Goal: Information Seeking & Learning: Find specific fact

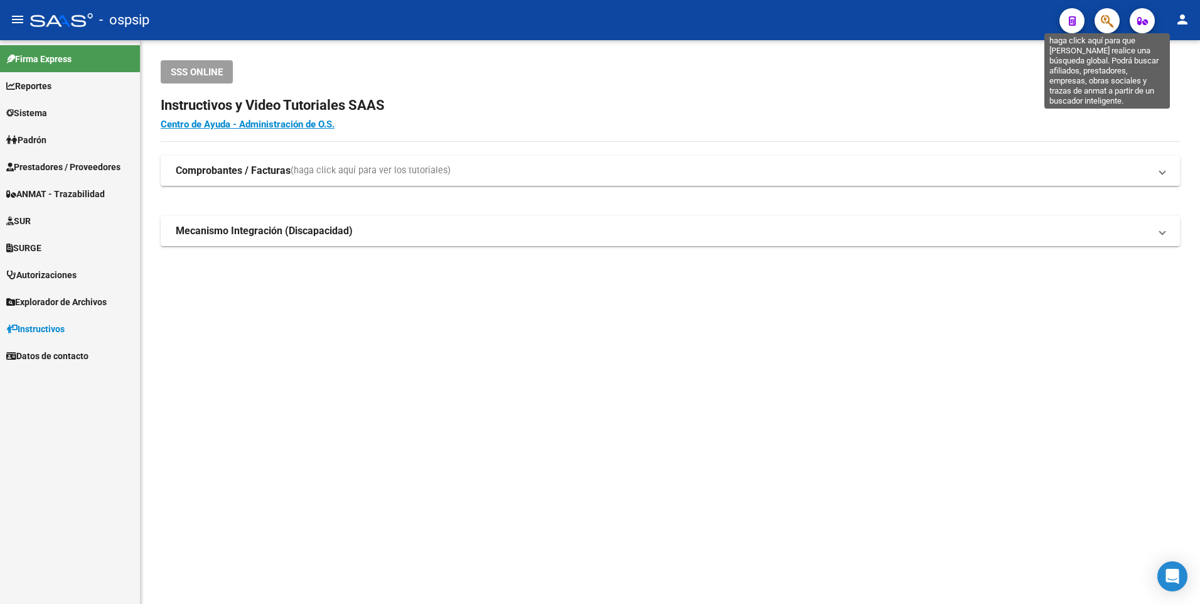
click at [1105, 15] on icon "button" at bounding box center [1106, 21] width 13 height 14
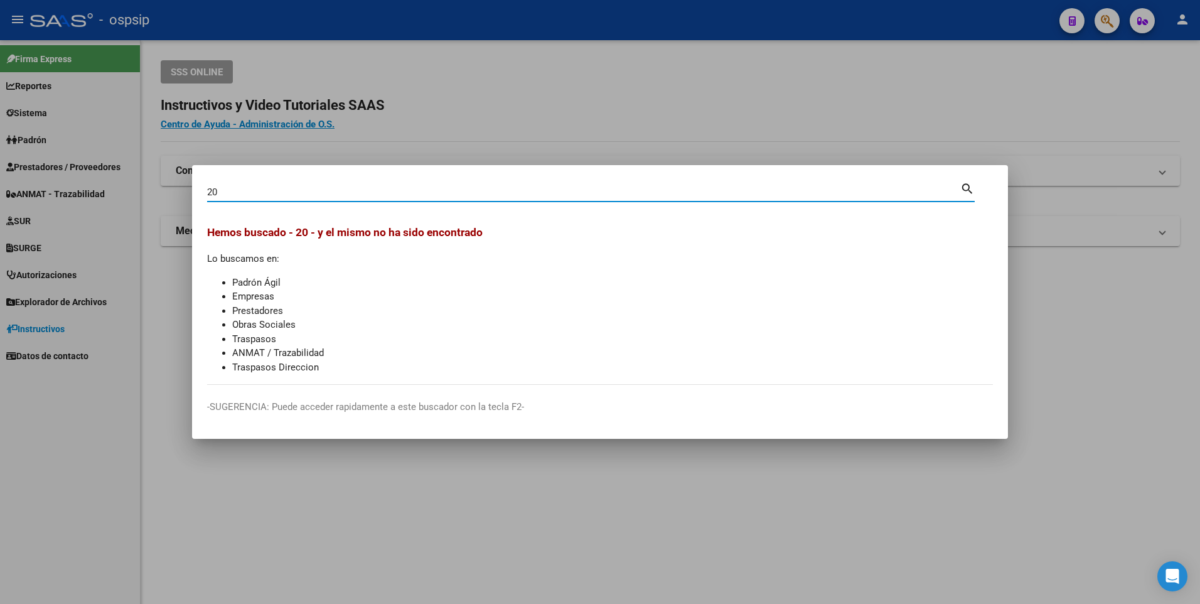
type input "2"
type input "20278443605"
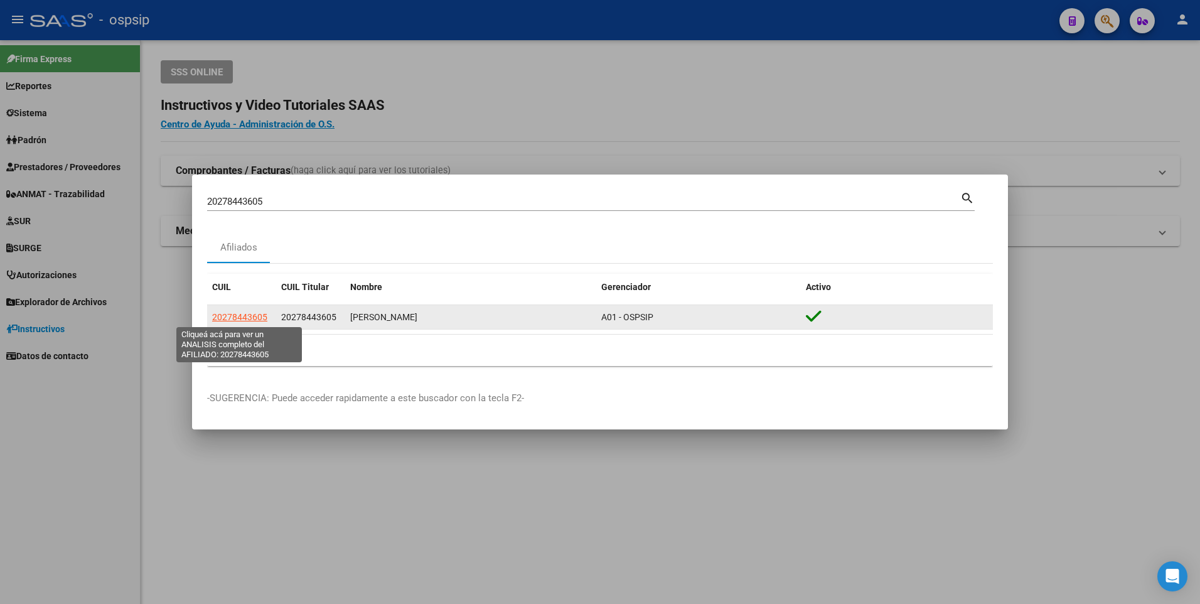
click at [253, 316] on span "20278443605" at bounding box center [239, 317] width 55 height 10
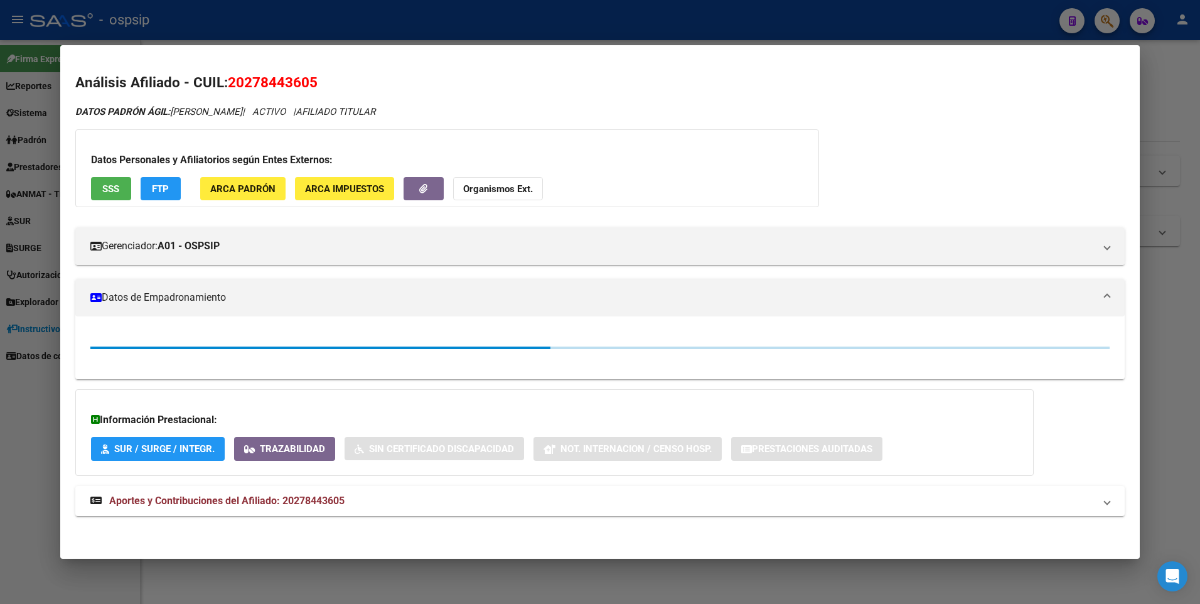
click at [104, 176] on div "Datos Personales y Afiliatorios según Entes Externos: SSS FTP ARCA Padrón ARCA …" at bounding box center [446, 168] width 743 height 78
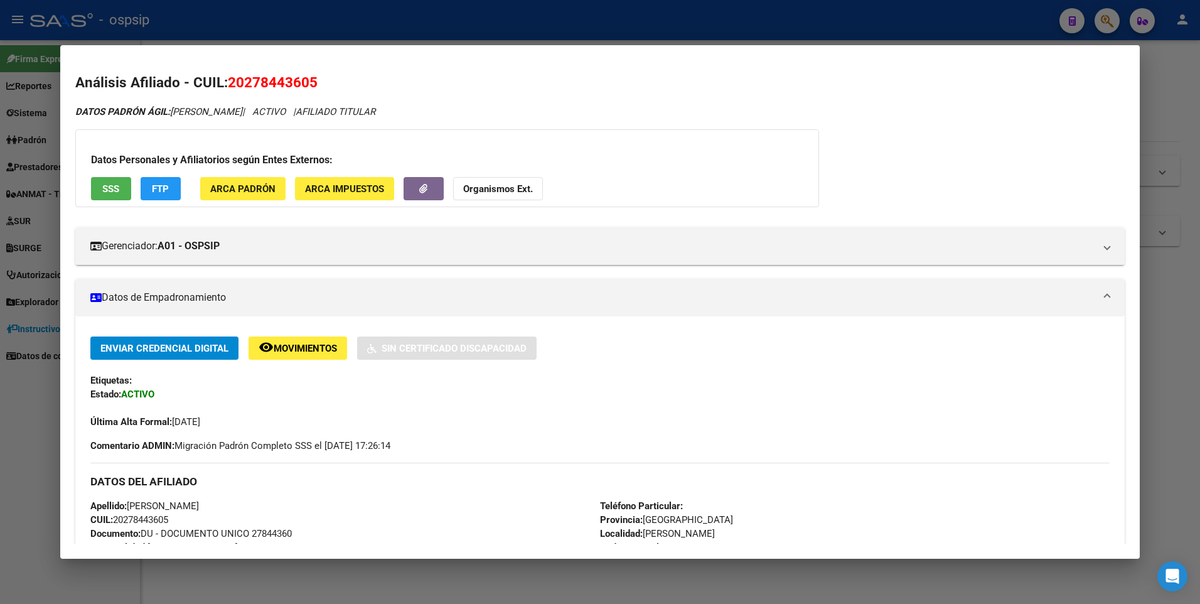
click at [104, 184] on span "SSS" at bounding box center [110, 188] width 17 height 11
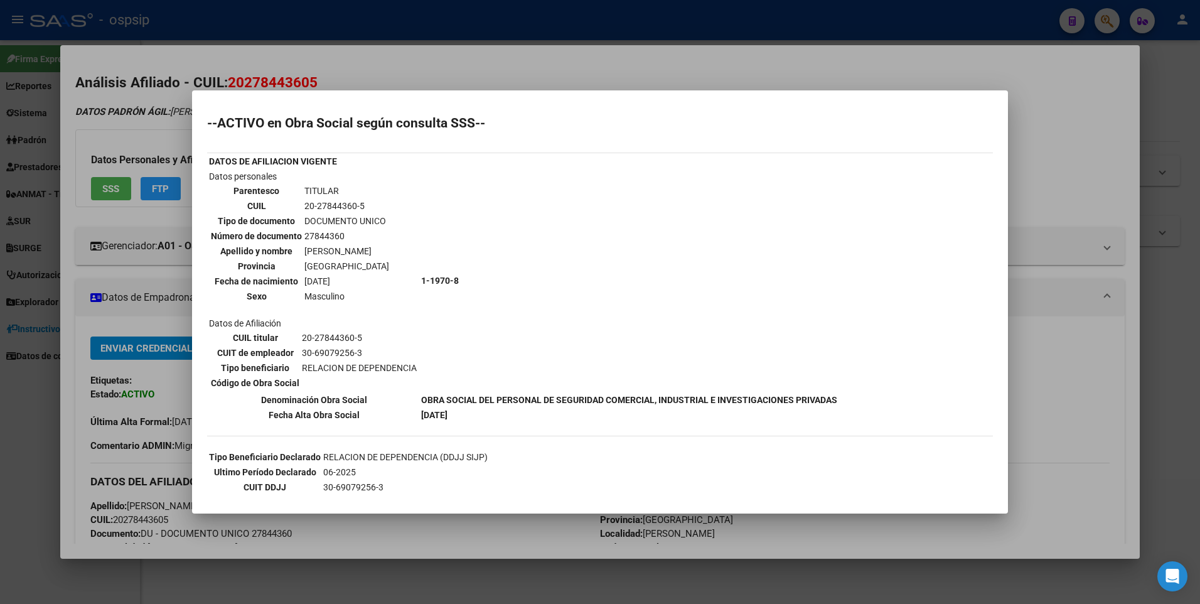
drag, startPoint x: 511, startPoint y: 63, endPoint x: 497, endPoint y: 31, distance: 34.8
click at [501, 45] on div at bounding box center [600, 302] width 1200 height 604
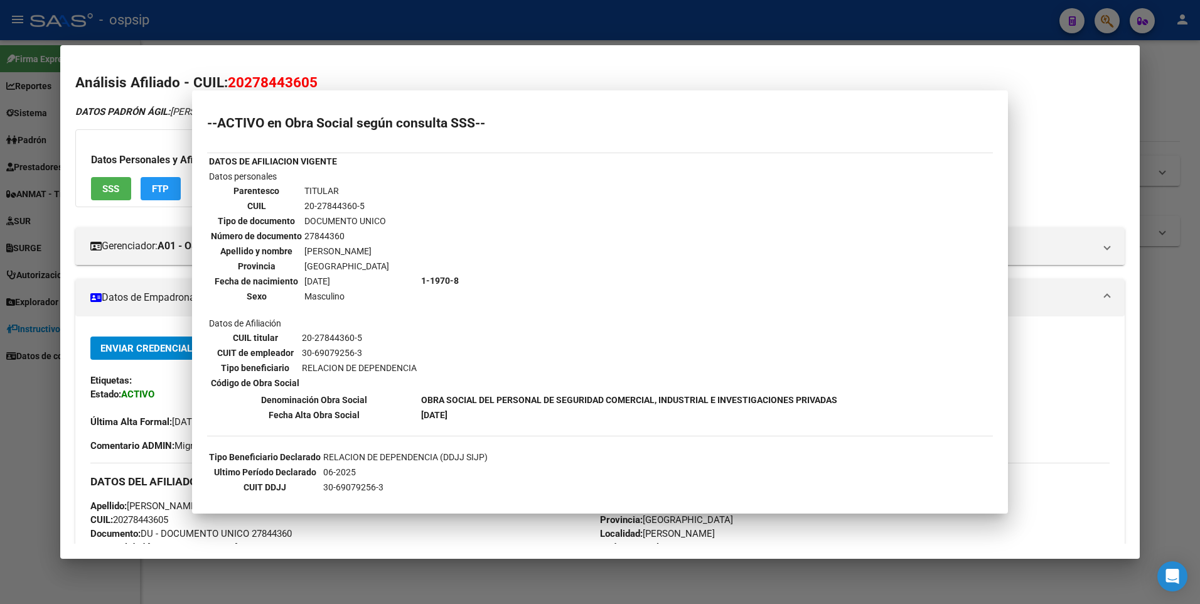
click at [491, 11] on div at bounding box center [600, 302] width 1200 height 604
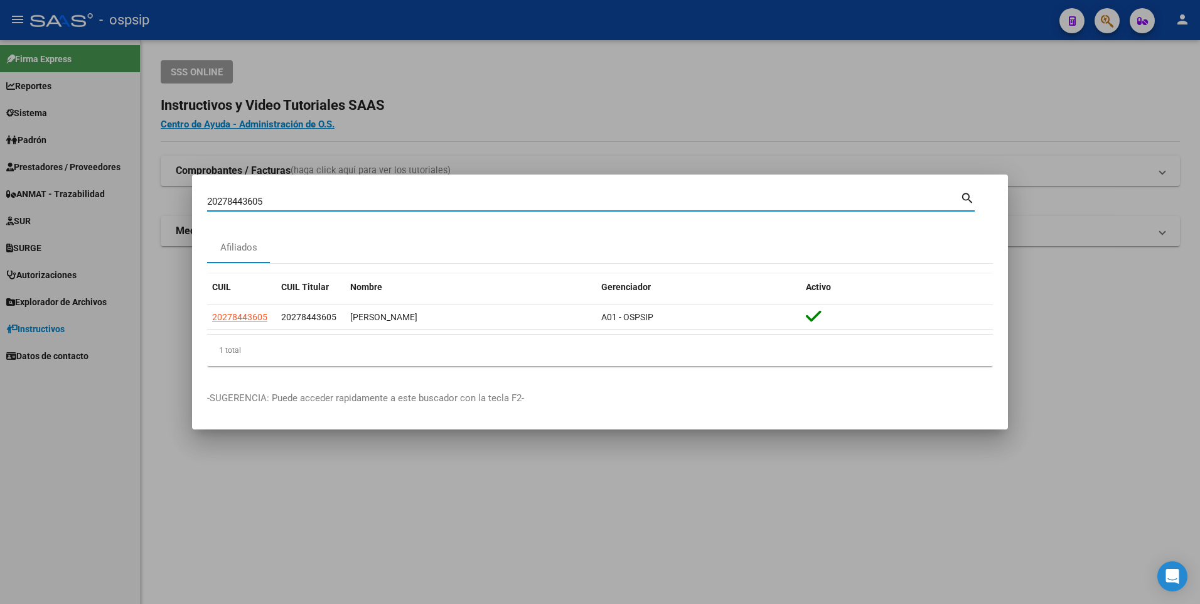
drag, startPoint x: 275, startPoint y: 201, endPoint x: 127, endPoint y: 208, distance: 148.2
click at [127, 208] on div "20278443605 Buscar (apellido, dni, cuil, nro traspaso, cuit, obra social) searc…" at bounding box center [600, 302] width 1200 height 604
type input "27369201277"
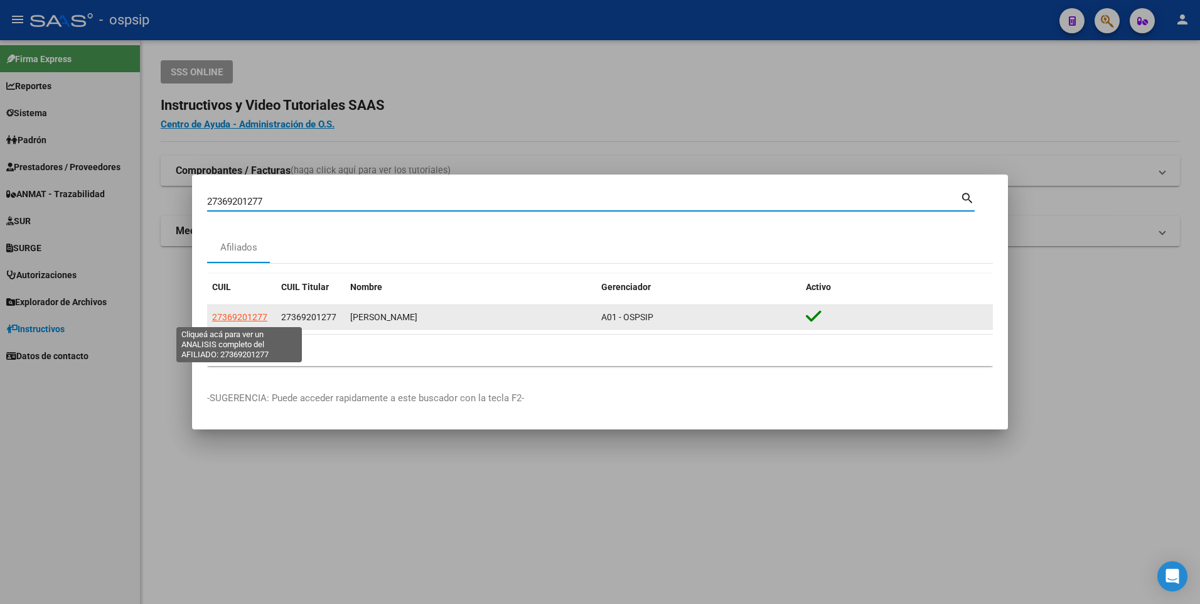
click at [233, 313] on span "27369201277" at bounding box center [239, 317] width 55 height 10
type textarea "27369201277"
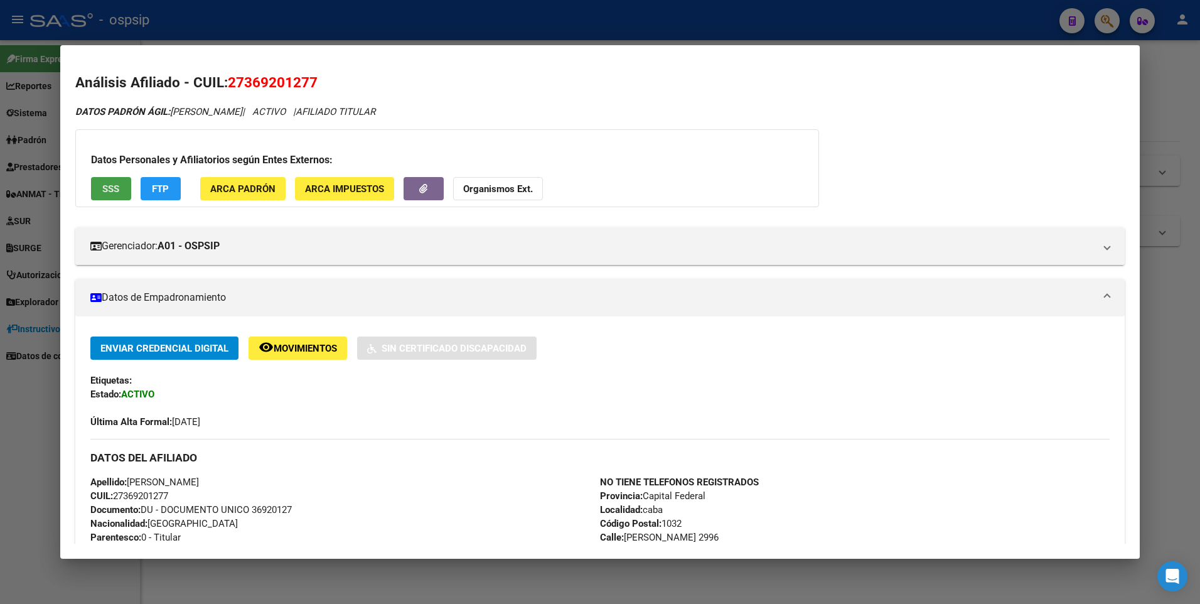
click at [107, 188] on span "SSS" at bounding box center [110, 188] width 17 height 11
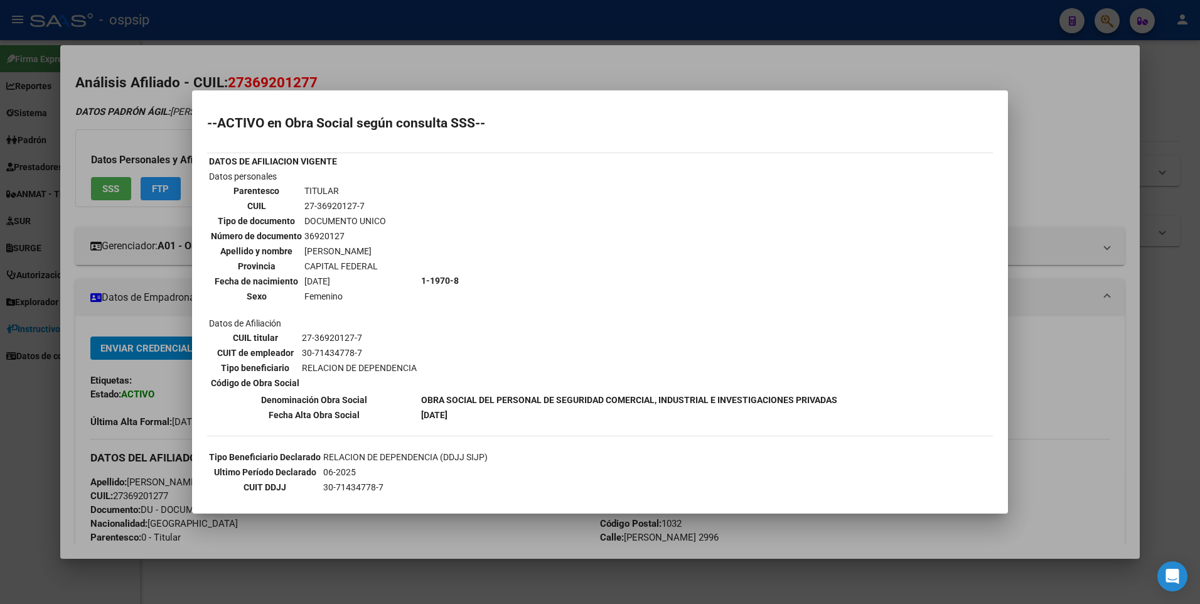
drag, startPoint x: 376, startPoint y: 50, endPoint x: 365, endPoint y: 4, distance: 47.2
click at [371, 45] on div at bounding box center [600, 302] width 1200 height 604
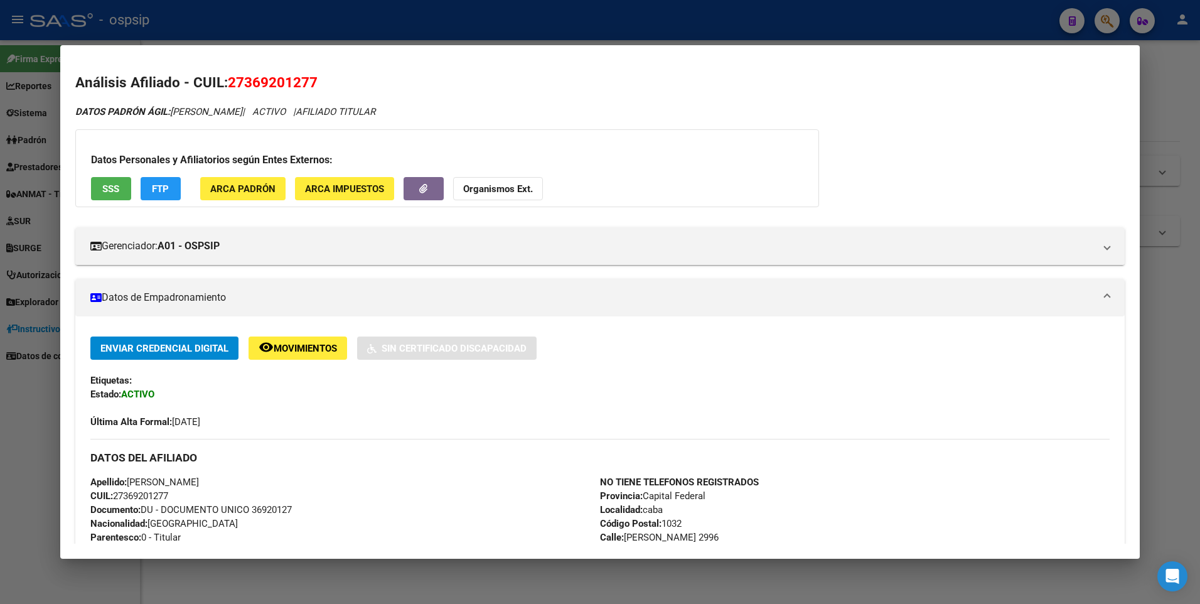
drag, startPoint x: 365, startPoint y: 4, endPoint x: 245, endPoint y: 179, distance: 212.1
click at [362, 8] on div at bounding box center [600, 302] width 1200 height 604
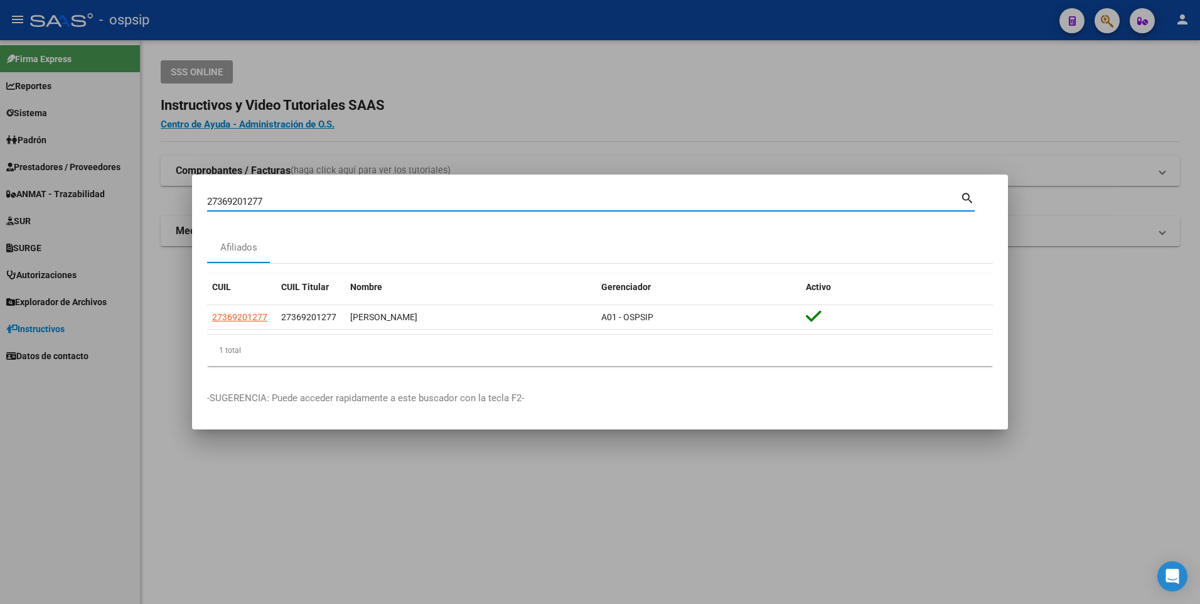
drag, startPoint x: 272, startPoint y: 203, endPoint x: 108, endPoint y: 238, distance: 167.6
click at [108, 238] on div "27369201277 Buscar (apellido, dni, cuil, nro traspaso, cuit, obra social) searc…" at bounding box center [600, 302] width 1200 height 604
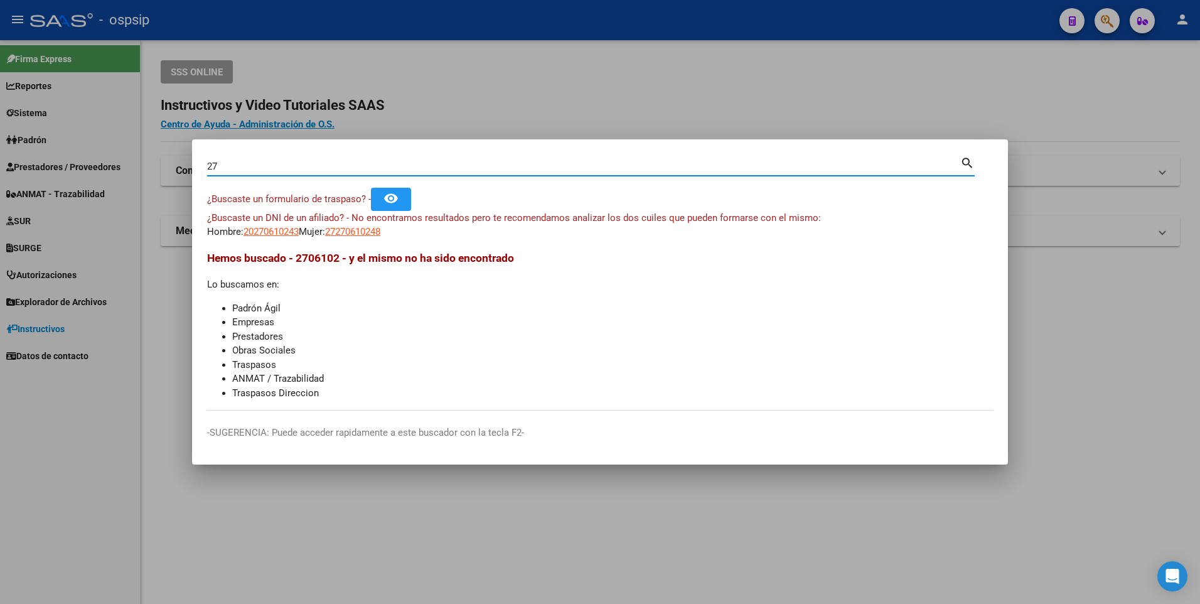
type input "2"
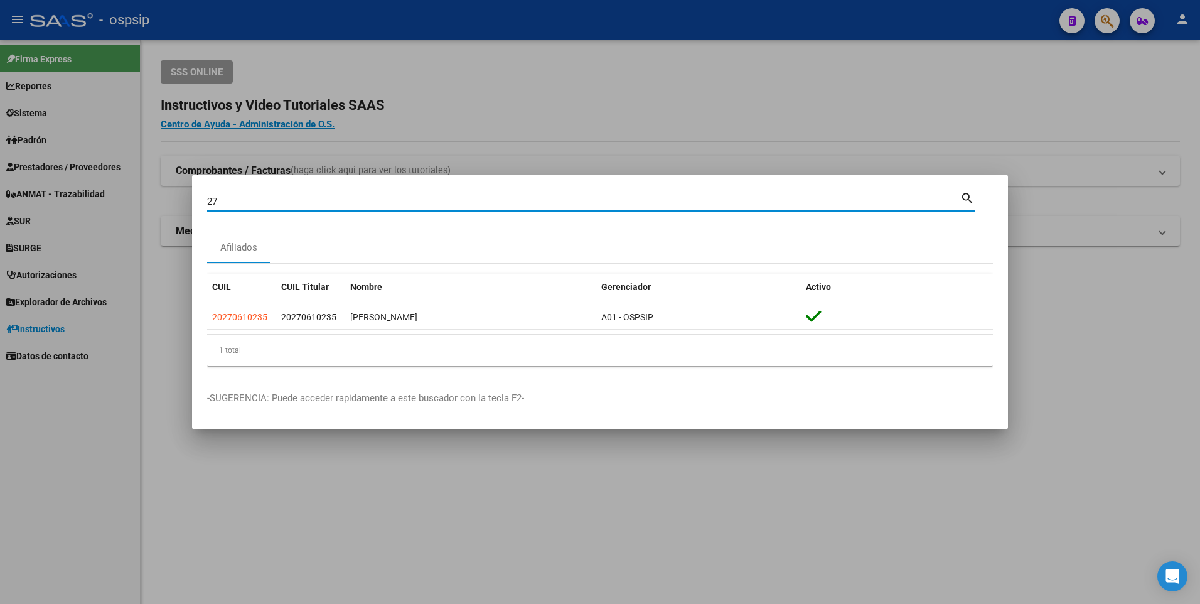
type input "2"
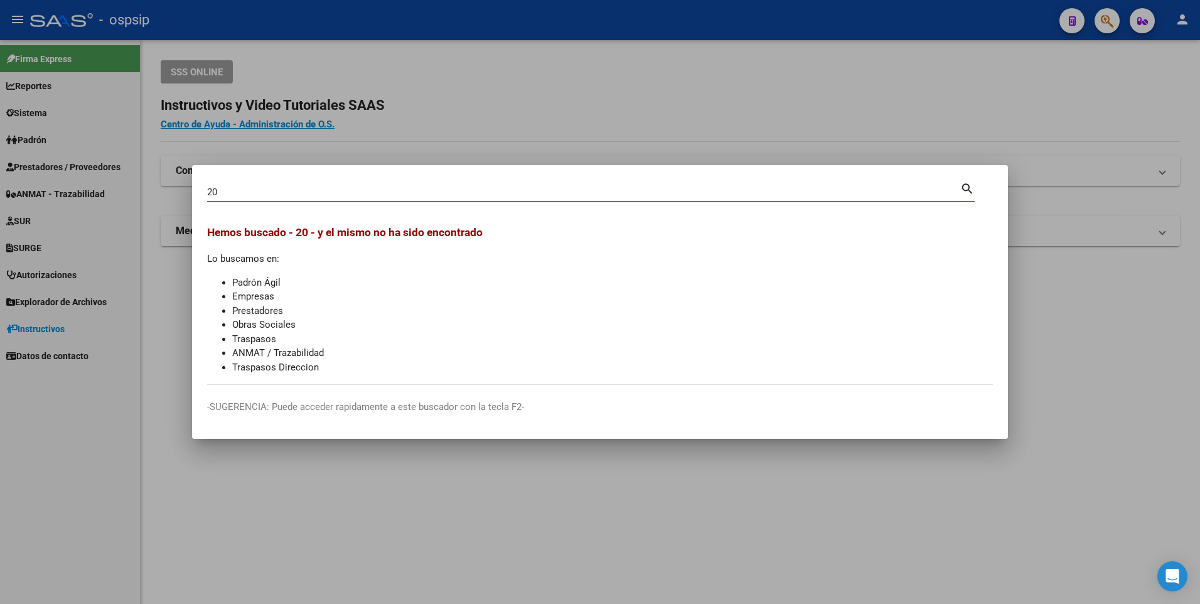
type input "2"
type input "20200083378"
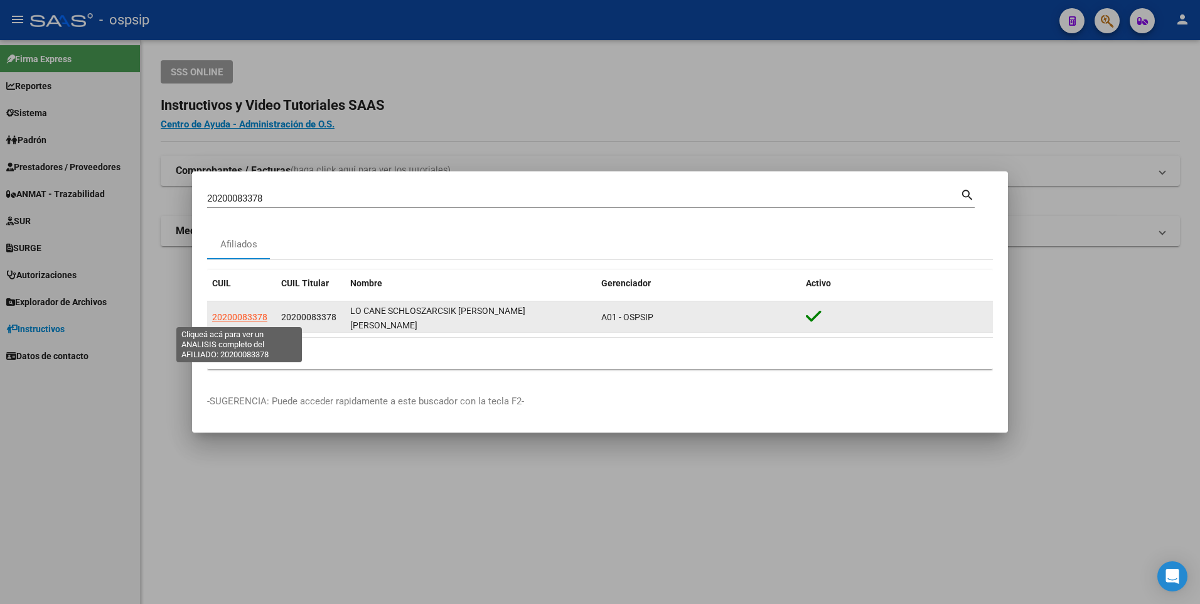
click at [237, 321] on span "20200083378" at bounding box center [239, 317] width 55 height 10
type textarea "20200083378"
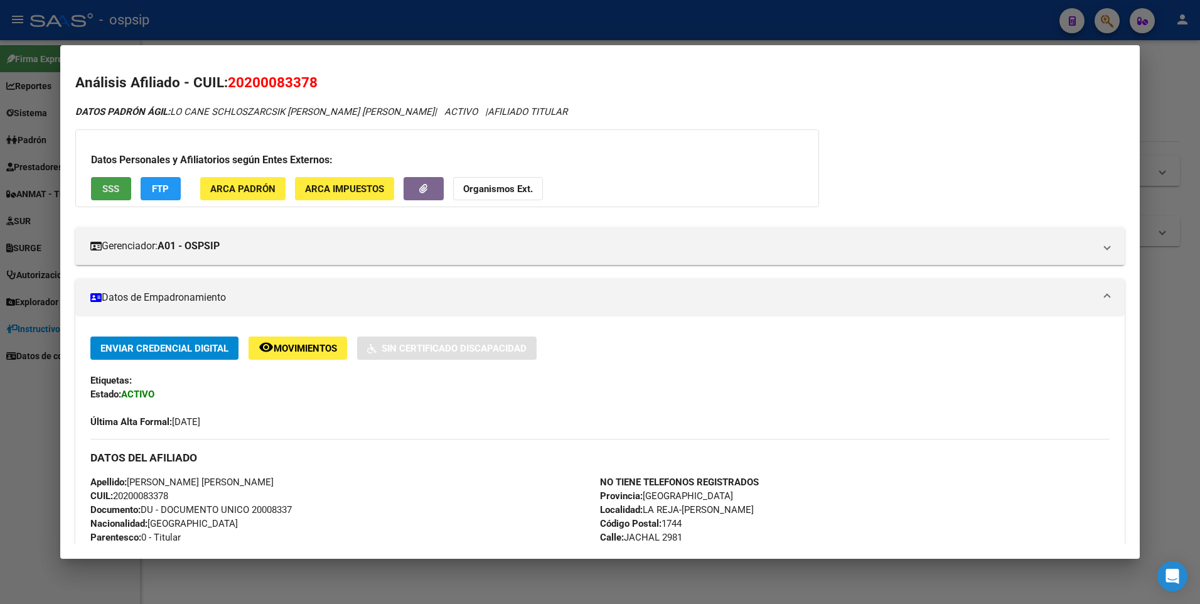
click at [109, 186] on span "SSS" at bounding box center [110, 188] width 17 height 11
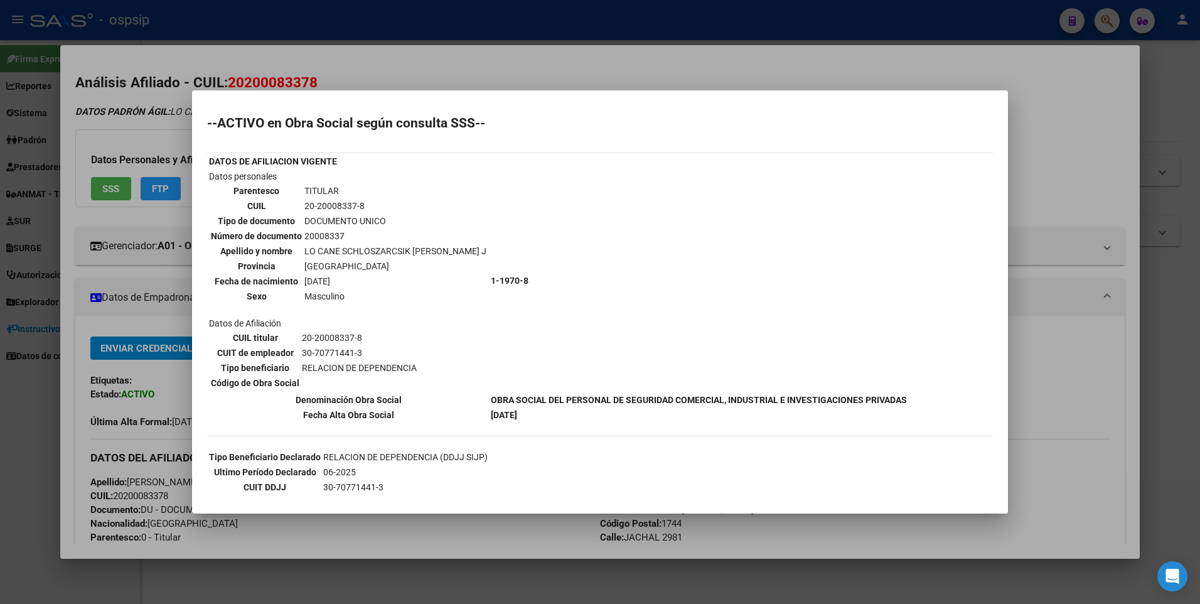
click at [354, 46] on div at bounding box center [600, 302] width 1200 height 604
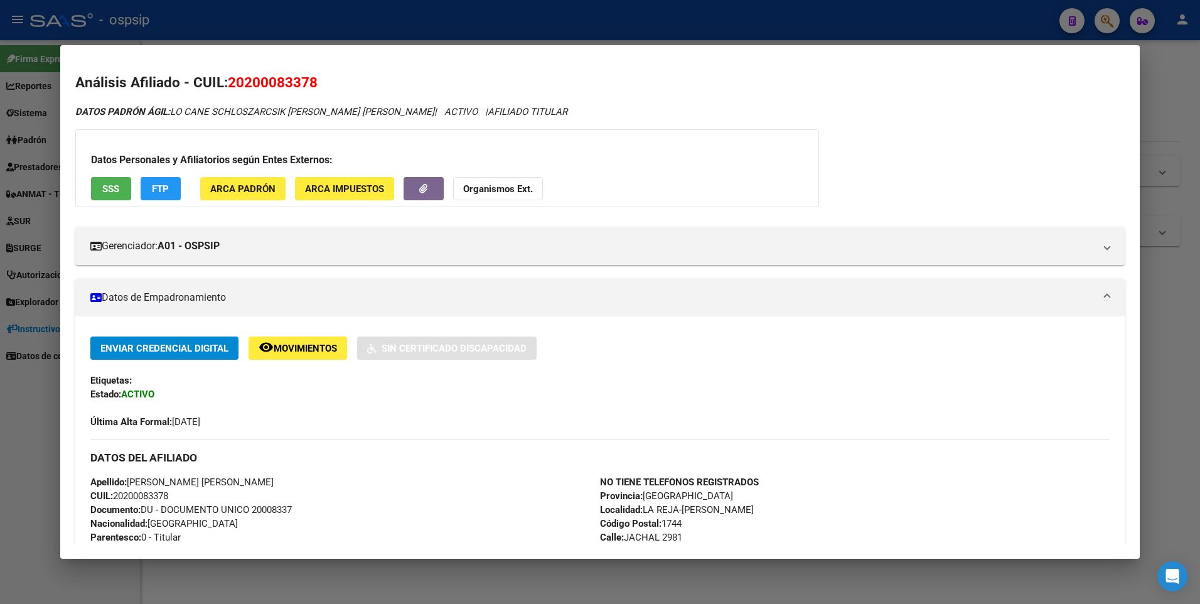
click at [344, 24] on div at bounding box center [600, 302] width 1200 height 604
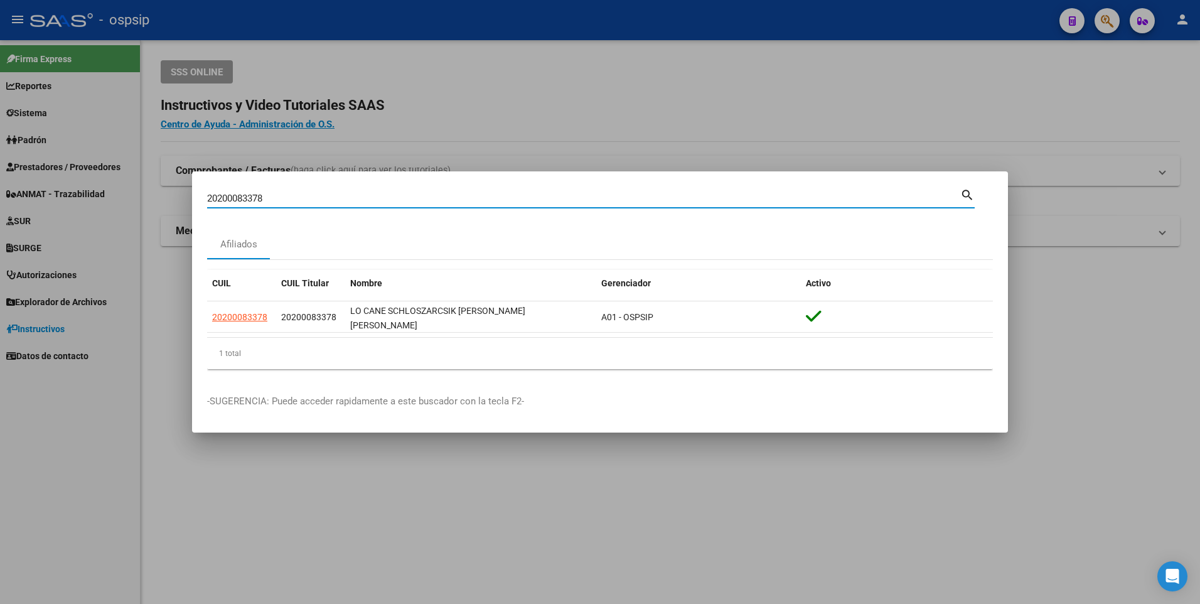
drag, startPoint x: 263, startPoint y: 201, endPoint x: 183, endPoint y: 199, distance: 81.0
click at [183, 199] on div "20200083378 Buscar (apellido, dni, cuil, [PERSON_NAME], cuit, obra social) sear…" at bounding box center [600, 302] width 1200 height 604
type input "2036293569"
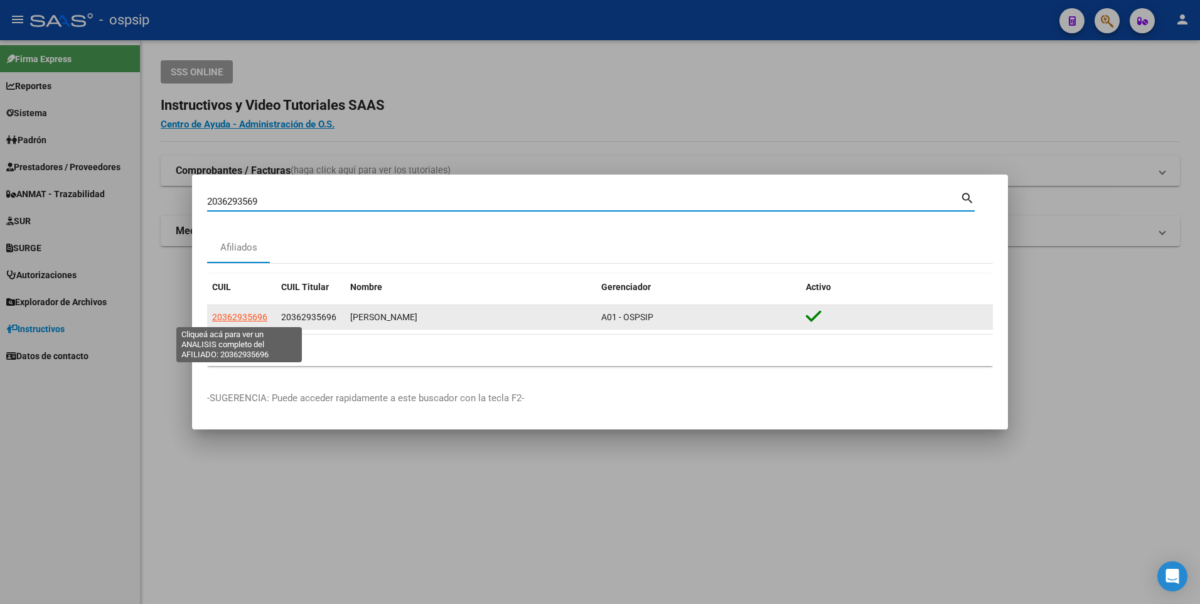
click at [240, 312] on span "20362935696" at bounding box center [239, 317] width 55 height 10
type textarea "20362935696"
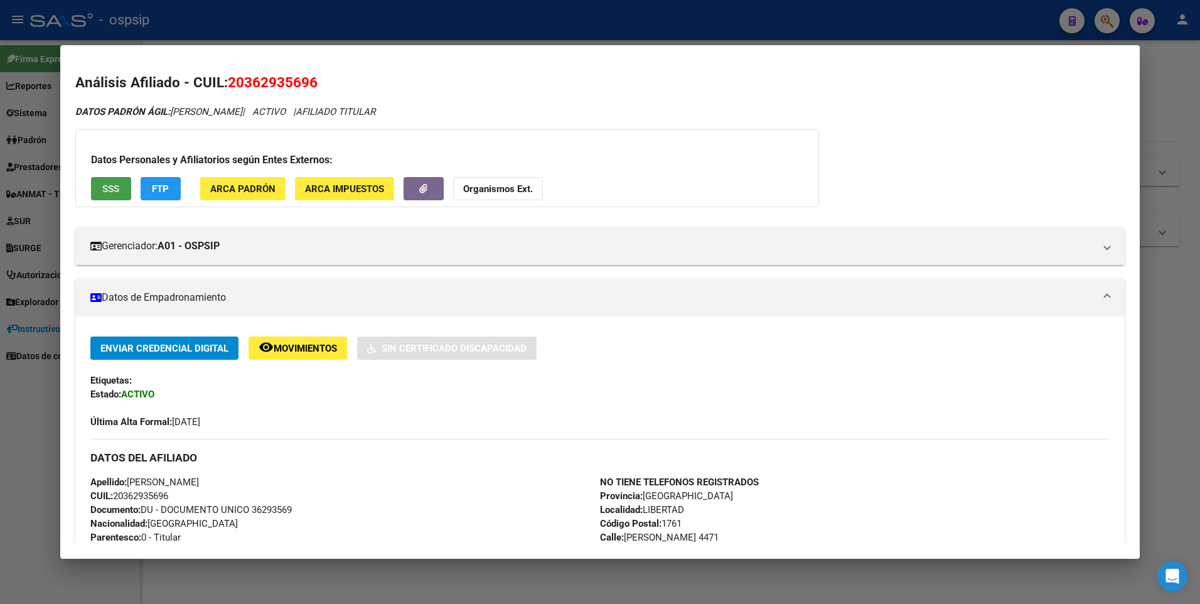
click at [101, 190] on button "SSS" at bounding box center [111, 188] width 40 height 23
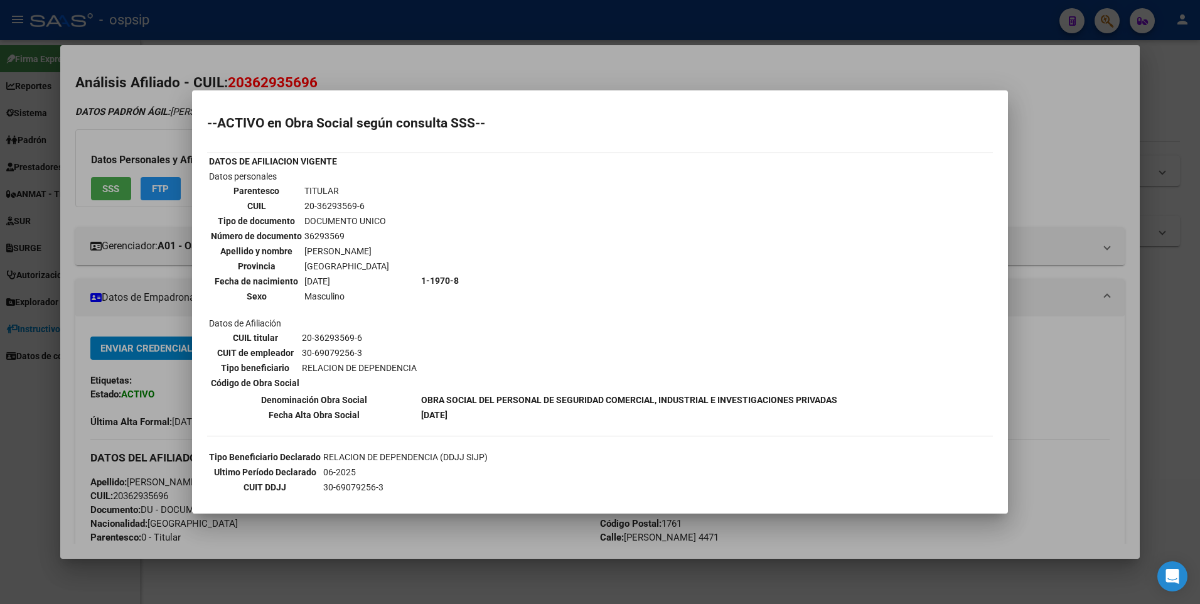
click at [385, 30] on div at bounding box center [600, 302] width 1200 height 604
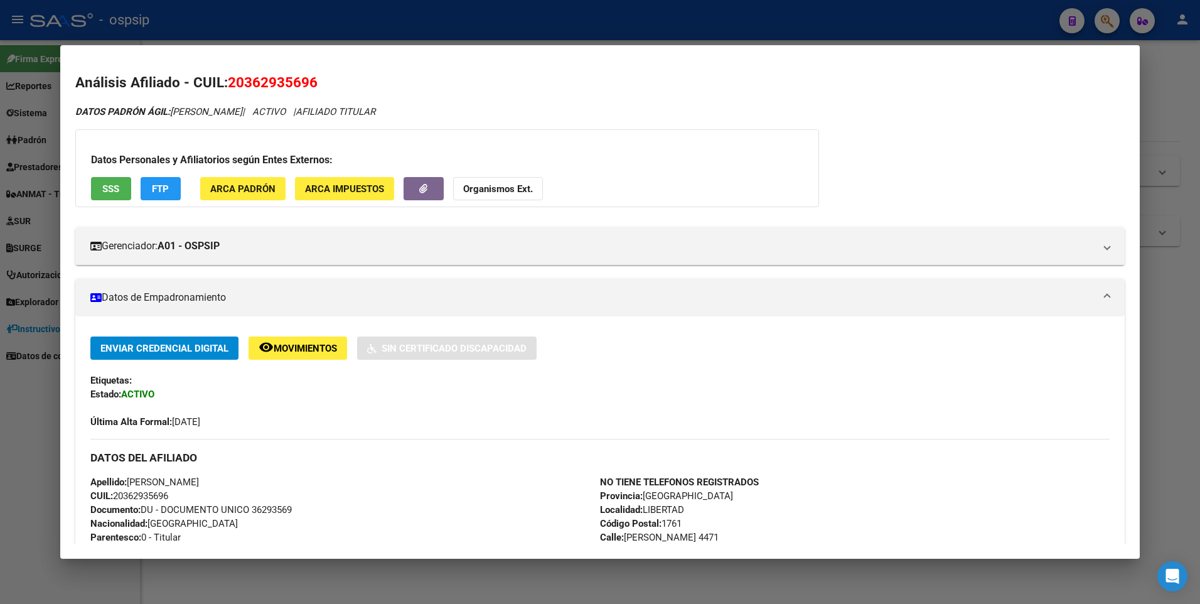
click at [383, 31] on div at bounding box center [600, 302] width 1200 height 604
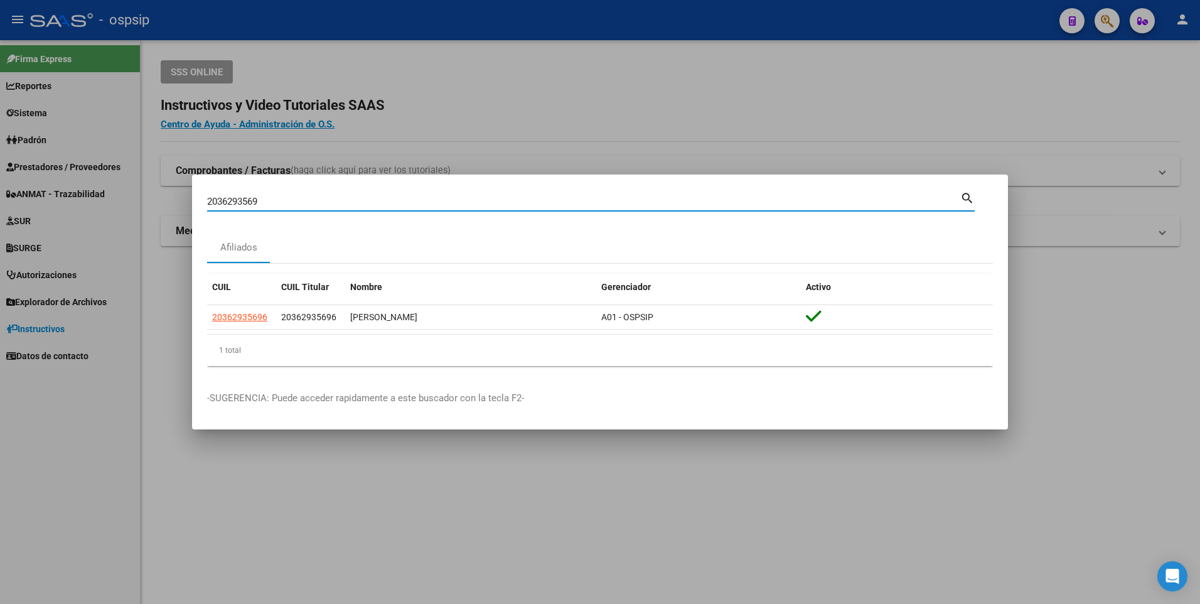
drag, startPoint x: 268, startPoint y: 204, endPoint x: 136, endPoint y: 188, distance: 133.4
click at [136, 188] on div "2036293569 Buscar (apellido, dni, cuil, nro traspaso, cuit, obra social) search…" at bounding box center [600, 302] width 1200 height 604
type input "20941962085"
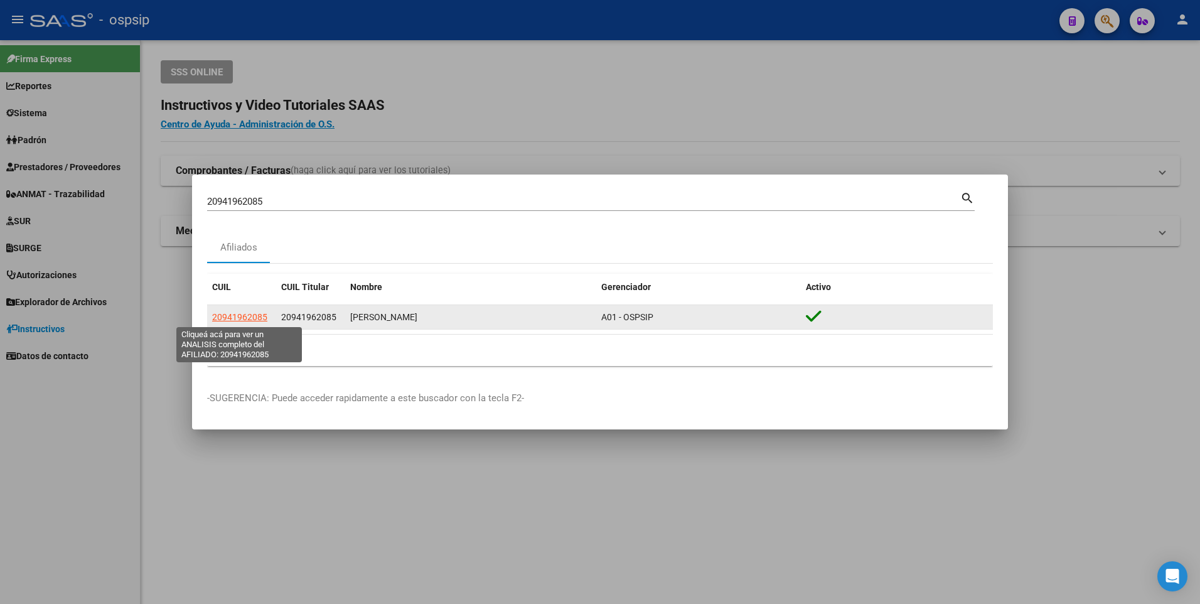
click at [235, 317] on span "20941962085" at bounding box center [239, 317] width 55 height 10
type textarea "20941962085"
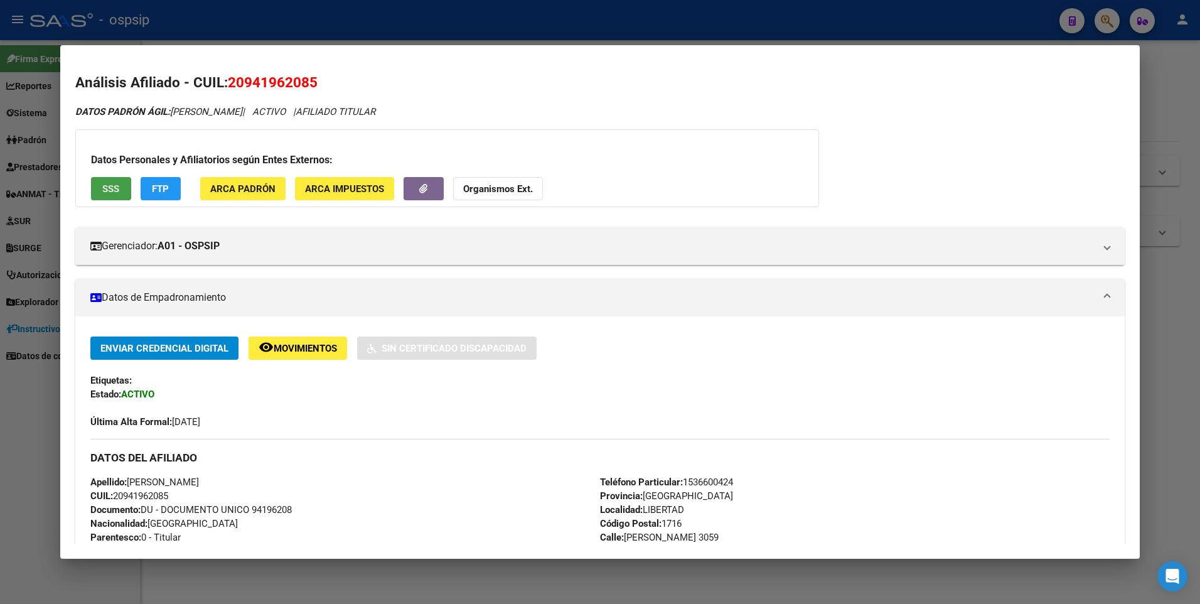
click at [102, 181] on button "SSS" at bounding box center [111, 188] width 40 height 23
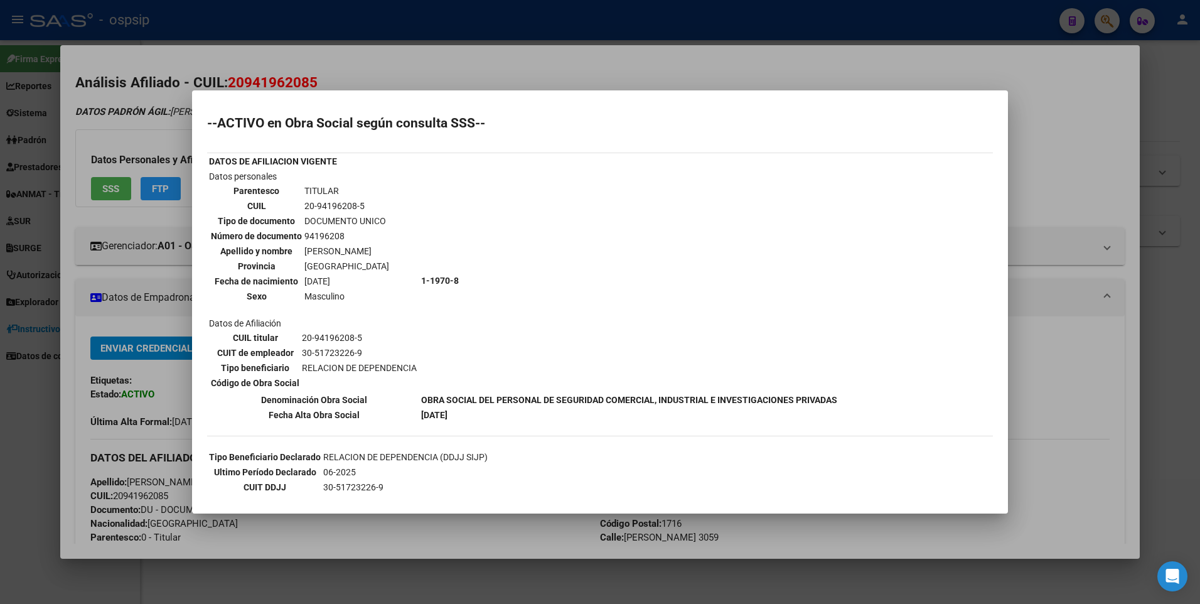
click at [278, 32] on div at bounding box center [600, 302] width 1200 height 604
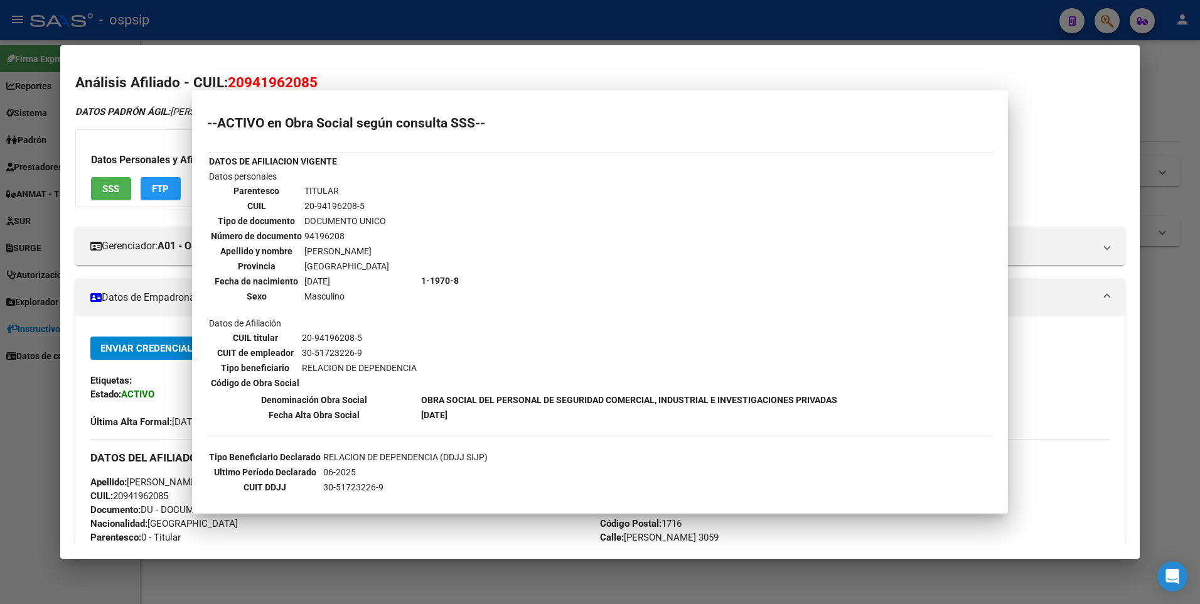
click at [280, 25] on div at bounding box center [600, 302] width 1200 height 604
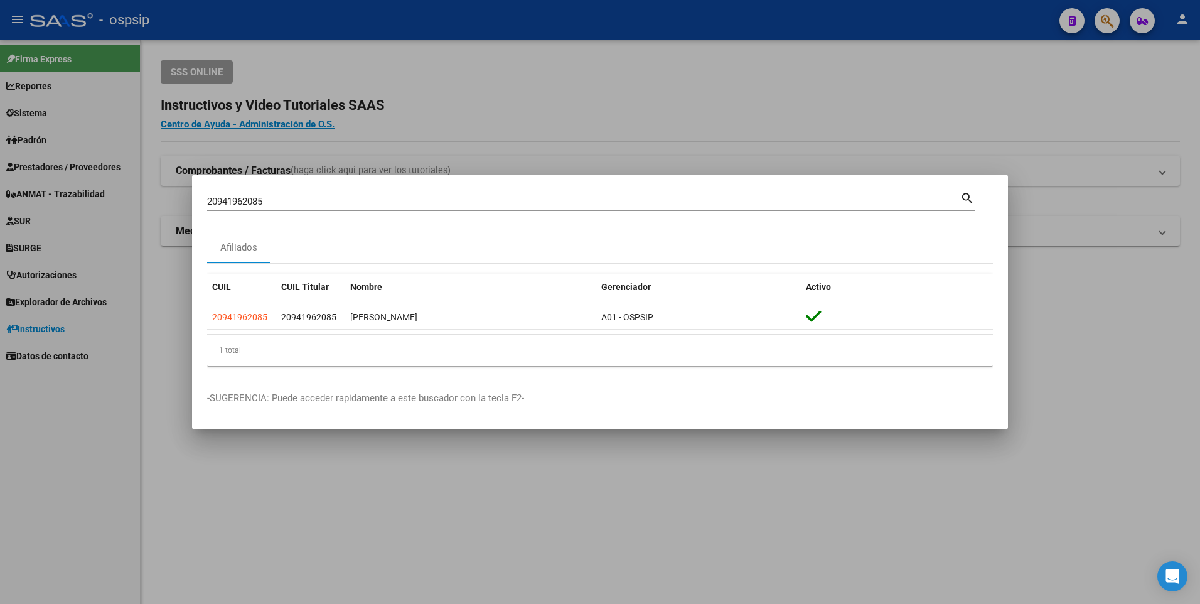
drag, startPoint x: 274, startPoint y: 194, endPoint x: 245, endPoint y: 201, distance: 29.8
click at [245, 201] on div "20941962085 Buscar (apellido, dni, [PERSON_NAME], [PERSON_NAME], cuit, obra soc…" at bounding box center [583, 201] width 753 height 19
drag, startPoint x: 269, startPoint y: 203, endPoint x: 221, endPoint y: 165, distance: 60.3
click at [184, 211] on div "20941962085 Buscar (apellido, dni, cuil, nro traspaso, cuit, obra social) searc…" at bounding box center [600, 302] width 1200 height 604
type input "27371059852"
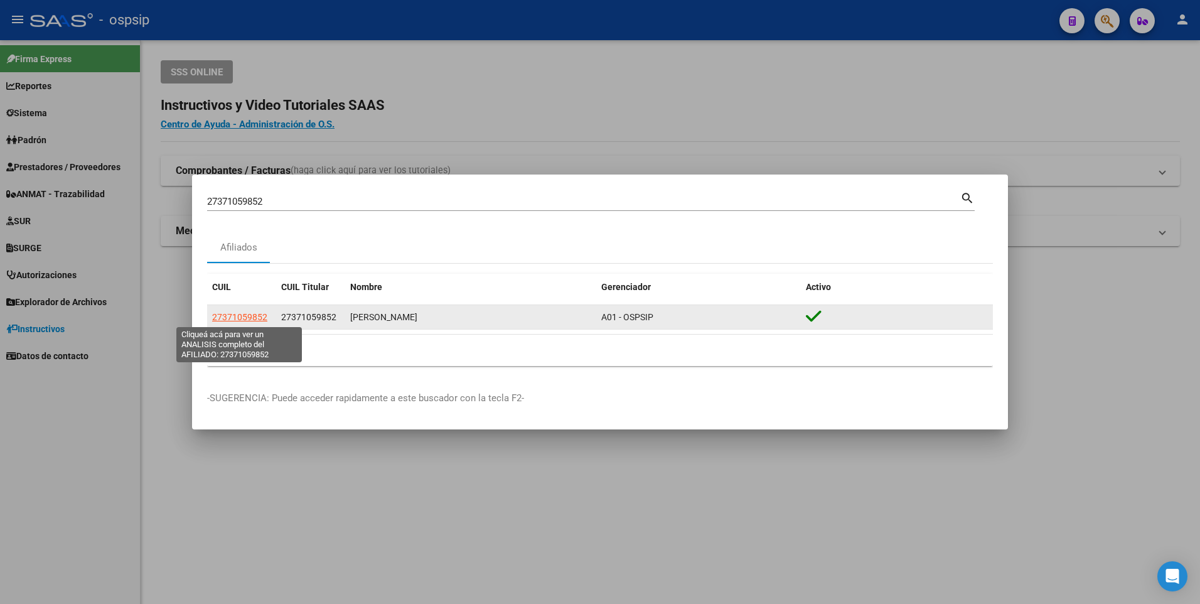
click at [247, 314] on span "27371059852" at bounding box center [239, 317] width 55 height 10
copy span "5"
type textarea "27371059852"
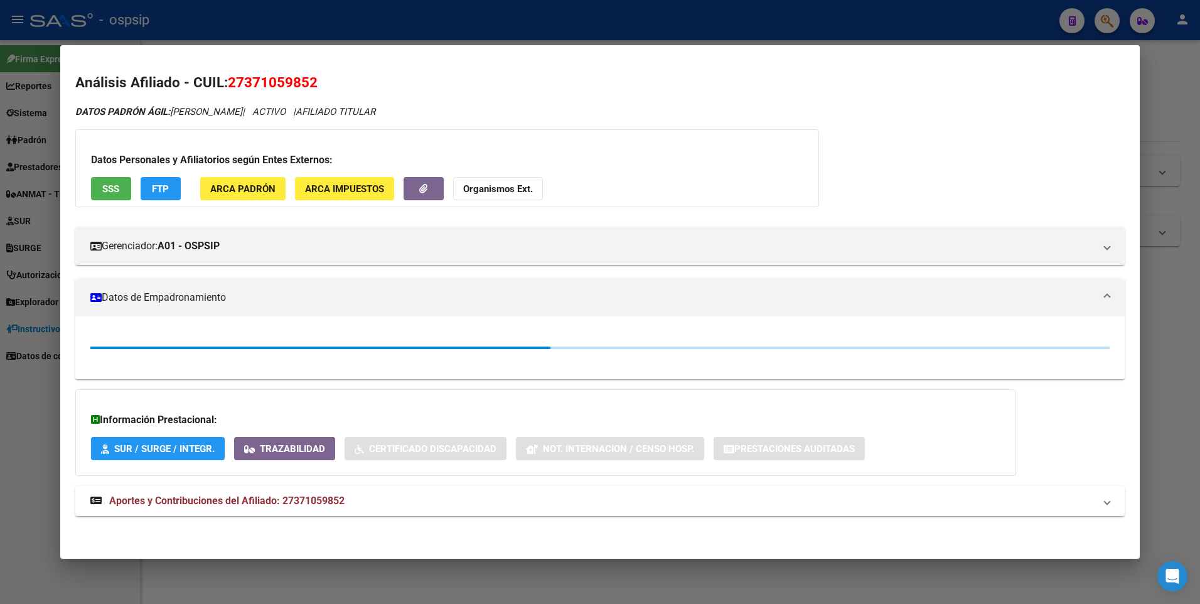
click at [108, 186] on span "SSS" at bounding box center [110, 188] width 17 height 11
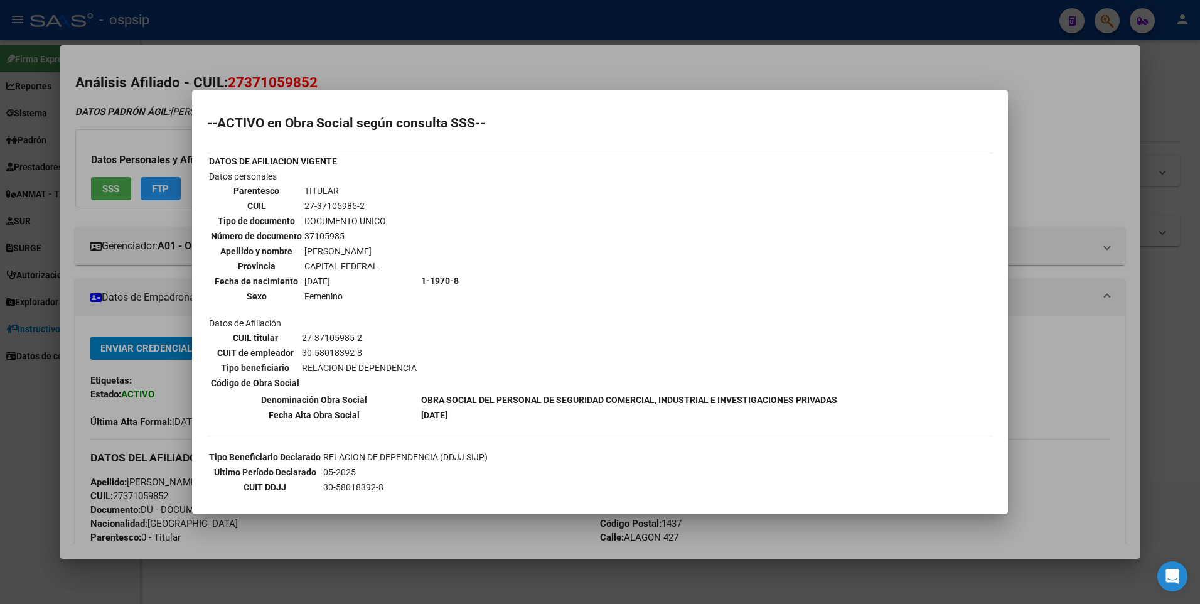
click at [309, 35] on div at bounding box center [600, 302] width 1200 height 604
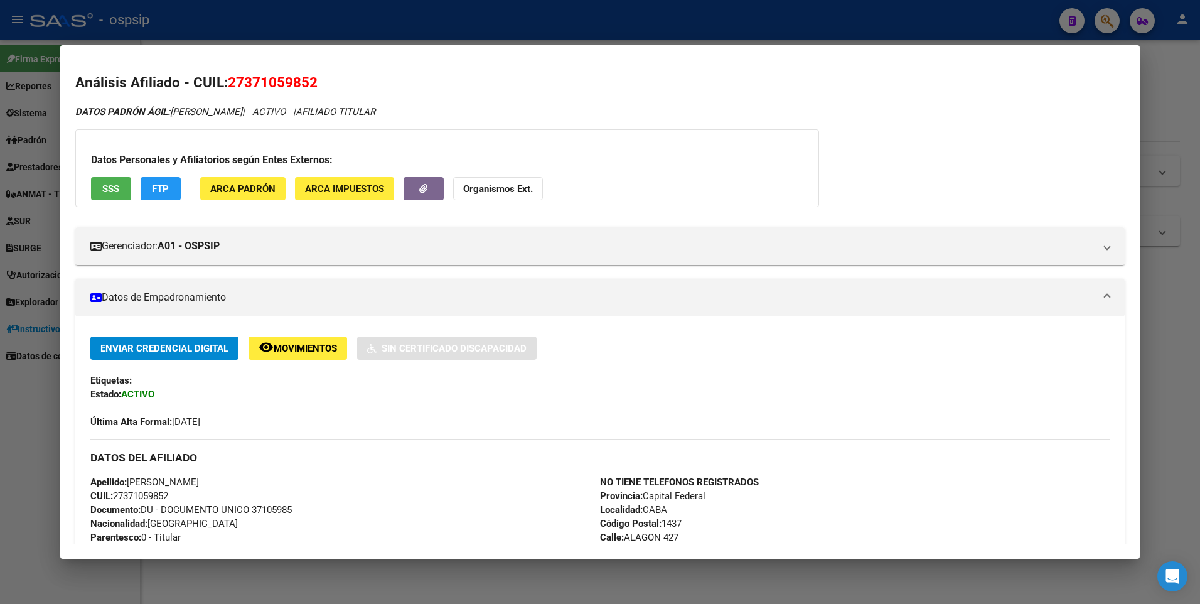
click at [314, 22] on div at bounding box center [600, 302] width 1200 height 604
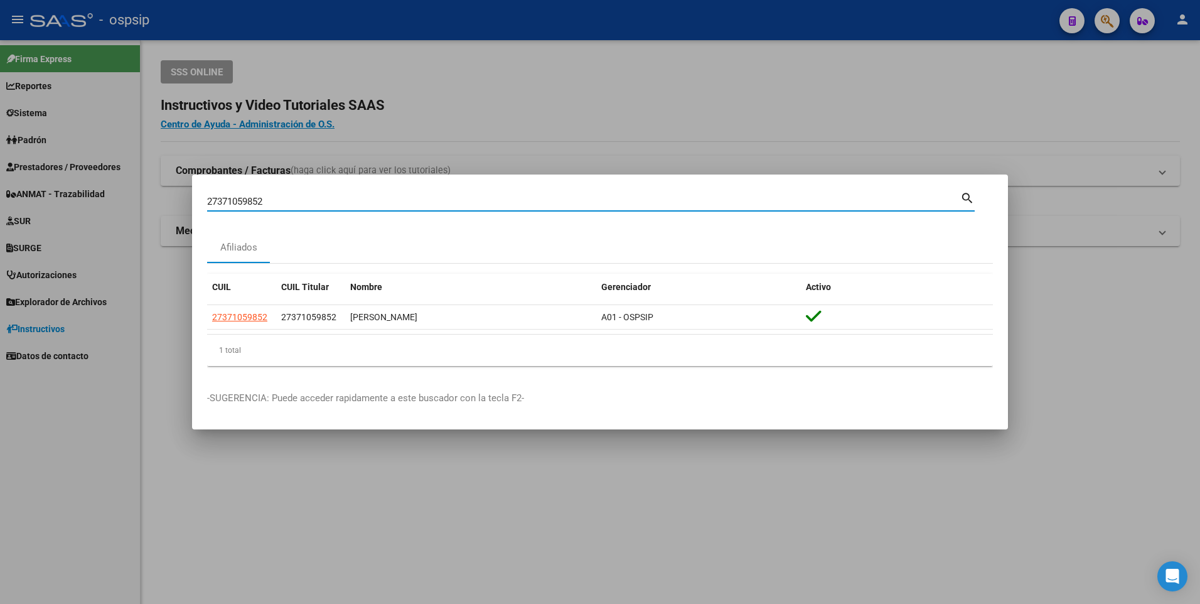
drag, startPoint x: 280, startPoint y: 206, endPoint x: 162, endPoint y: 193, distance: 118.1
click at [162, 193] on div "27371059852 Buscar (apellido, dni, cuil, nro traspaso, cuit, obra social) searc…" at bounding box center [600, 302] width 1200 height 604
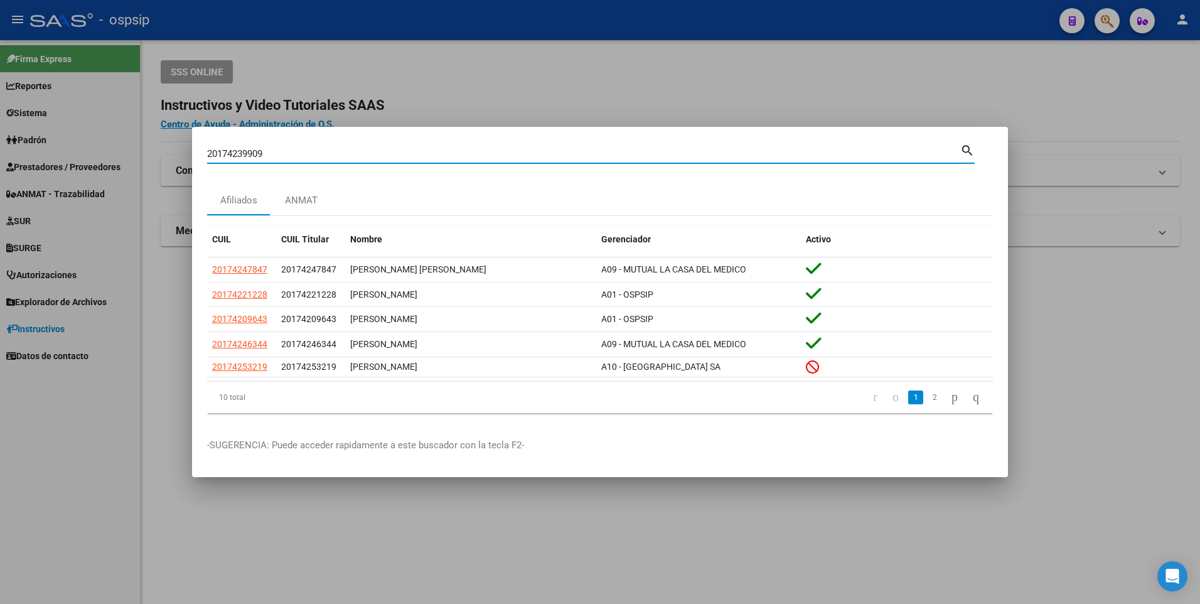
type input "20174239909"
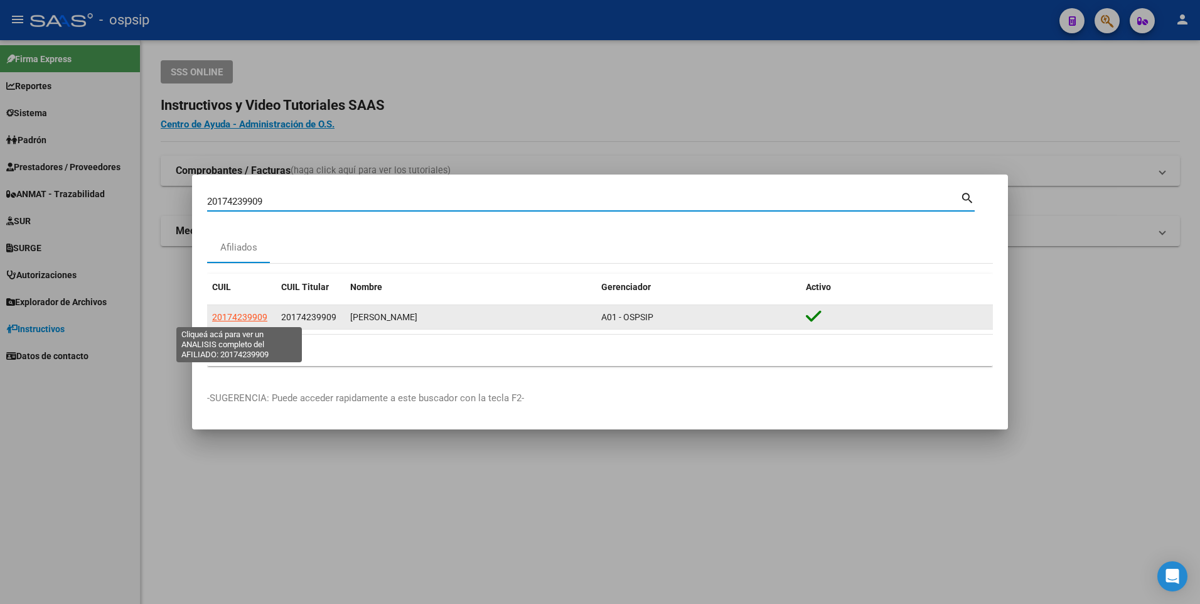
click at [234, 315] on span "20174239909" at bounding box center [239, 317] width 55 height 10
type textarea "20174239909"
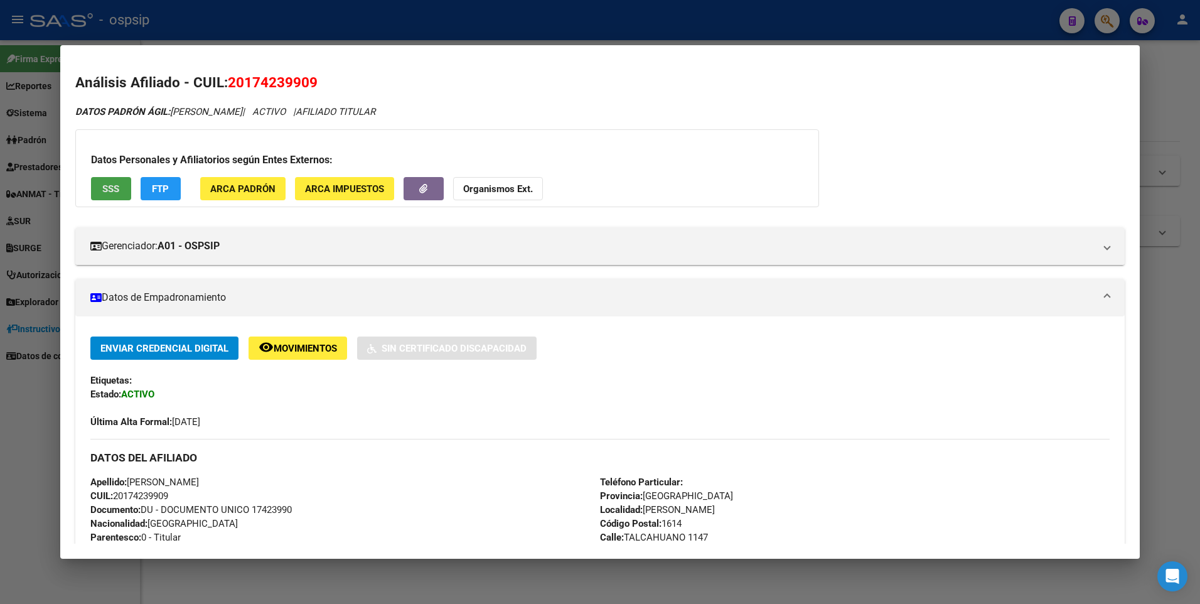
click at [112, 192] on span "SSS" at bounding box center [110, 188] width 17 height 11
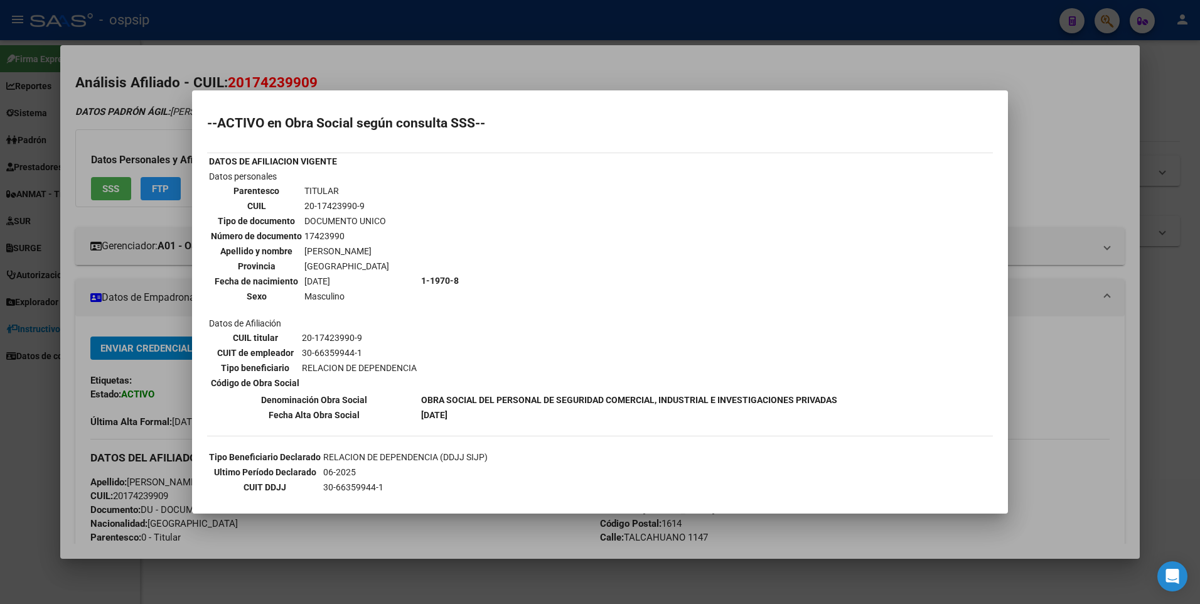
click at [496, 49] on div at bounding box center [600, 302] width 1200 height 604
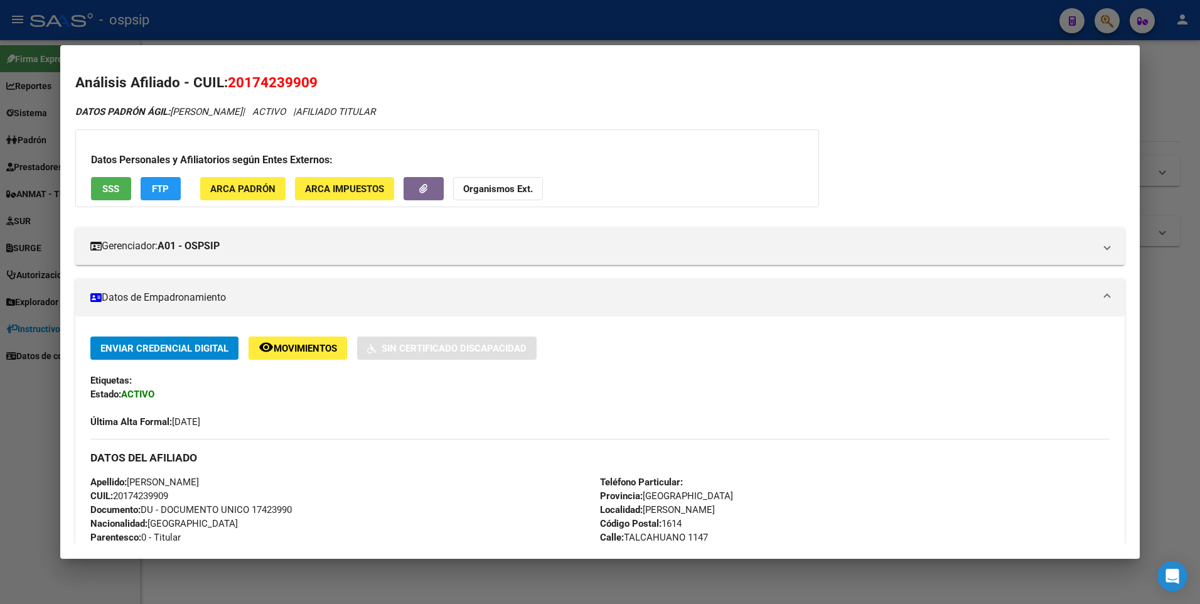
click at [482, 19] on div at bounding box center [600, 302] width 1200 height 604
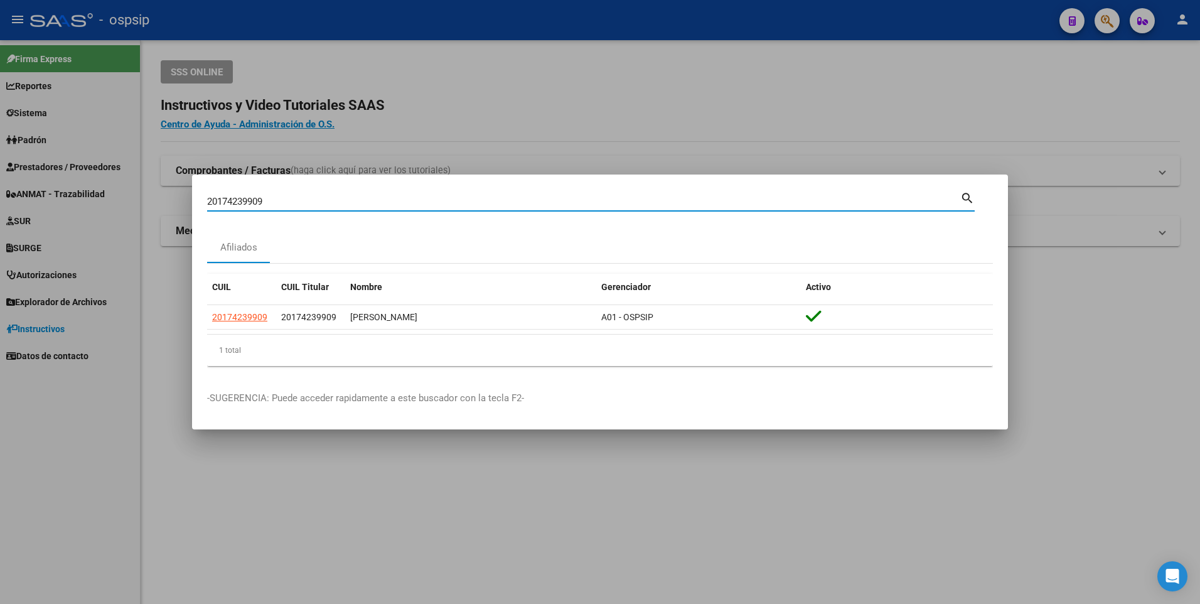
drag, startPoint x: 272, startPoint y: 201, endPoint x: 188, endPoint y: 235, distance: 91.0
click at [188, 235] on div "20174239909 Buscar (apellido, dni, cuil, nro traspaso, cuit, obra social) searc…" at bounding box center [600, 302] width 1200 height 604
type input "2725912989"
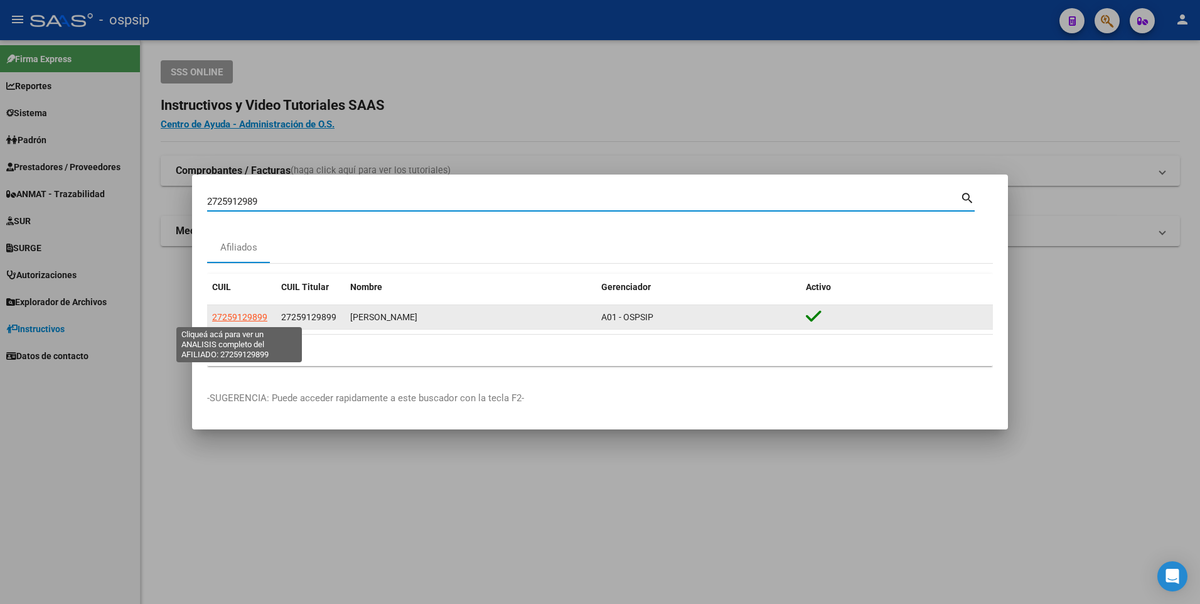
click at [254, 314] on span "27259129899" at bounding box center [239, 317] width 55 height 10
type textarea "27259129899"
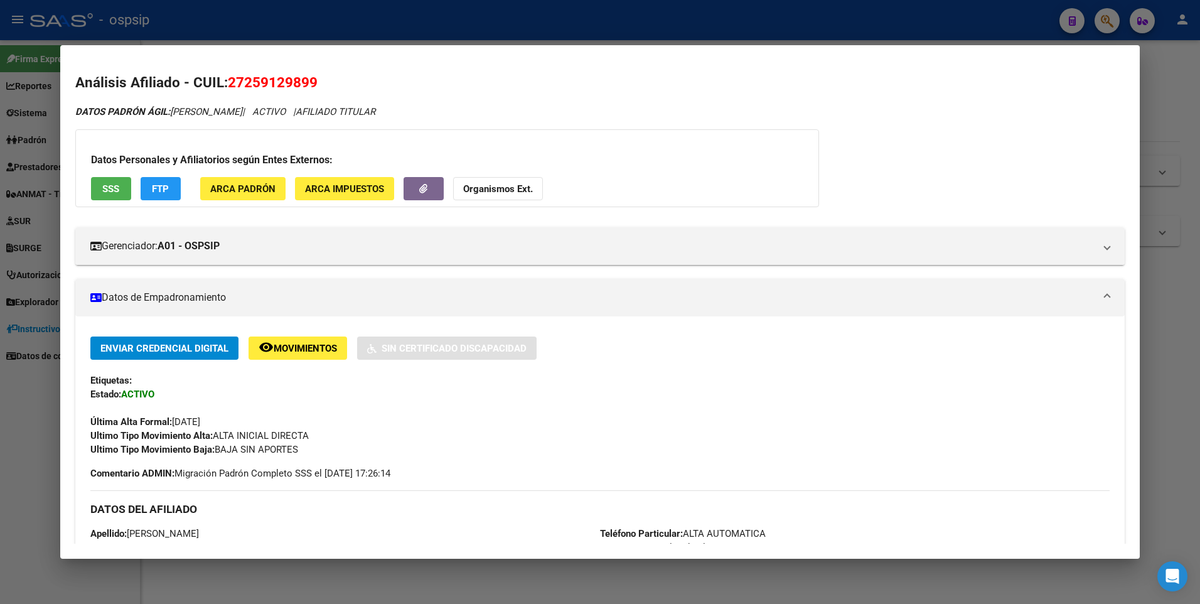
click at [114, 194] on button "SSS" at bounding box center [111, 188] width 40 height 23
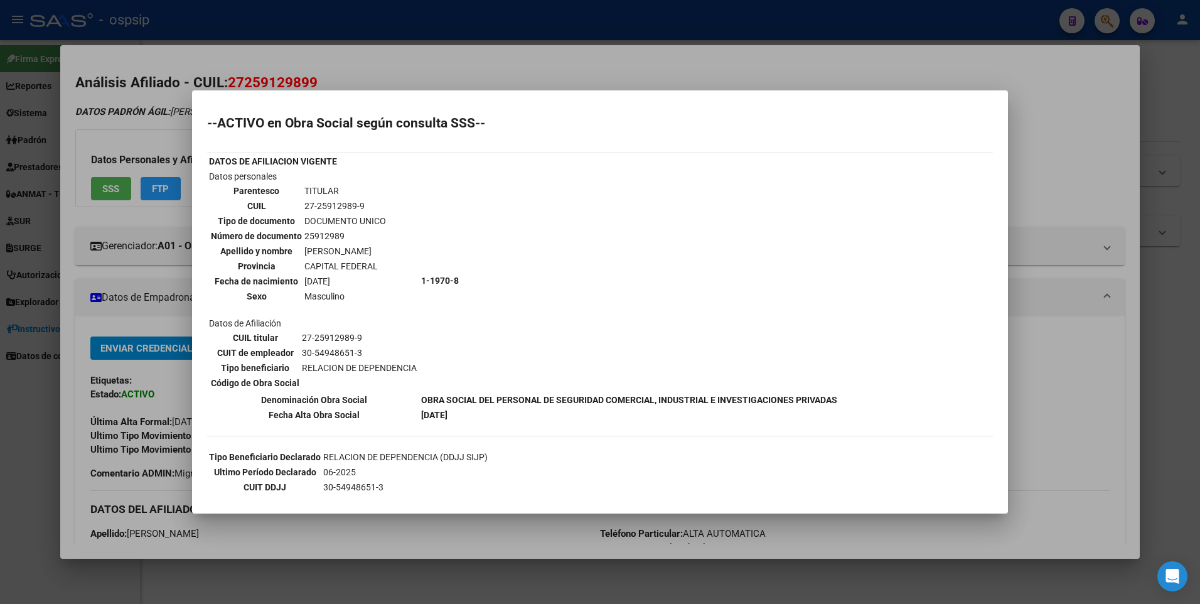
click at [303, 36] on div at bounding box center [600, 302] width 1200 height 604
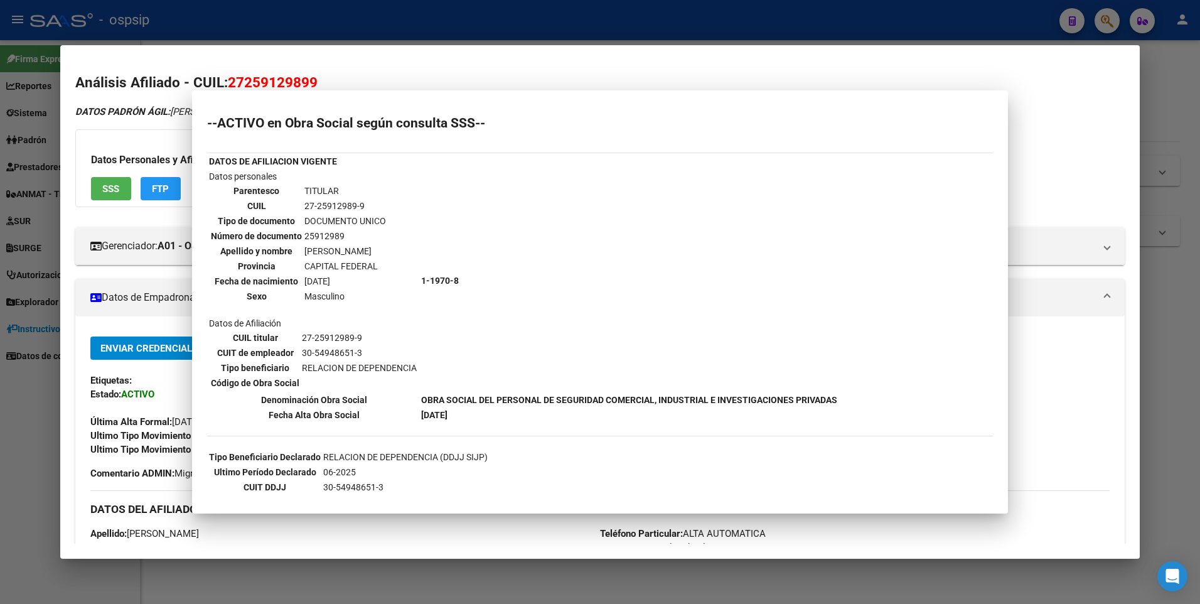
click at [303, 30] on div at bounding box center [600, 302] width 1200 height 604
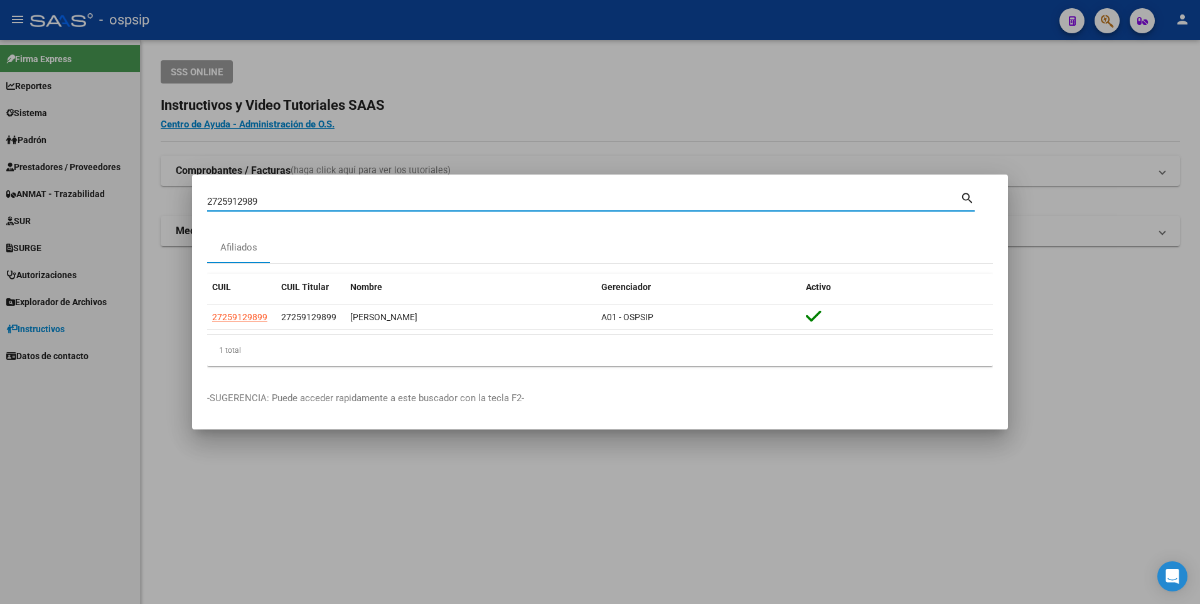
drag, startPoint x: 258, startPoint y: 206, endPoint x: 90, endPoint y: 216, distance: 169.1
click at [90, 216] on div "2725912989 Buscar (apellido, dni, cuil, nro traspaso, cuit, obra social) search…" at bounding box center [600, 302] width 1200 height 604
type input "20347729818"
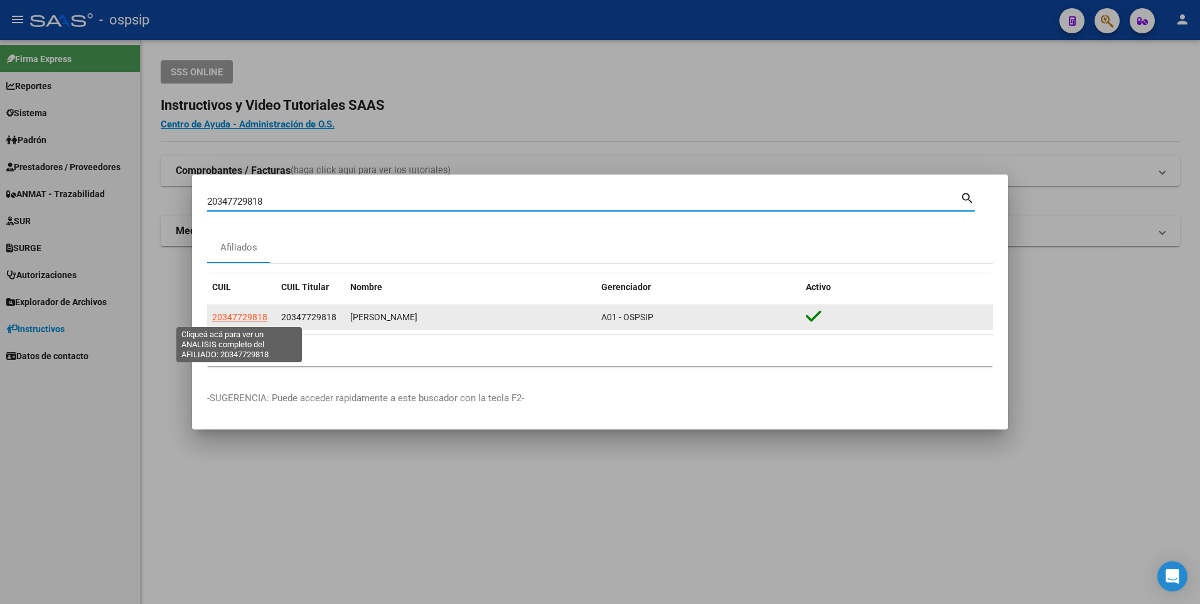
click at [224, 314] on span "20347729818" at bounding box center [239, 317] width 55 height 10
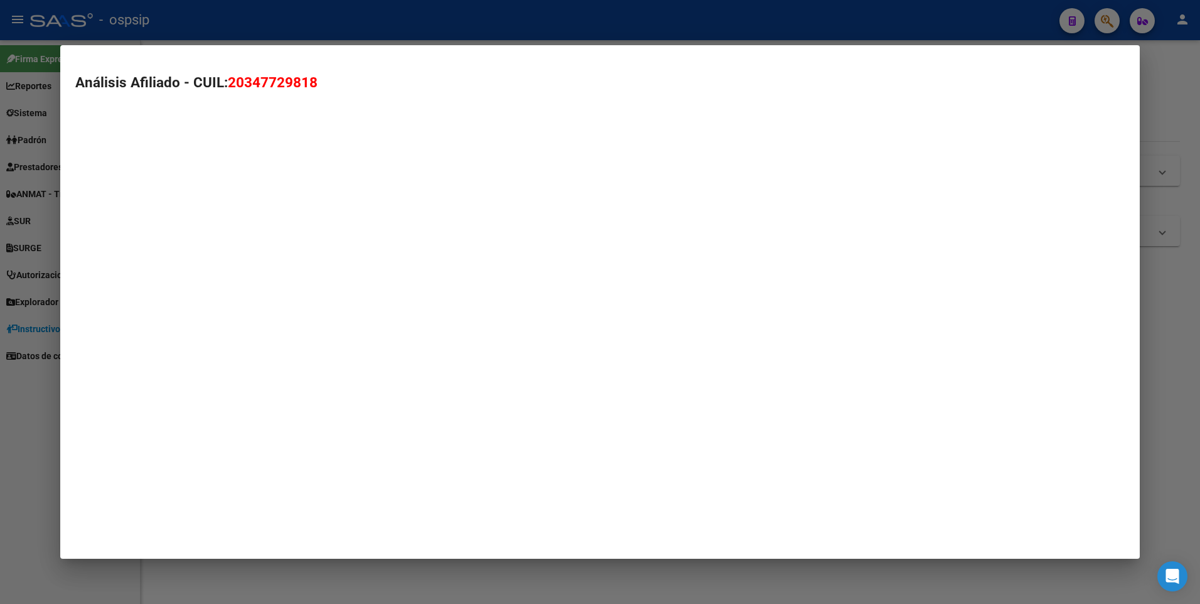
type textarea "20347729818"
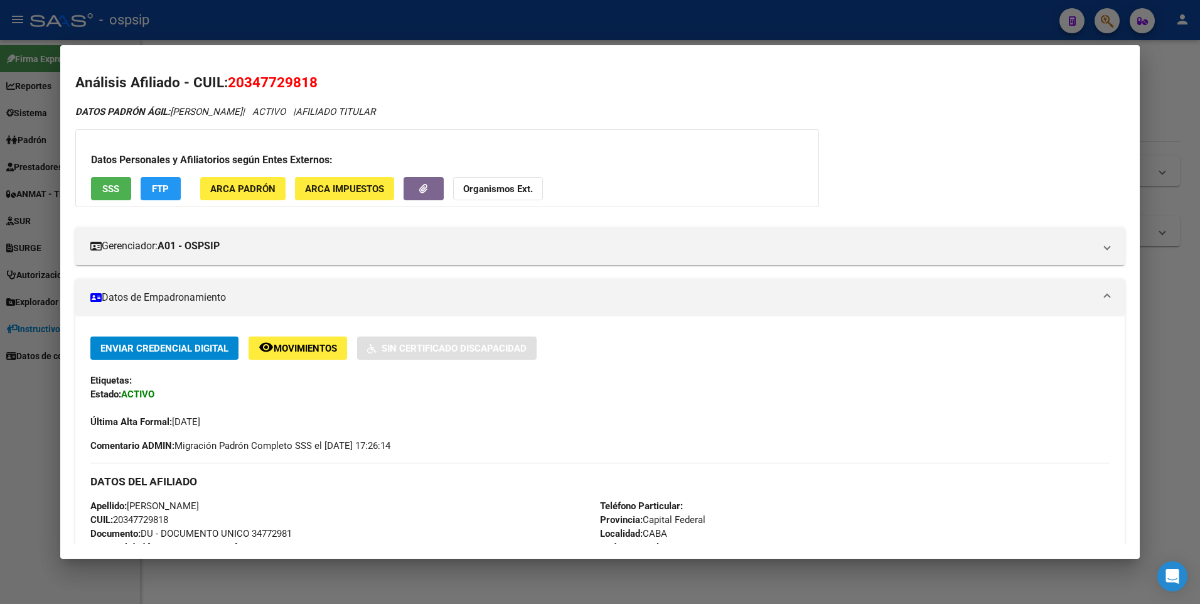
click at [120, 189] on button "SSS" at bounding box center [111, 188] width 40 height 23
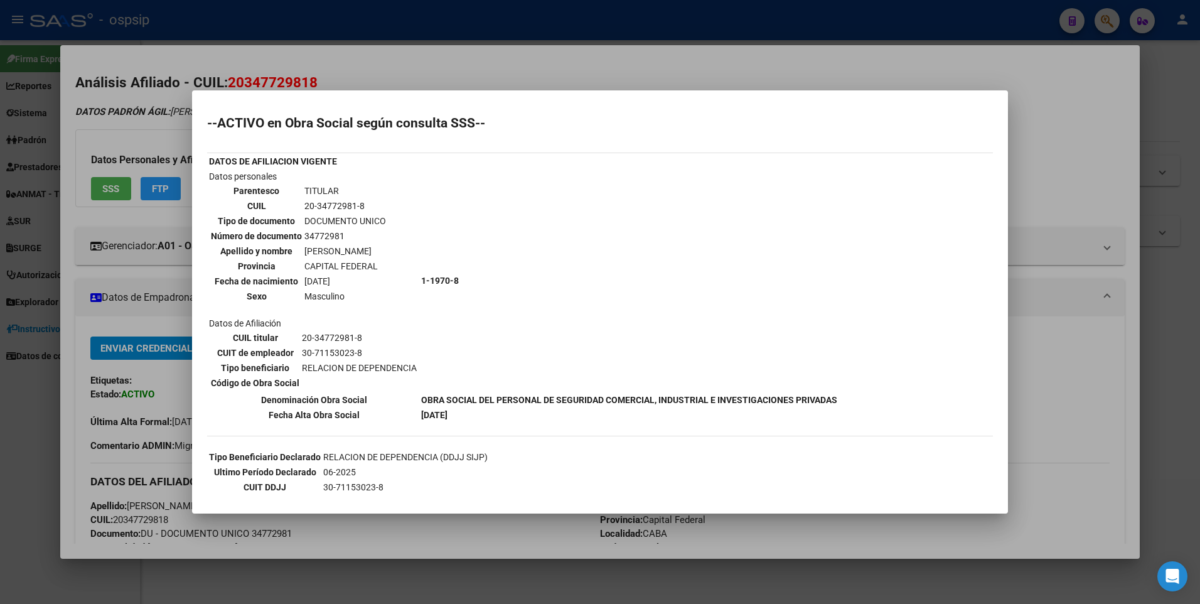
drag, startPoint x: 448, startPoint y: 66, endPoint x: 447, endPoint y: 56, distance: 10.1
click at [447, 56] on div at bounding box center [600, 302] width 1200 height 604
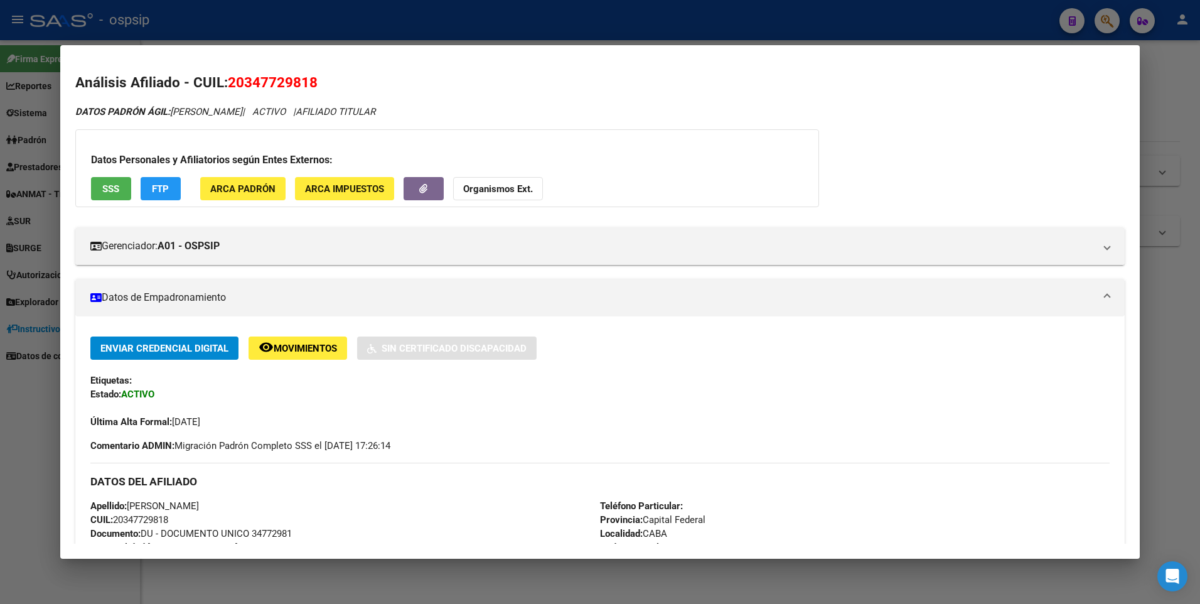
click at [435, 16] on div at bounding box center [600, 302] width 1200 height 604
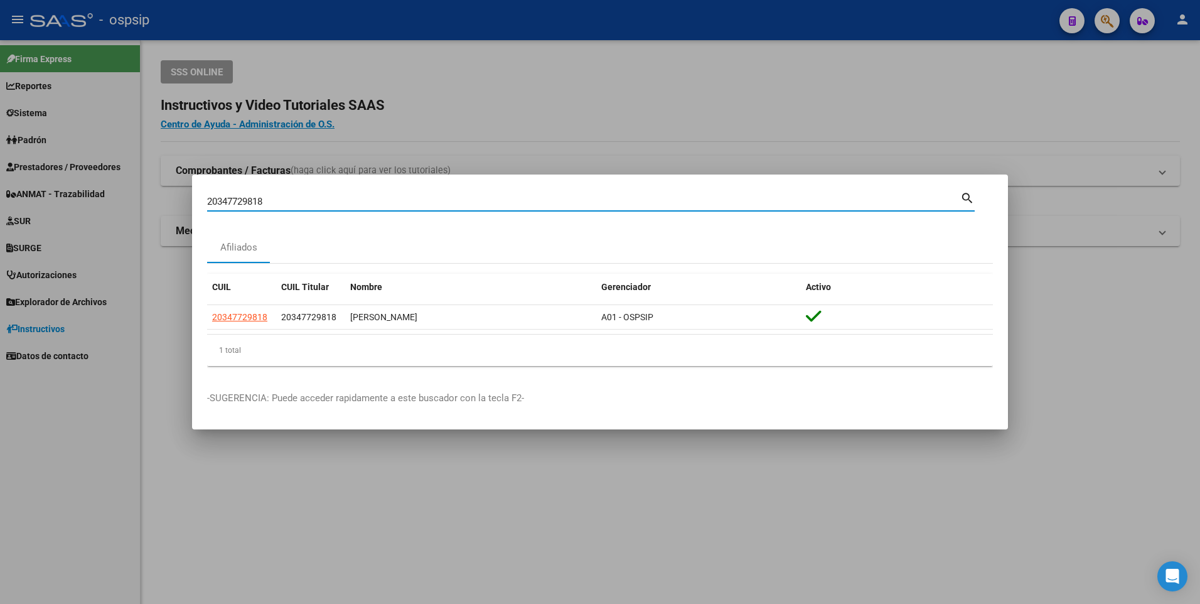
drag, startPoint x: 285, startPoint y: 202, endPoint x: 102, endPoint y: 208, distance: 183.3
click at [102, 208] on div "20347729818 Buscar (apellido, dni, cuil, nro traspaso, cuit, obra social) searc…" at bounding box center [600, 302] width 1200 height 604
type input "27944467403"
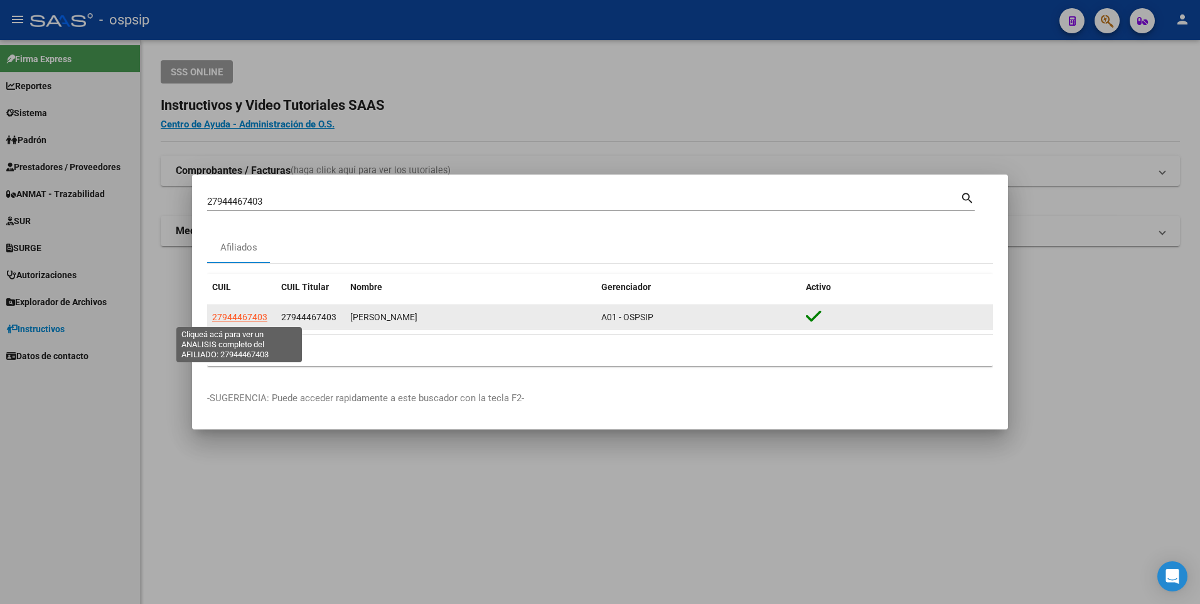
click at [257, 313] on span "27944467403" at bounding box center [239, 317] width 55 height 10
type textarea "27944467403"
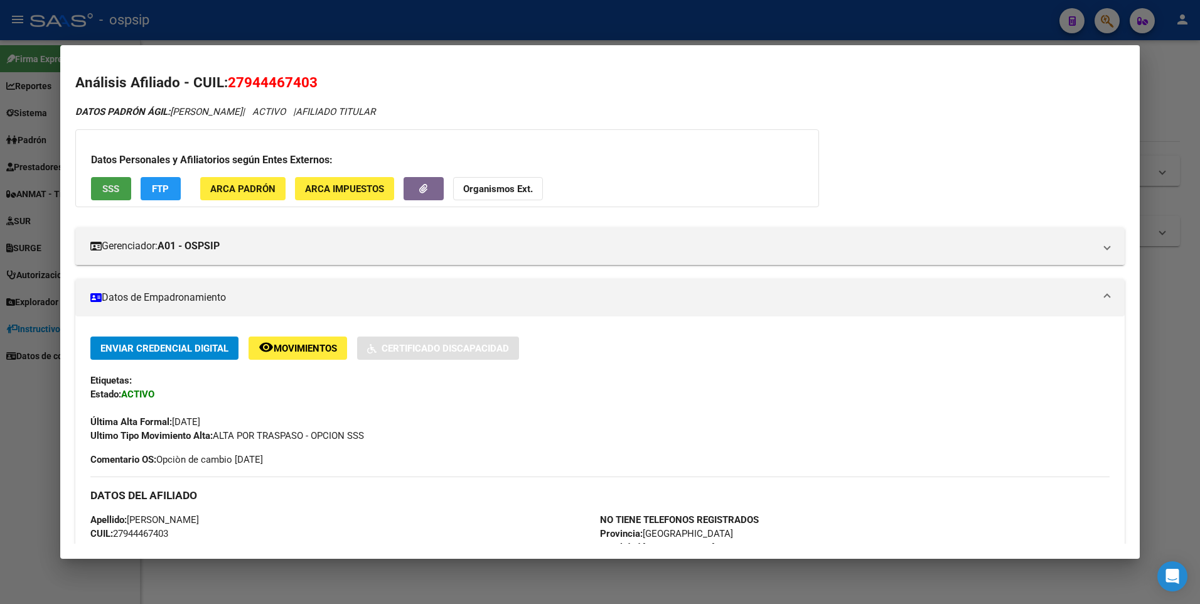
click at [118, 190] on span "SSS" at bounding box center [110, 188] width 17 height 11
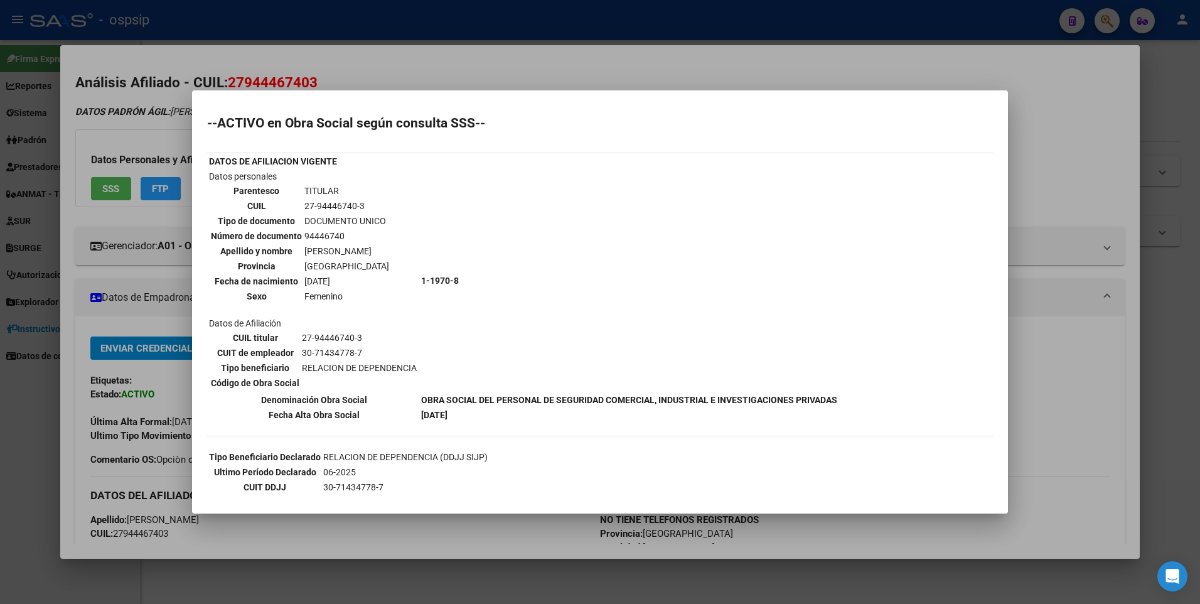
click at [501, 38] on div at bounding box center [600, 302] width 1200 height 604
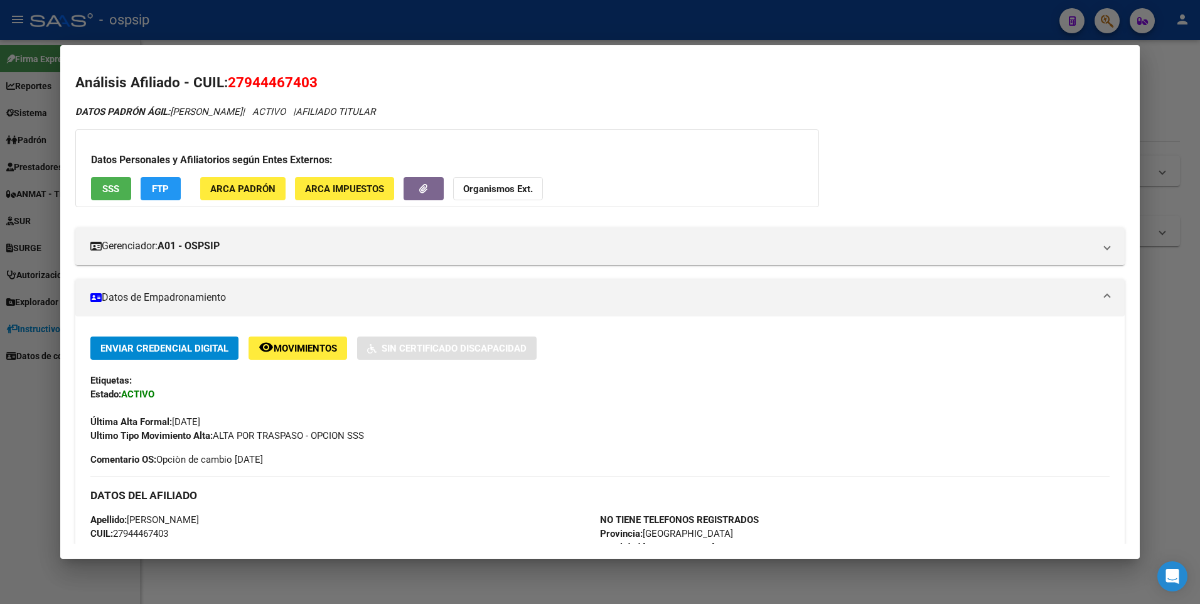
click at [499, 30] on div at bounding box center [600, 302] width 1200 height 604
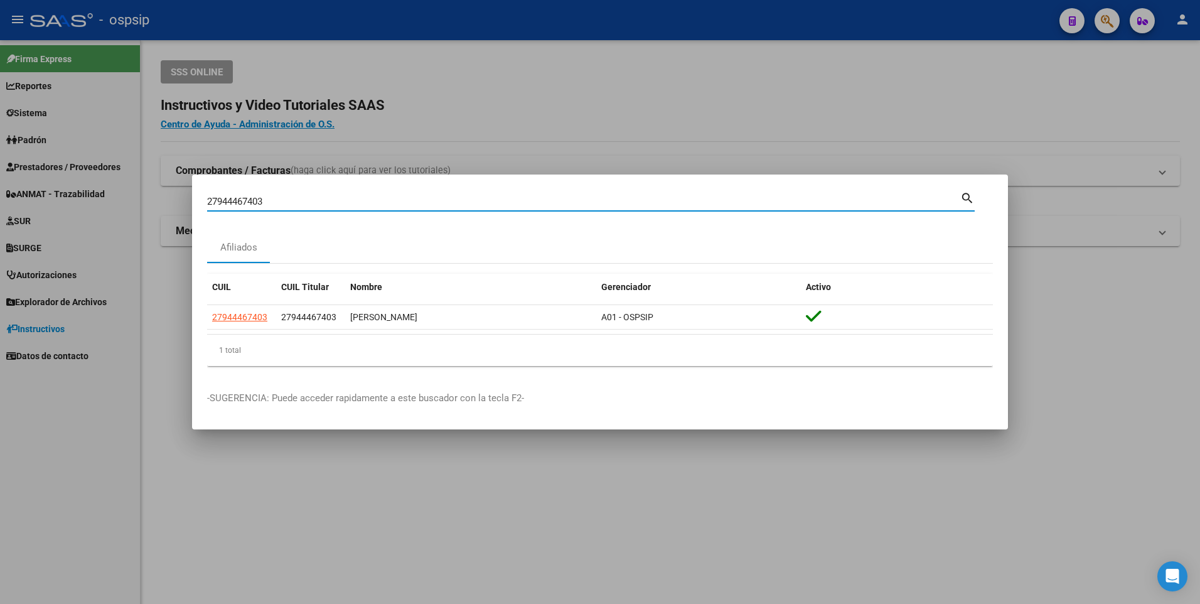
drag, startPoint x: 279, startPoint y: 207, endPoint x: 33, endPoint y: 194, distance: 245.7
click at [35, 194] on div "27944467403 Buscar (apellido, dni, cuil, nro traspaso, cuit, obra social) searc…" at bounding box center [600, 302] width 1200 height 604
type input "2038006974"
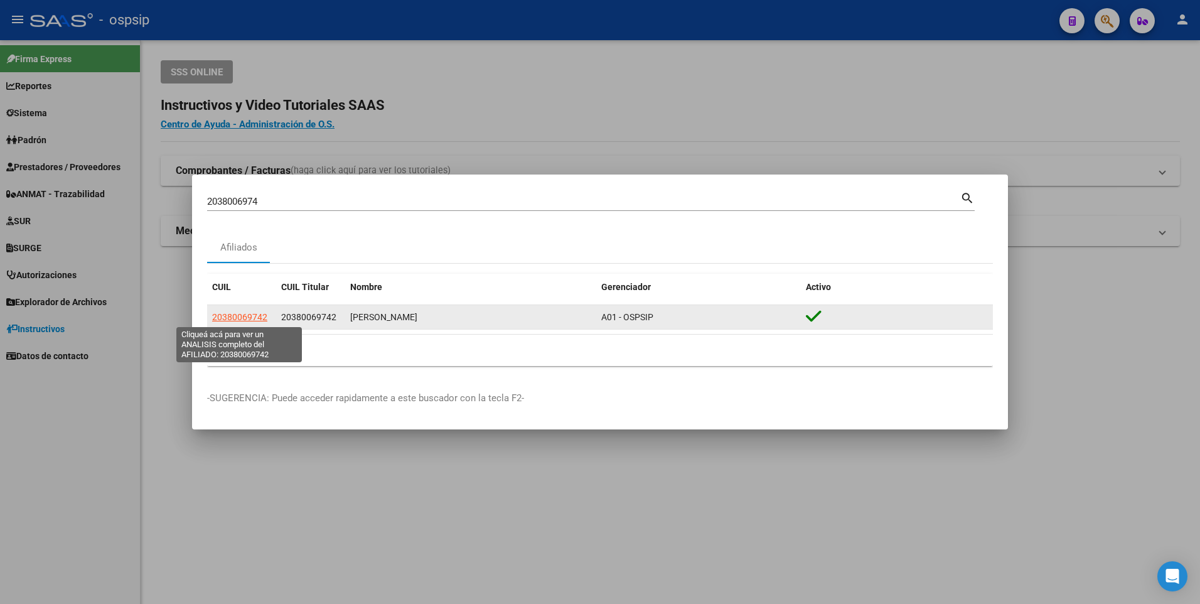
click at [250, 313] on span "20380069742" at bounding box center [239, 317] width 55 height 10
type textarea "20380069742"
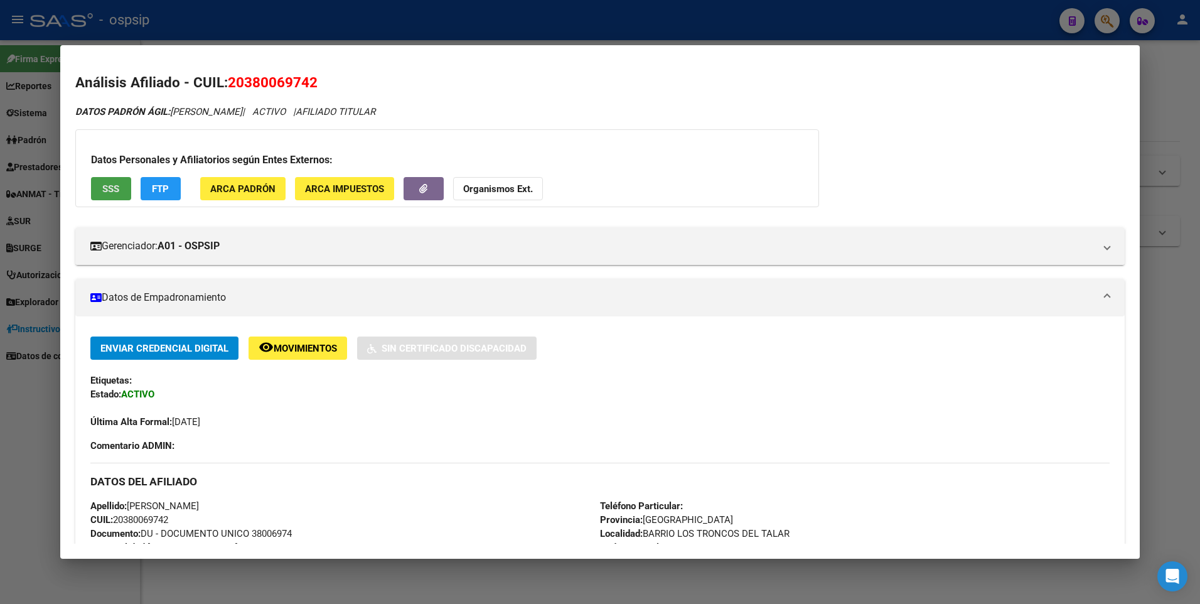
click at [115, 183] on span "SSS" at bounding box center [110, 188] width 17 height 11
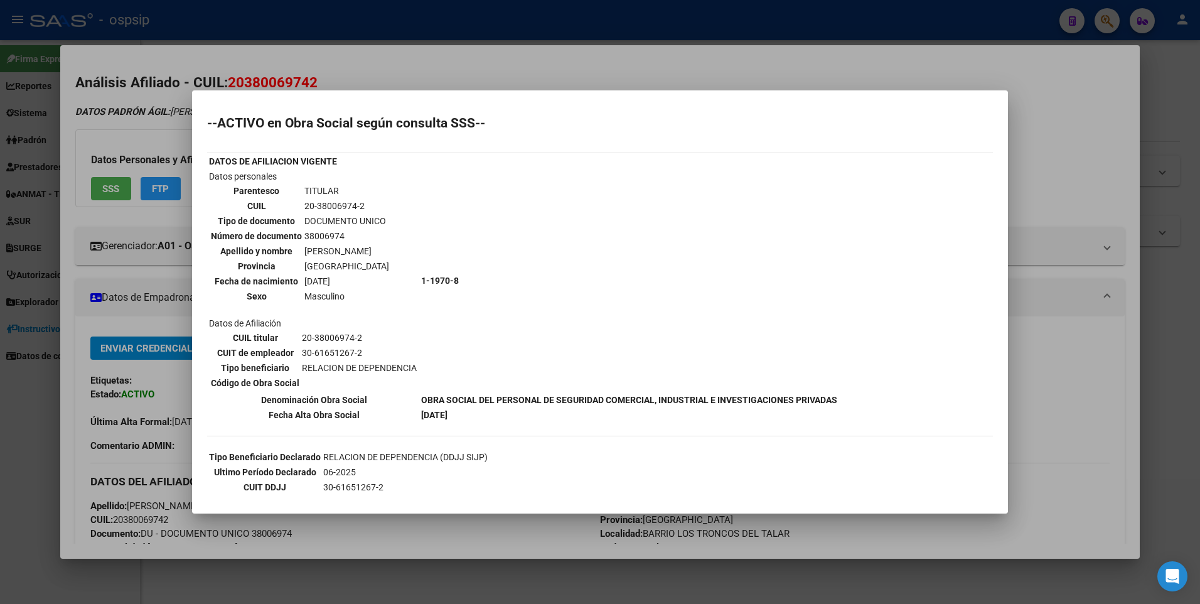
drag, startPoint x: 577, startPoint y: 68, endPoint x: 575, endPoint y: 17, distance: 51.5
click at [575, 47] on div at bounding box center [600, 302] width 1200 height 604
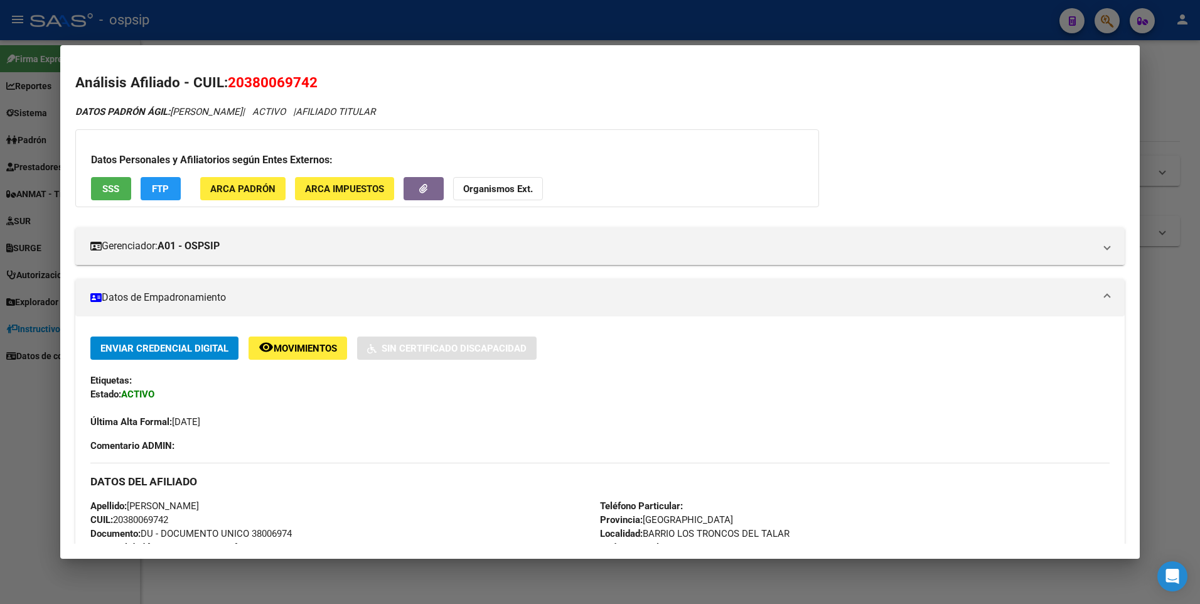
click at [575, 17] on div at bounding box center [600, 302] width 1200 height 604
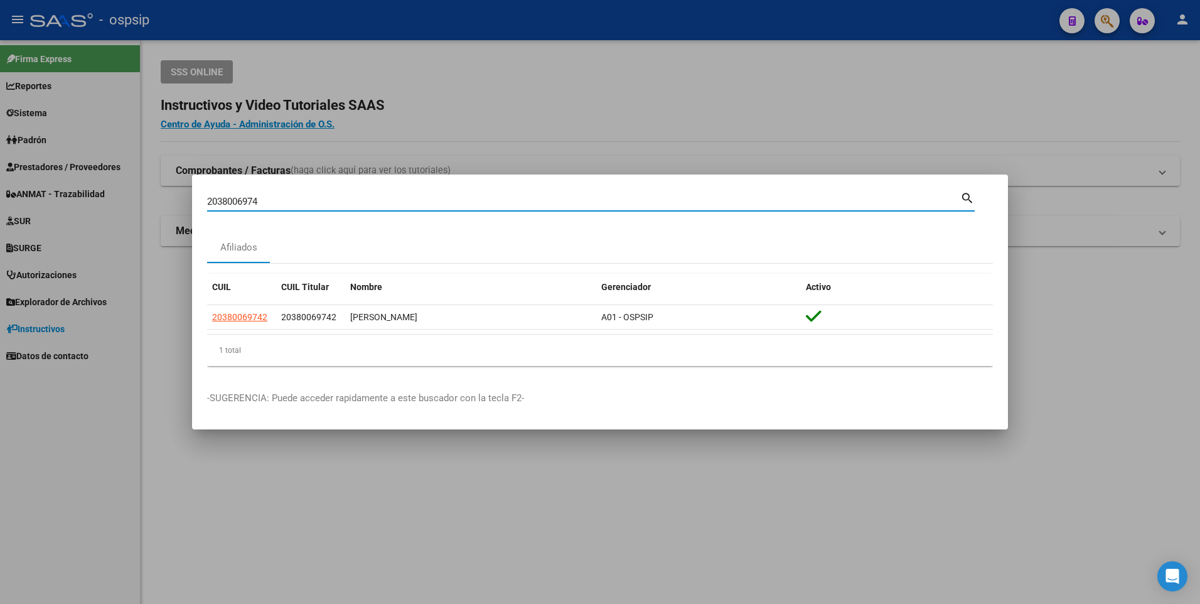
drag, startPoint x: 252, startPoint y: 200, endPoint x: 129, endPoint y: 210, distance: 122.7
click at [136, 210] on div "2038006974 Buscar (apellido, dni, cuil, nro traspaso, cuit, obra social) search…" at bounding box center [600, 302] width 1200 height 604
type input "20434603642"
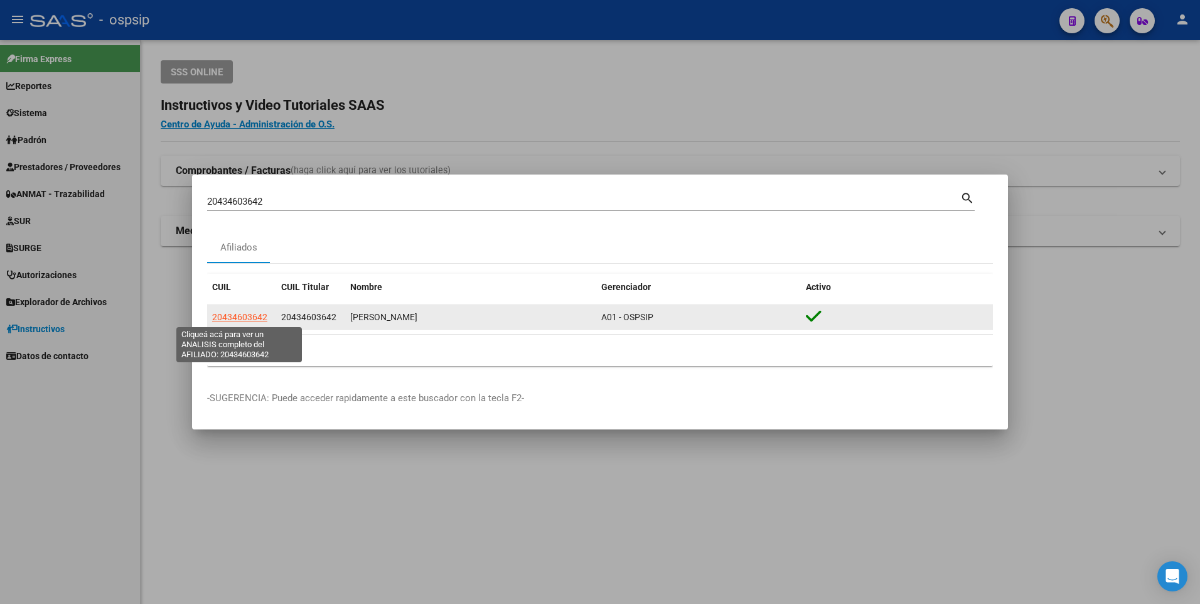
click at [255, 316] on span "20434603642" at bounding box center [239, 317] width 55 height 10
type textarea "20434603642"
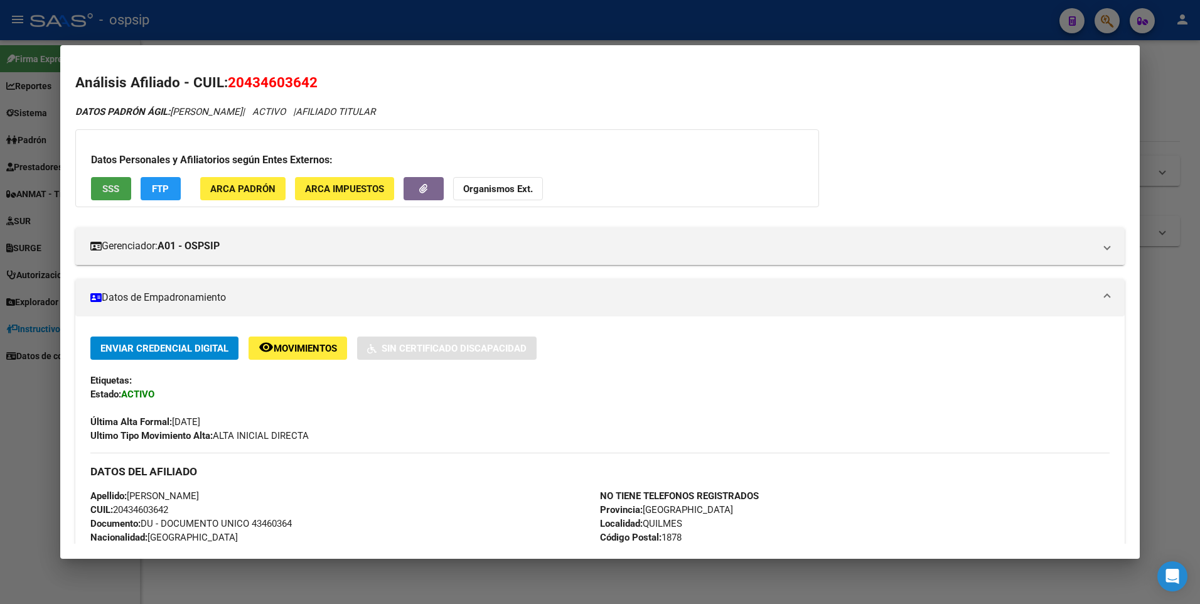
click at [114, 189] on span "SSS" at bounding box center [110, 188] width 17 height 11
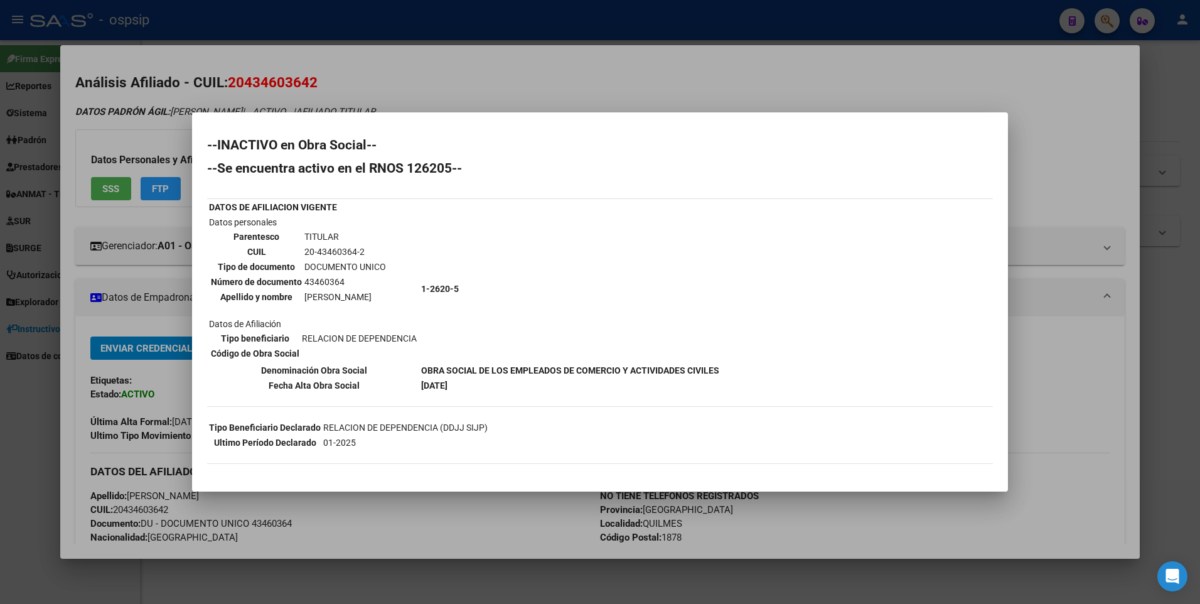
click at [368, 50] on div at bounding box center [600, 302] width 1200 height 604
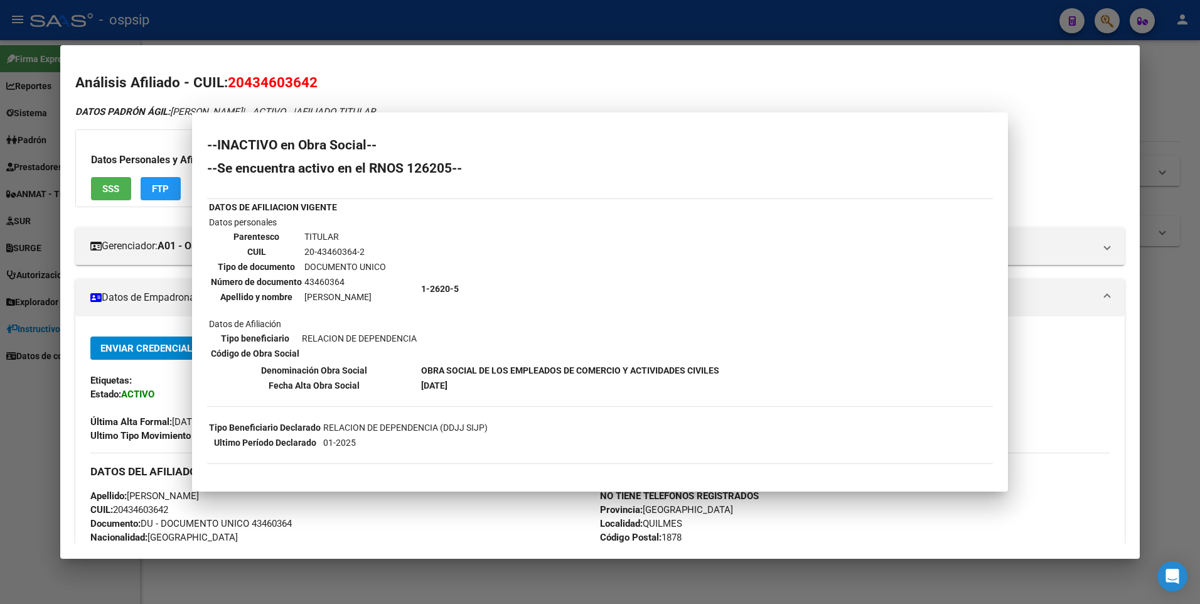
click at [367, 35] on div at bounding box center [600, 302] width 1200 height 604
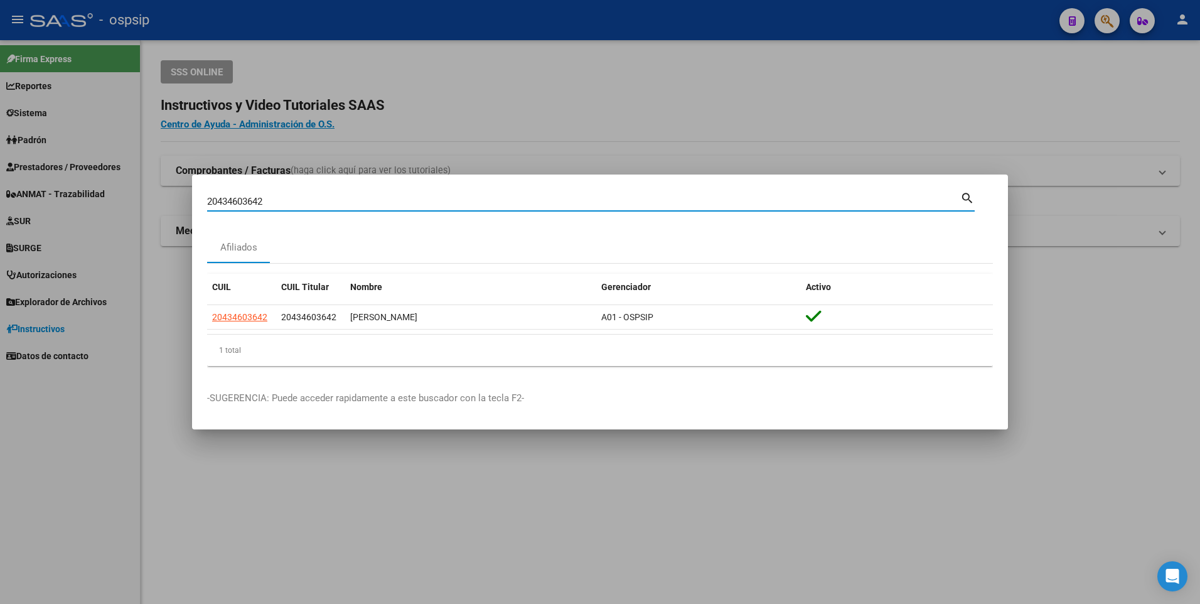
drag, startPoint x: 272, startPoint y: 203, endPoint x: 100, endPoint y: 243, distance: 175.9
click at [101, 243] on div "20434603642 Buscar (apellido, dni, cuil, nro traspaso, cuit, obra social) searc…" at bounding box center [600, 302] width 1200 height 604
type input "2014192969"
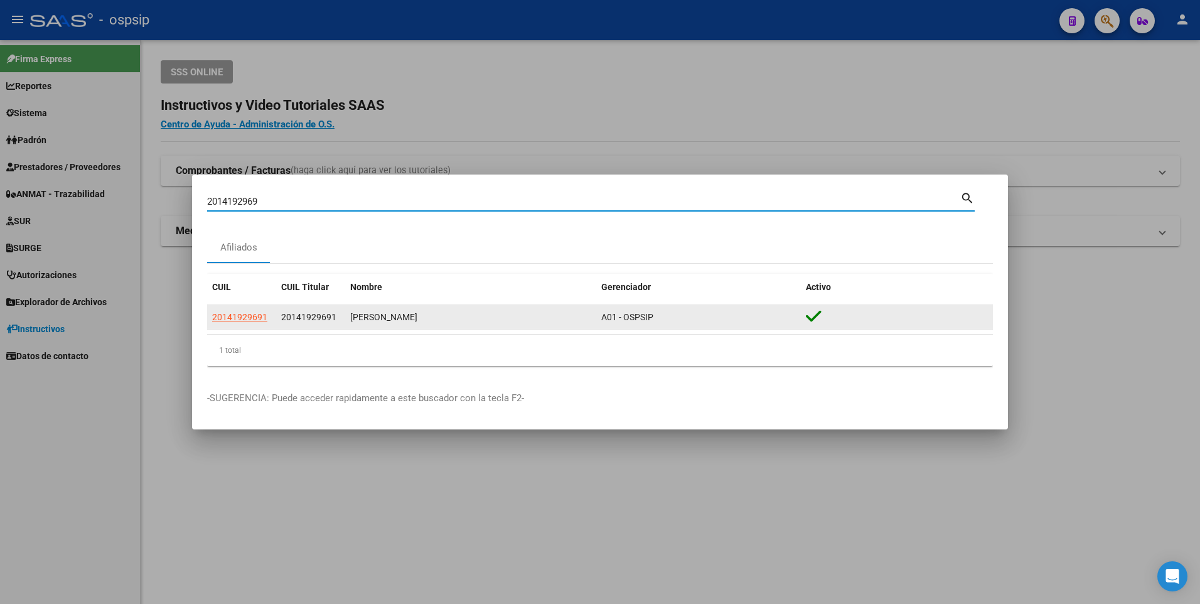
click at [228, 310] on app-link-go-to "20141929691" at bounding box center [239, 317] width 55 height 14
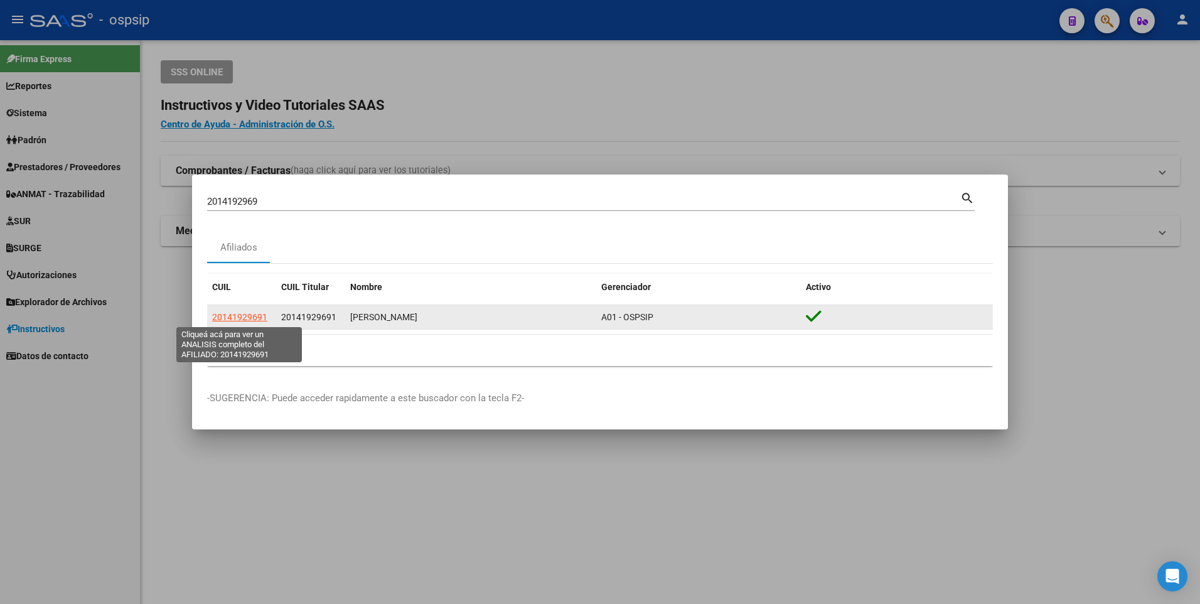
click at [226, 319] on span "20141929691" at bounding box center [239, 317] width 55 height 10
type textarea "20141929691"
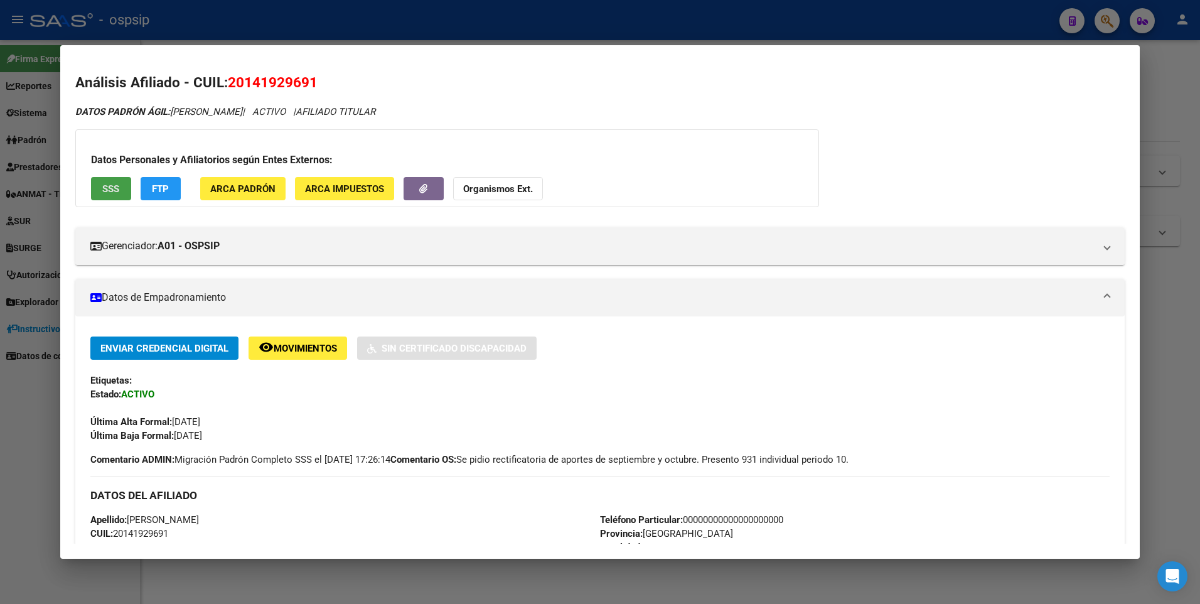
click at [104, 189] on span "SSS" at bounding box center [110, 188] width 17 height 11
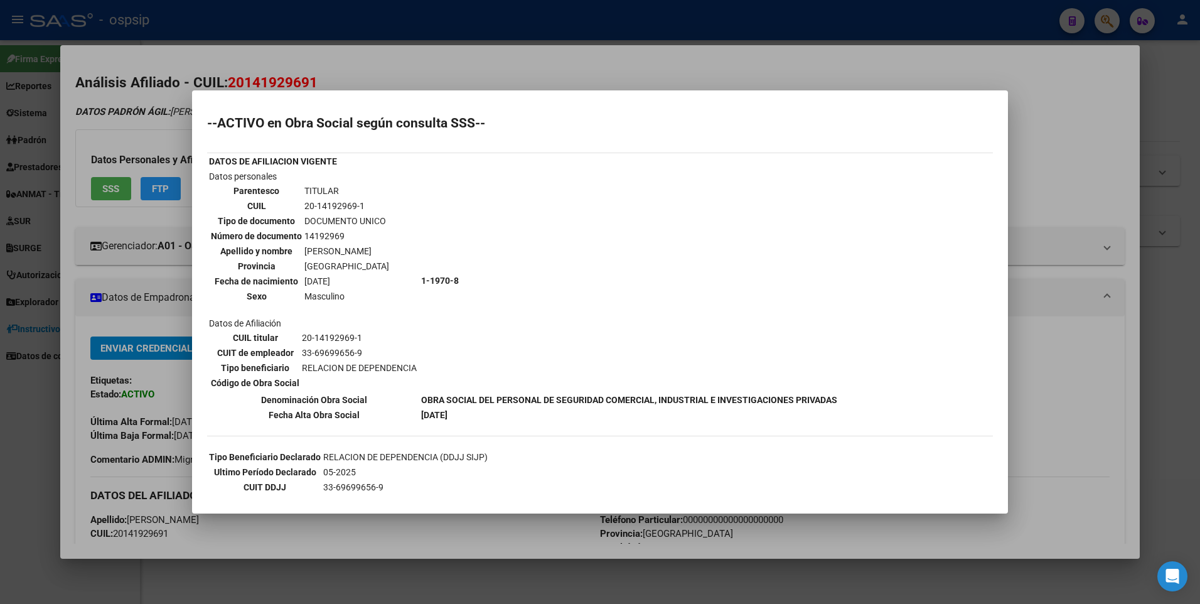
drag, startPoint x: 411, startPoint y: 69, endPoint x: 408, endPoint y: 34, distance: 35.2
click at [408, 65] on div at bounding box center [600, 302] width 1200 height 604
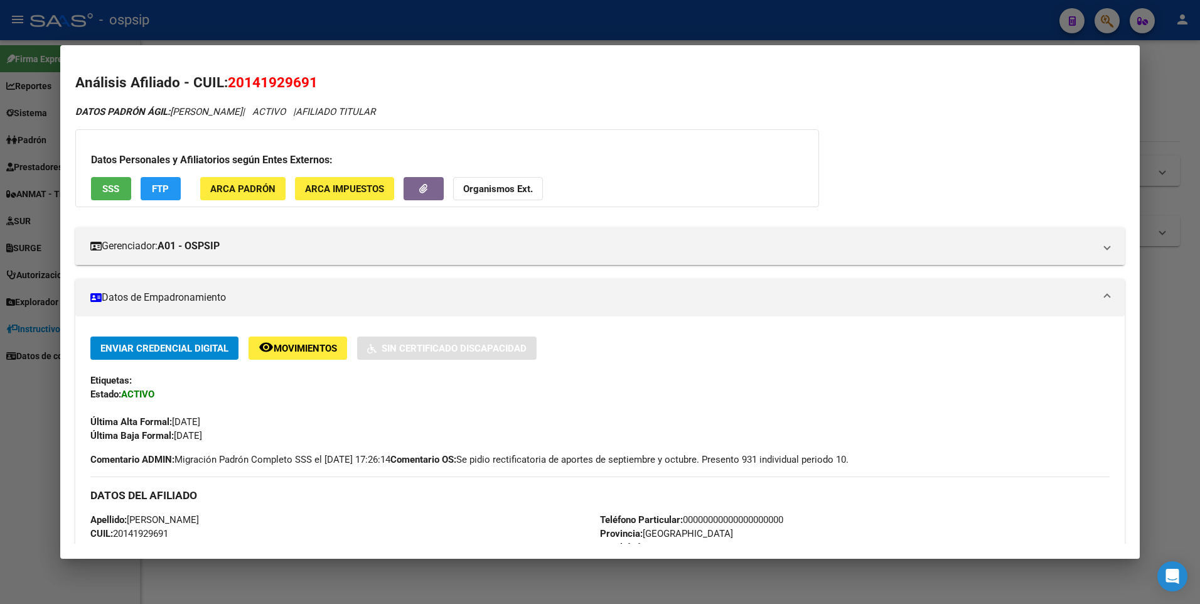
click at [408, 34] on div at bounding box center [600, 302] width 1200 height 604
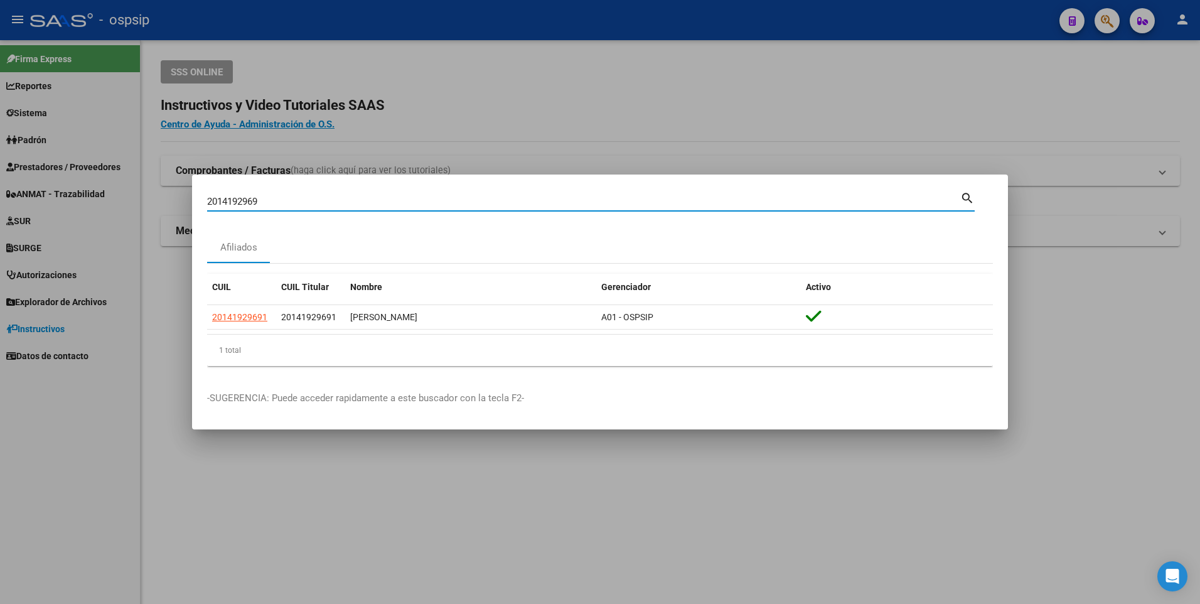
drag, startPoint x: 263, startPoint y: 198, endPoint x: 143, endPoint y: 202, distance: 119.9
click at [143, 202] on div "2014192969 Buscar (apellido, dni, cuil, nro traspaso, cuit, obra social) search…" at bounding box center [600, 302] width 1200 height 604
type input "2032641654"
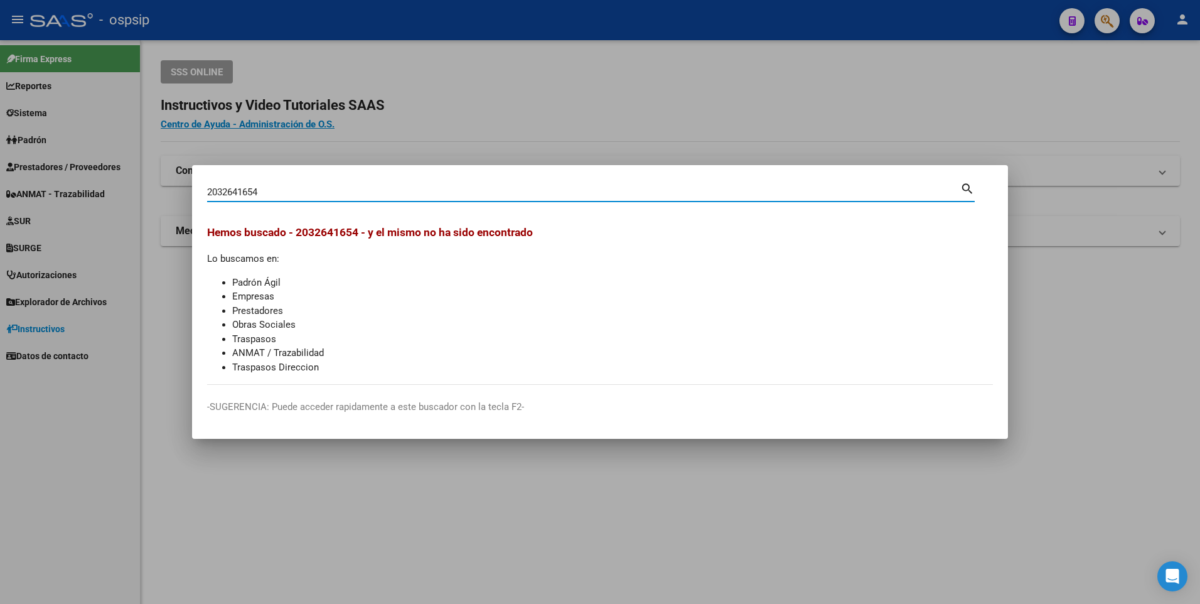
drag, startPoint x: 270, startPoint y: 196, endPoint x: 180, endPoint y: 207, distance: 91.0
click at [180, 207] on div "2032641654 Buscar (apellido, dni, cuil, nro traspaso, cuit, obra social) search…" at bounding box center [600, 302] width 1200 height 604
type input "20203650648"
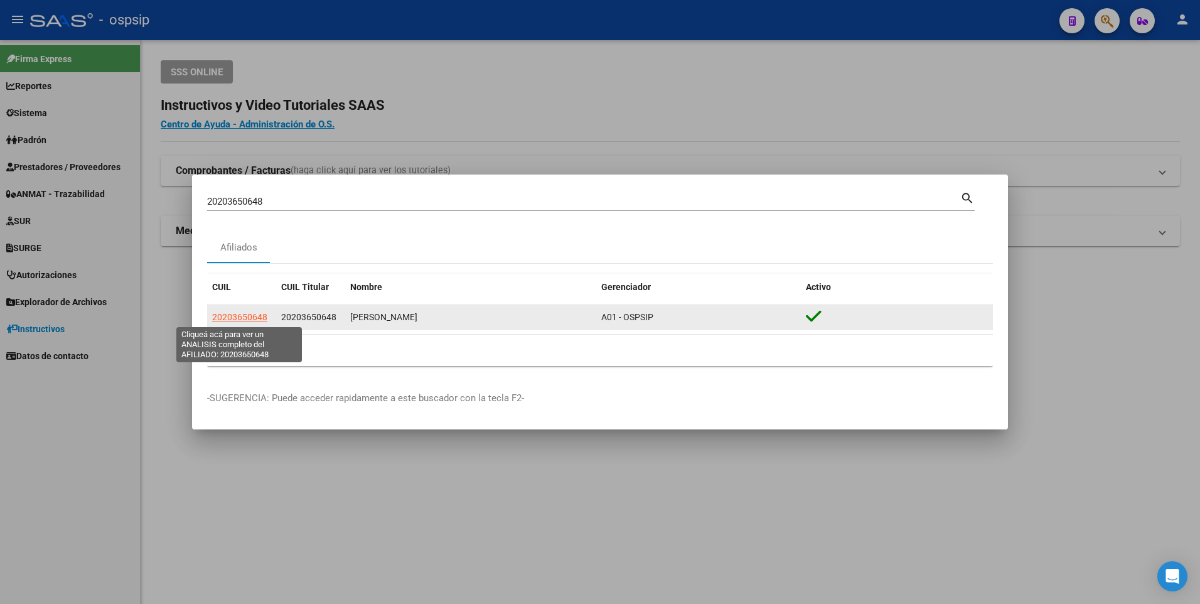
click at [223, 314] on span "20203650648" at bounding box center [239, 317] width 55 height 10
type textarea "20203650648"
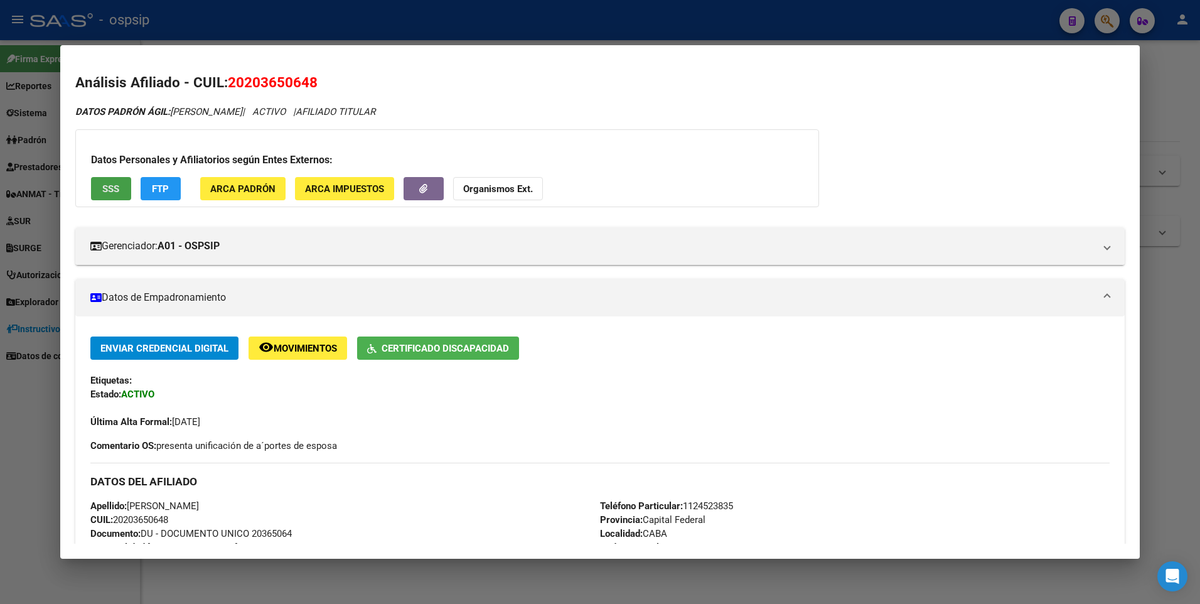
click at [116, 183] on span "SSS" at bounding box center [110, 188] width 17 height 11
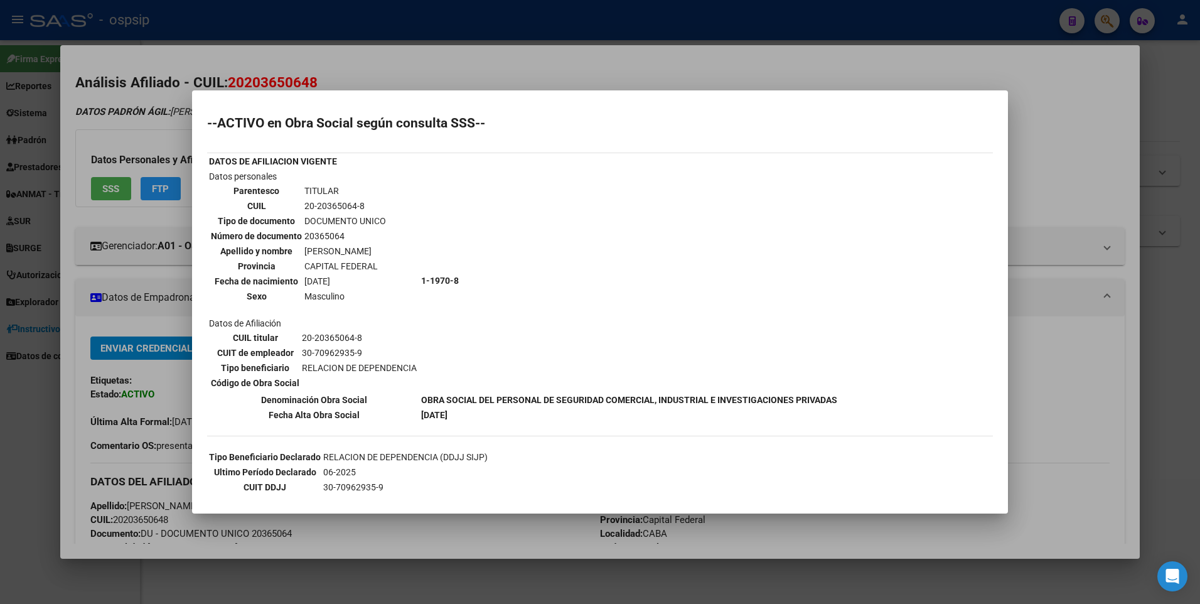
drag, startPoint x: 419, startPoint y: 65, endPoint x: 413, endPoint y: 11, distance: 53.7
click at [419, 52] on div at bounding box center [600, 302] width 1200 height 604
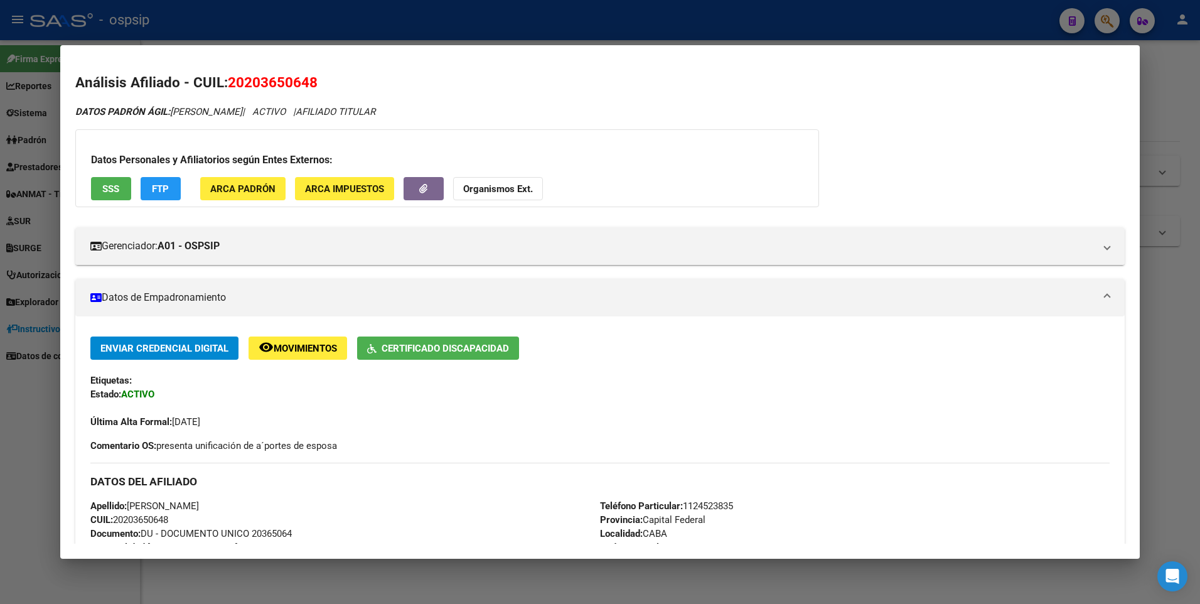
click at [413, 11] on div at bounding box center [600, 302] width 1200 height 604
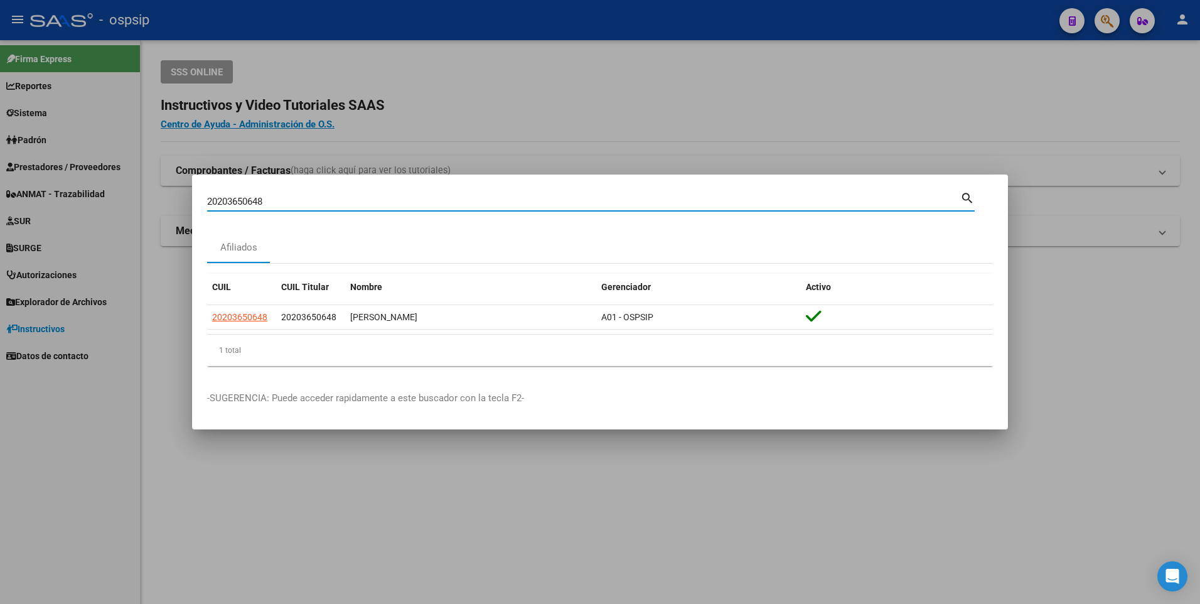
drag, startPoint x: 278, startPoint y: 203, endPoint x: 198, endPoint y: 210, distance: 80.5
click at [198, 210] on mat-dialog-content "20203650648 Buscar (apellido, dni, cuil, nro traspaso, cuit, obra social) searc…" at bounding box center [600, 282] width 816 height 186
type input "2019023132"
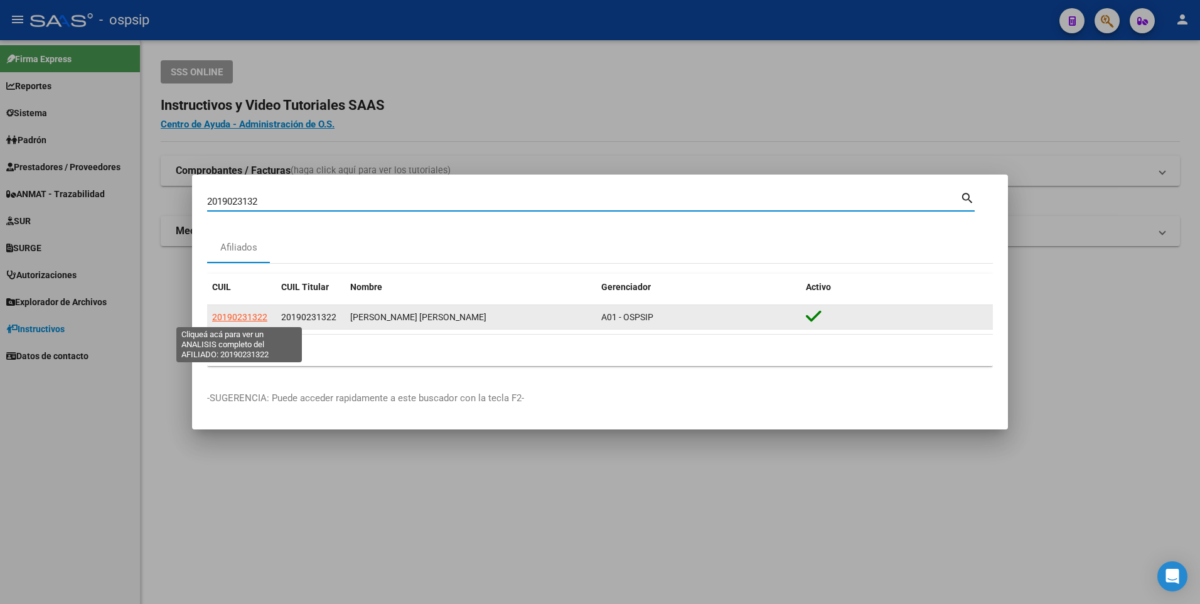
click at [226, 319] on span "20190231322" at bounding box center [239, 317] width 55 height 10
type textarea "20190231322"
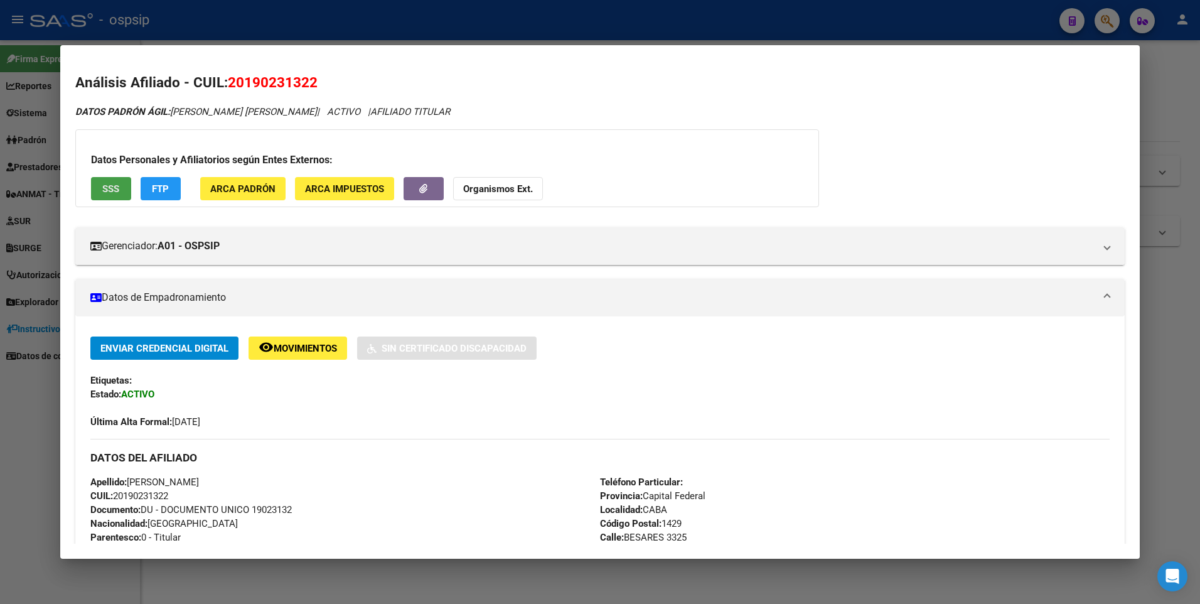
click at [102, 182] on button "SSS" at bounding box center [111, 188] width 40 height 23
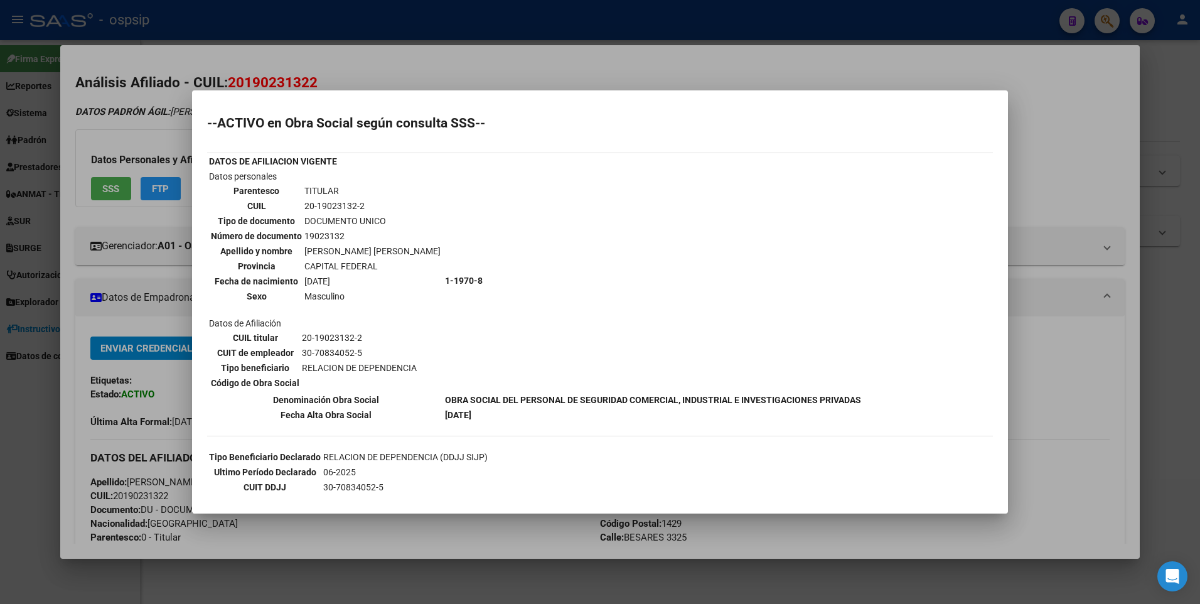
drag, startPoint x: 588, startPoint y: 46, endPoint x: 588, endPoint y: 16, distance: 30.1
click at [588, 35] on div at bounding box center [600, 302] width 1200 height 604
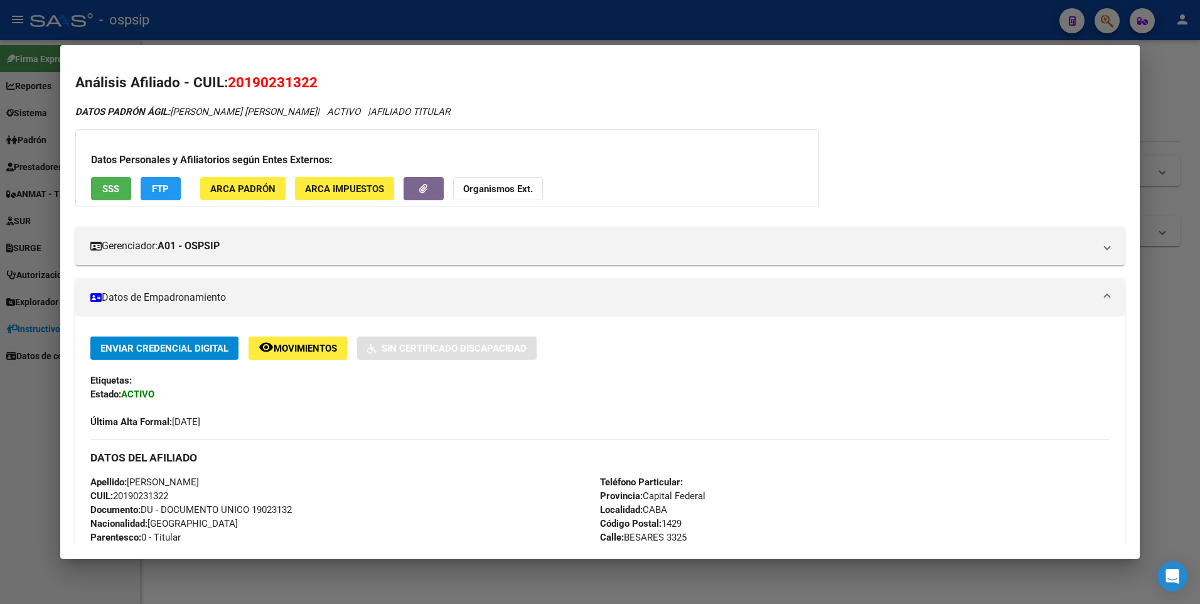
click at [588, 16] on div at bounding box center [600, 302] width 1200 height 604
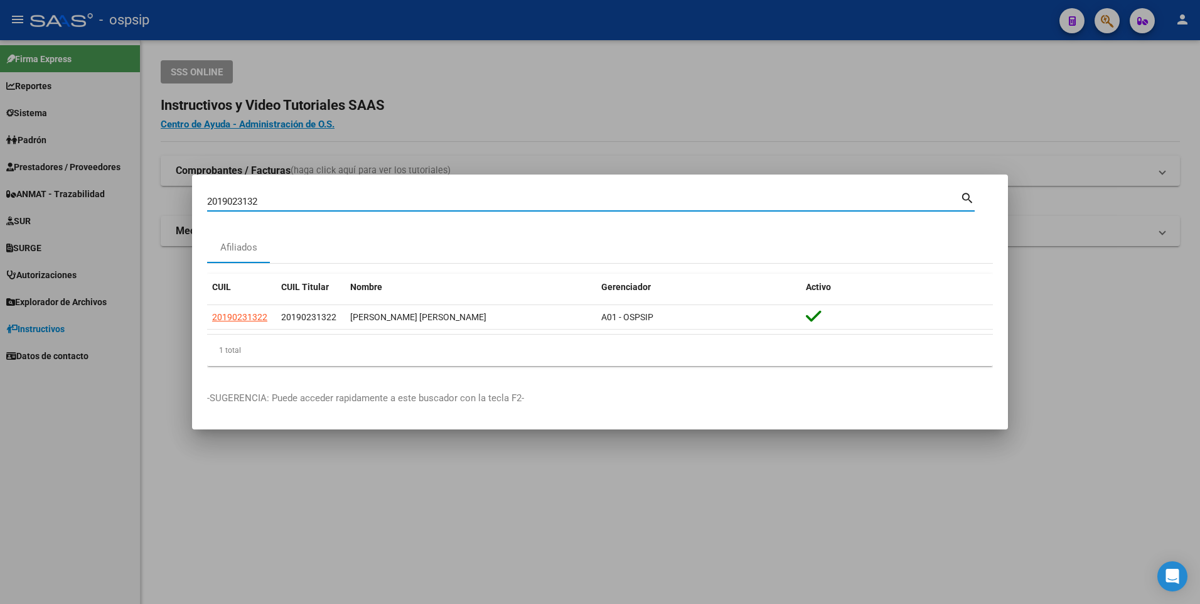
drag, startPoint x: 267, startPoint y: 205, endPoint x: 23, endPoint y: 206, distance: 244.0
click at [23, 206] on div "2019023132 Buscar (apellido, dni, cuil, nro traspaso, cuit, obra social) search…" at bounding box center [600, 302] width 1200 height 604
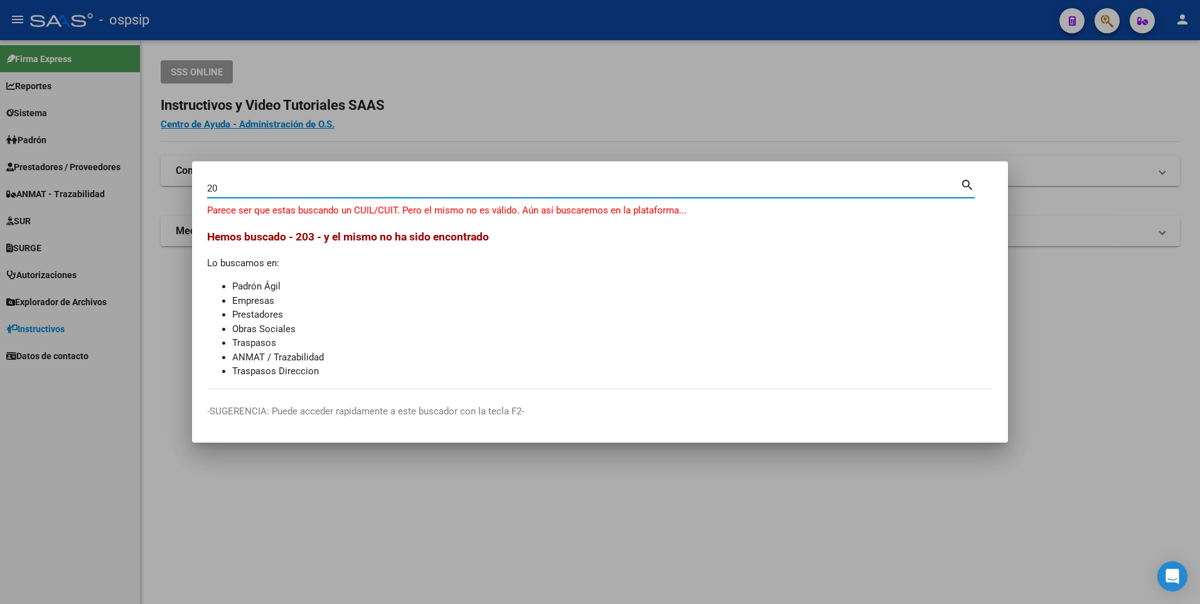
type input "2"
drag, startPoint x: 275, startPoint y: 184, endPoint x: 162, endPoint y: 178, distance: 113.1
click at [162, 178] on div "202279274358 Buscar (apellido, dni, cuil, [PERSON_NAME], cuit, obra social) sea…" at bounding box center [600, 302] width 1200 height 604
drag, startPoint x: 298, startPoint y: 186, endPoint x: 130, endPoint y: 180, distance: 167.6
click at [130, 180] on div "202279274358 Buscar (apellido, dni, cuil, [PERSON_NAME], cuit, obra social) sea…" at bounding box center [600, 302] width 1200 height 604
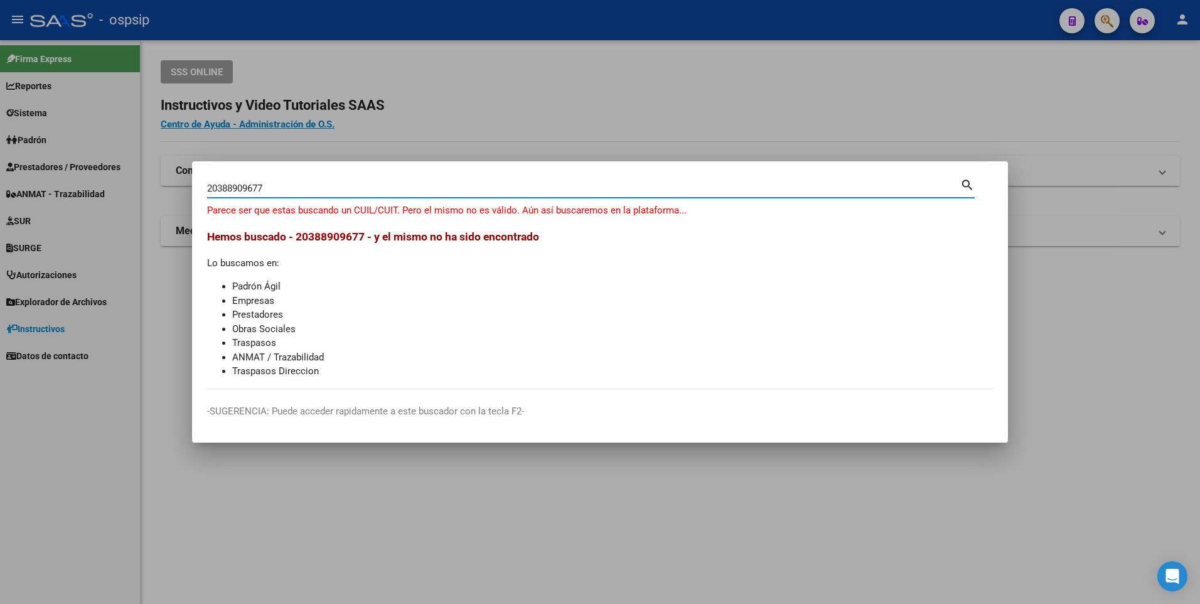
type input "20388909677"
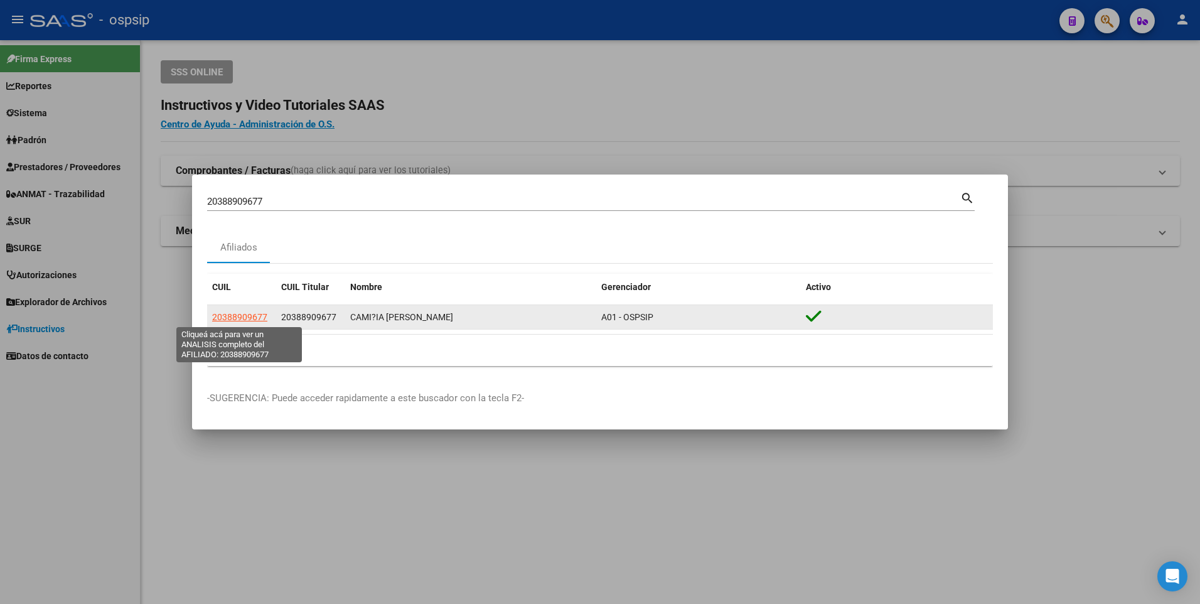
click at [242, 318] on span "20388909677" at bounding box center [239, 317] width 55 height 10
type textarea "20388909677"
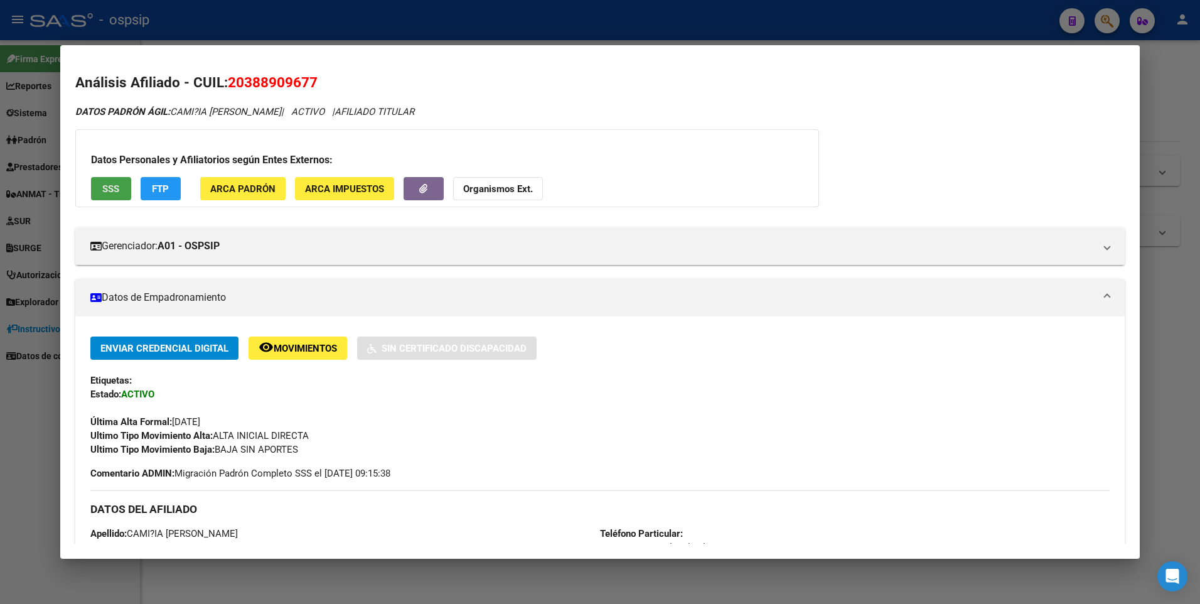
click at [109, 184] on span "SSS" at bounding box center [110, 188] width 17 height 11
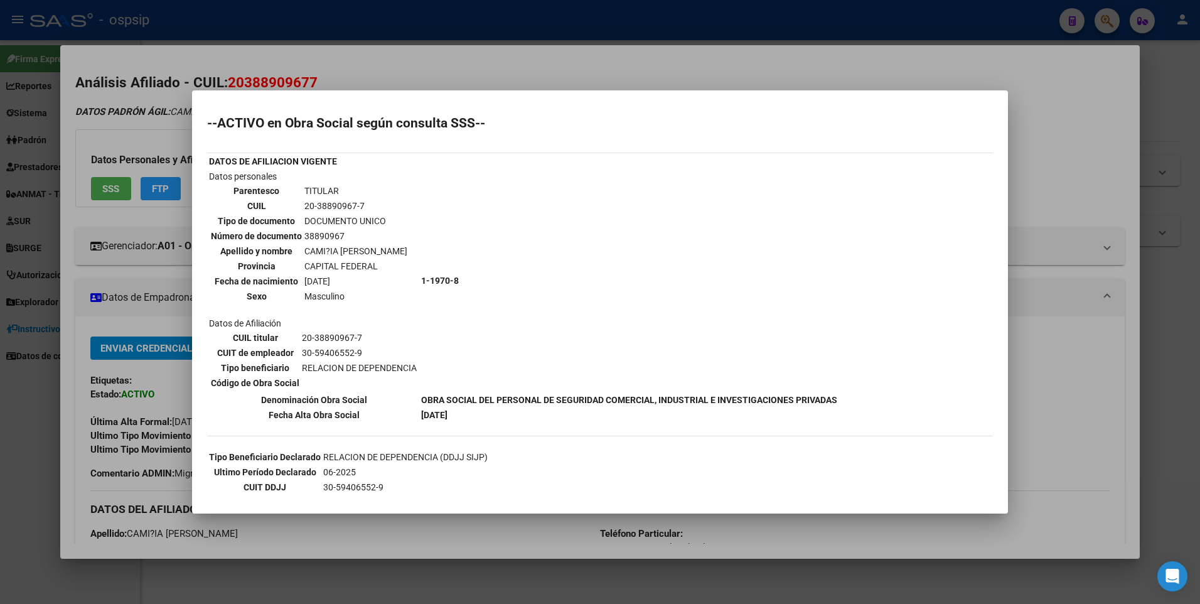
click at [598, 66] on div at bounding box center [600, 302] width 1200 height 604
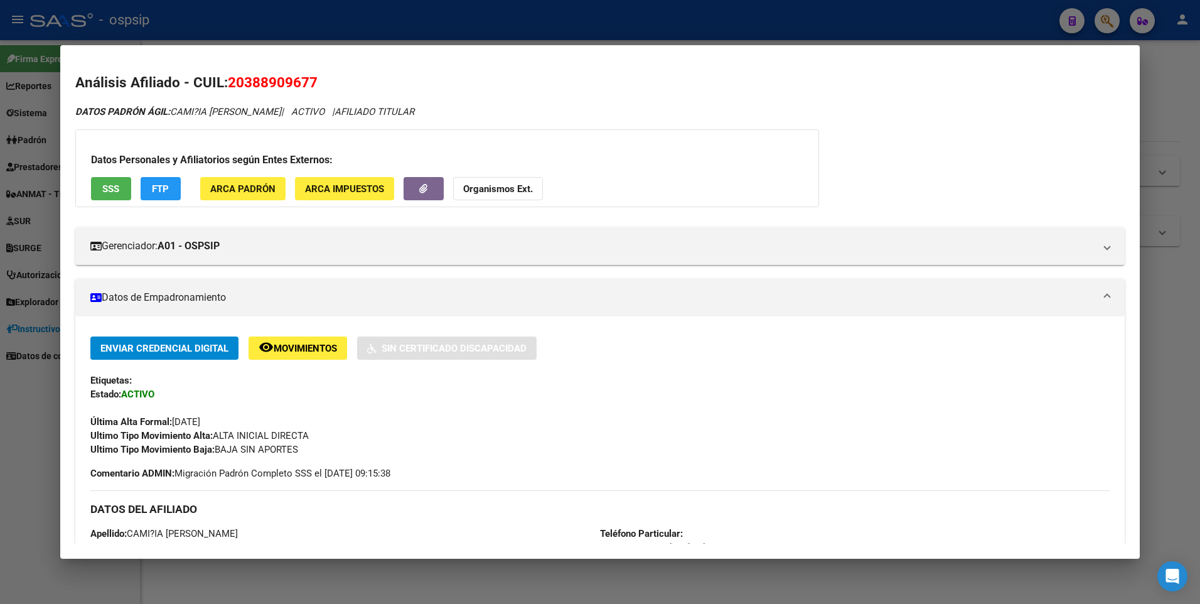
click at [573, 35] on div at bounding box center [600, 302] width 1200 height 604
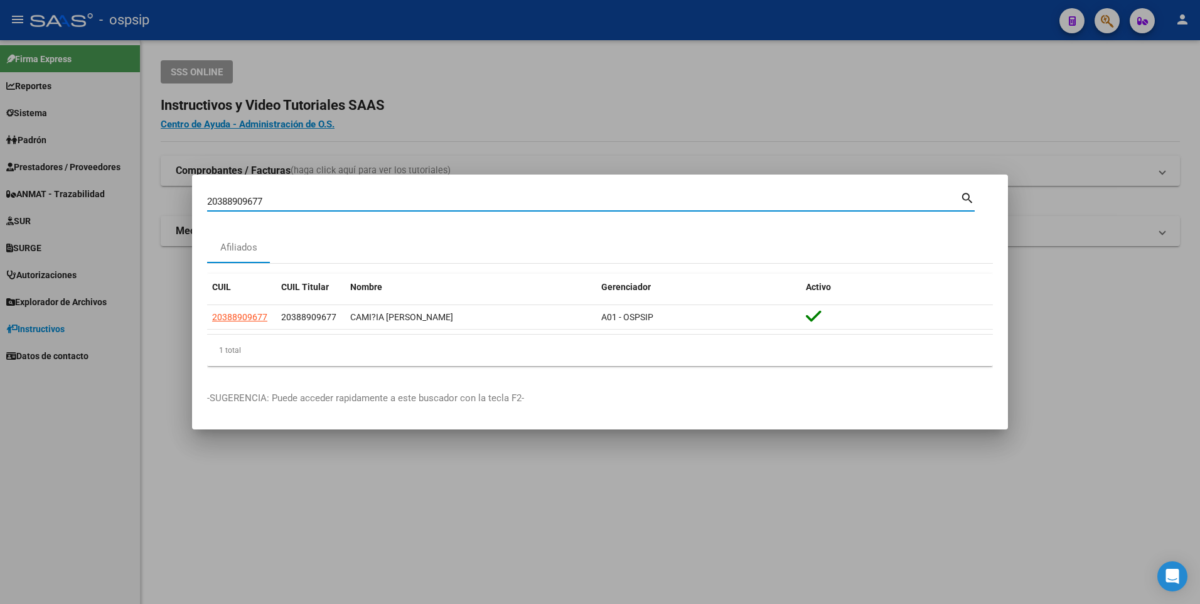
drag, startPoint x: 280, startPoint y: 203, endPoint x: 199, endPoint y: 194, distance: 81.4
click at [199, 194] on mat-dialog-content "20388909677 Buscar (apellido, dni, cuil, nro traspaso, cuit, obra social) searc…" at bounding box center [600, 282] width 816 height 186
type input "20203650648"
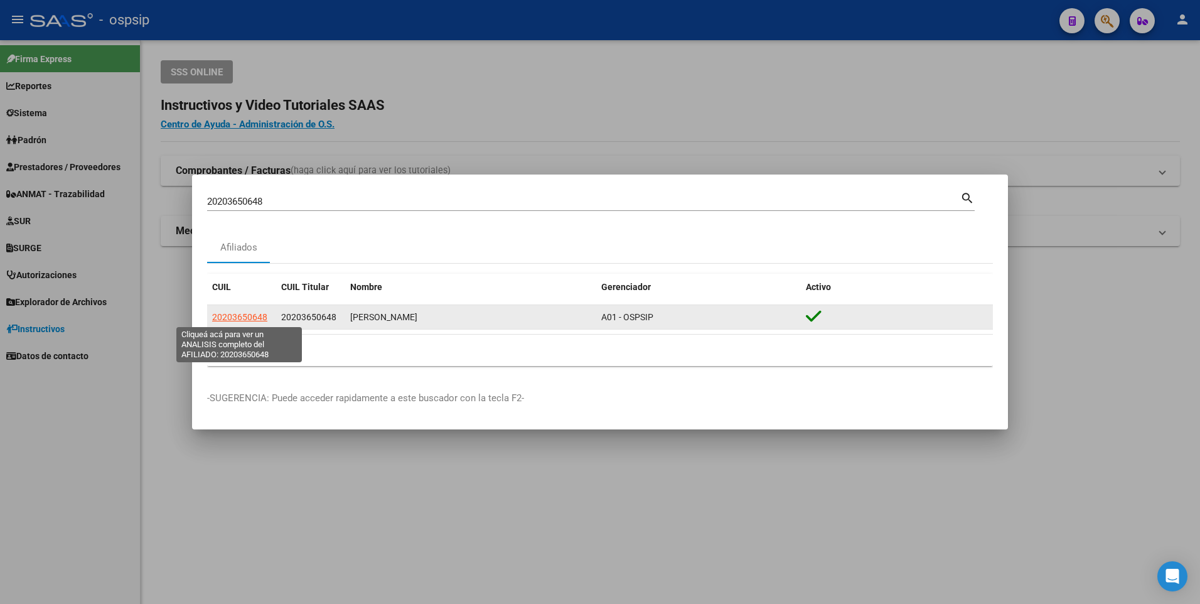
click at [246, 315] on span "20203650648" at bounding box center [239, 317] width 55 height 10
type textarea "20203650648"
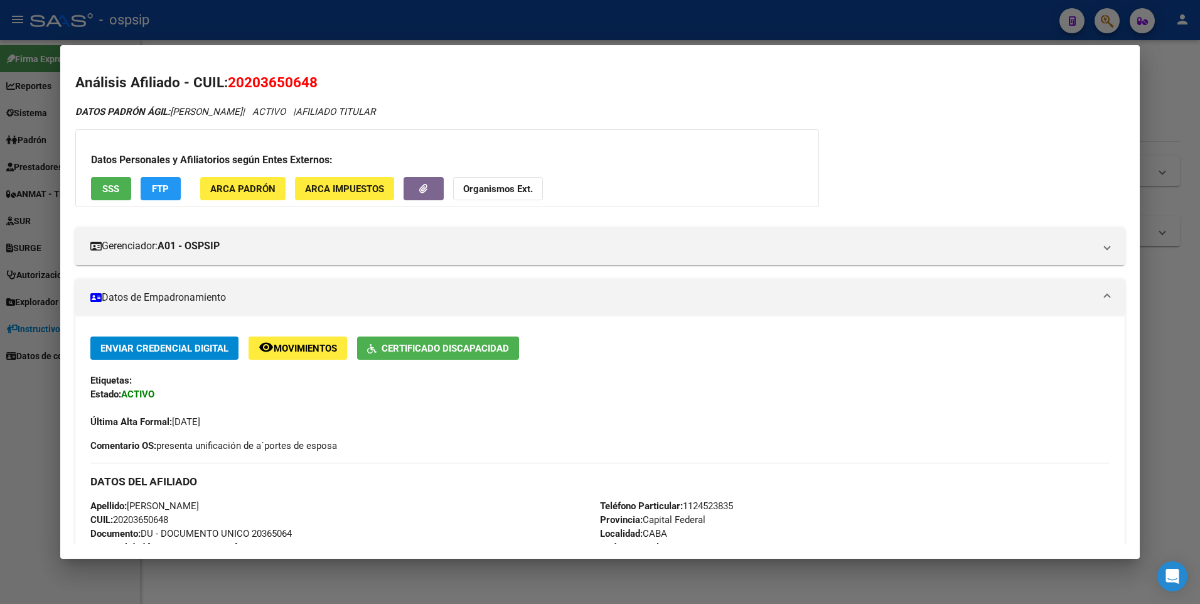
click at [117, 183] on span "SSS" at bounding box center [110, 188] width 17 height 11
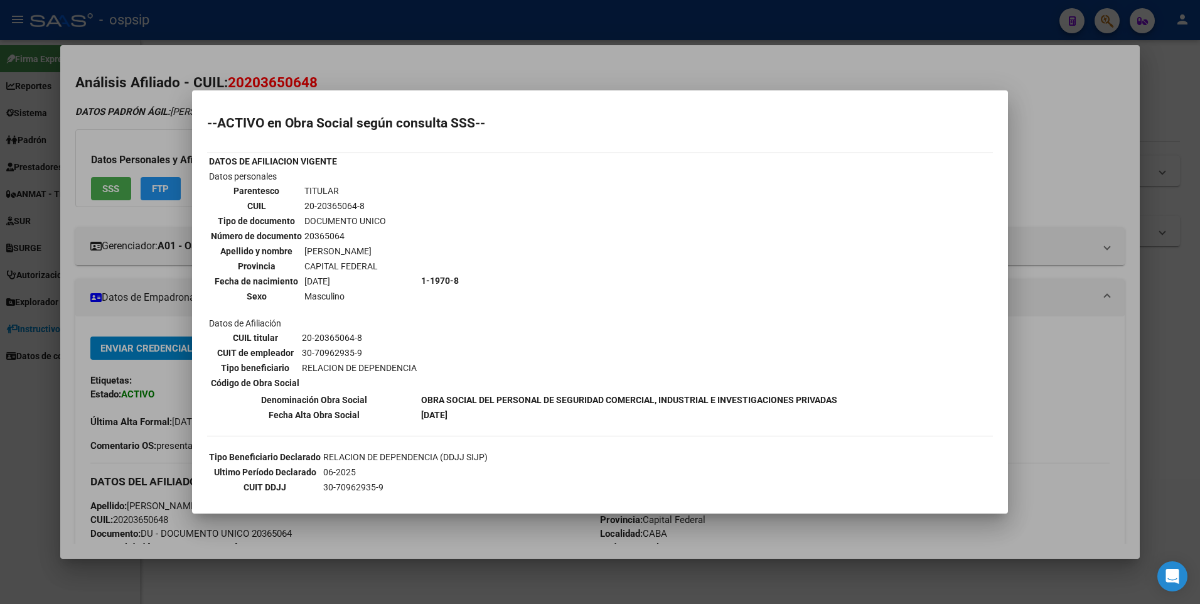
drag, startPoint x: 405, startPoint y: 52, endPoint x: 415, endPoint y: 14, distance: 38.8
click at [406, 51] on div at bounding box center [600, 302] width 1200 height 604
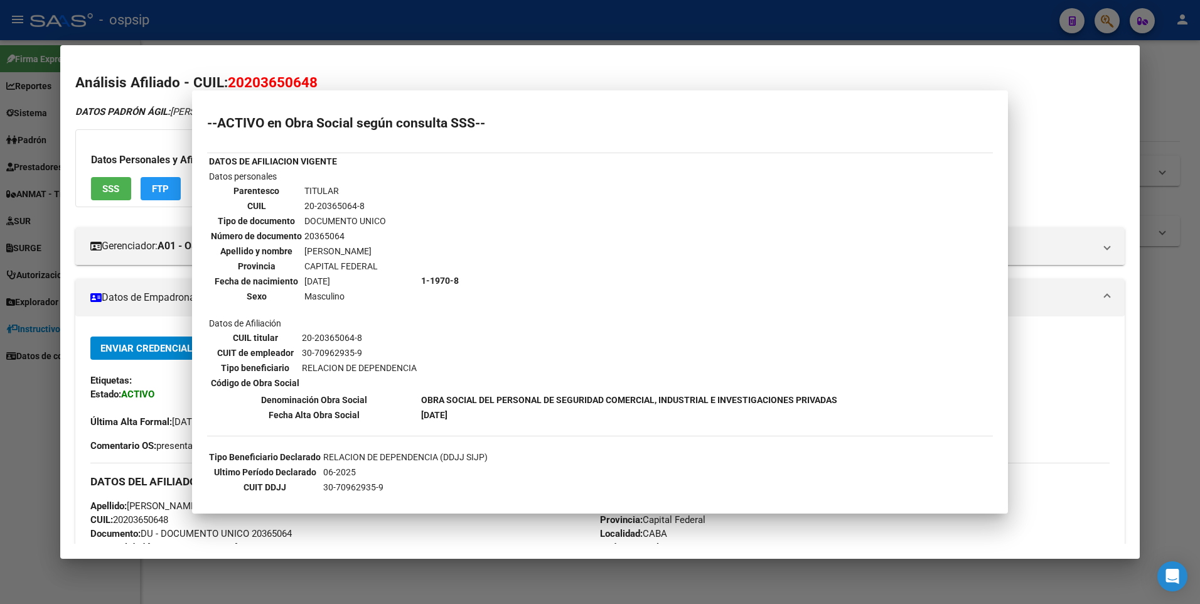
click at [416, 11] on div at bounding box center [600, 302] width 1200 height 604
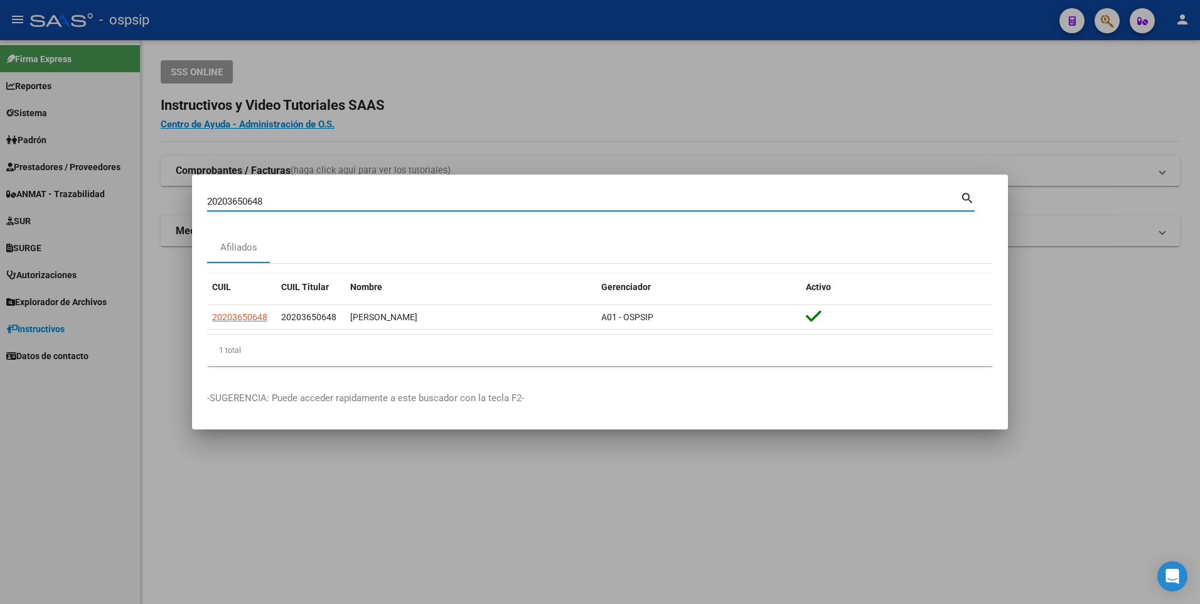
drag, startPoint x: 275, startPoint y: 206, endPoint x: 199, endPoint y: 206, distance: 76.5
click at [199, 206] on mat-dialog-content "20203650648 Buscar (apellido, dni, cuil, nro traspaso, cuit, obra social) searc…" at bounding box center [600, 282] width 816 height 186
type input "2796369797"
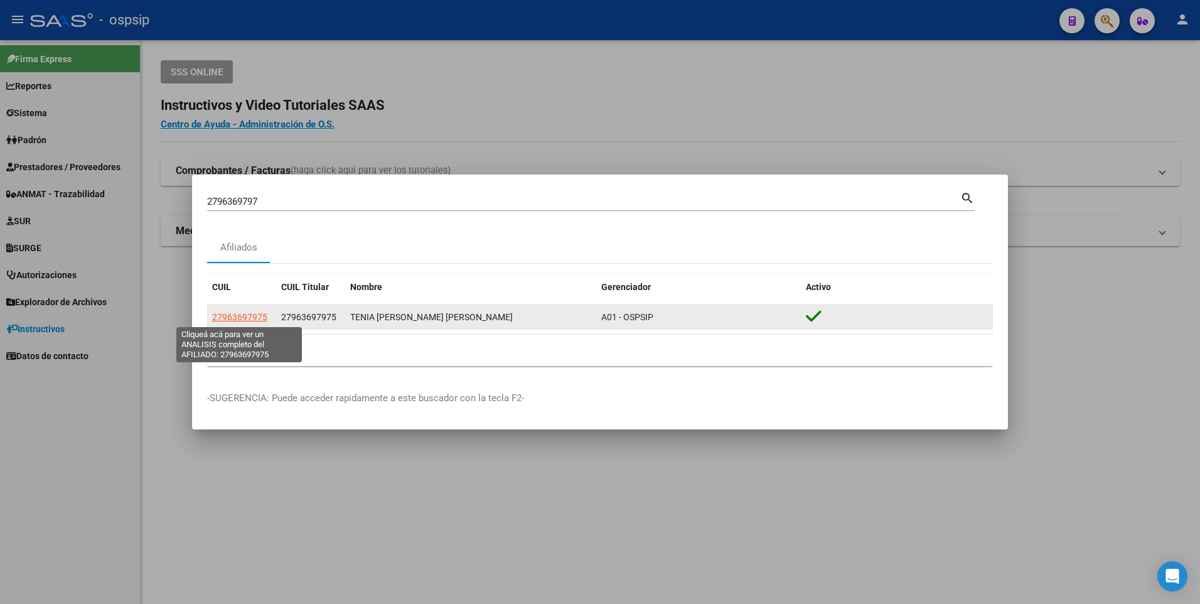
click at [242, 319] on span "27963697975" at bounding box center [239, 317] width 55 height 10
type textarea "27963697975"
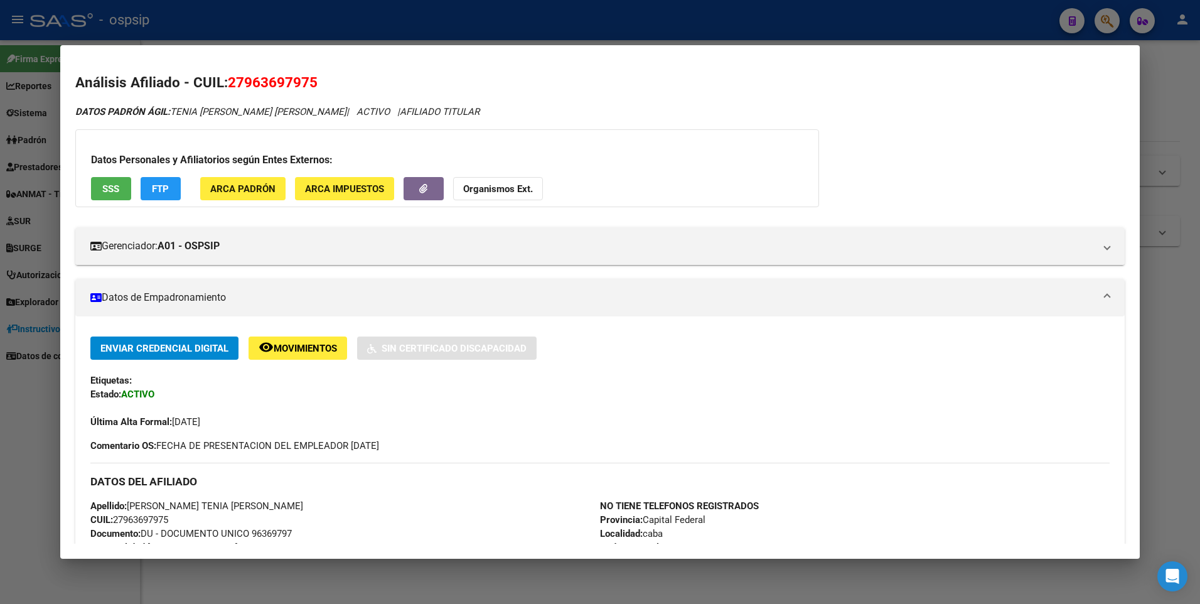
click at [112, 180] on button "SSS" at bounding box center [111, 188] width 40 height 23
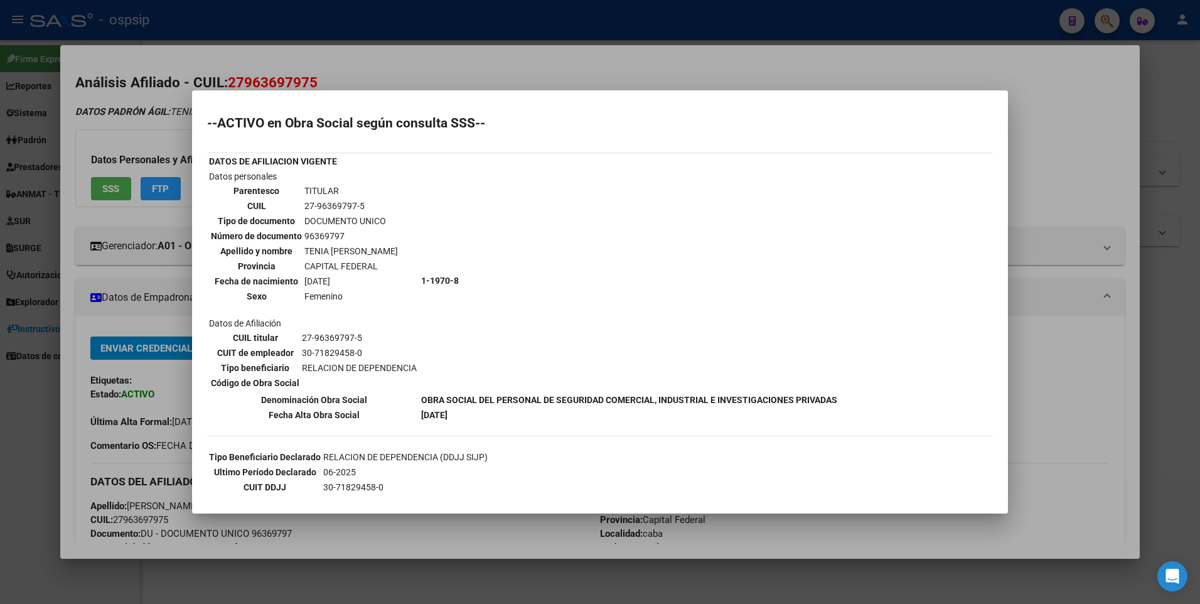
drag, startPoint x: 525, startPoint y: 54, endPoint x: 522, endPoint y: 43, distance: 11.7
click at [525, 53] on div at bounding box center [600, 302] width 1200 height 604
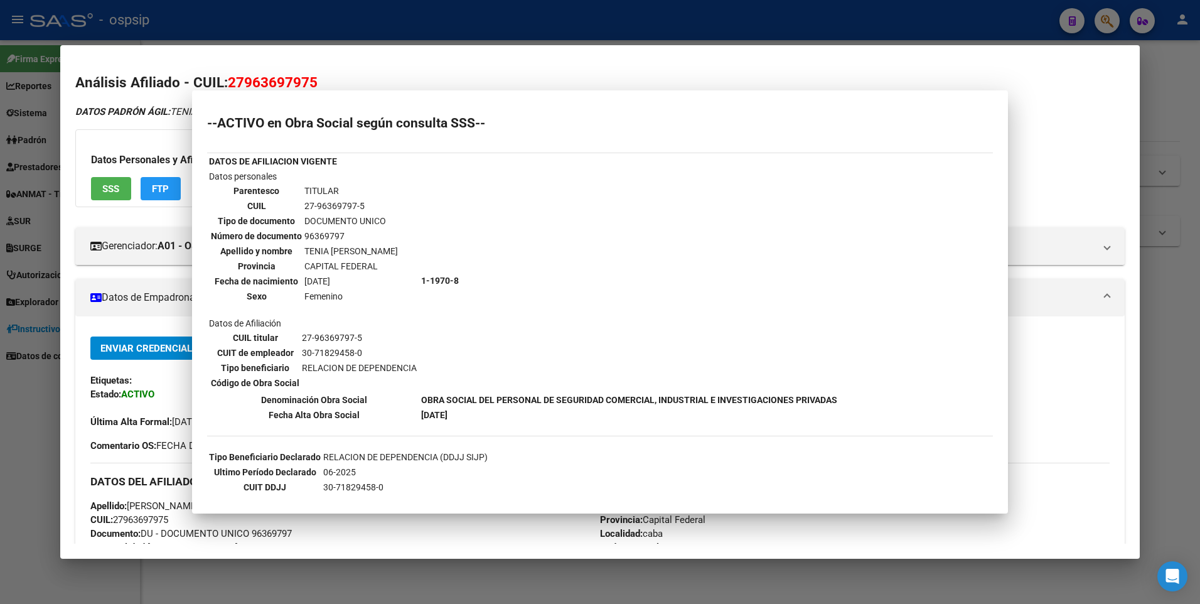
click at [521, 37] on div at bounding box center [600, 302] width 1200 height 604
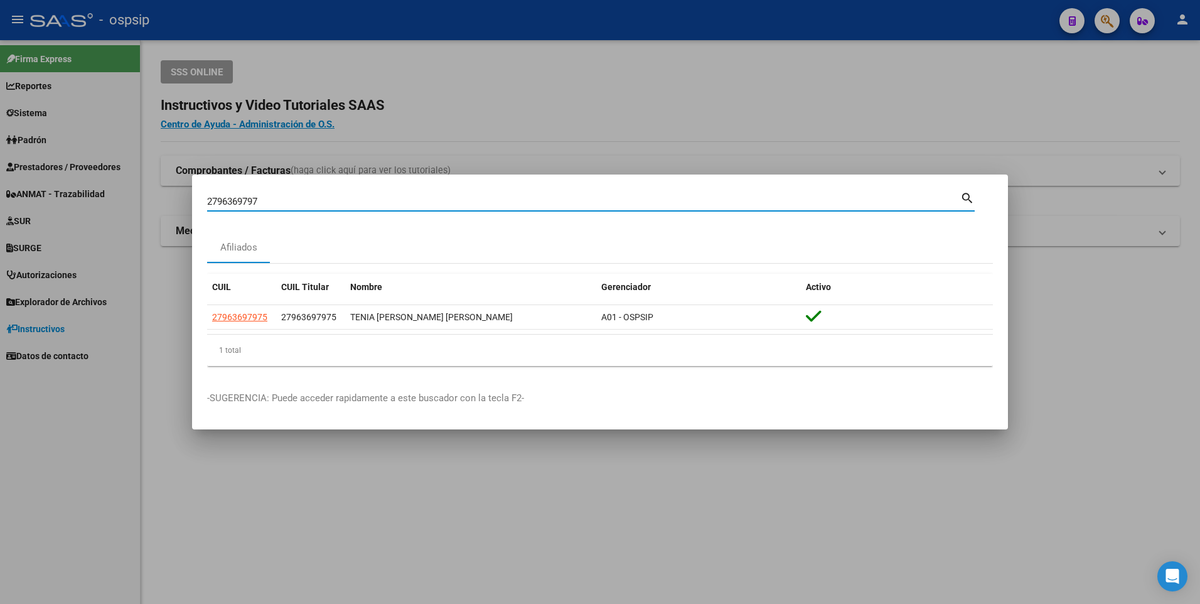
drag, startPoint x: 270, startPoint y: 201, endPoint x: 172, endPoint y: 217, distance: 99.7
click at [184, 213] on div "2796369797 Buscar (apellido, dni, cuil, nro traspaso, cuit, obra social) search…" at bounding box center [600, 302] width 1200 height 604
type input "20410437385"
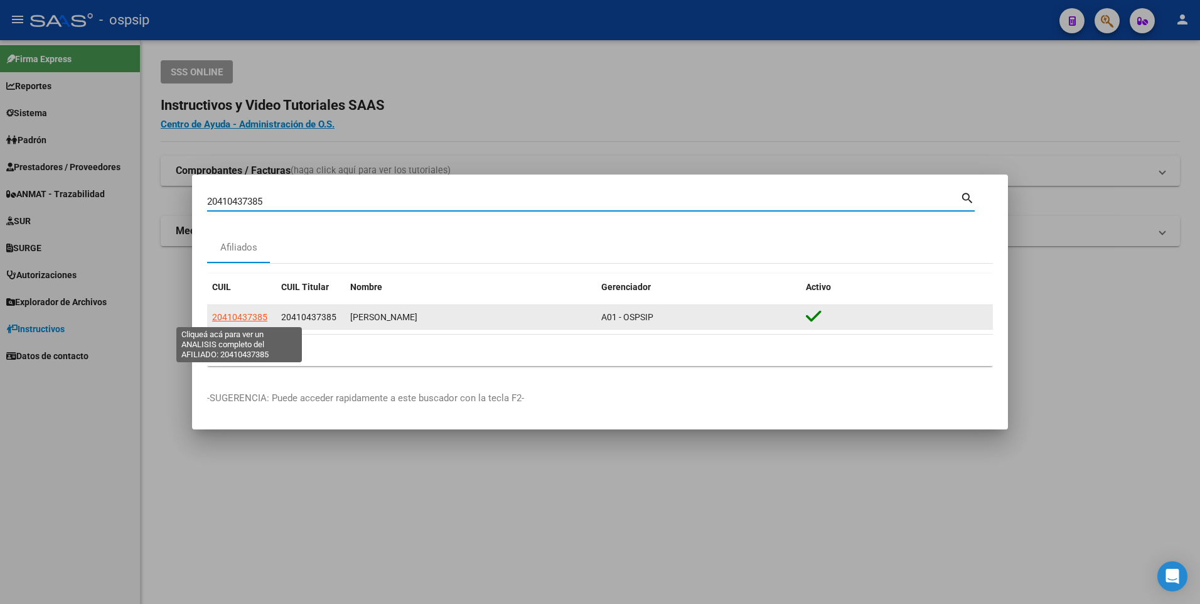
click at [225, 310] on app-link-go-to "20410437385" at bounding box center [239, 317] width 55 height 14
click at [230, 316] on span "20410437385" at bounding box center [239, 317] width 55 height 10
type textarea "20410437385"
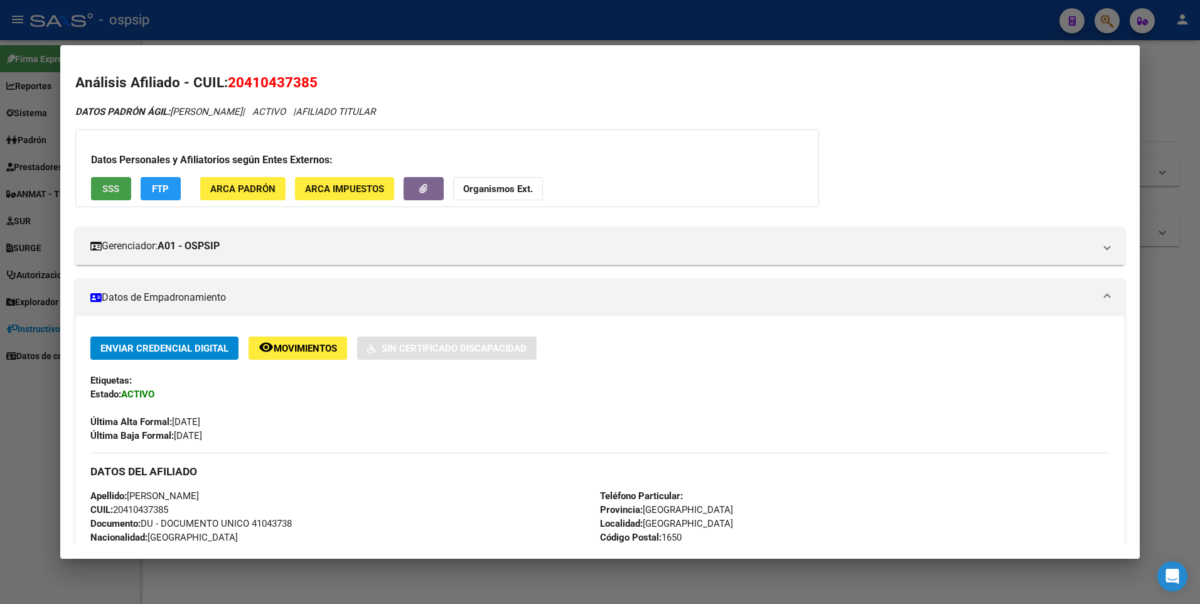
click at [102, 188] on span "SSS" at bounding box center [110, 188] width 17 height 11
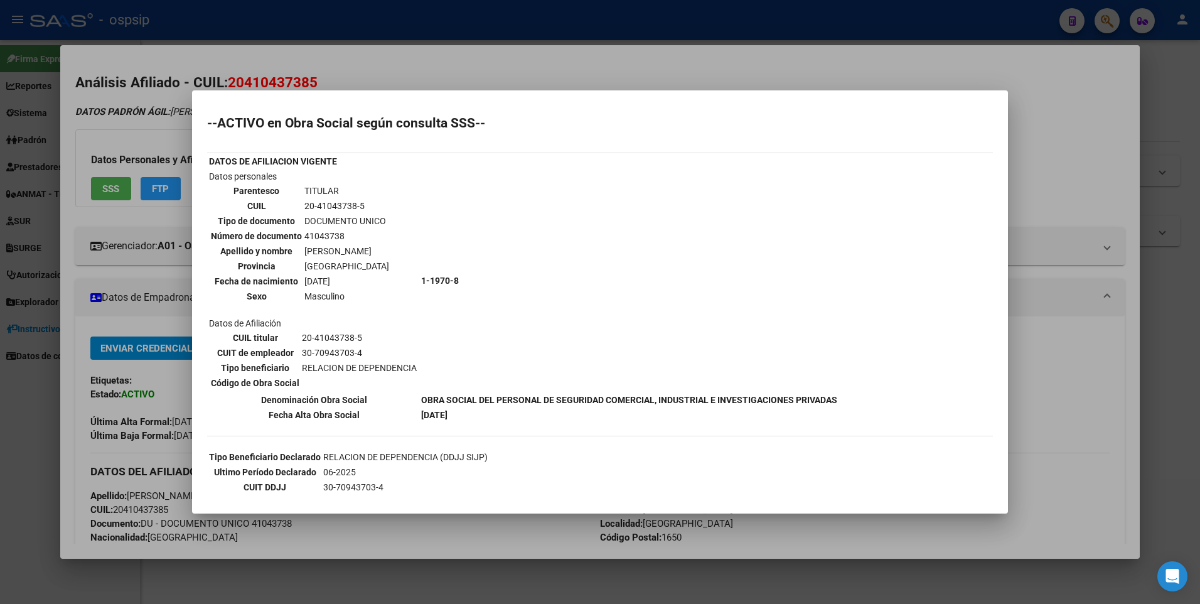
click at [489, 55] on div at bounding box center [600, 302] width 1200 height 604
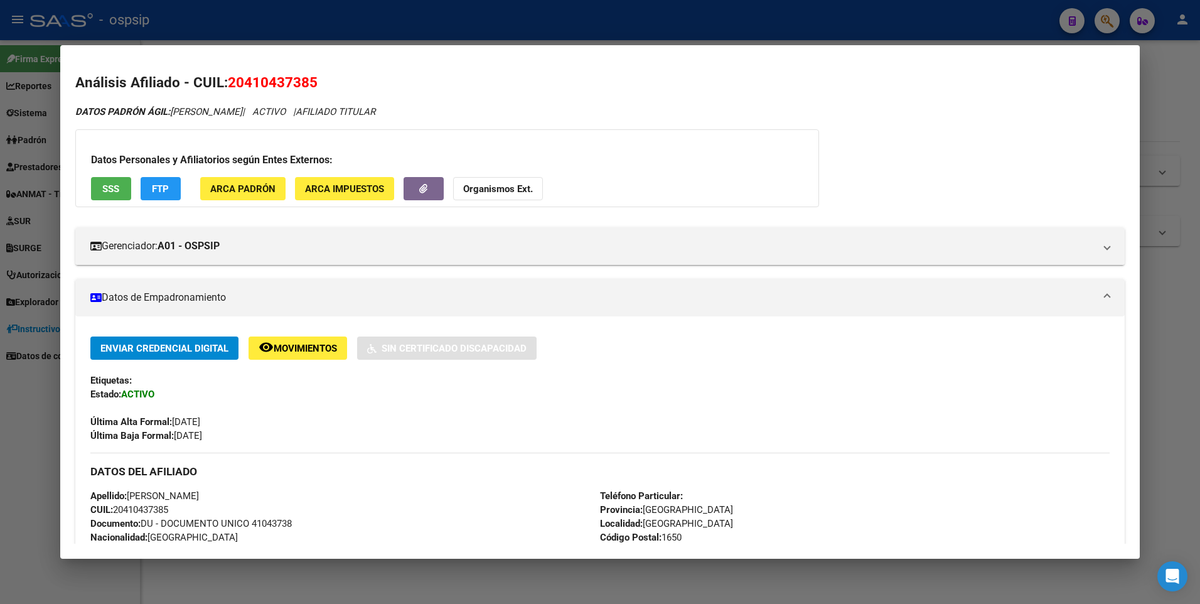
click at [483, 13] on div at bounding box center [600, 302] width 1200 height 604
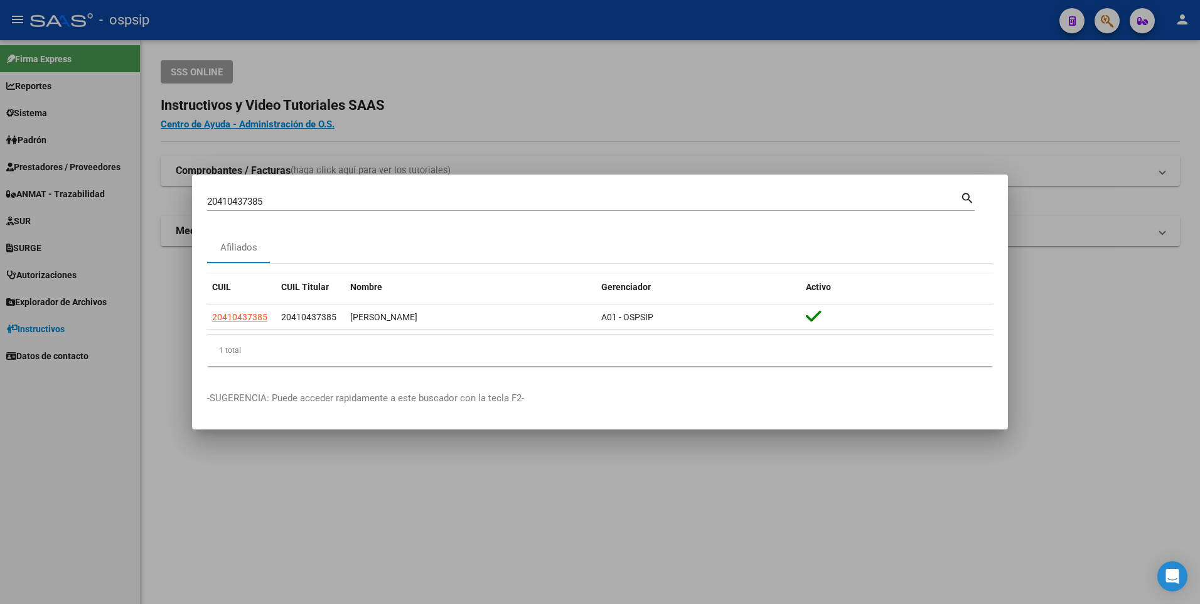
click at [291, 208] on div "20410437385 Buscar (apellido, dni, cuil, [PERSON_NAME], cuit, obra social)" at bounding box center [583, 201] width 753 height 19
drag, startPoint x: 274, startPoint y: 204, endPoint x: 174, endPoint y: 209, distance: 99.9
click at [168, 213] on div "20410437385 Buscar (apellido, dni, cuil, nro traspaso, cuit, obra social) searc…" at bounding box center [600, 302] width 1200 height 604
type input "2032051123"
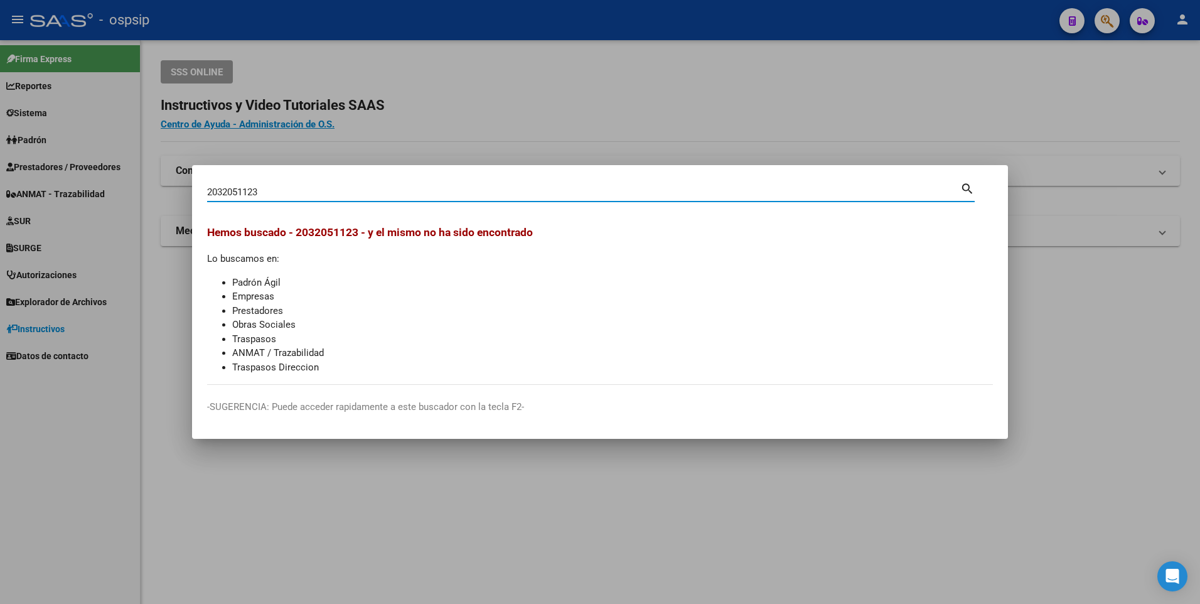
drag, startPoint x: 269, startPoint y: 193, endPoint x: 159, endPoint y: 192, distance: 109.2
click at [156, 194] on div "2032051123 Buscar (apellido, dni, cuil, nro traspaso, cuit, obra social) search…" at bounding box center [600, 302] width 1200 height 604
drag, startPoint x: 269, startPoint y: 187, endPoint x: 202, endPoint y: 178, distance: 67.7
click at [210, 181] on div "2032051123 Buscar (apellido, dni, cuil, [PERSON_NAME], cuit, obra social) search" at bounding box center [590, 190] width 767 height 21
type input "2"
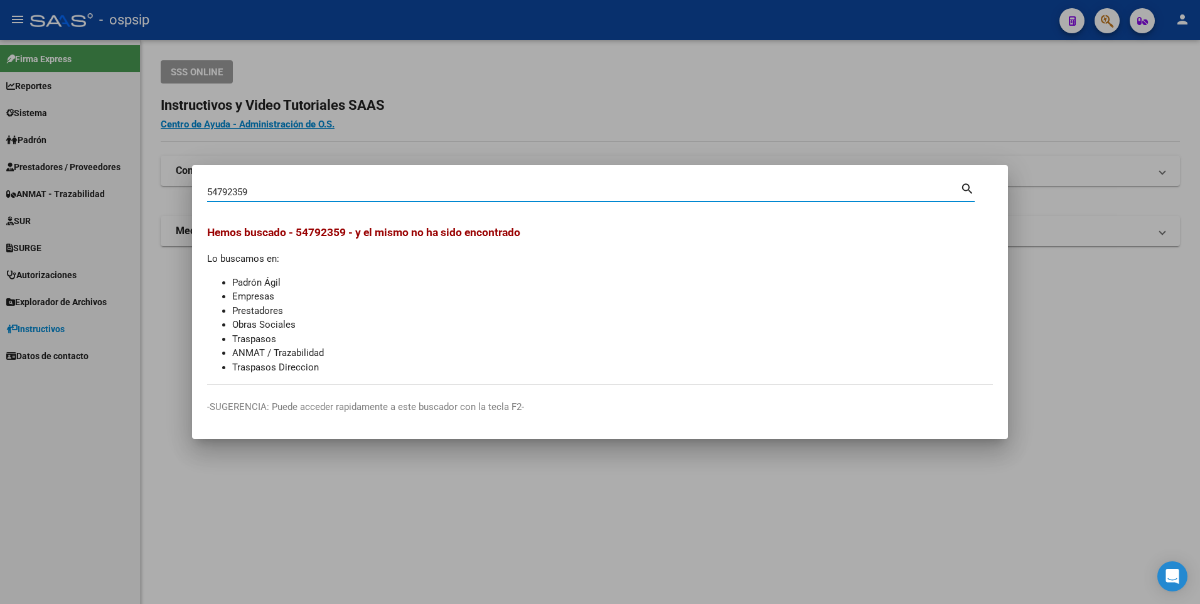
type input "54792359"
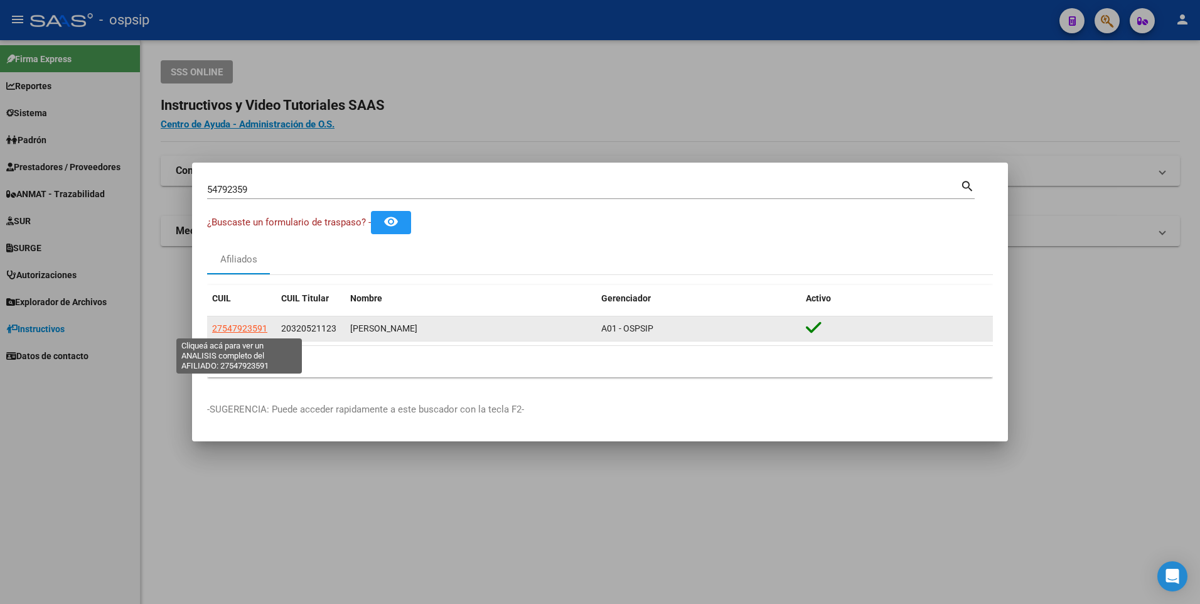
click at [254, 328] on span "27547923591" at bounding box center [239, 328] width 55 height 10
type textarea "27547923591"
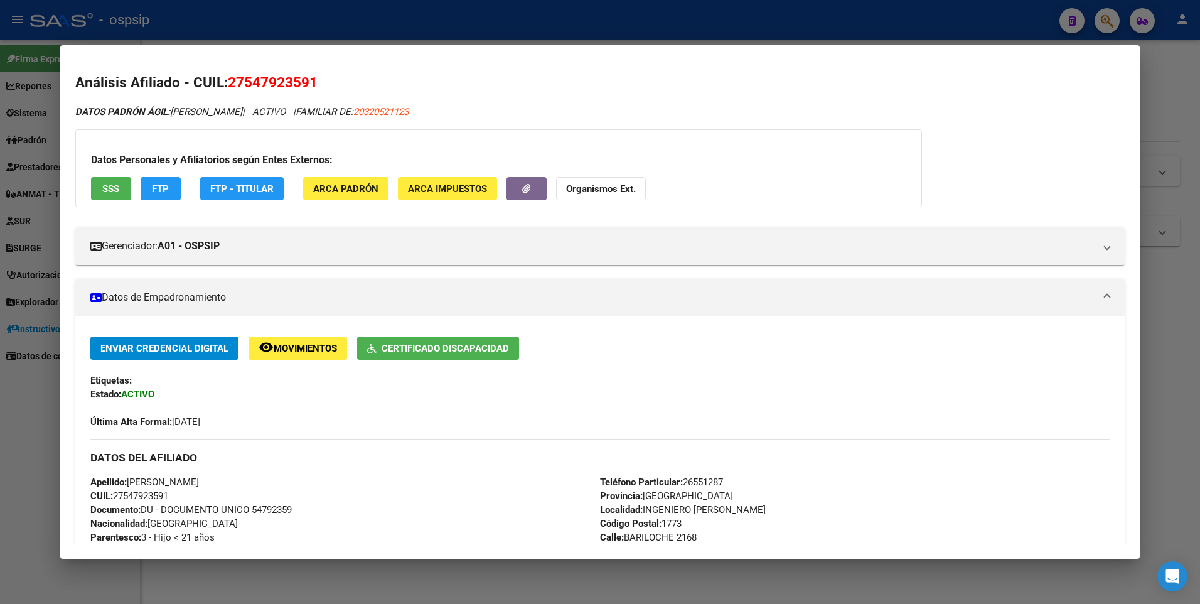
click at [92, 186] on button "SSS" at bounding box center [111, 188] width 40 height 23
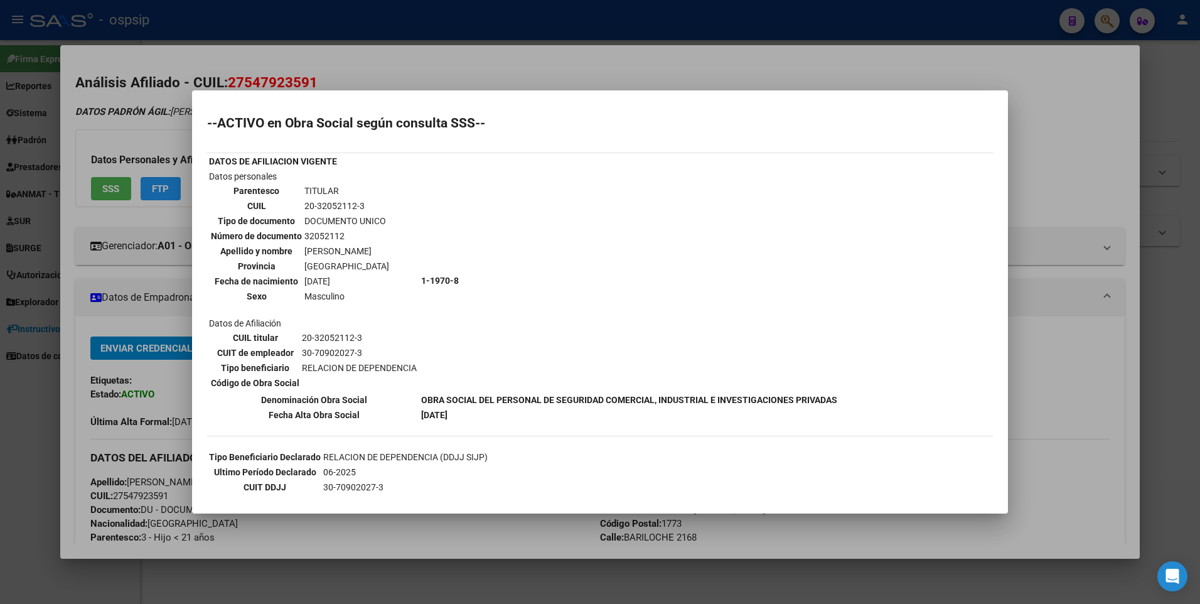
click at [518, 66] on div at bounding box center [600, 302] width 1200 height 604
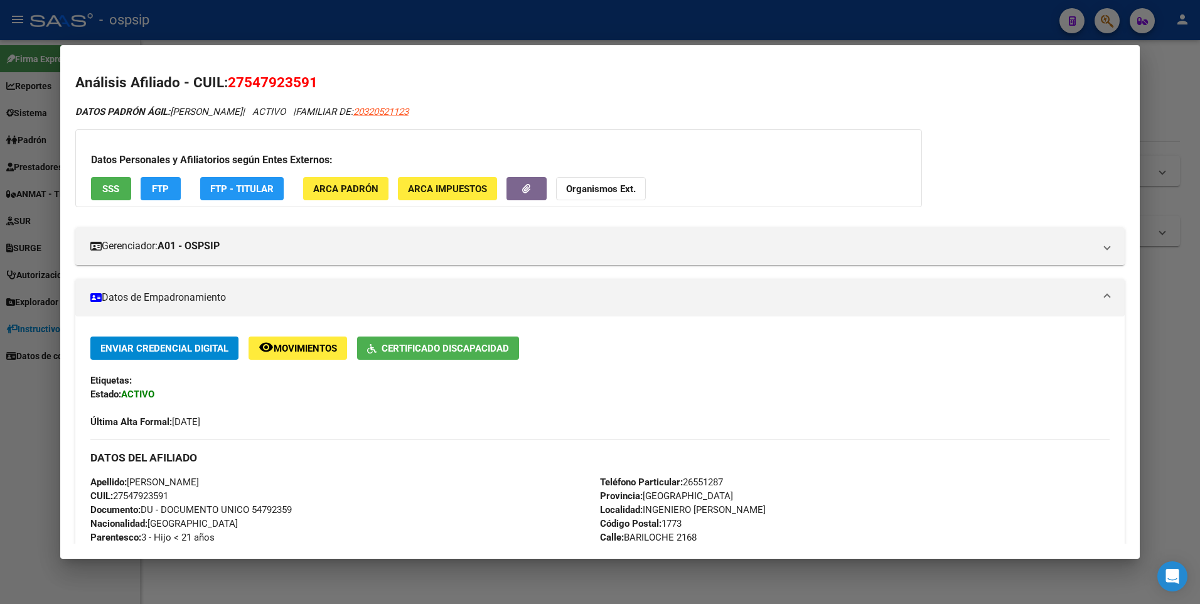
click at [508, 16] on div at bounding box center [600, 302] width 1200 height 604
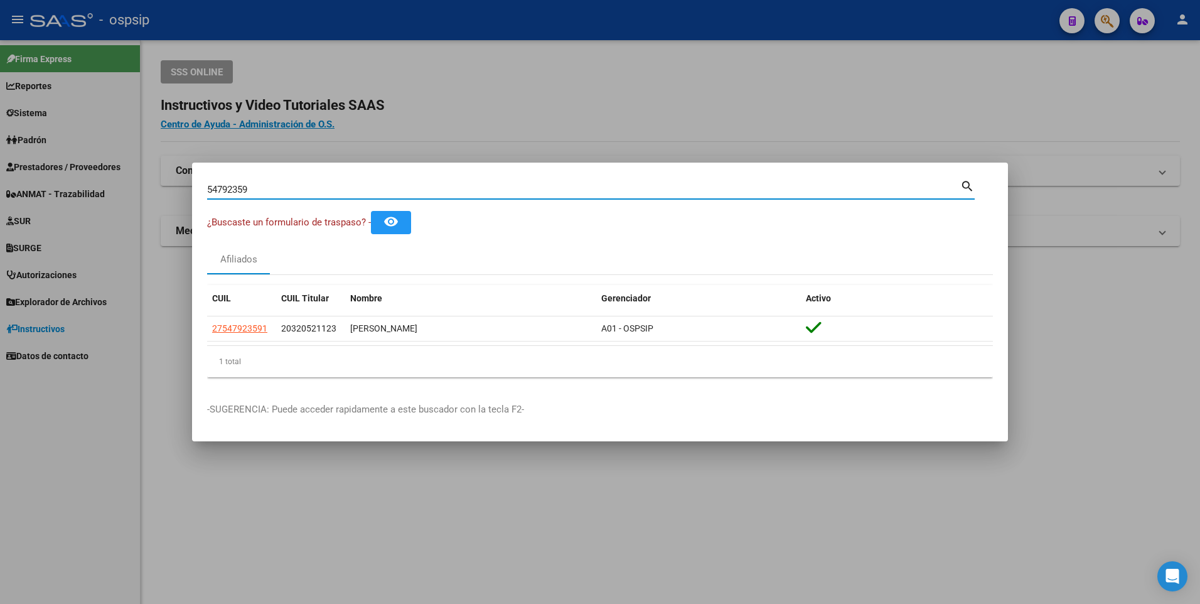
drag, startPoint x: 288, startPoint y: 189, endPoint x: 149, endPoint y: 197, distance: 138.9
click at [149, 197] on div "54792359 Buscar (apellido, dni, cuil, nro traspaso, cuit, obra social) search ¿…" at bounding box center [600, 302] width 1200 height 604
type input "20383297762"
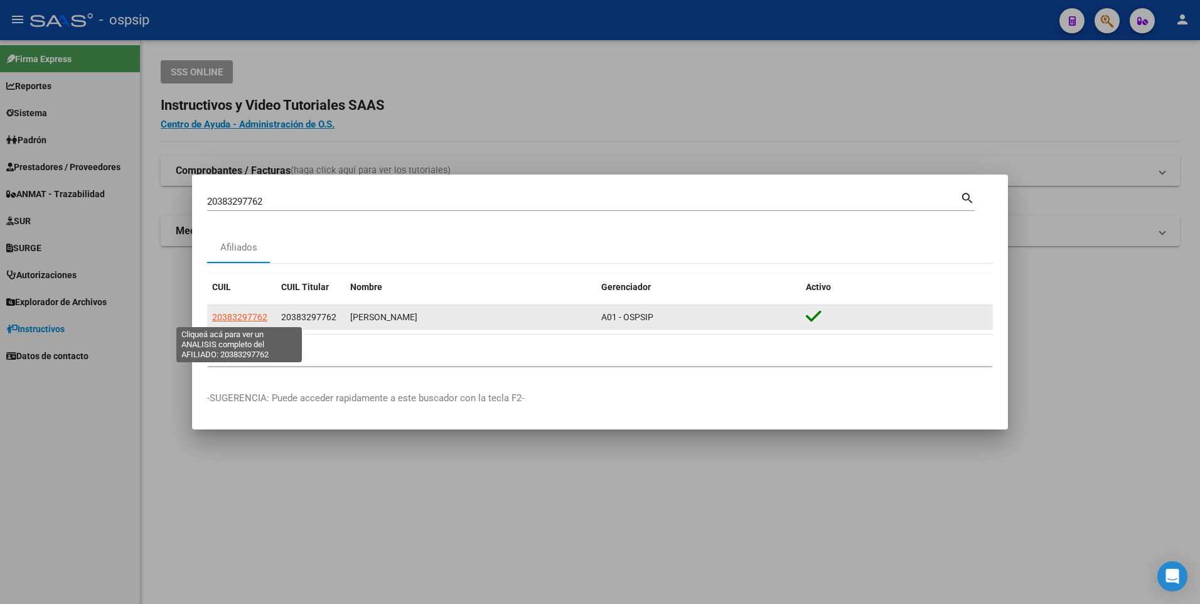
click at [231, 315] on span "20383297762" at bounding box center [239, 317] width 55 height 10
type textarea "20383297762"
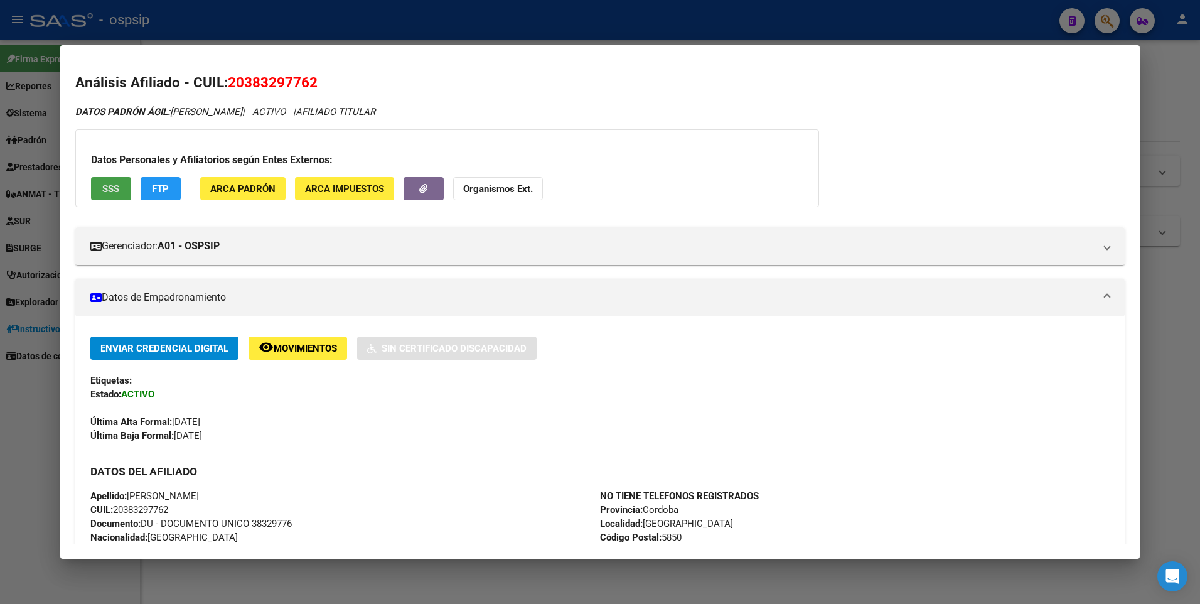
click at [112, 186] on span "SSS" at bounding box center [110, 188] width 17 height 11
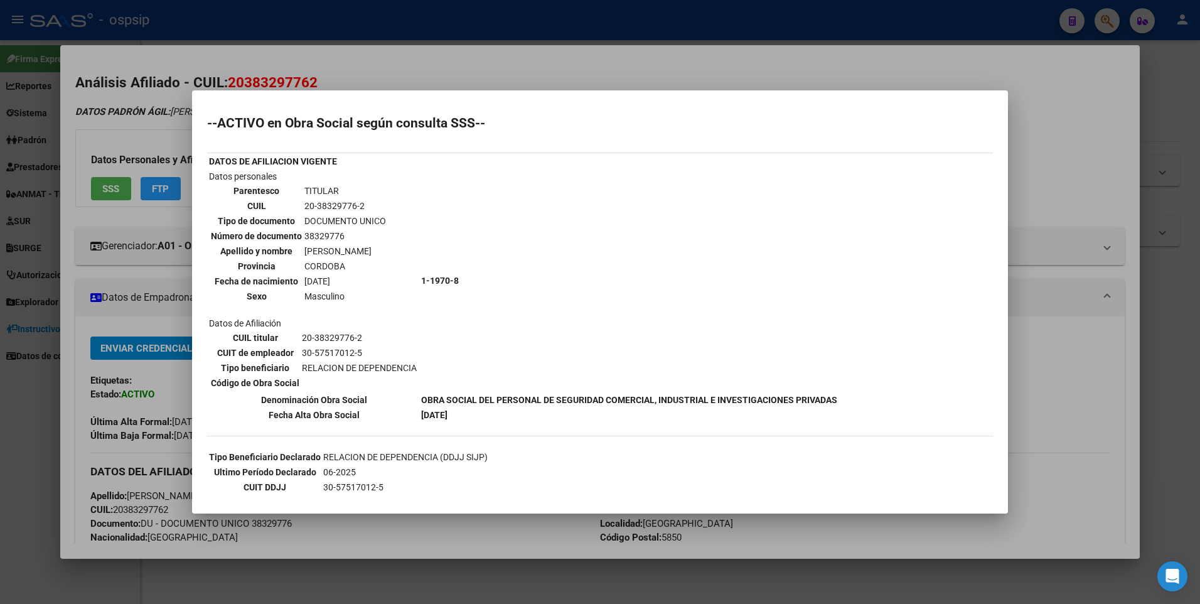
click at [350, 75] on div at bounding box center [600, 302] width 1200 height 604
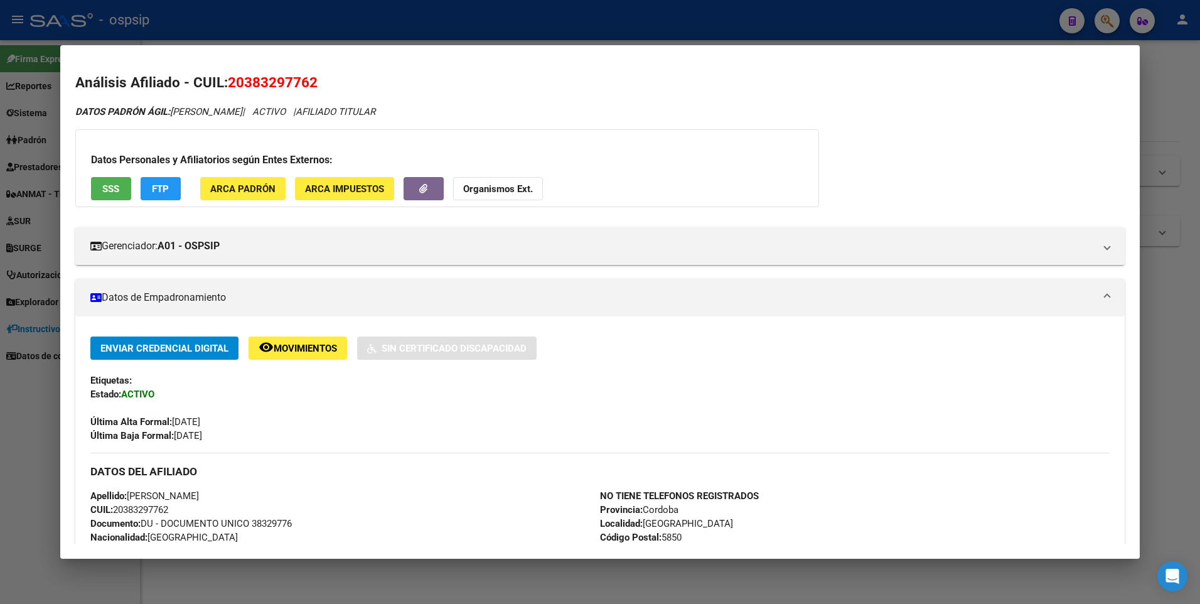
click at [356, 43] on div at bounding box center [600, 302] width 1200 height 604
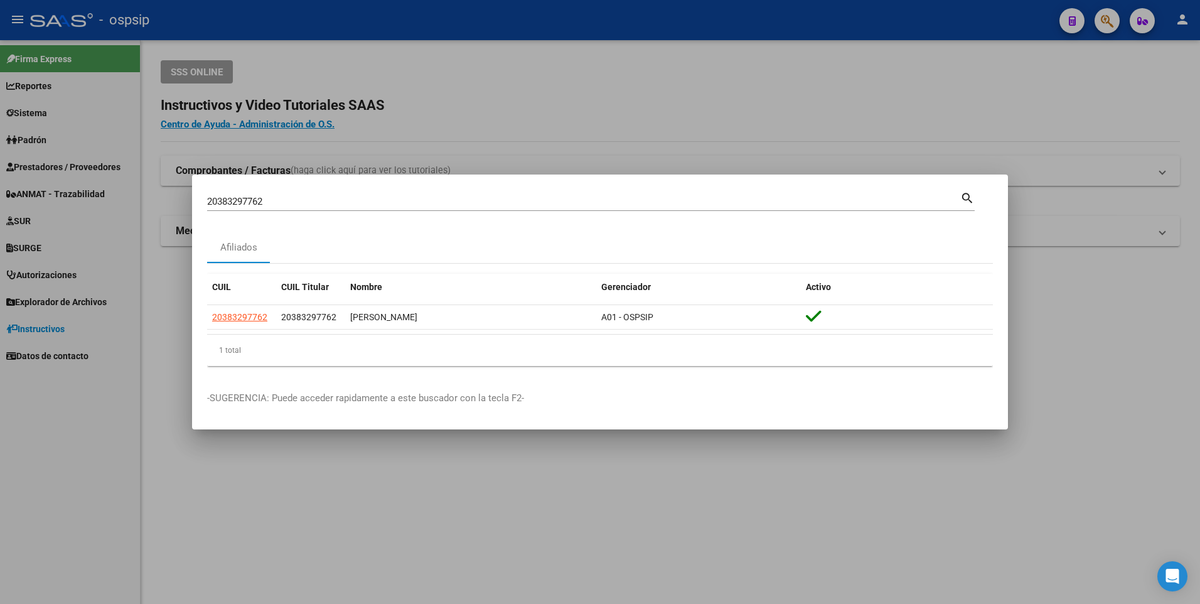
drag, startPoint x: 279, startPoint y: 194, endPoint x: 249, endPoint y: 203, distance: 30.6
click at [249, 203] on div "20383297762 [PERSON_NAME] (apellido, dni, cuil, [PERSON_NAME], cuit, obra socia…" at bounding box center [583, 201] width 753 height 19
drag, startPoint x: 269, startPoint y: 201, endPoint x: 109, endPoint y: 204, distance: 160.0
click at [112, 208] on div "20383297762 Buscar (apellido, dni, cuil, nro traspaso, cuit, obra social) searc…" at bounding box center [600, 302] width 1200 height 604
type input "20237029489"
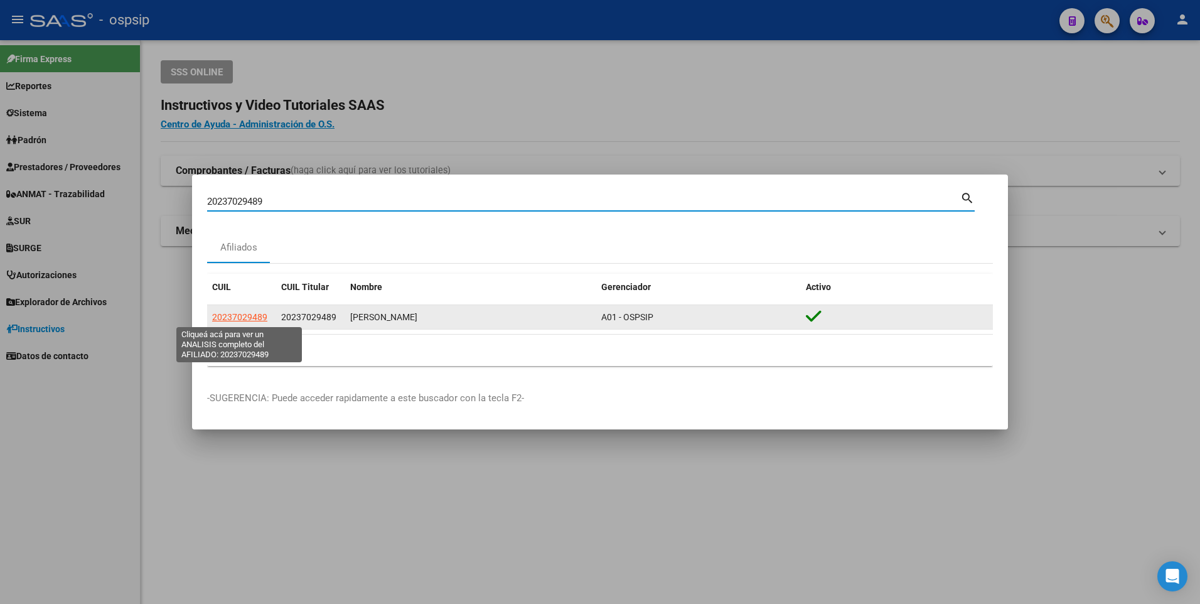
click at [245, 315] on span "20237029489" at bounding box center [239, 317] width 55 height 10
type textarea "20237029489"
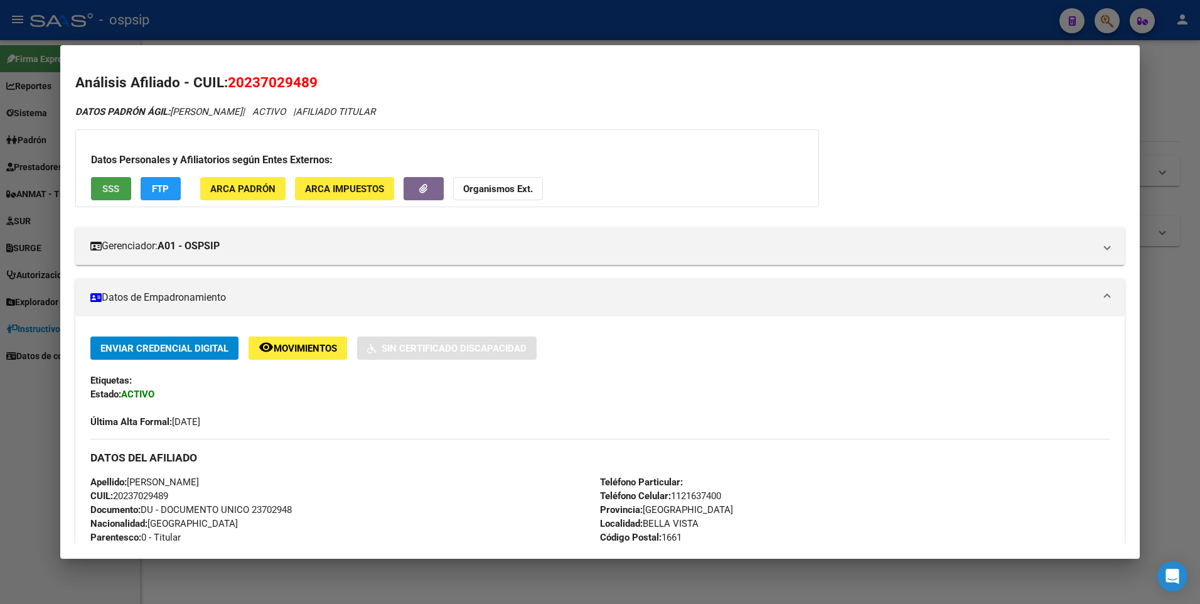
click at [107, 190] on span "SSS" at bounding box center [110, 188] width 17 height 11
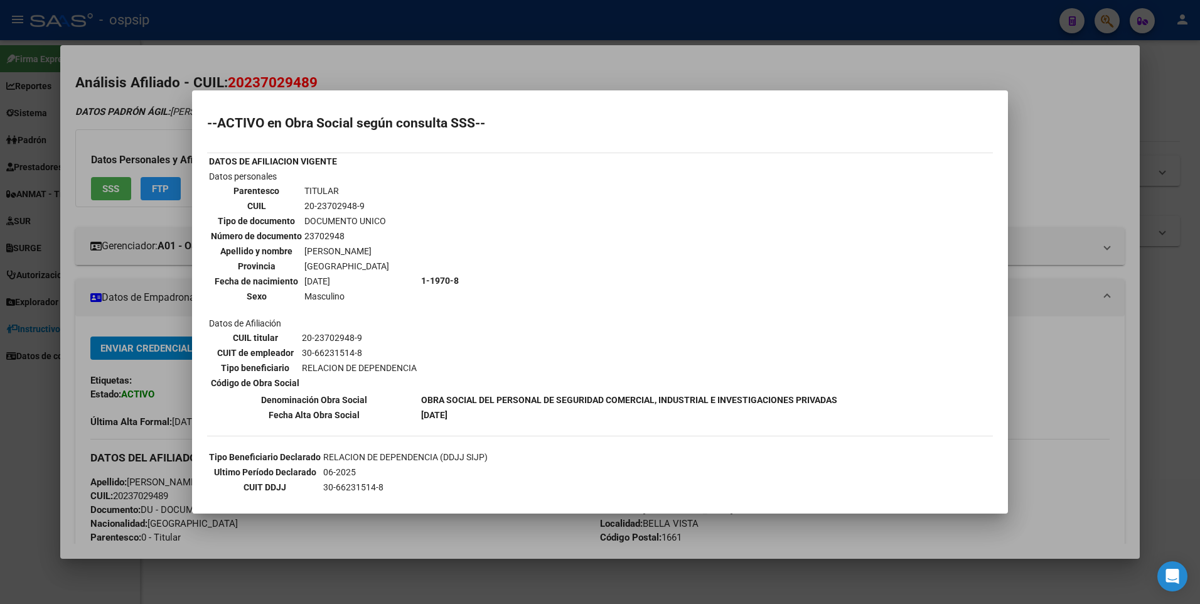
drag, startPoint x: 278, startPoint y: 46, endPoint x: 279, endPoint y: 39, distance: 6.9
click at [279, 46] on div at bounding box center [600, 302] width 1200 height 604
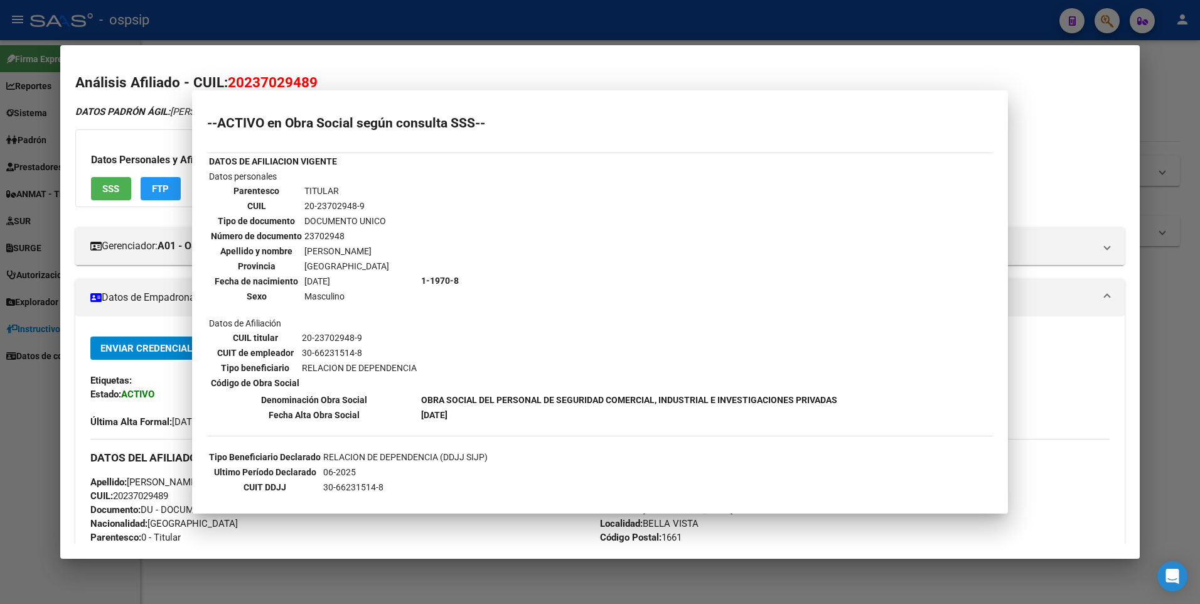
drag, startPoint x: 279, startPoint y: 38, endPoint x: 260, endPoint y: 109, distance: 74.0
click at [278, 38] on div at bounding box center [600, 302] width 1200 height 604
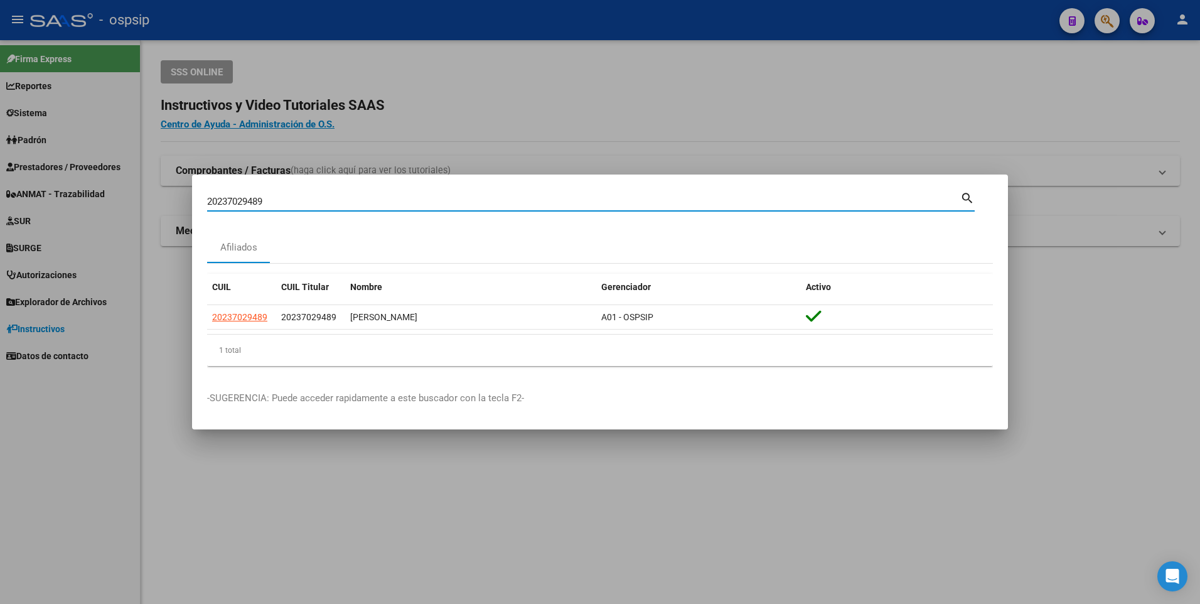
drag, startPoint x: 274, startPoint y: 201, endPoint x: 49, endPoint y: 201, distance: 224.6
click at [49, 201] on div "20237029489 Buscar (apellido, dni, cuil, nro traspaso, cuit, obra social) searc…" at bounding box center [600, 302] width 1200 height 604
type input "271730645"
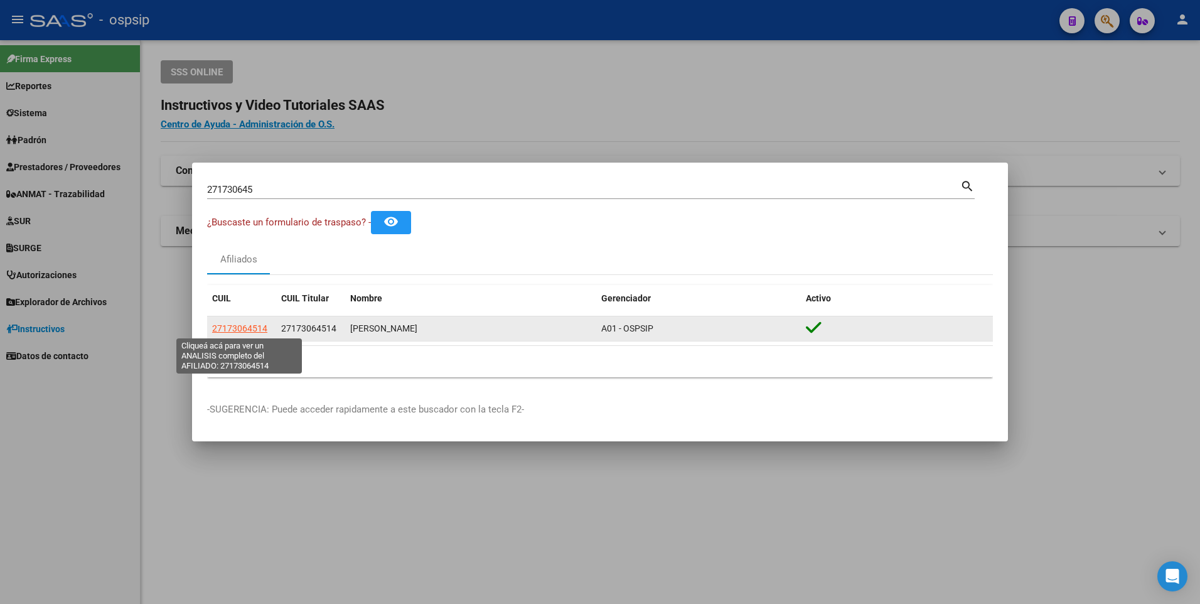
click at [230, 329] on span "27173064514" at bounding box center [239, 328] width 55 height 10
type textarea "27173064514"
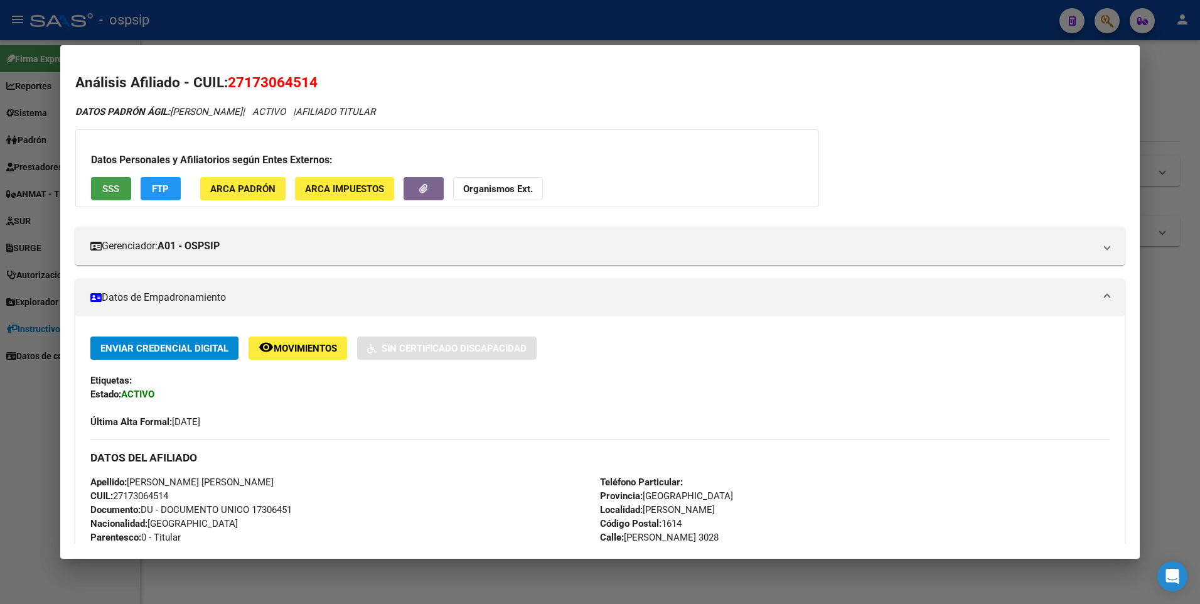
click at [112, 187] on span "SSS" at bounding box center [110, 188] width 17 height 11
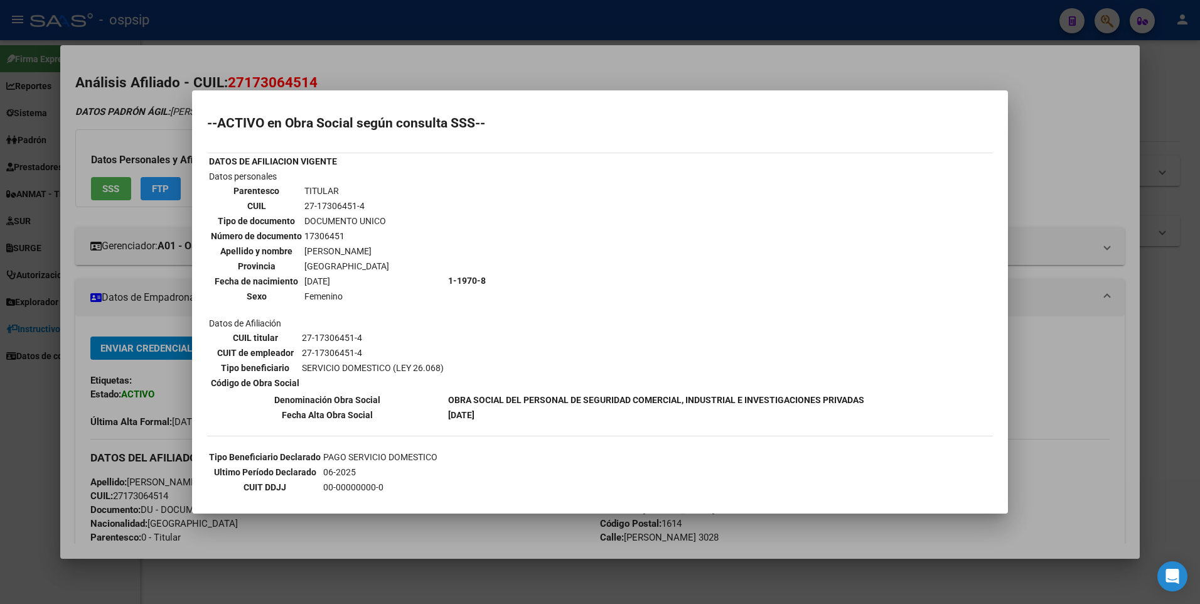
click at [493, 56] on div at bounding box center [600, 302] width 1200 height 604
click at [491, 43] on div at bounding box center [600, 302] width 1200 height 604
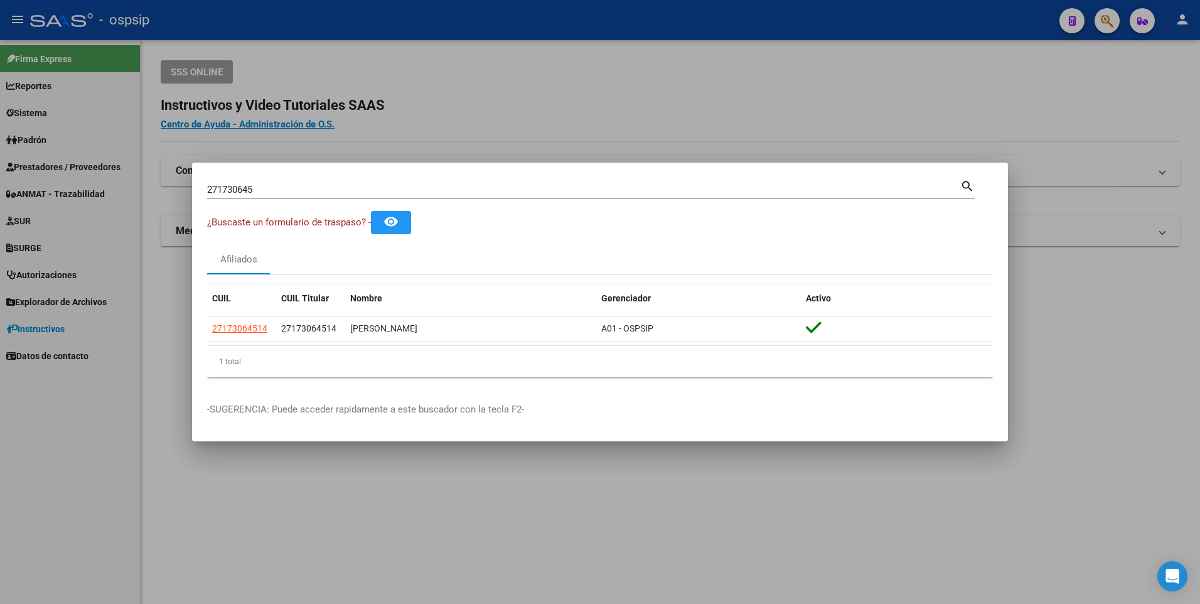
drag, startPoint x: 278, startPoint y: 184, endPoint x: 168, endPoint y: 189, distance: 109.9
click at [172, 190] on div "271730645 Buscar (apellido, dni, cuil, nro traspaso, cuit, obra social) search …" at bounding box center [600, 302] width 1200 height 604
type input "27371059852"
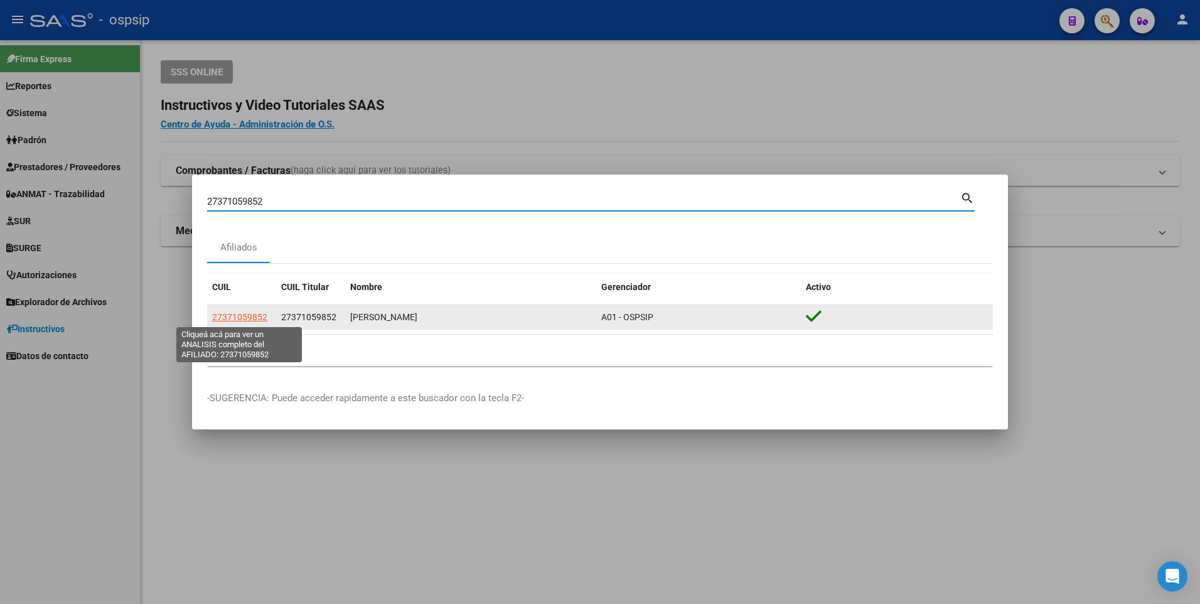
click at [242, 316] on span "27371059852" at bounding box center [239, 317] width 55 height 10
type textarea "27371059852"
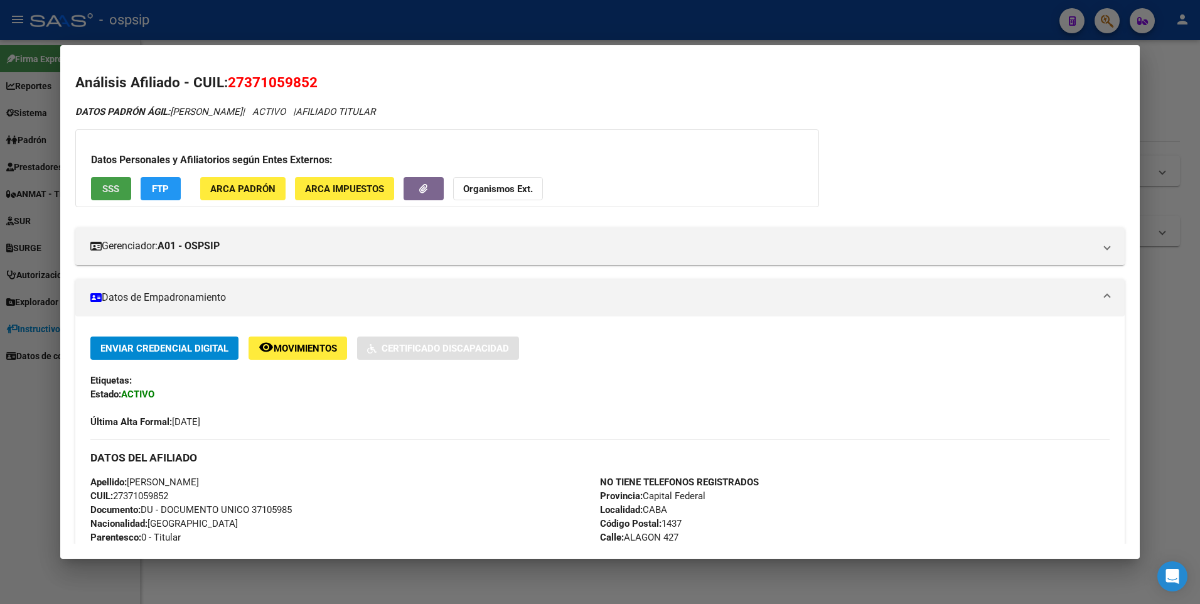
click at [109, 193] on span "SSS" at bounding box center [110, 188] width 17 height 11
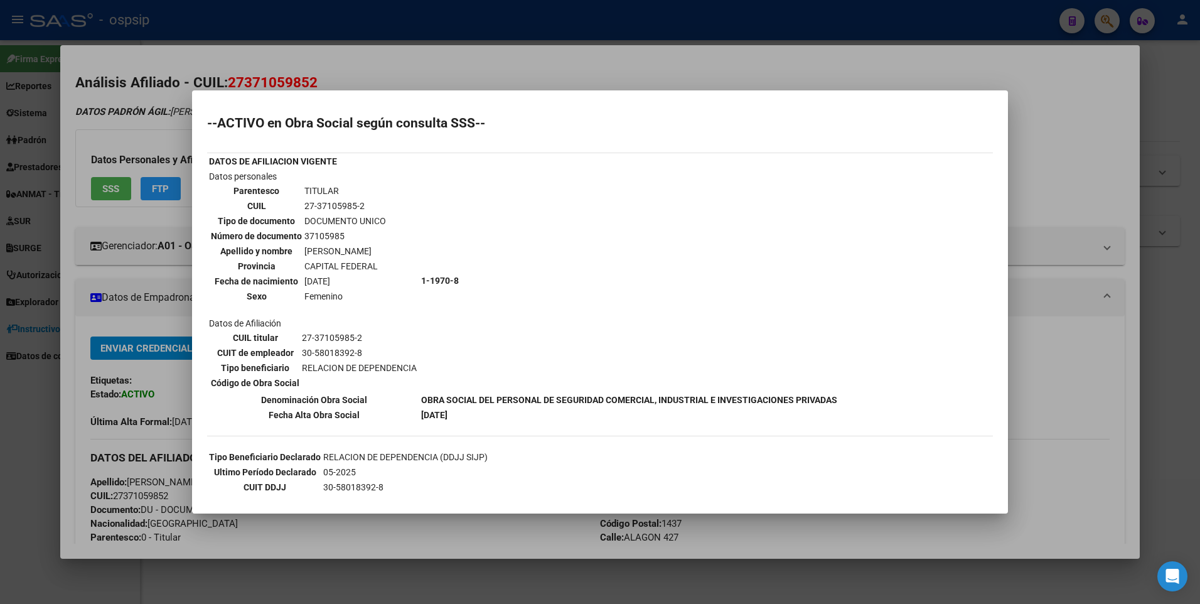
drag, startPoint x: 342, startPoint y: 72, endPoint x: 338, endPoint y: 25, distance: 46.6
click at [341, 73] on div at bounding box center [600, 302] width 1200 height 604
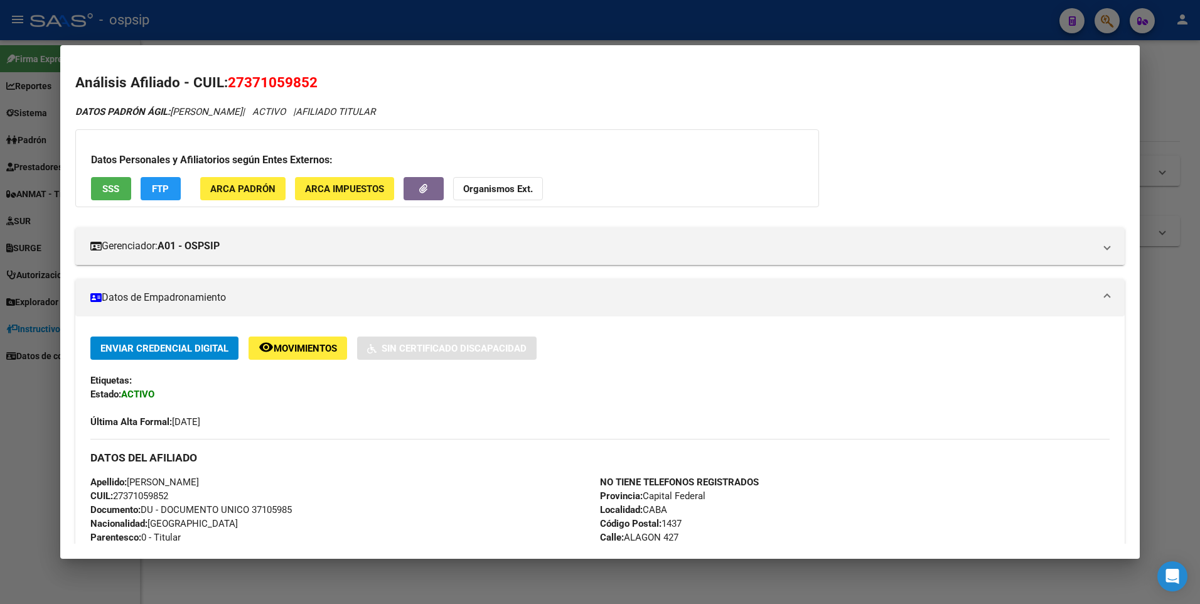
click at [338, 24] on div at bounding box center [600, 302] width 1200 height 604
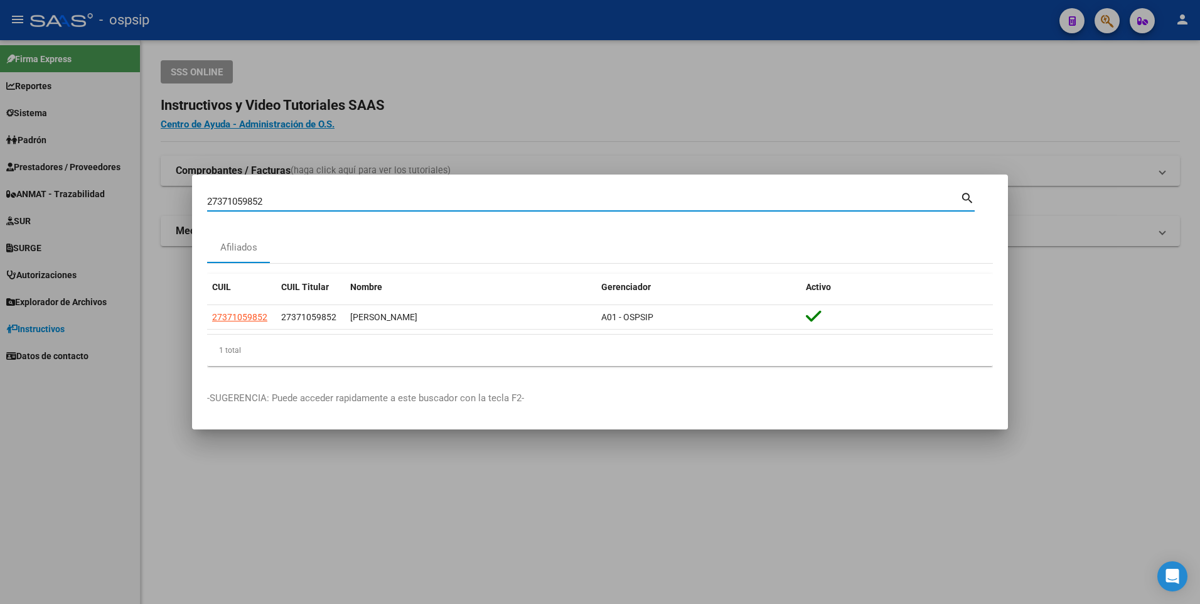
drag, startPoint x: 267, startPoint y: 199, endPoint x: 119, endPoint y: 226, distance: 149.8
click at [124, 225] on div "27371059852 Buscar (apellido, dni, cuil, nro traspaso, cuit, obra social) searc…" at bounding box center [600, 302] width 1200 height 604
type input "2038006974"
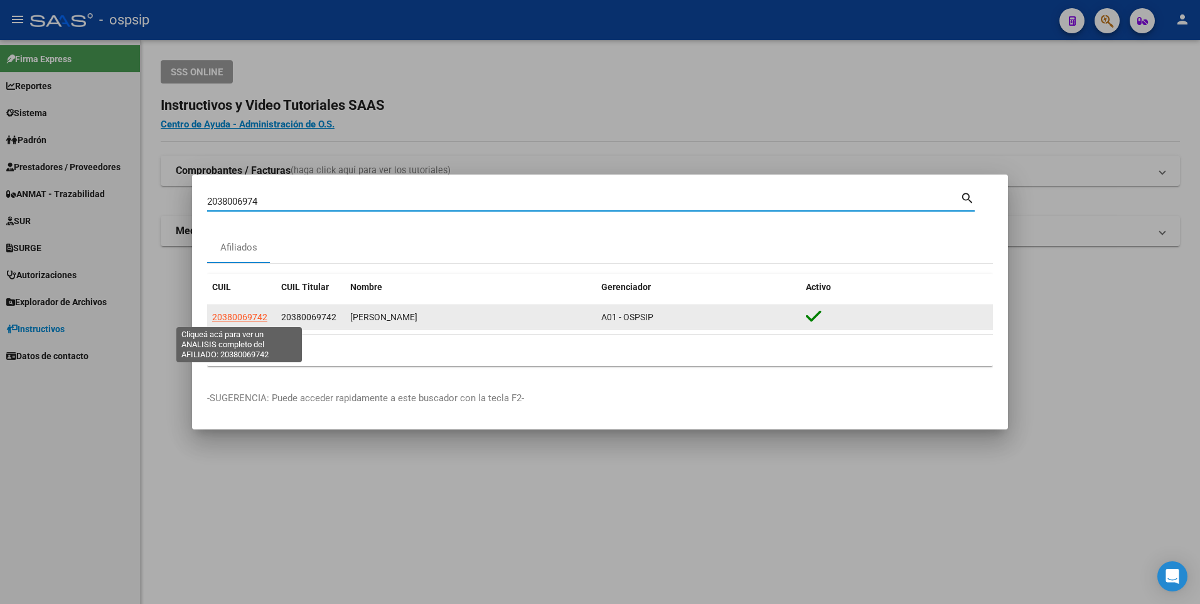
click at [251, 315] on span "20380069742" at bounding box center [239, 317] width 55 height 10
type textarea "20380069742"
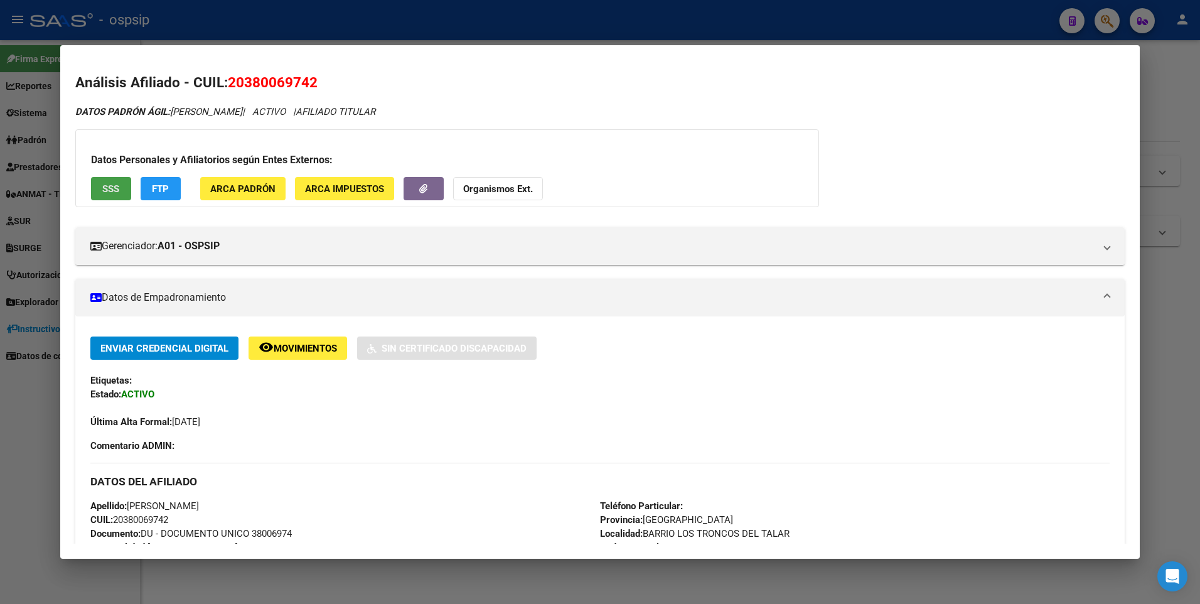
click at [116, 181] on button "SSS" at bounding box center [111, 188] width 40 height 23
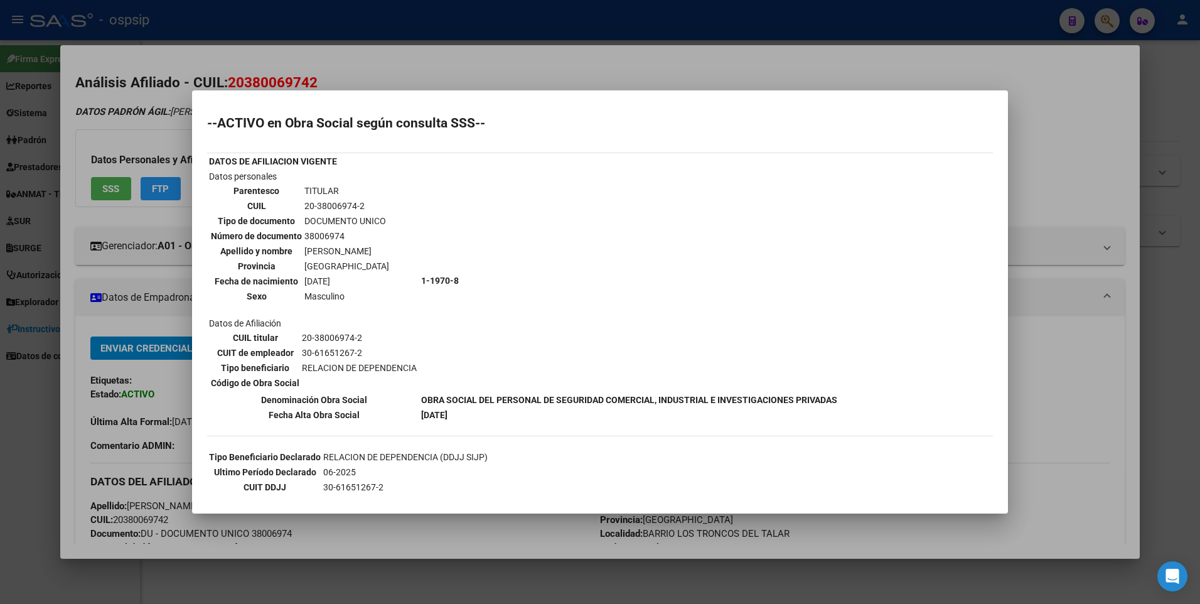
drag, startPoint x: 290, startPoint y: 64, endPoint x: 293, endPoint y: 51, distance: 12.9
click at [294, 59] on div at bounding box center [600, 302] width 1200 height 604
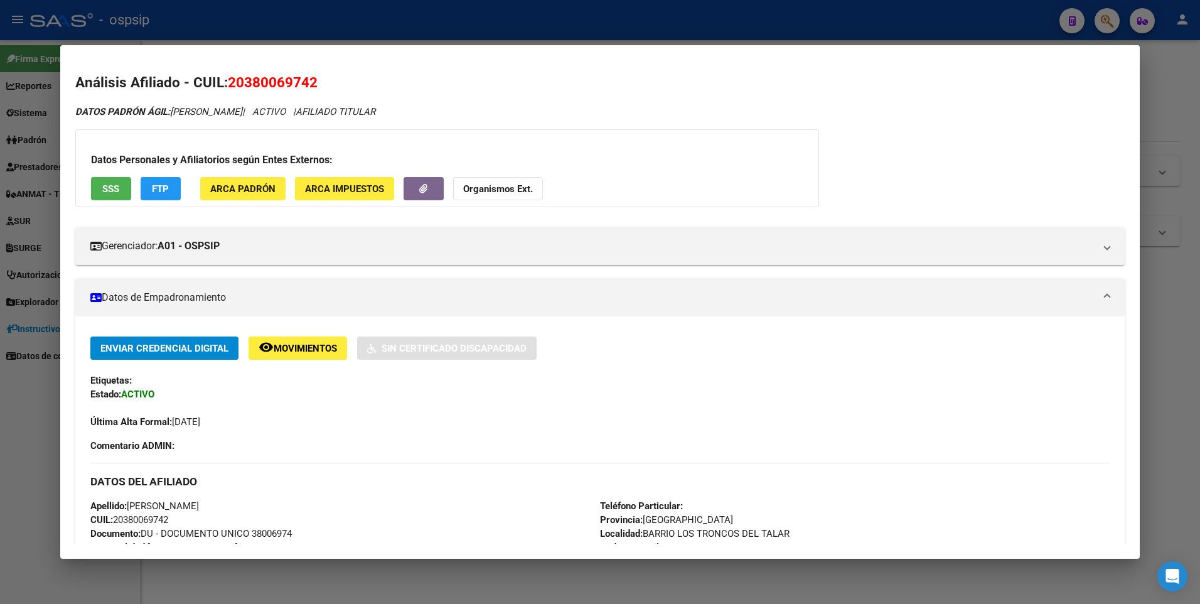
click at [297, 12] on div at bounding box center [600, 302] width 1200 height 604
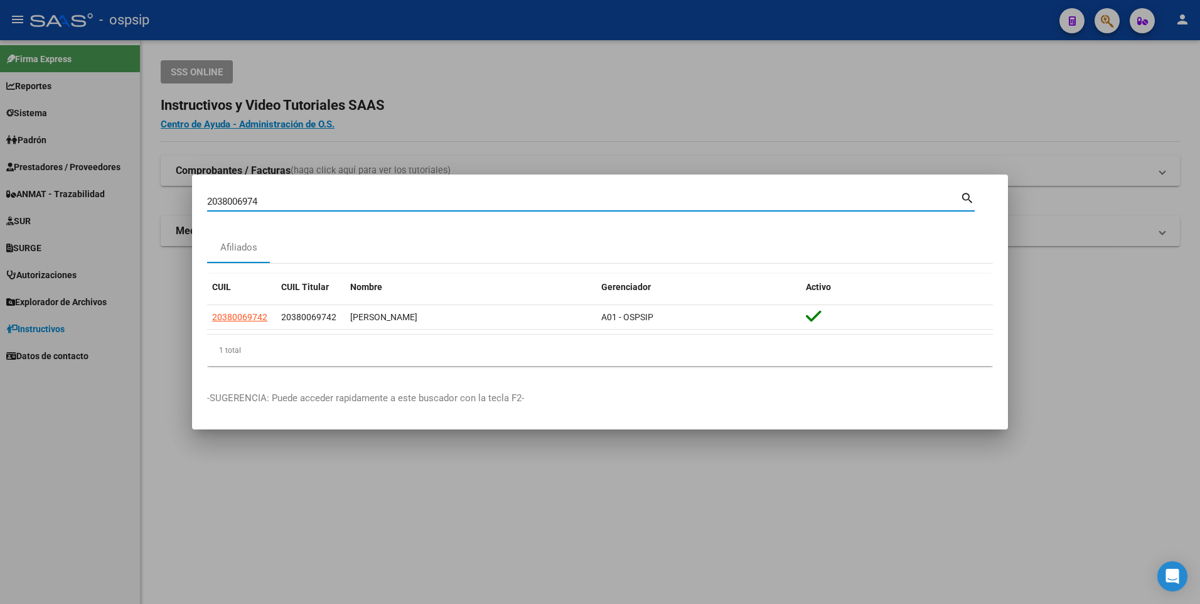
drag, startPoint x: 267, startPoint y: 203, endPoint x: 92, endPoint y: 183, distance: 176.8
click at [92, 183] on div "2038006974 Buscar (apellido, dni, cuil, nro traspaso, cuit, obra social) search…" at bounding box center [600, 302] width 1200 height 604
type input "27263277304"
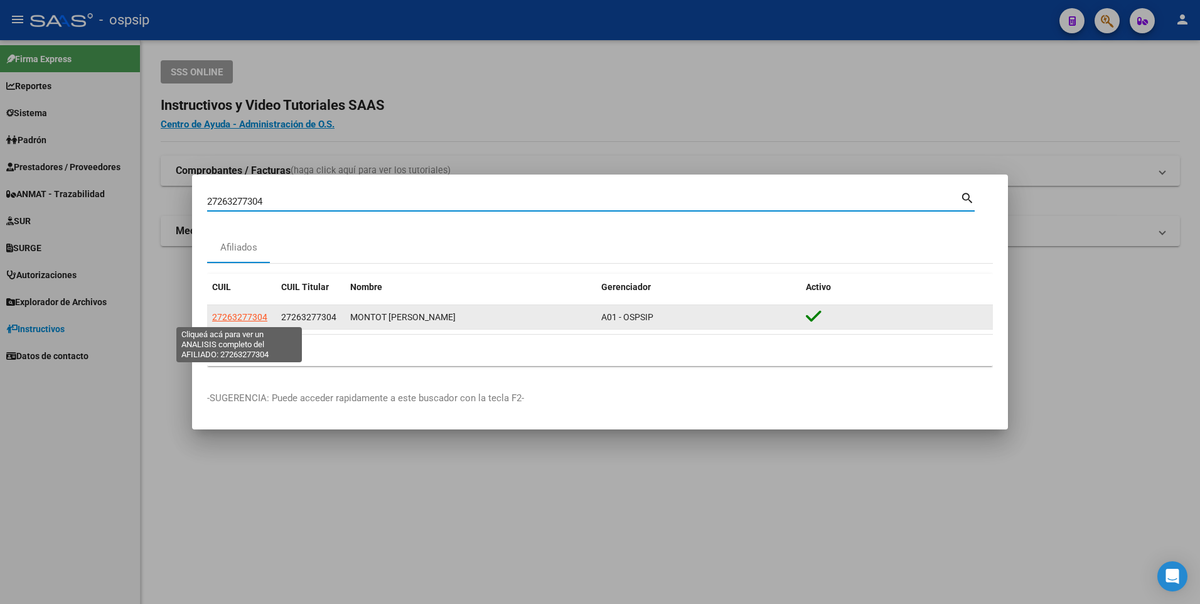
click at [242, 317] on span "27263277304" at bounding box center [239, 317] width 55 height 10
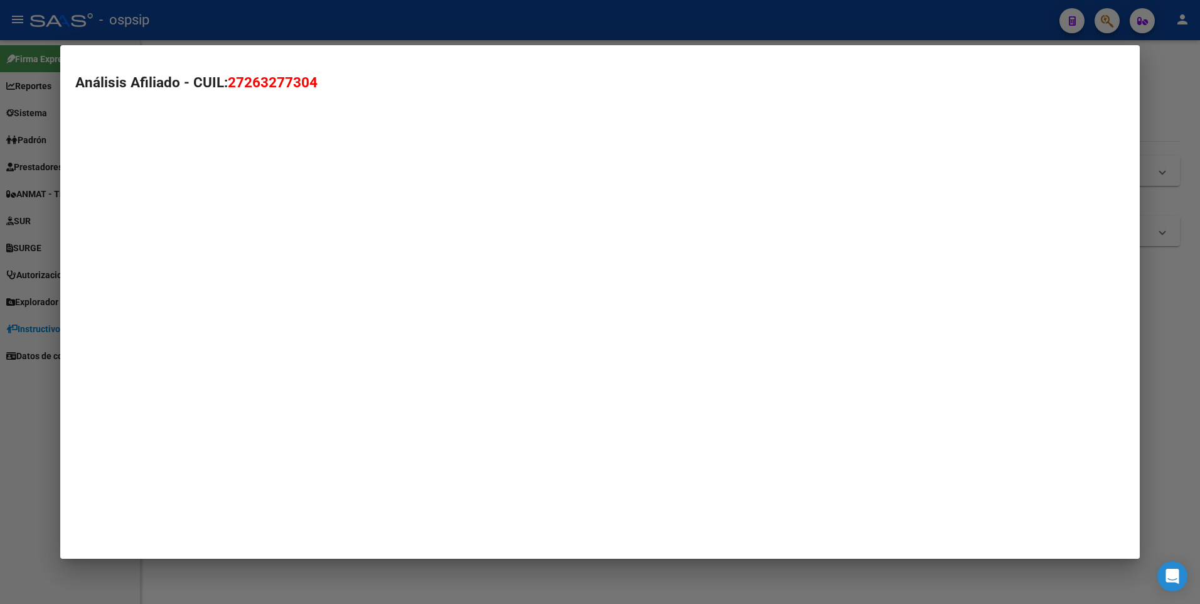
type textarea "27263277304"
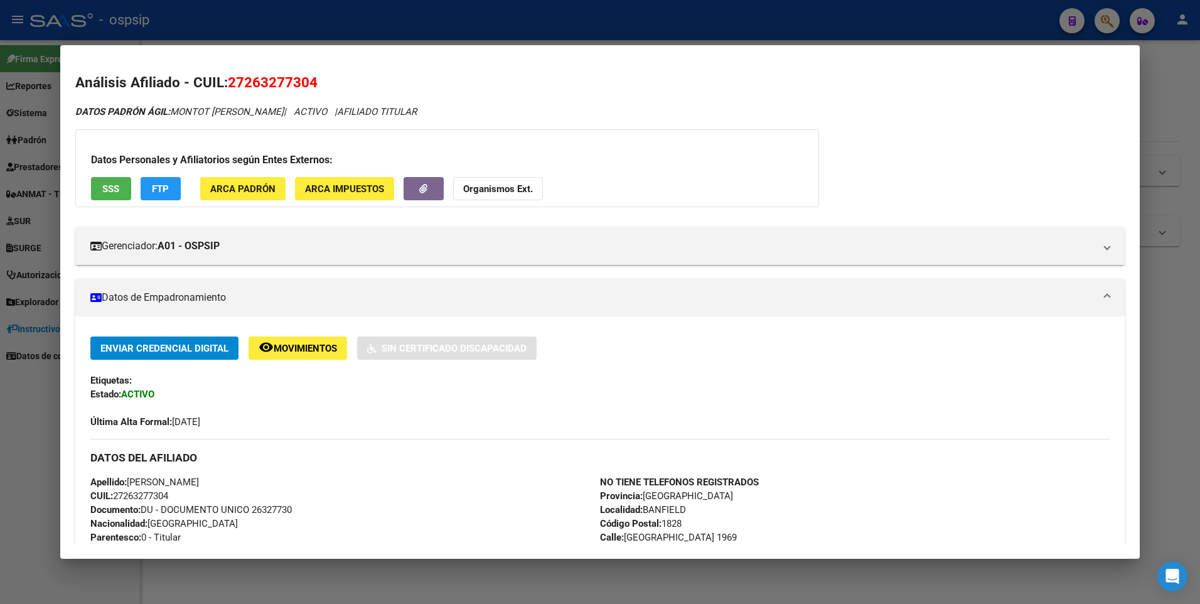
click at [112, 189] on span "SSS" at bounding box center [110, 188] width 17 height 11
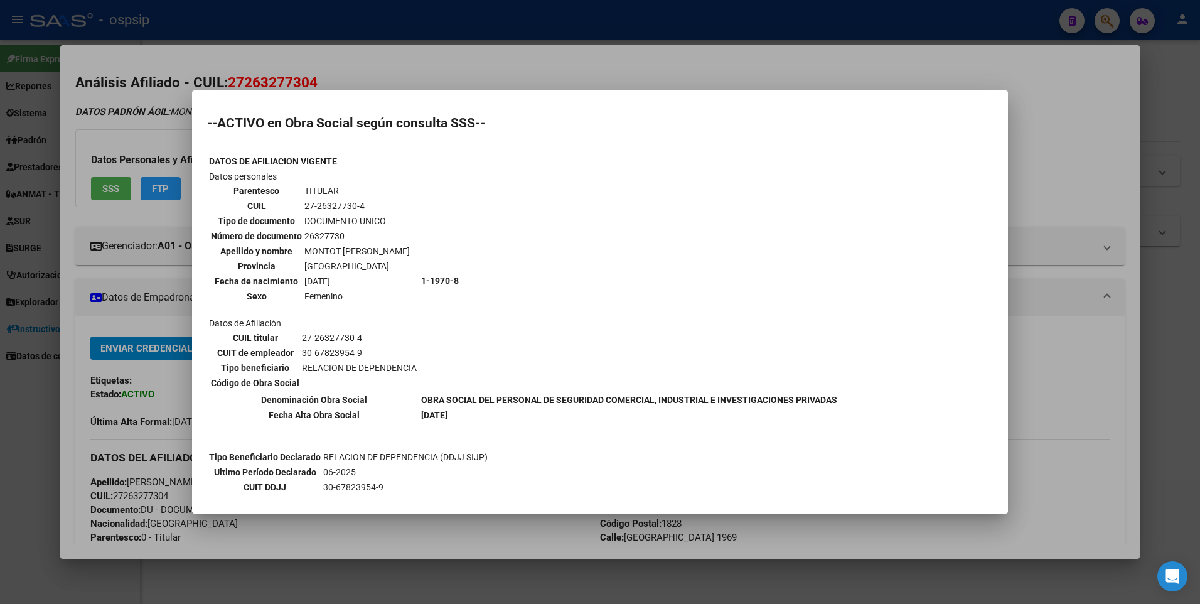
drag, startPoint x: 497, startPoint y: 73, endPoint x: 497, endPoint y: 65, distance: 8.8
click at [497, 72] on div at bounding box center [600, 302] width 1200 height 604
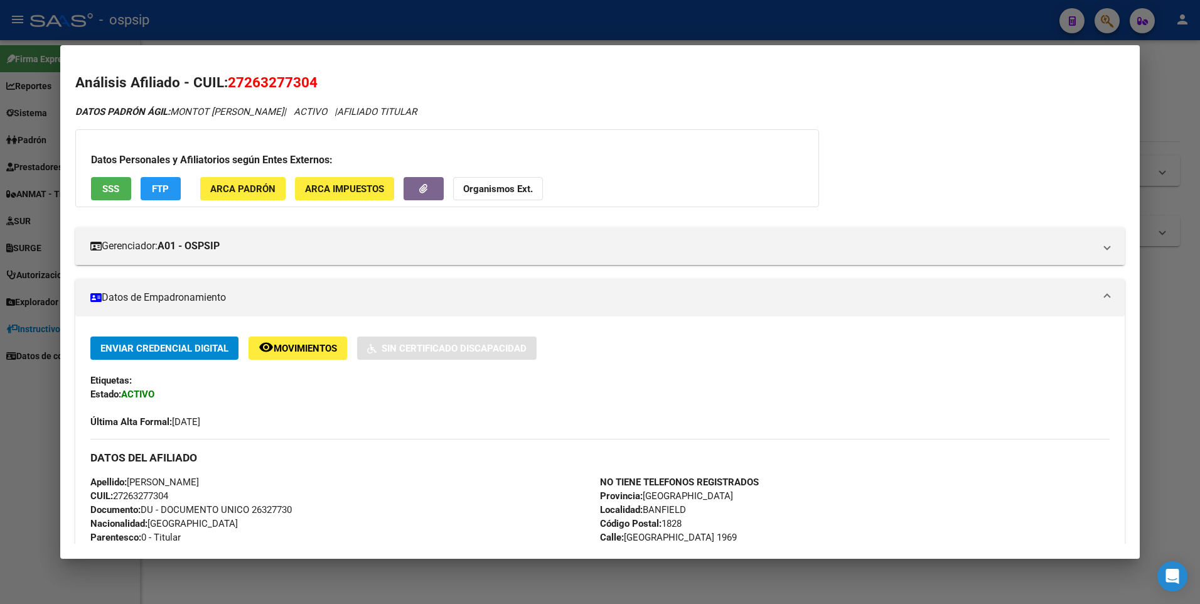
click at [493, 29] on div at bounding box center [600, 302] width 1200 height 604
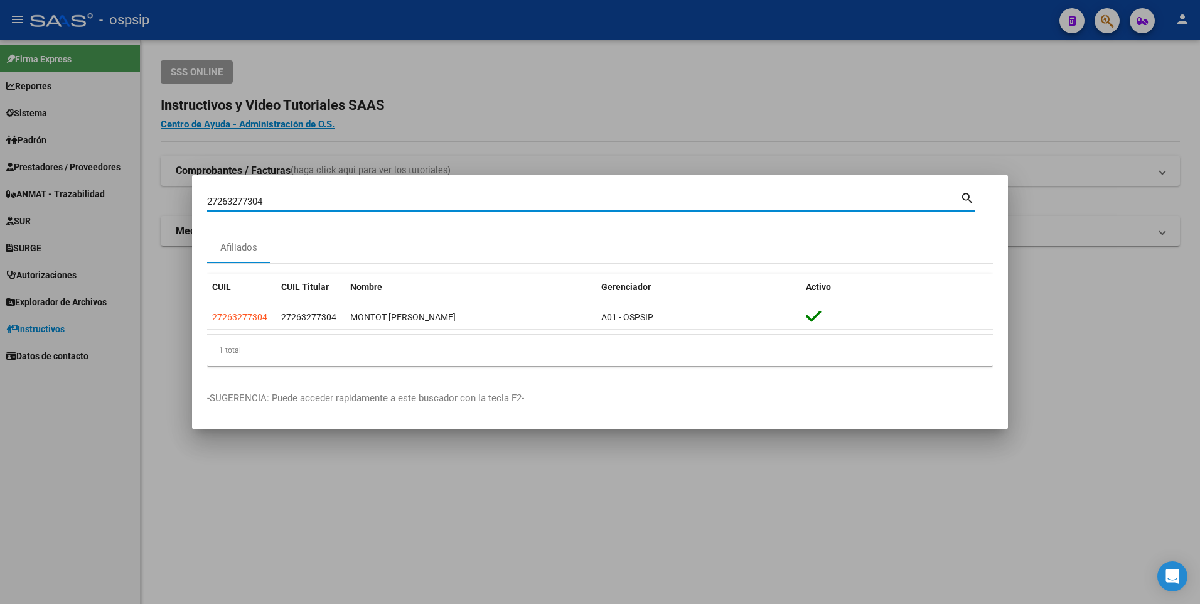
drag, startPoint x: 309, startPoint y: 198, endPoint x: 165, endPoint y: 203, distance: 144.4
click at [165, 203] on div "27263277304 Buscar (apellido, dni, cuil, nro traspaso, cuit, obra social) searc…" at bounding box center [600, 302] width 1200 height 604
type input "23383940044"
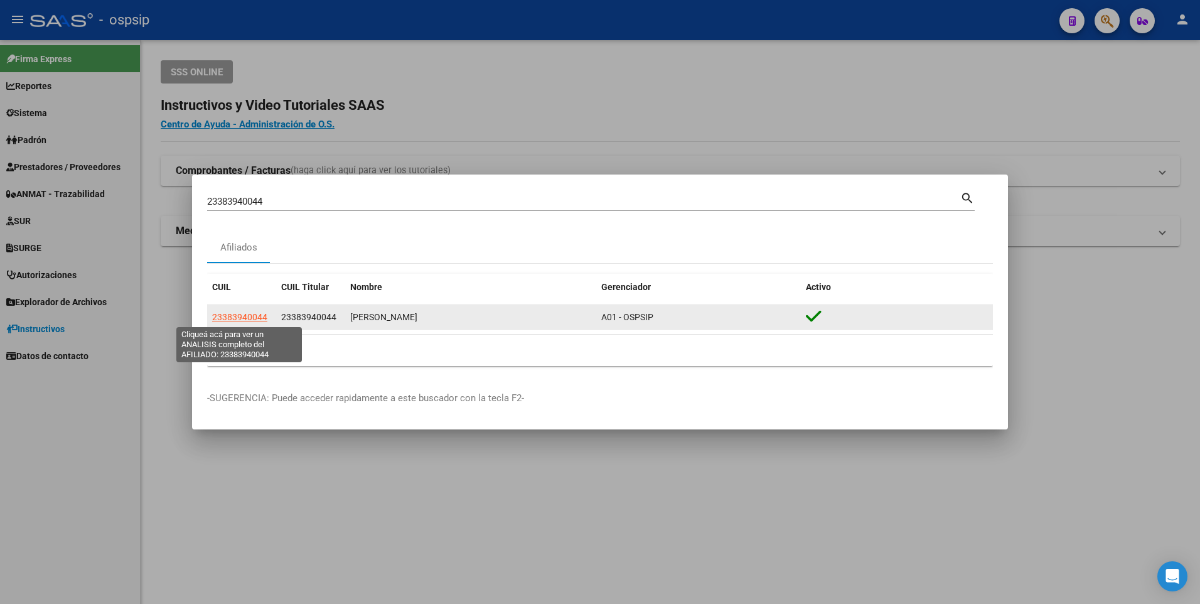
click at [236, 318] on span "23383940044" at bounding box center [239, 317] width 55 height 10
type textarea "23383940044"
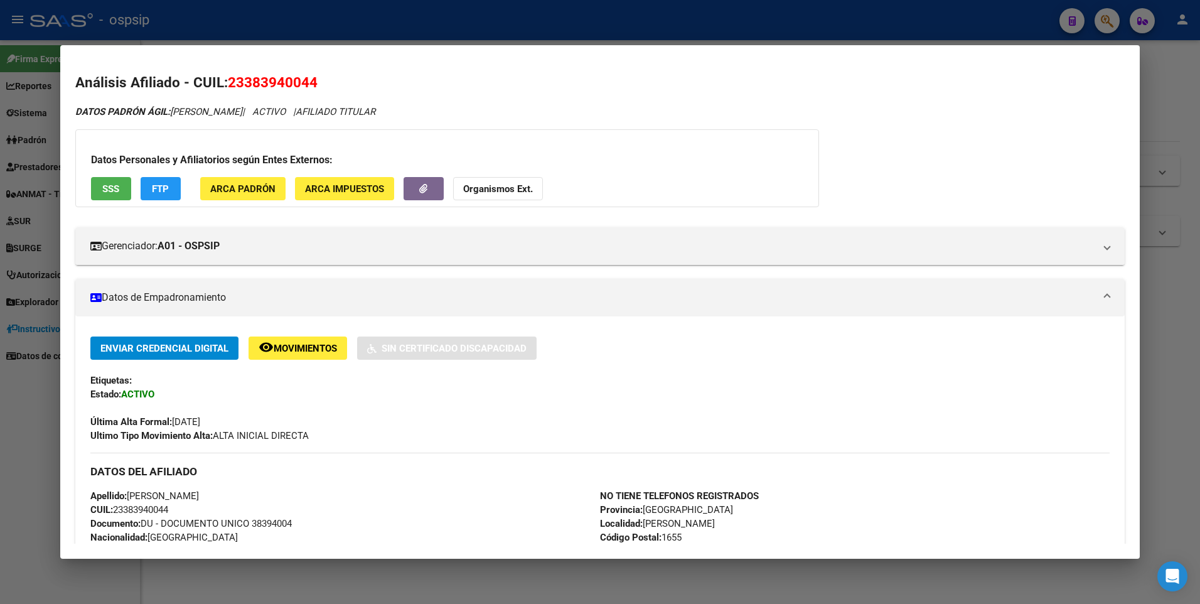
click at [108, 183] on span "SSS" at bounding box center [110, 188] width 17 height 11
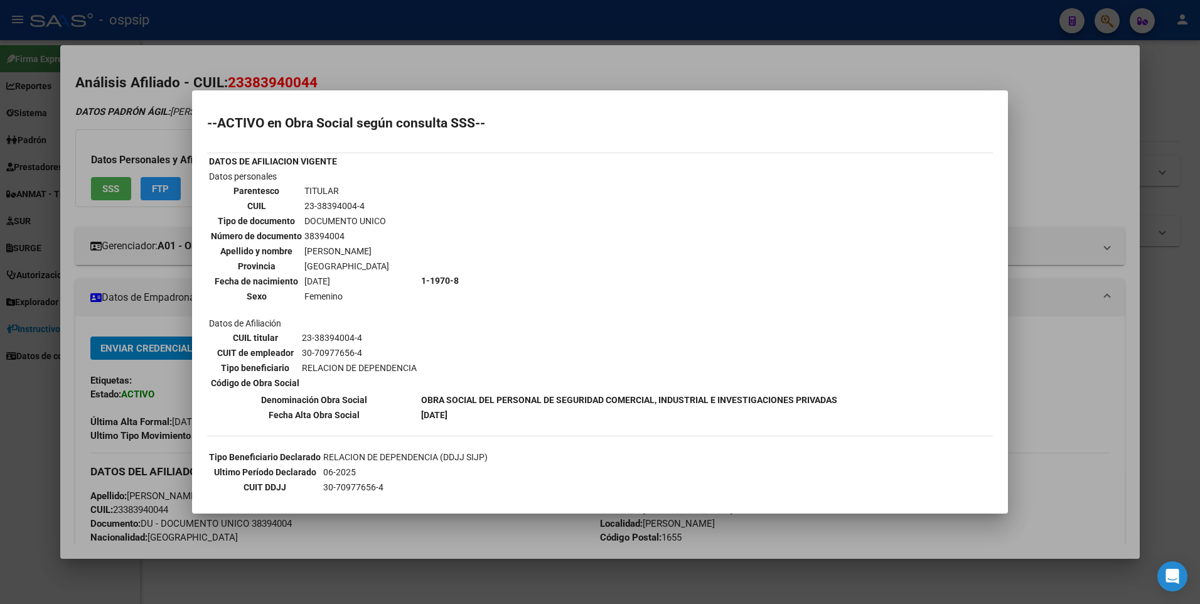
click at [351, 48] on div at bounding box center [600, 302] width 1200 height 604
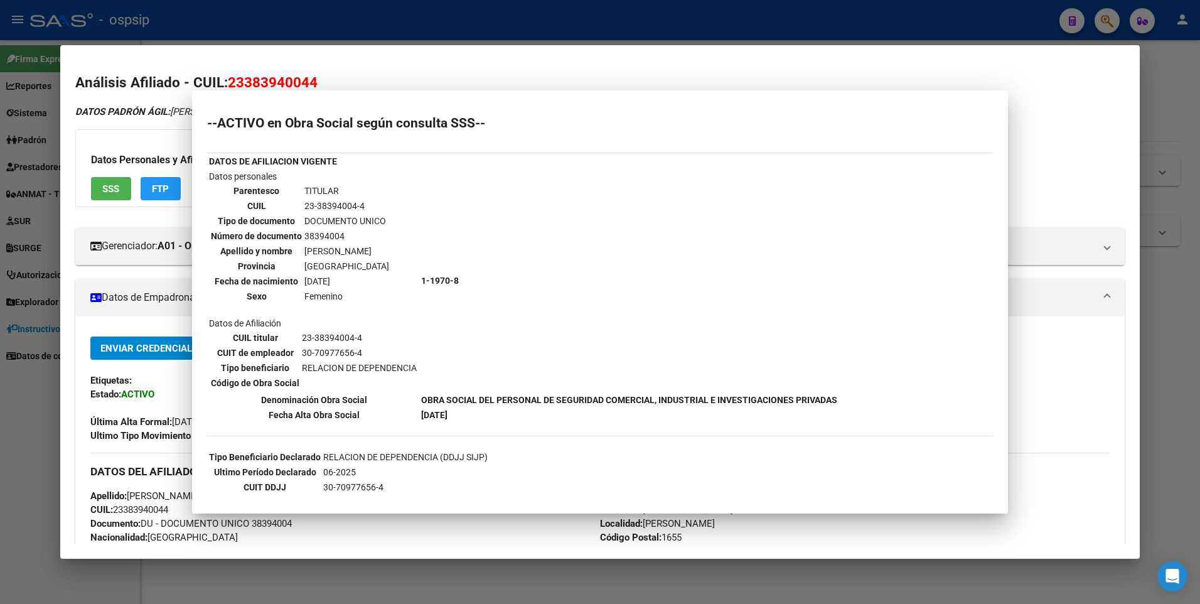
drag, startPoint x: 356, startPoint y: 24, endPoint x: 342, endPoint y: 74, distance: 51.6
click at [356, 24] on div at bounding box center [600, 302] width 1200 height 604
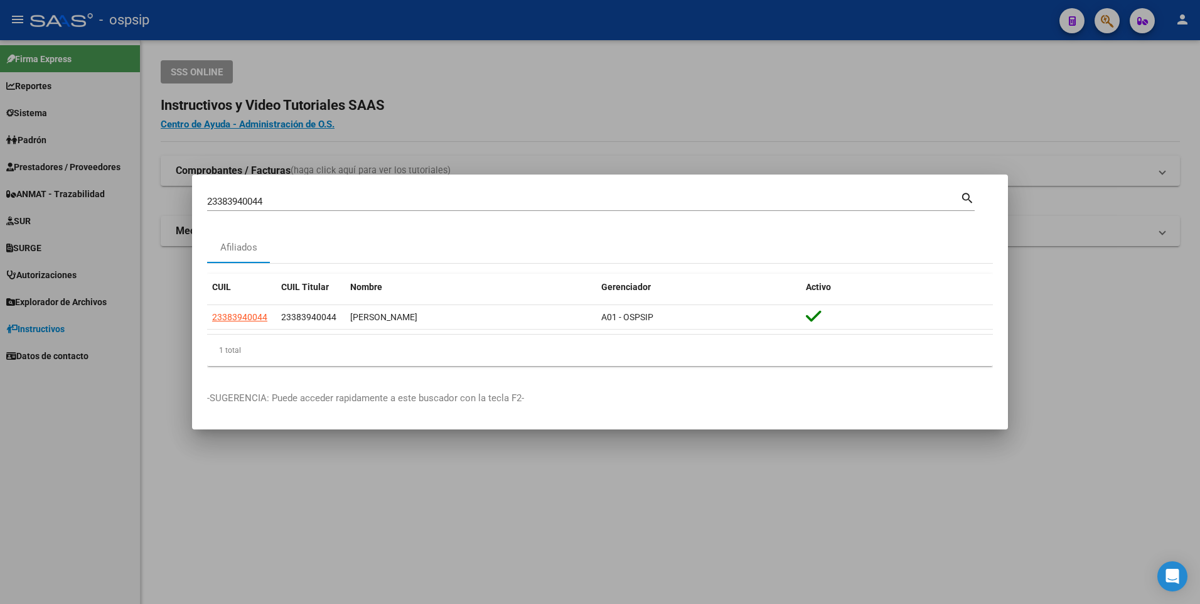
drag, startPoint x: 275, startPoint y: 193, endPoint x: 231, endPoint y: 196, distance: 44.0
click at [216, 197] on div "23383940044 Buscar (apellido, dni, [PERSON_NAME], [PERSON_NAME], cuit, obra soc…" at bounding box center [583, 201] width 753 height 19
drag, startPoint x: 260, startPoint y: 199, endPoint x: 171, endPoint y: 210, distance: 89.7
click at [173, 210] on div "23383940044 Buscar (apellido, dni, cuil, nro traspaso, cuit, obra social) searc…" at bounding box center [600, 302] width 1200 height 604
type input "2794296659"
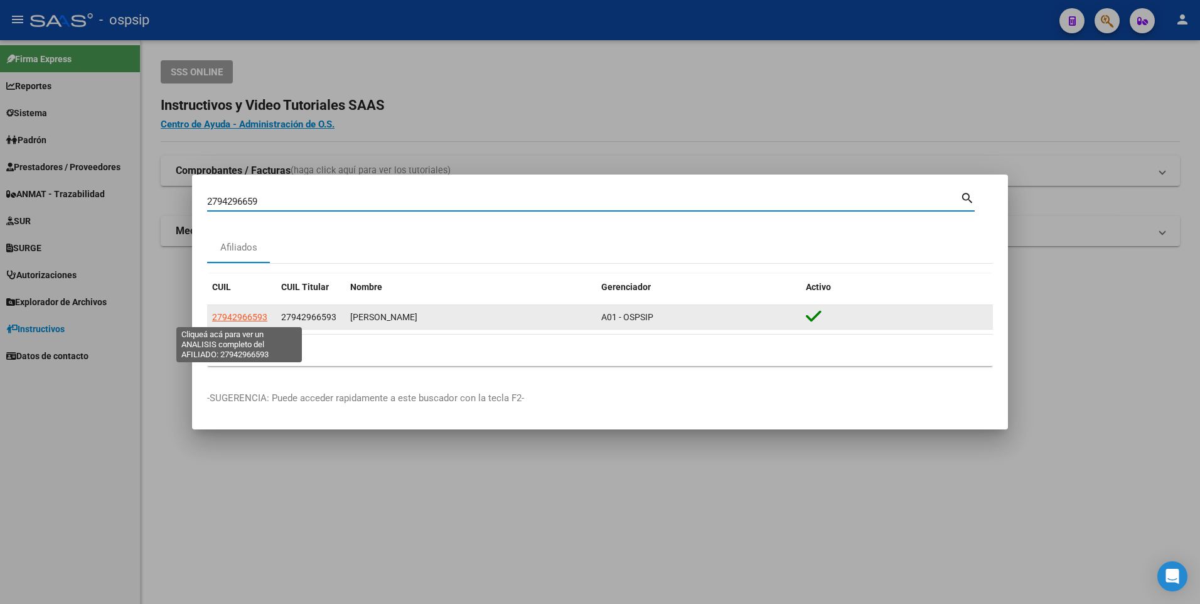
click at [253, 316] on span "27942966593" at bounding box center [239, 317] width 55 height 10
copy span "5"
type textarea "27942966593"
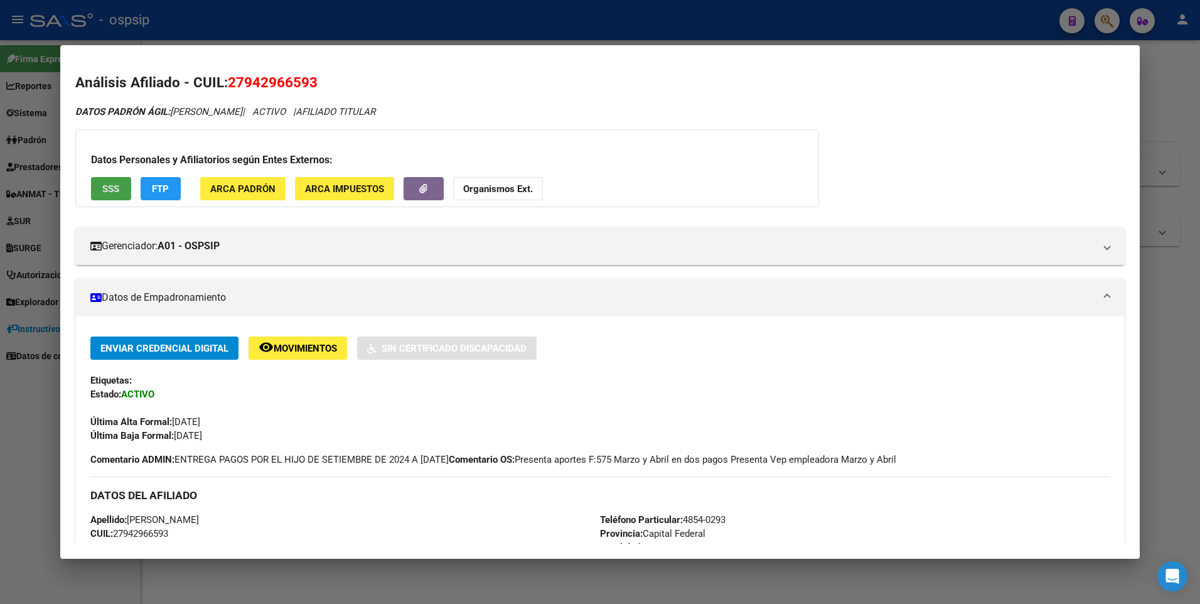
click at [115, 186] on span "SSS" at bounding box center [110, 188] width 17 height 11
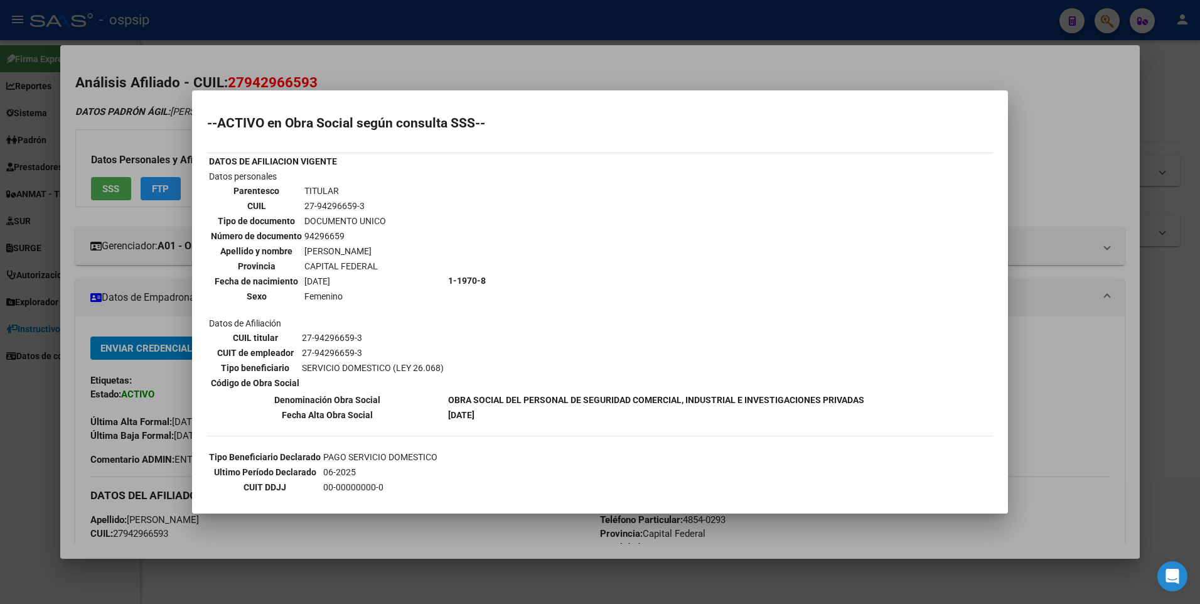
drag, startPoint x: 290, startPoint y: 48, endPoint x: 296, endPoint y: 24, distance: 24.0
click at [291, 41] on div at bounding box center [600, 302] width 1200 height 604
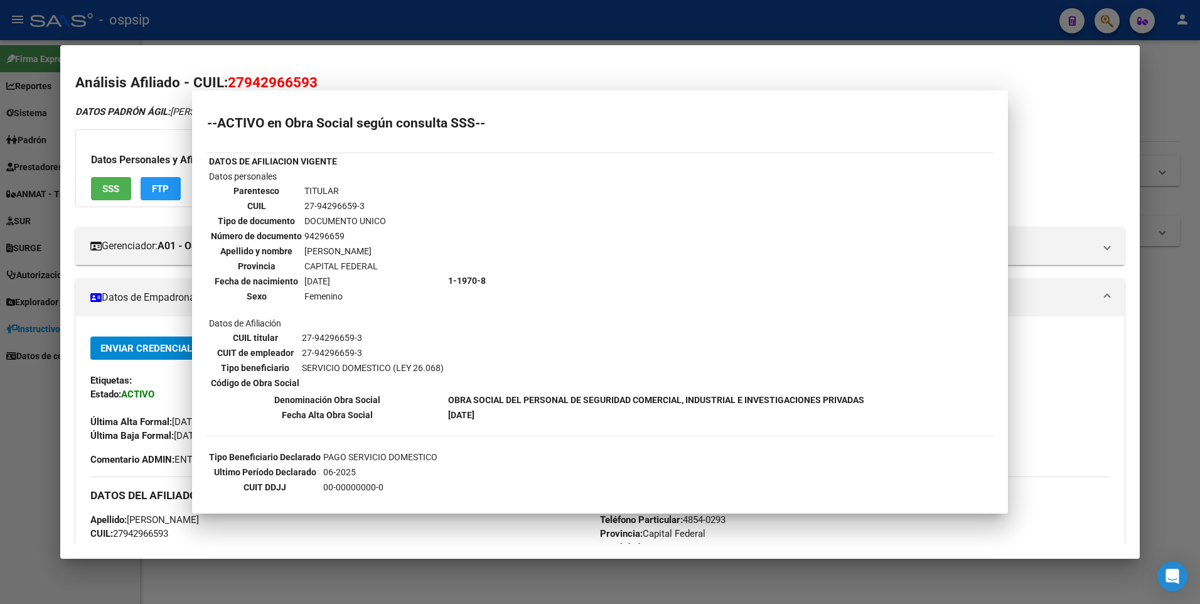
click at [296, 23] on div at bounding box center [600, 302] width 1200 height 604
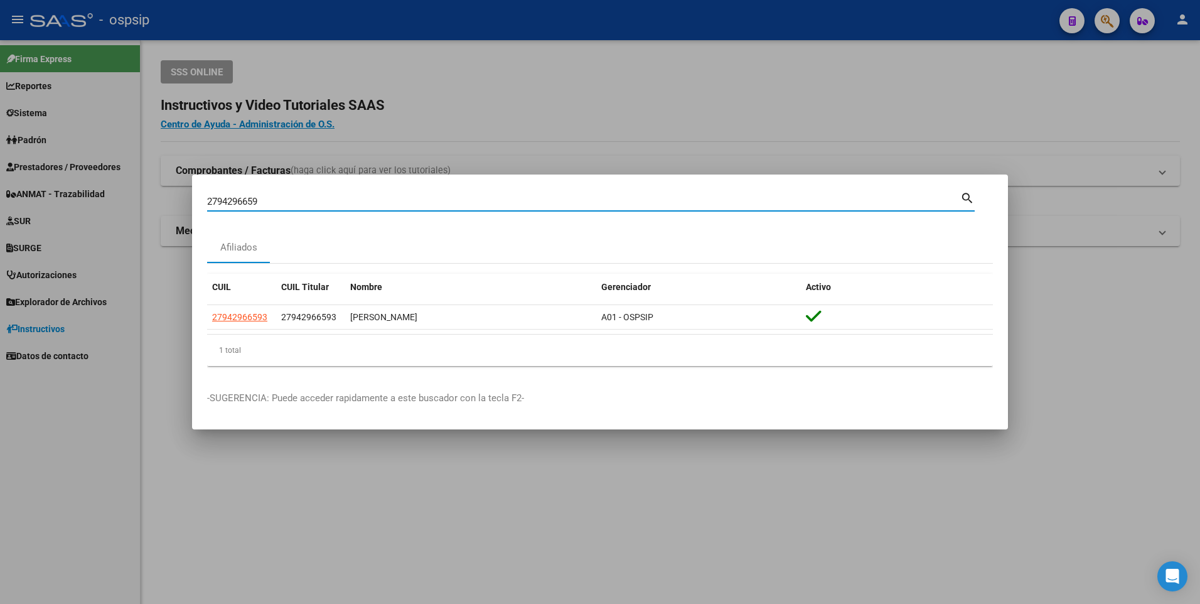
drag, startPoint x: 286, startPoint y: 205, endPoint x: 193, endPoint y: 220, distance: 94.8
click at [193, 220] on mat-dialog-content "2794296659 Buscar (apellido, dni, cuil, [PERSON_NAME], cuit, obra social) searc…" at bounding box center [600, 282] width 816 height 186
type input "24423670792"
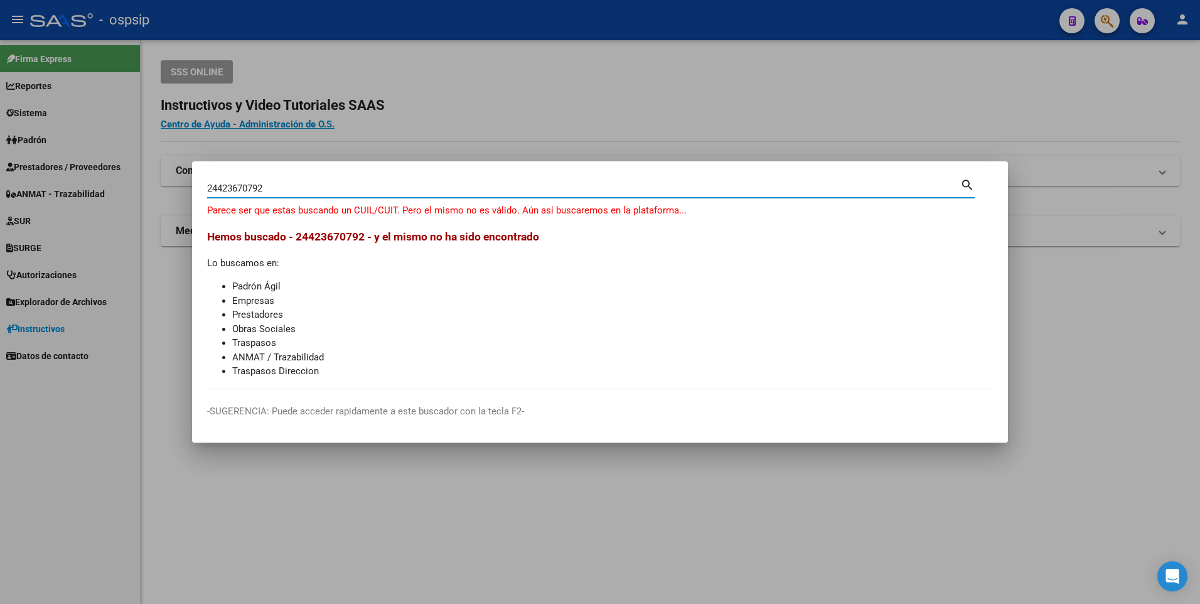
drag, startPoint x: 278, startPoint y: 191, endPoint x: 178, endPoint y: 192, distance: 99.8
click at [178, 192] on div "24423670792 Buscar (apellido, dni, cuil, [PERSON_NAME], cuit, obra social) sear…" at bounding box center [600, 302] width 1200 height 604
type input "20334098878"
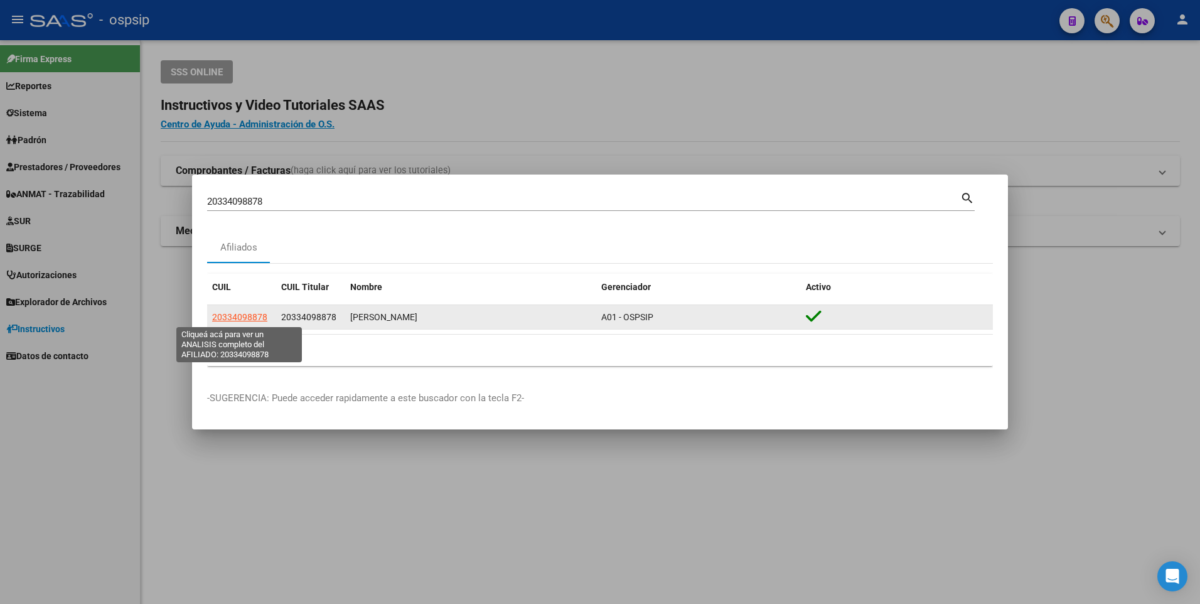
click at [237, 315] on span "20334098878" at bounding box center [239, 317] width 55 height 10
type textarea "20334098878"
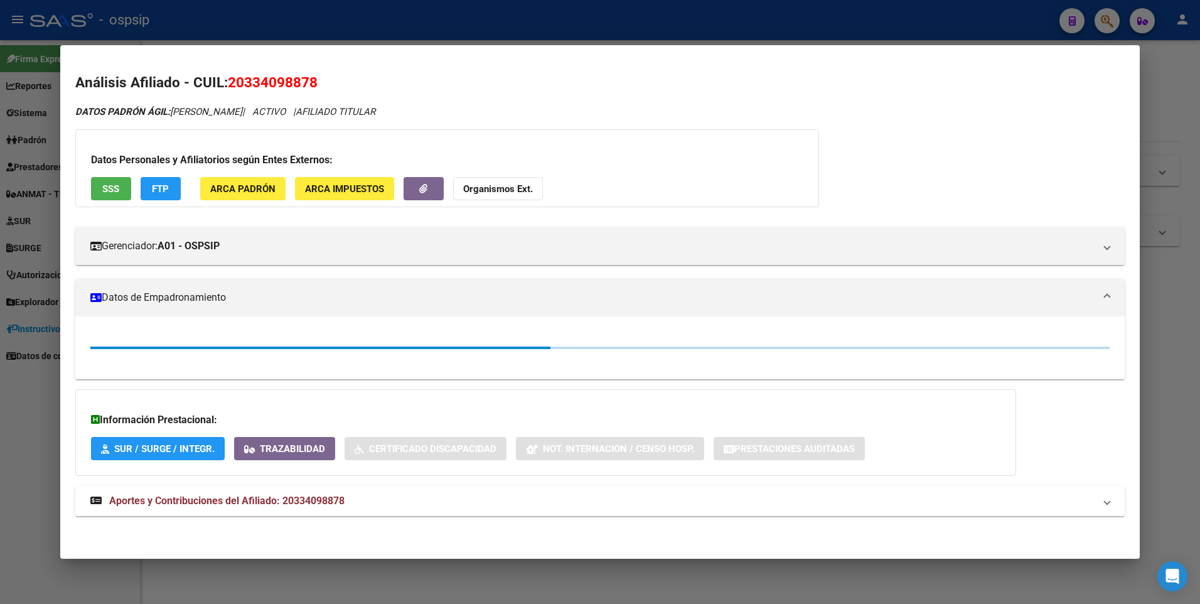
click at [106, 194] on span "SSS" at bounding box center [110, 188] width 17 height 11
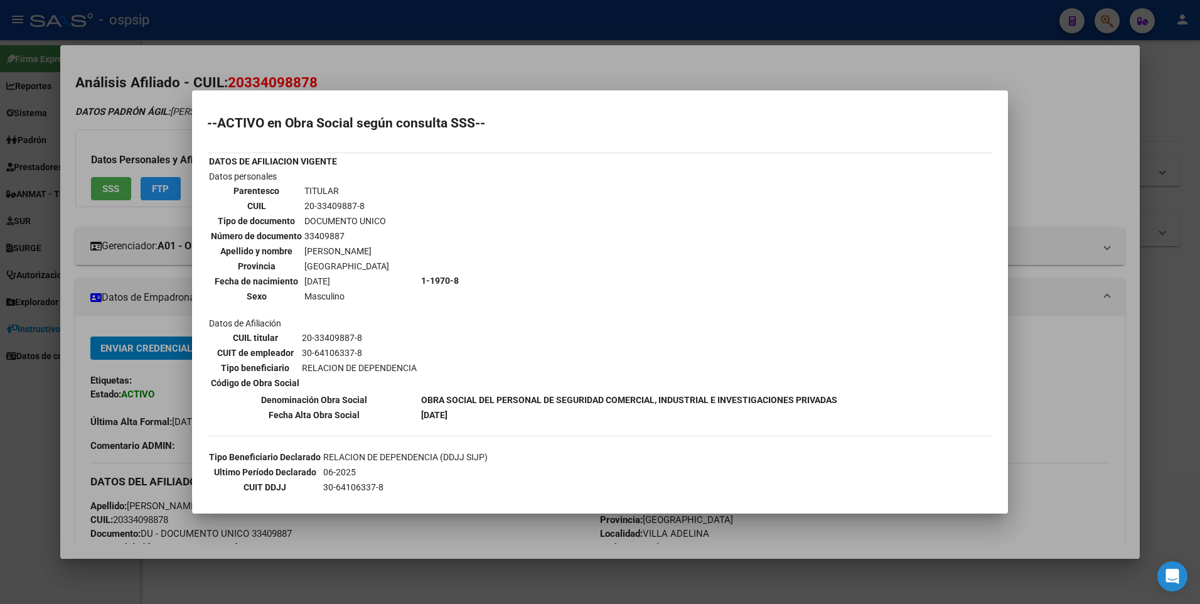
drag, startPoint x: 535, startPoint y: 75, endPoint x: 529, endPoint y: 33, distance: 43.0
click at [535, 68] on div at bounding box center [600, 302] width 1200 height 604
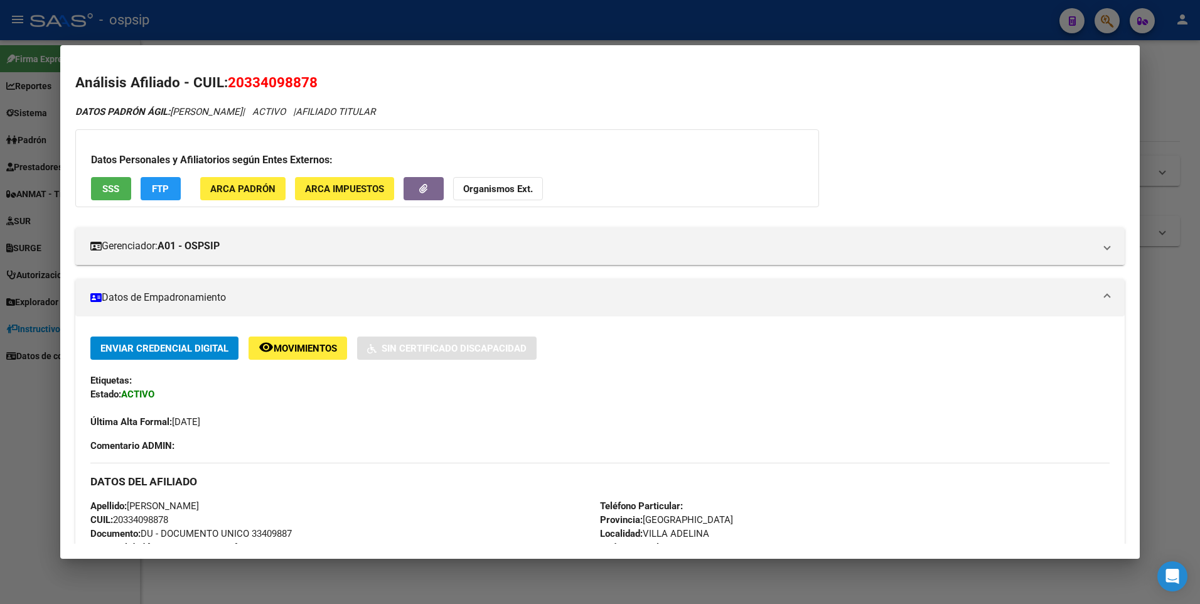
click at [526, 23] on div at bounding box center [600, 302] width 1200 height 604
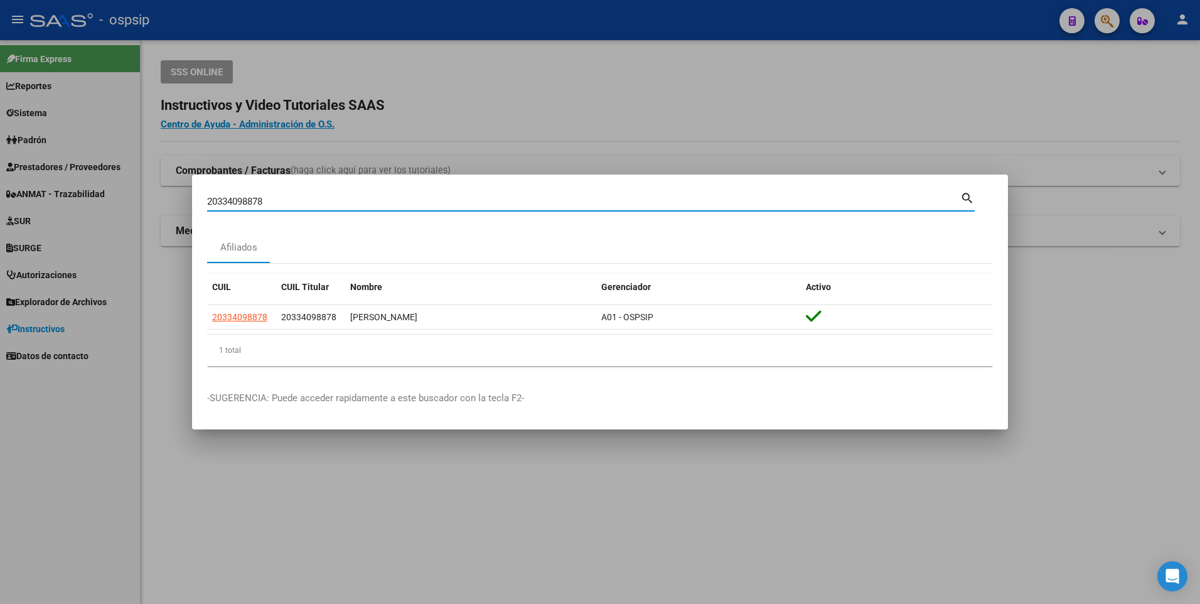
drag, startPoint x: 278, startPoint y: 197, endPoint x: 164, endPoint y: 200, distance: 113.6
click at [164, 200] on div "20334098878 Buscar (apellido, dni, cuil, nro traspaso, cuit, obra social) searc…" at bounding box center [600, 302] width 1200 height 604
type input "27423670792"
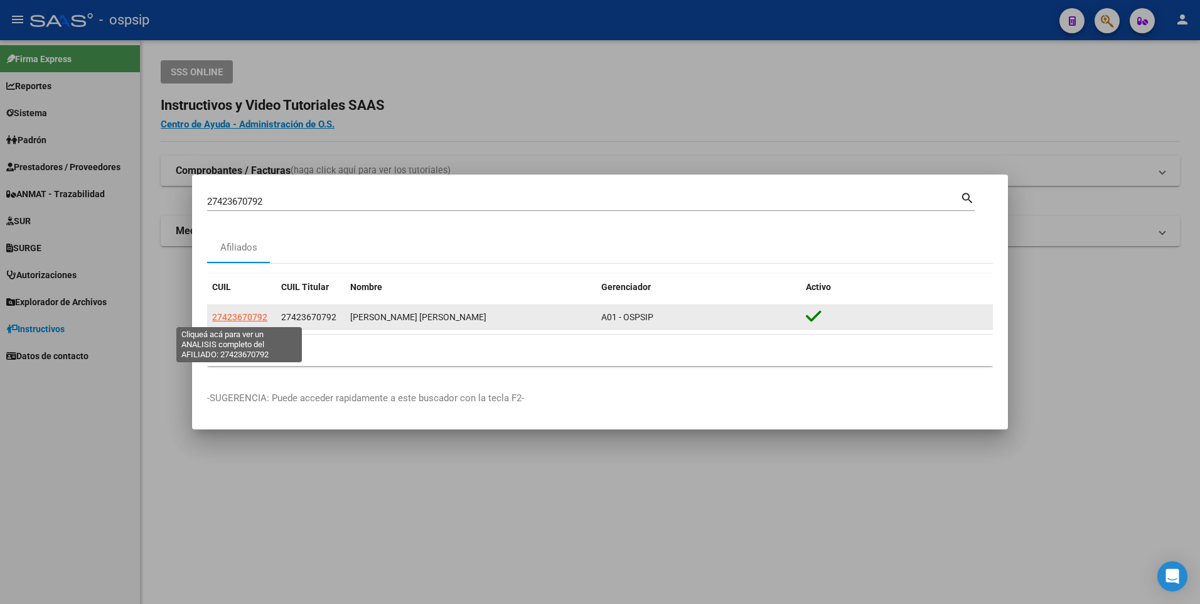
click at [218, 321] on span "27423670792" at bounding box center [239, 317] width 55 height 10
type textarea "27423670792"
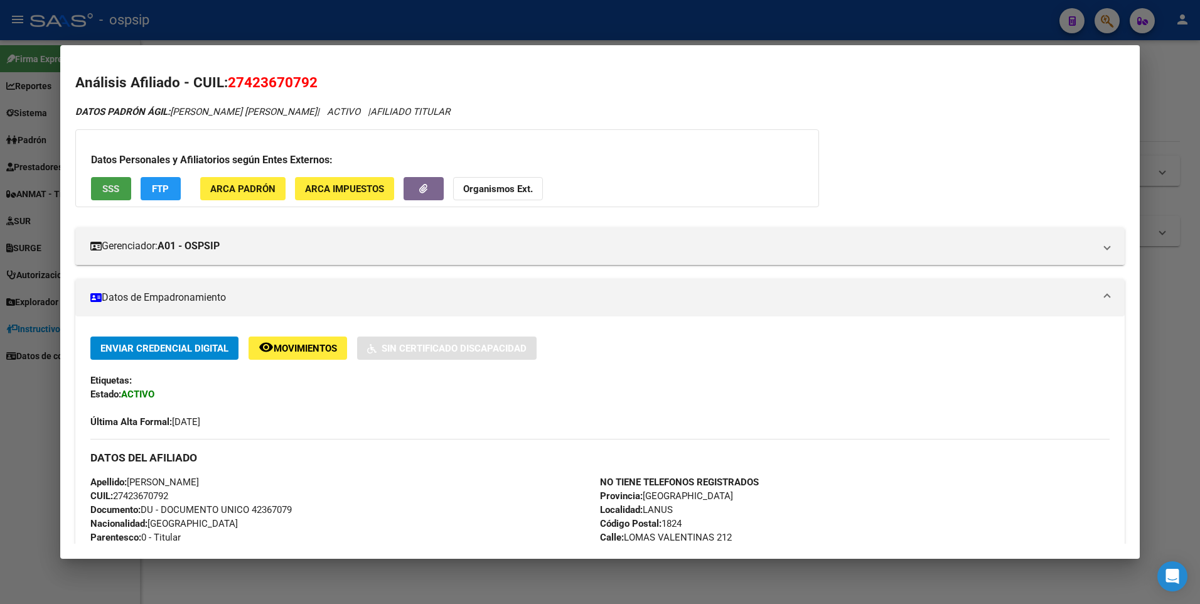
click at [121, 178] on button "SSS" at bounding box center [111, 188] width 40 height 23
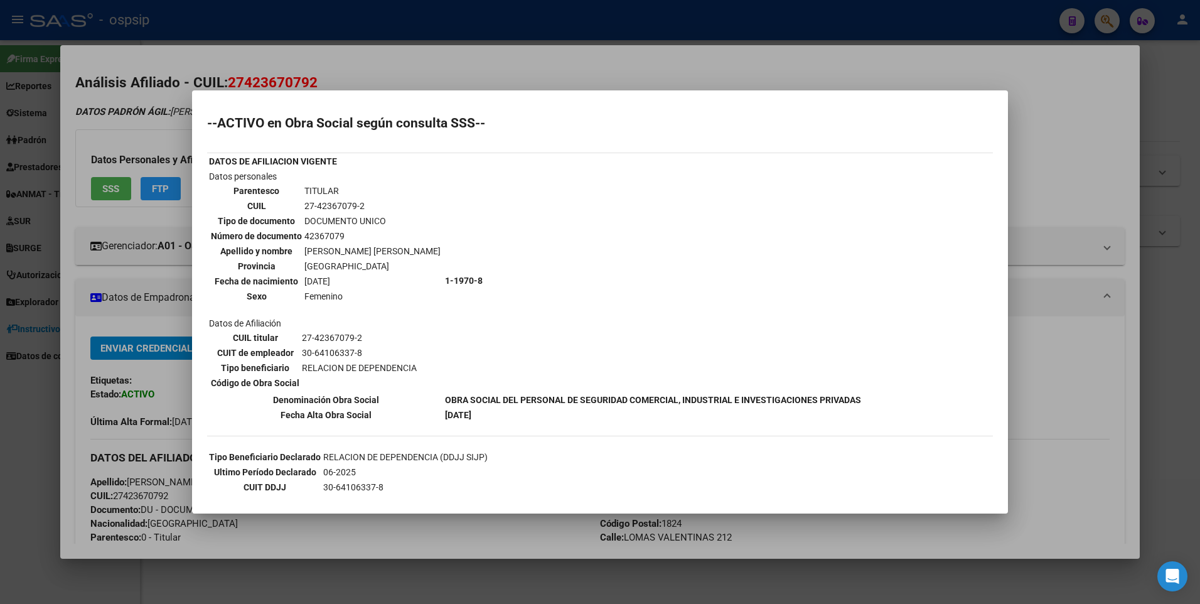
drag, startPoint x: 538, startPoint y: 69, endPoint x: 516, endPoint y: 14, distance: 59.4
click at [533, 56] on div at bounding box center [600, 302] width 1200 height 604
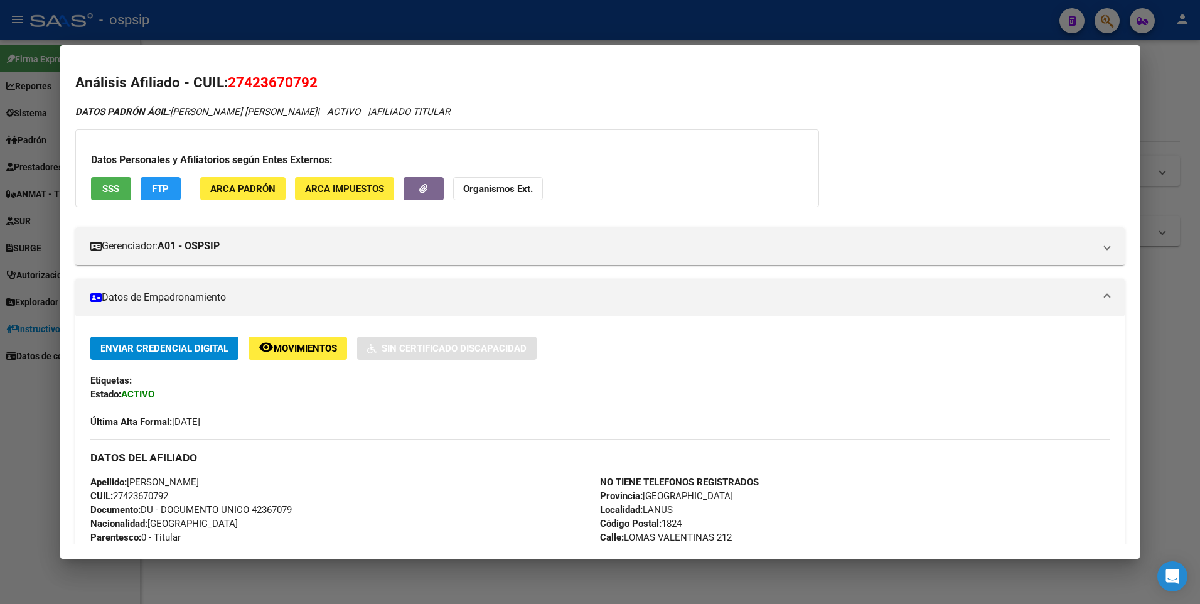
drag, startPoint x: 516, startPoint y: 14, endPoint x: 405, endPoint y: 107, distance: 144.7
click at [515, 14] on div at bounding box center [600, 302] width 1200 height 604
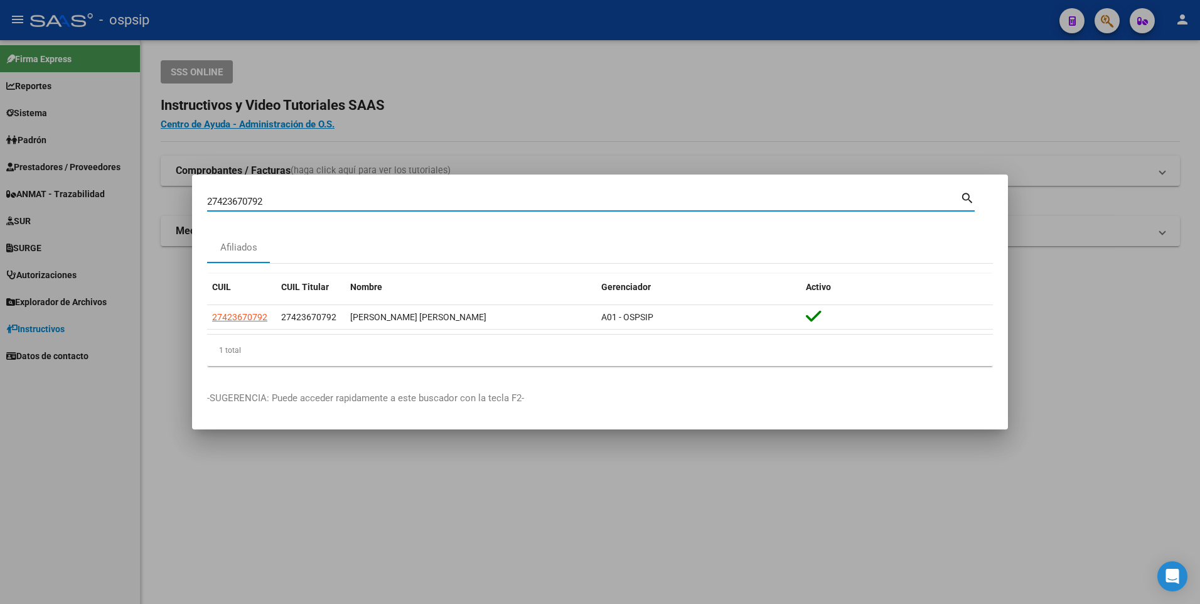
drag, startPoint x: 269, startPoint y: 206, endPoint x: 198, endPoint y: 193, distance: 72.8
click at [198, 196] on mat-dialog-content "27423670792 Buscar (apellido, dni, cuil, nro traspaso, cuit, obra social) searc…" at bounding box center [600, 282] width 816 height 186
type input "20203650648"
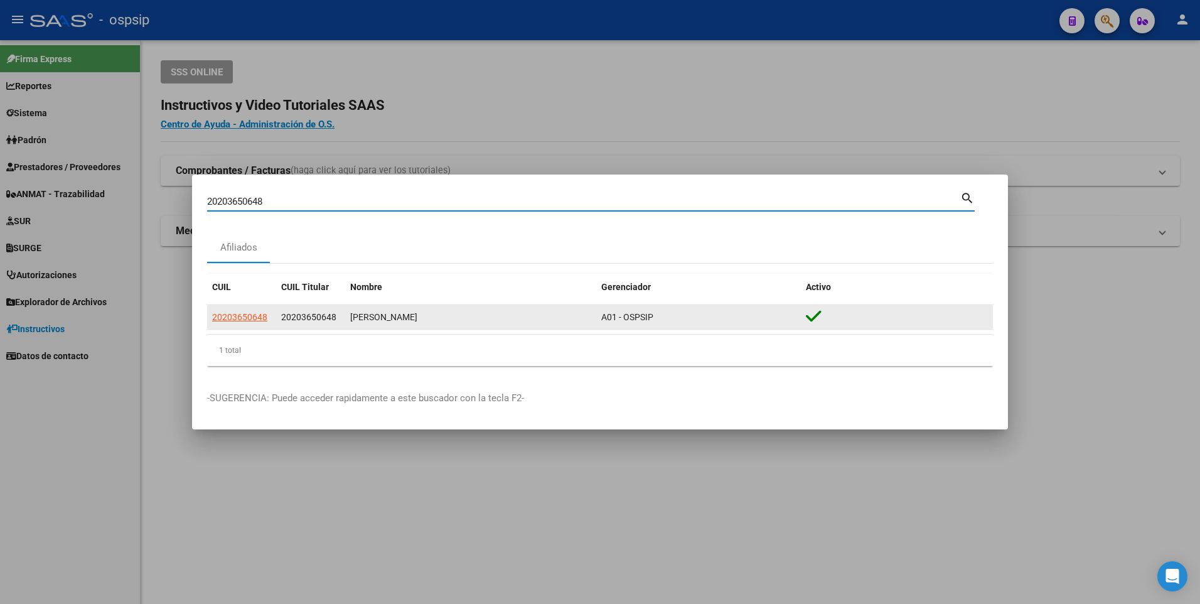
drag, startPoint x: 208, startPoint y: 309, endPoint x: 216, endPoint y: 314, distance: 9.0
click at [211, 311] on datatable-body-cell "20203650648" at bounding box center [241, 317] width 69 height 24
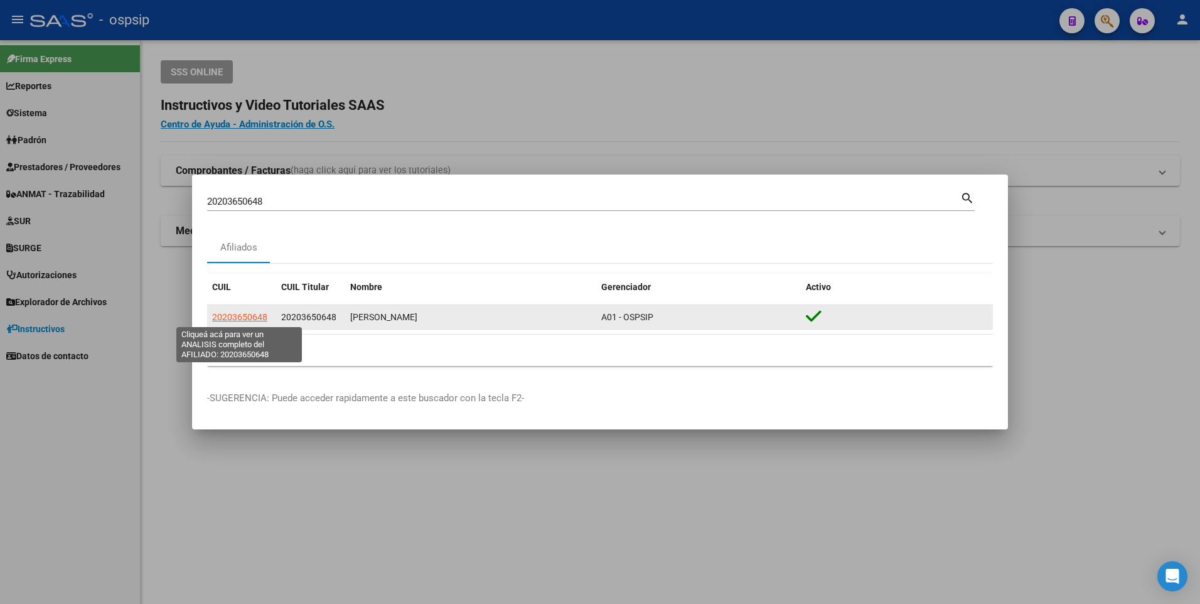
click at [216, 314] on span "20203650648" at bounding box center [239, 317] width 55 height 10
type textarea "20203650648"
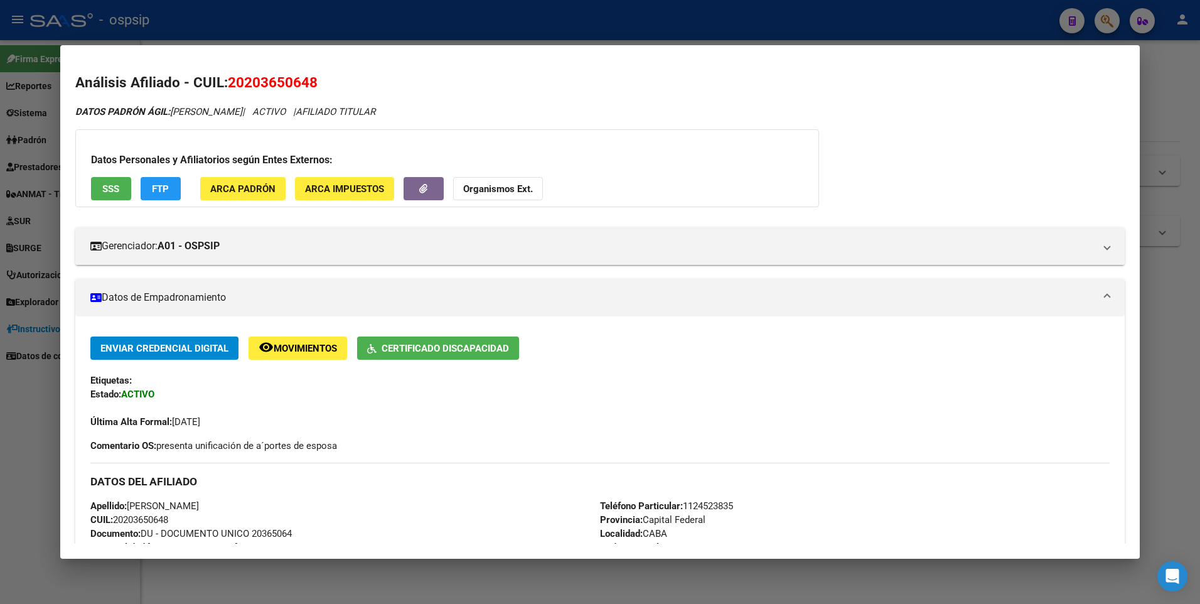
click at [105, 189] on span "SSS" at bounding box center [110, 188] width 17 height 11
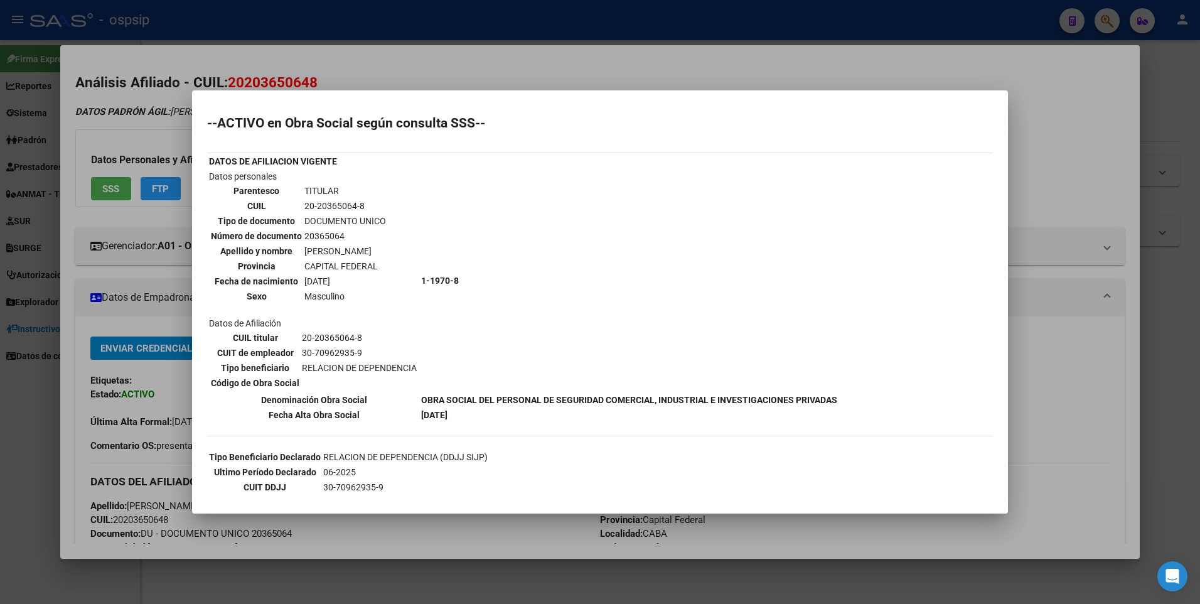
drag, startPoint x: 526, startPoint y: 63, endPoint x: 521, endPoint y: 18, distance: 44.8
click at [524, 48] on div at bounding box center [600, 302] width 1200 height 604
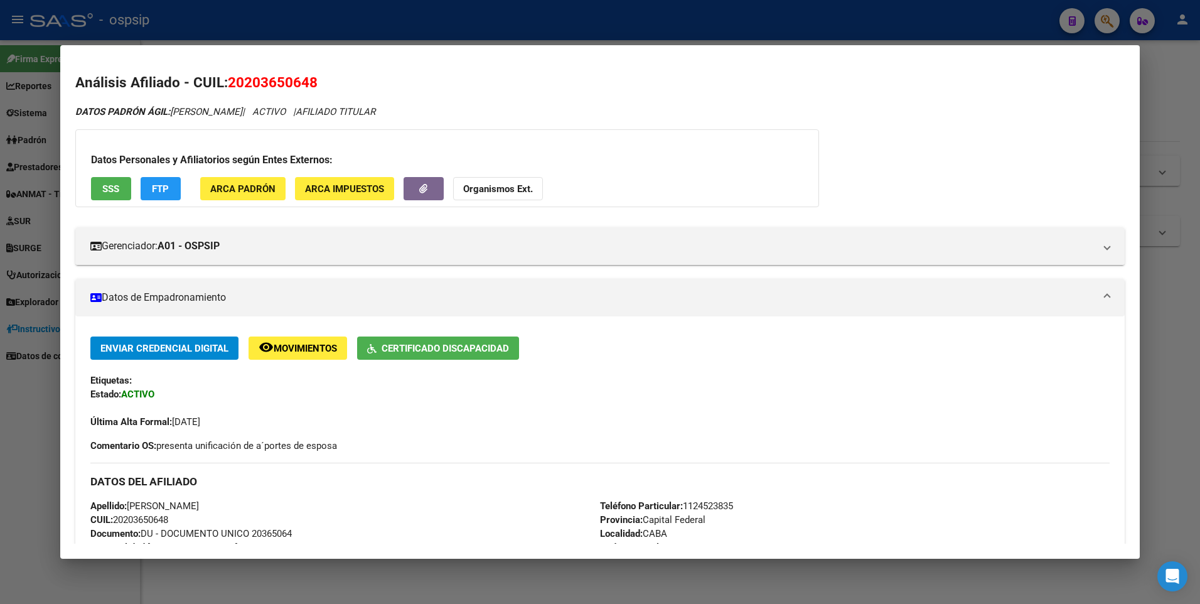
drag, startPoint x: 521, startPoint y: 18, endPoint x: 432, endPoint y: 125, distance: 139.4
click at [519, 18] on div at bounding box center [600, 302] width 1200 height 604
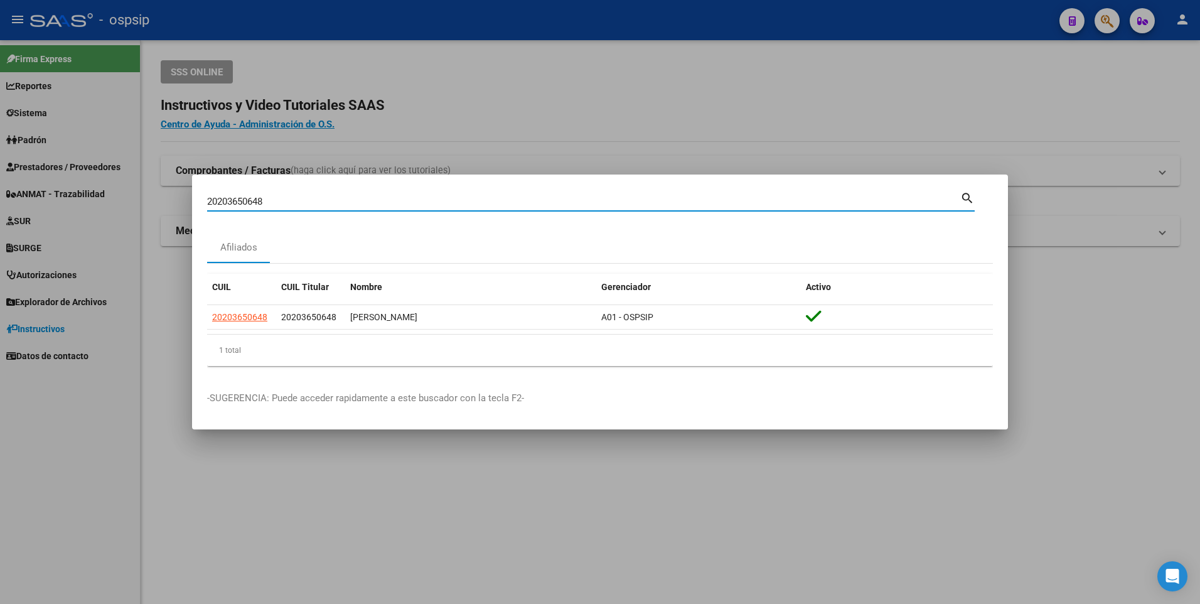
drag, startPoint x: 233, startPoint y: 203, endPoint x: 97, endPoint y: 191, distance: 136.6
click at [115, 203] on div "20203650648 Buscar (apellido, dni, cuil, nro traspaso, cuit, obra social) searc…" at bounding box center [600, 302] width 1200 height 604
type input "20143218067"
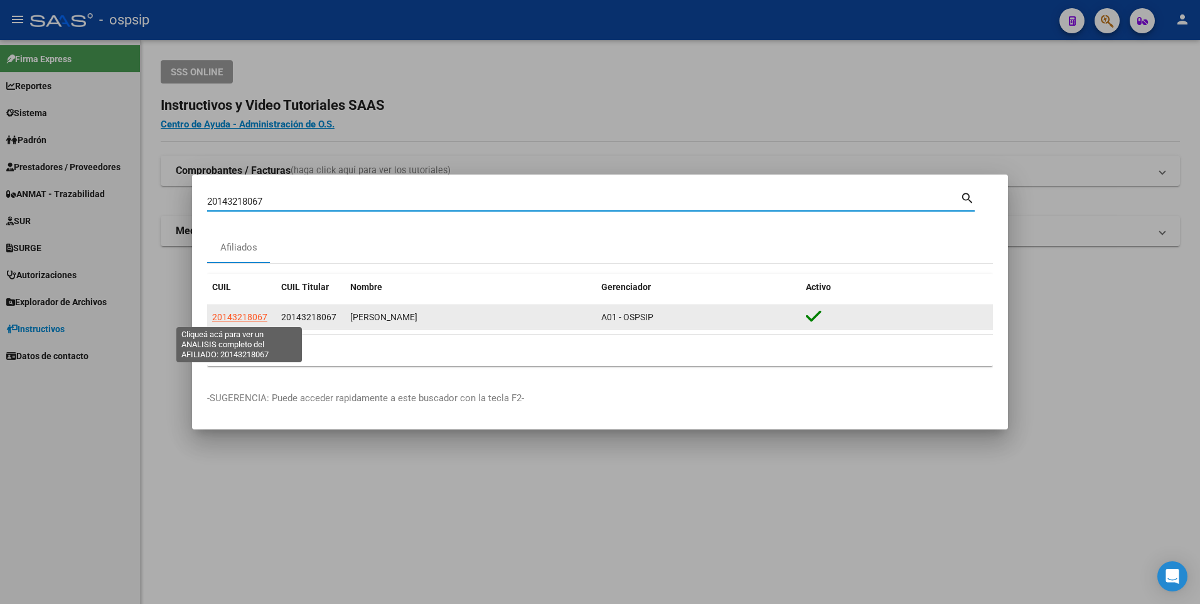
click at [236, 312] on span "20143218067" at bounding box center [239, 317] width 55 height 10
type textarea "20143218067"
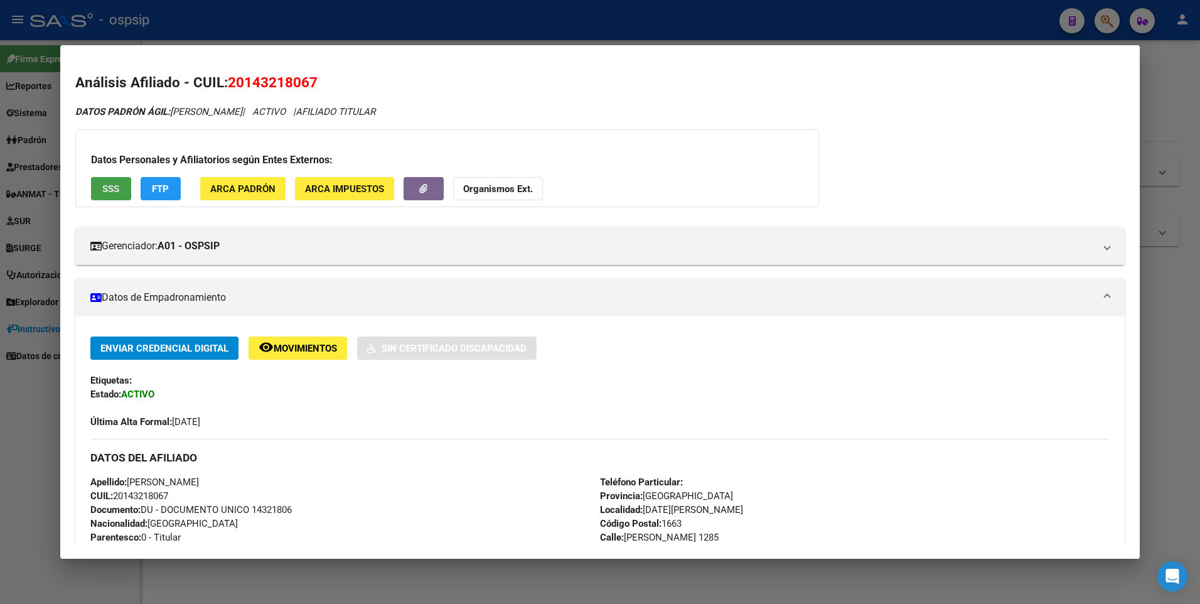
click at [115, 183] on span "SSS" at bounding box center [110, 188] width 17 height 11
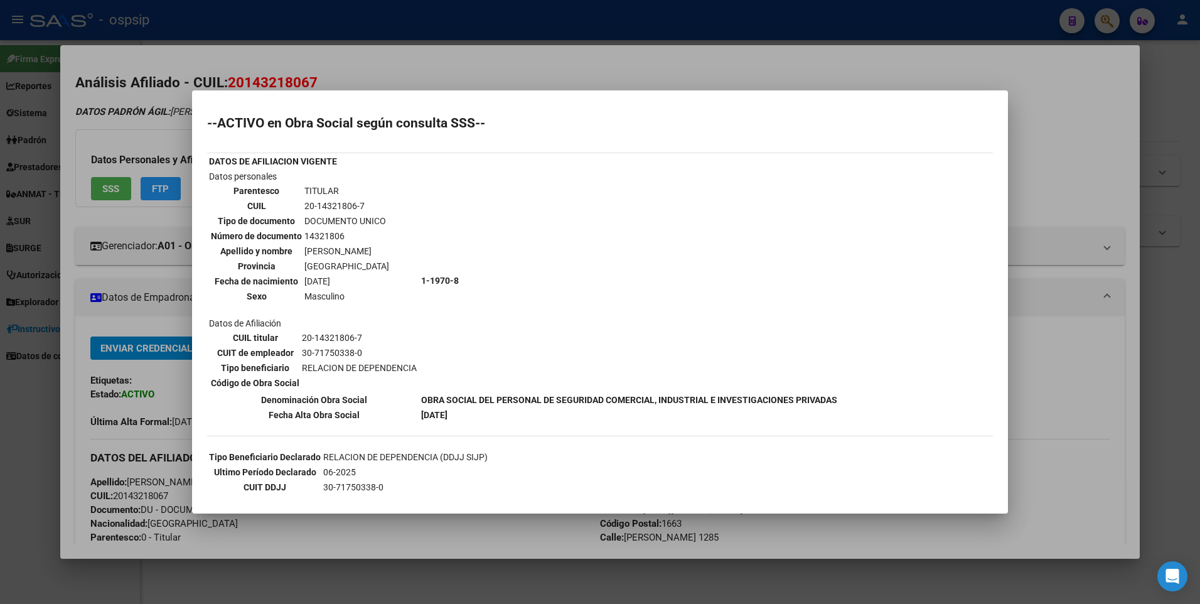
drag, startPoint x: 292, startPoint y: 45, endPoint x: 287, endPoint y: 16, distance: 29.8
click at [291, 40] on div at bounding box center [600, 302] width 1200 height 604
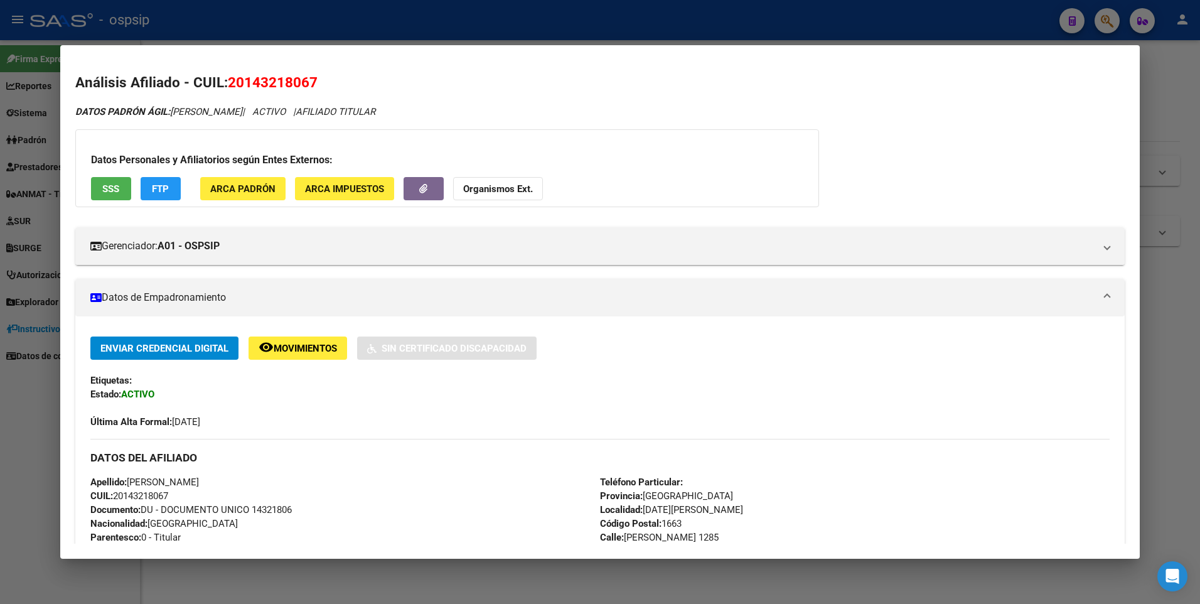
drag, startPoint x: 287, startPoint y: 16, endPoint x: 282, endPoint y: 19, distance: 6.5
click at [287, 15] on div at bounding box center [600, 302] width 1200 height 604
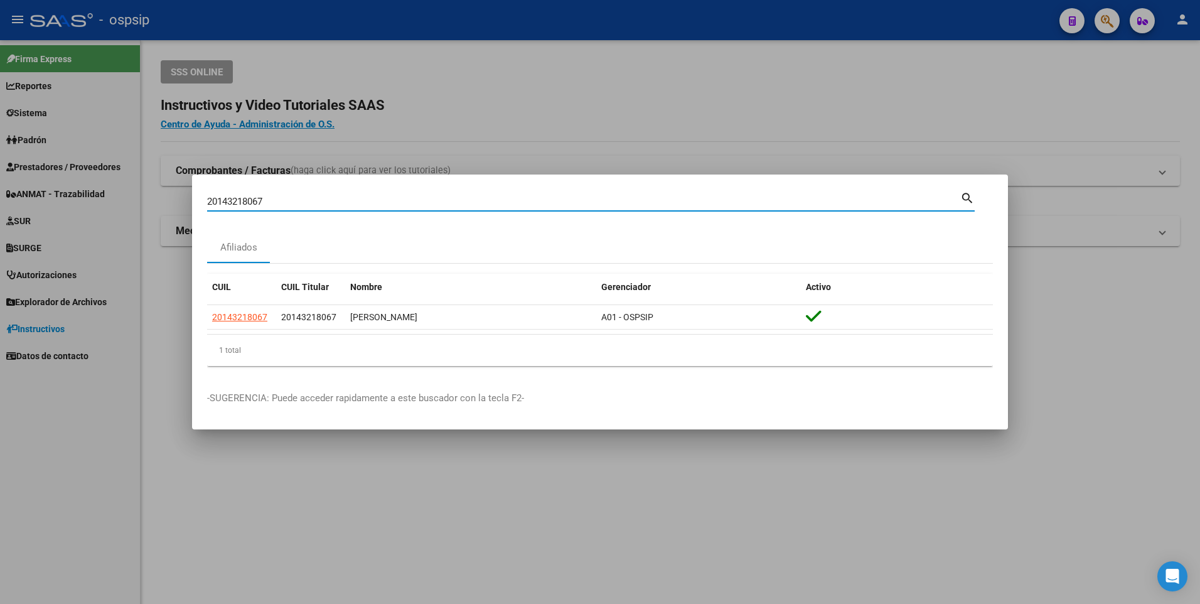
drag, startPoint x: 273, startPoint y: 195, endPoint x: 122, endPoint y: 210, distance: 151.3
click at [126, 211] on div "20143218067 Buscar (apellido, dni, cuil, nro traspaso, cuit, obra social) searc…" at bounding box center [600, 302] width 1200 height 604
type input "20141126041"
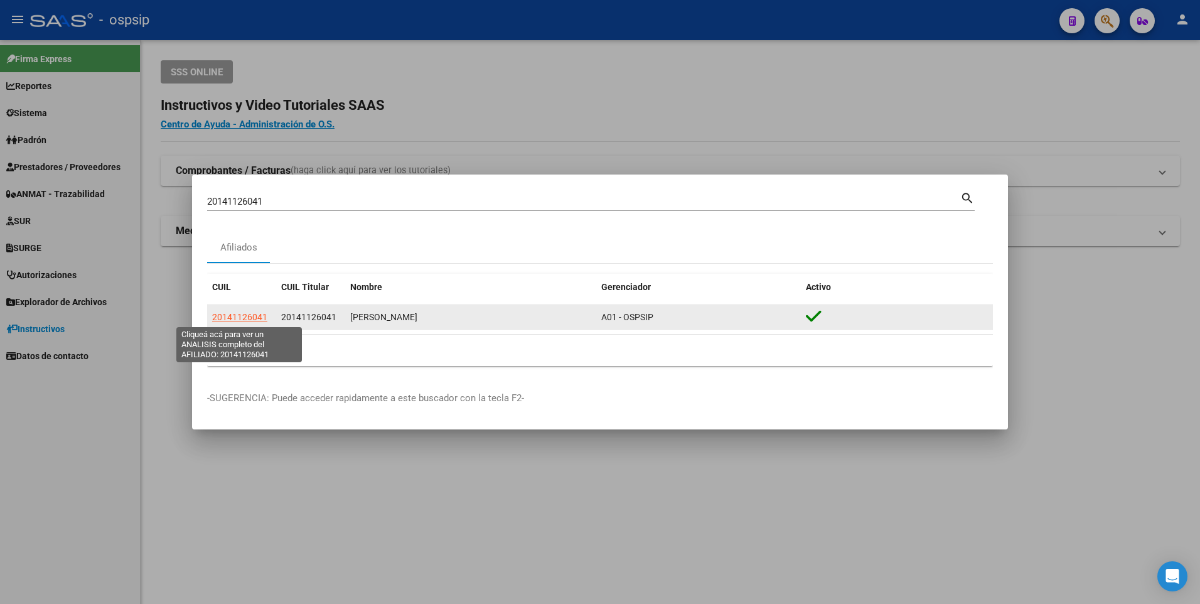
click at [223, 319] on span "20141126041" at bounding box center [239, 317] width 55 height 10
type textarea "20141126041"
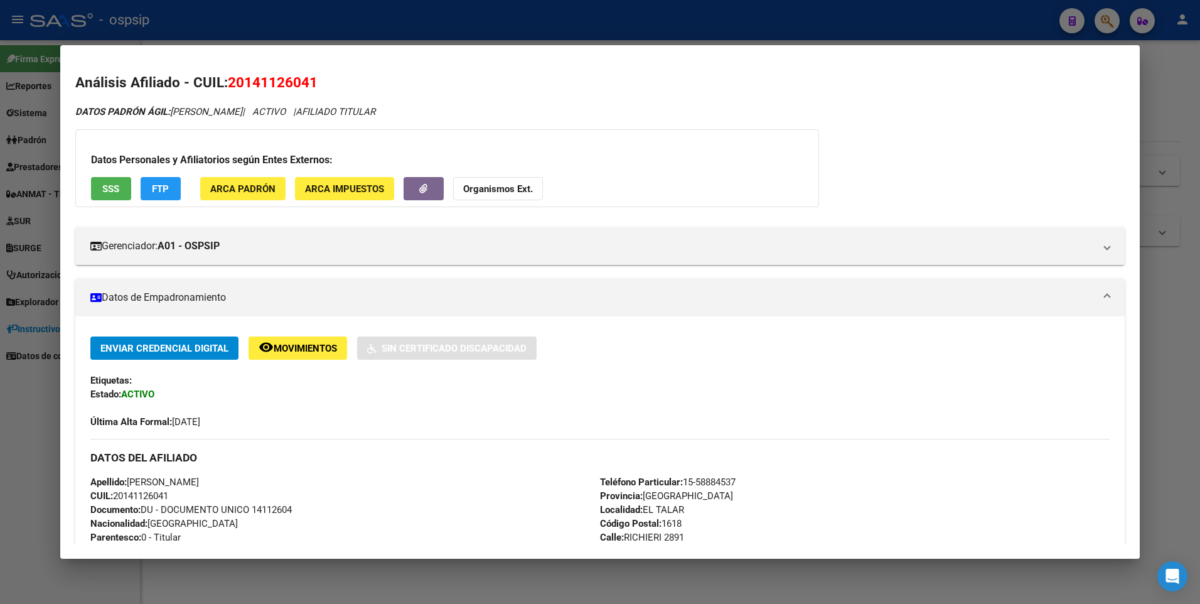
click at [108, 187] on span "SSS" at bounding box center [110, 188] width 17 height 11
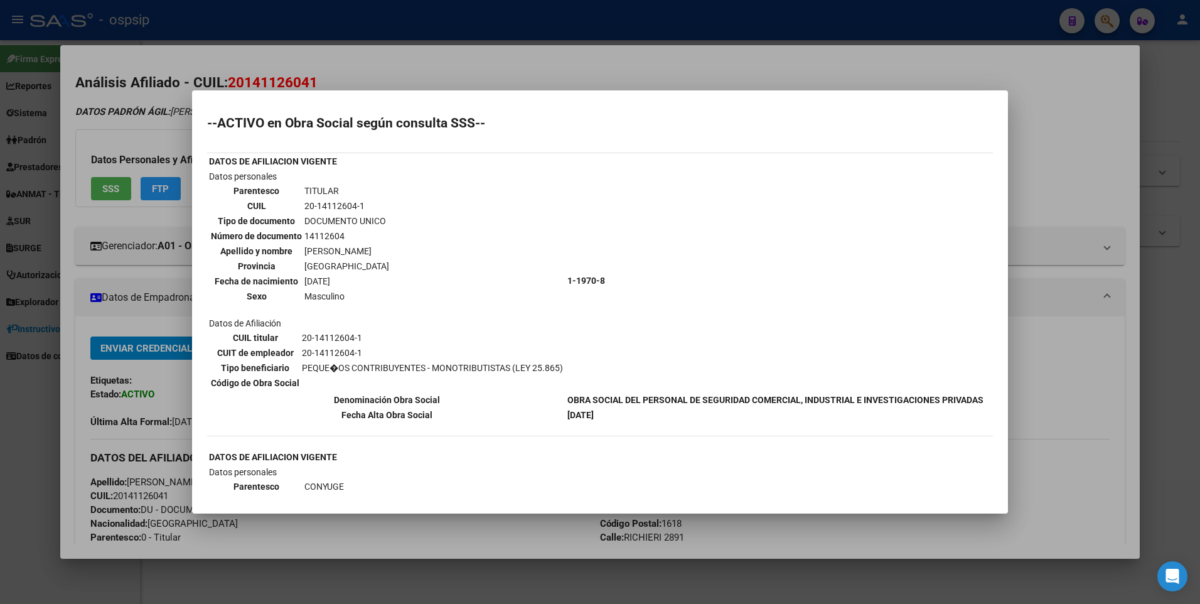
click at [519, 51] on div at bounding box center [600, 302] width 1200 height 604
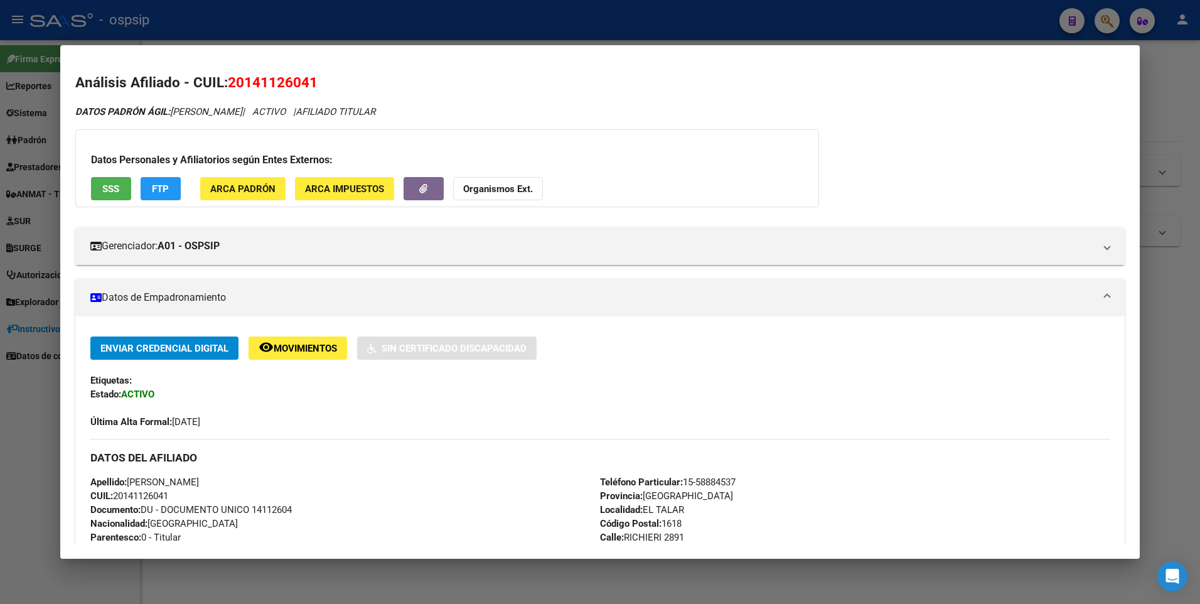
click at [516, 40] on div at bounding box center [600, 302] width 1200 height 604
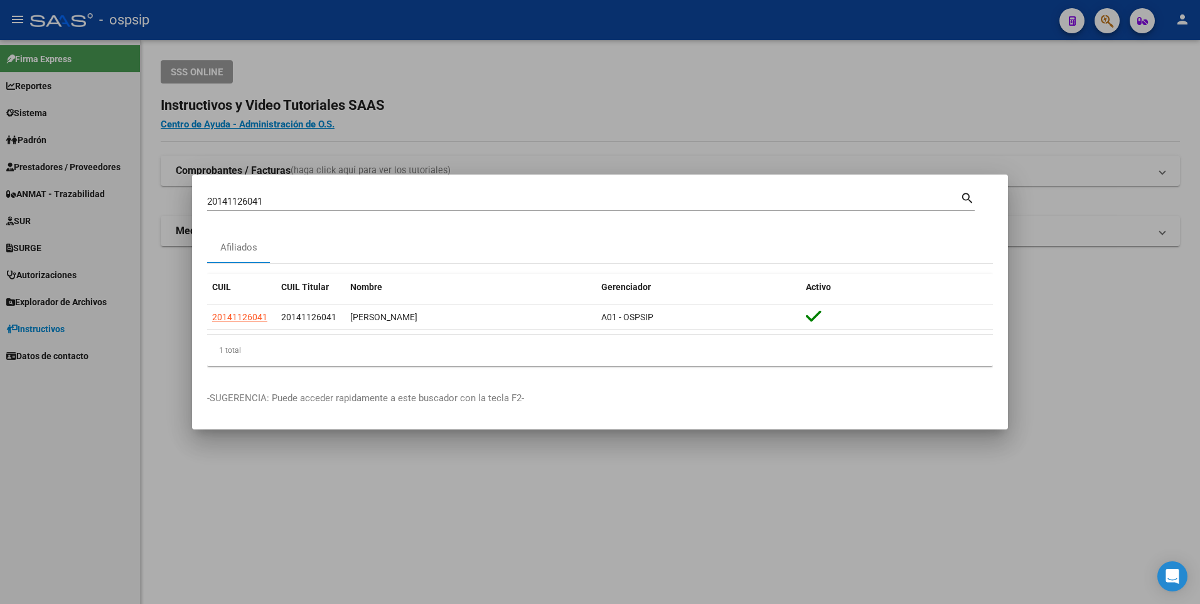
drag, startPoint x: 289, startPoint y: 193, endPoint x: 275, endPoint y: 198, distance: 14.5
click at [287, 193] on div "20141126041 Buscar (apellido, dni, cuil, [PERSON_NAME], cuit, obra social)" at bounding box center [583, 201] width 753 height 19
drag, startPoint x: 275, startPoint y: 198, endPoint x: 142, endPoint y: 194, distance: 133.0
click at [142, 194] on div "20141126041 Buscar (apellido, dni, cuil, nro traspaso, cuit, obra social) searc…" at bounding box center [600, 302] width 1200 height 604
type input "20141126041"
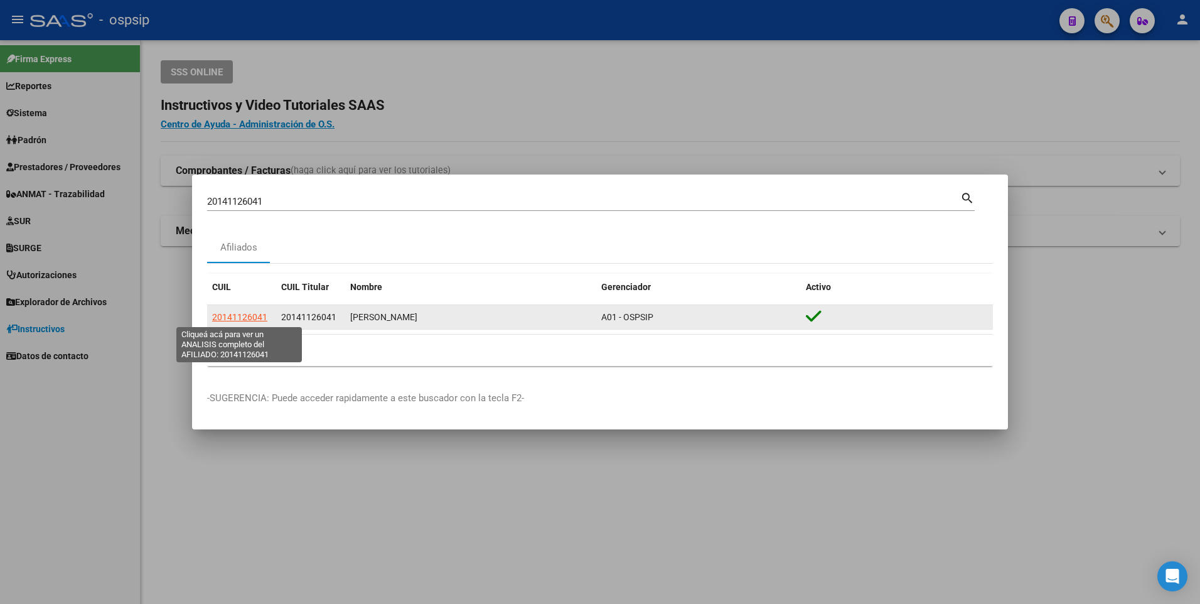
click at [252, 314] on span "20141126041" at bounding box center [239, 317] width 55 height 10
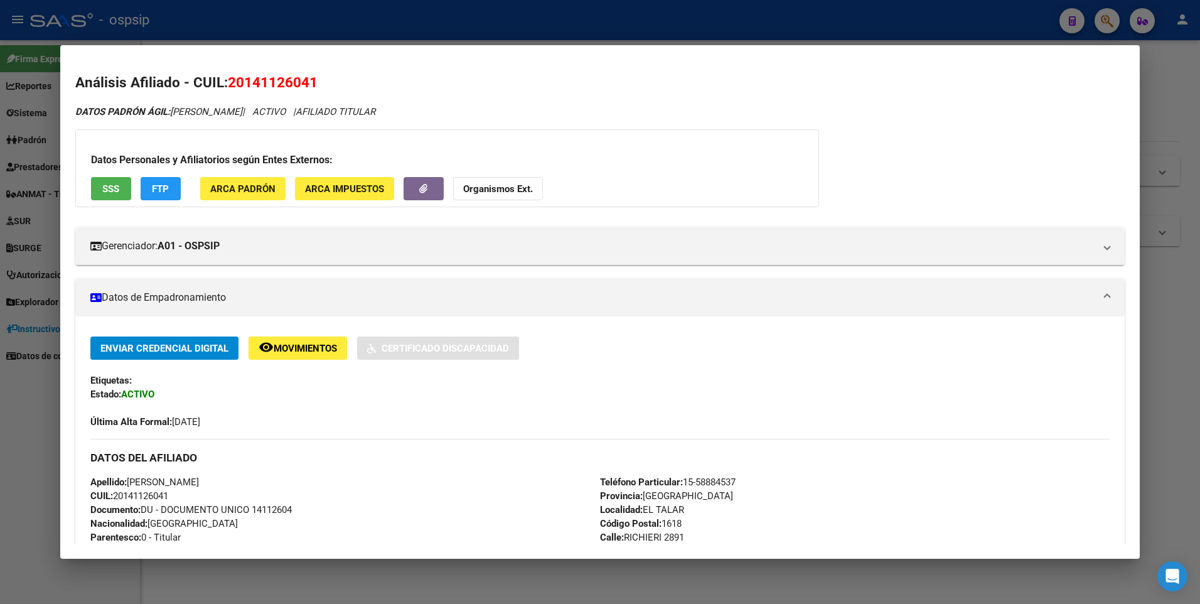
click at [103, 181] on button "SSS" at bounding box center [111, 188] width 40 height 23
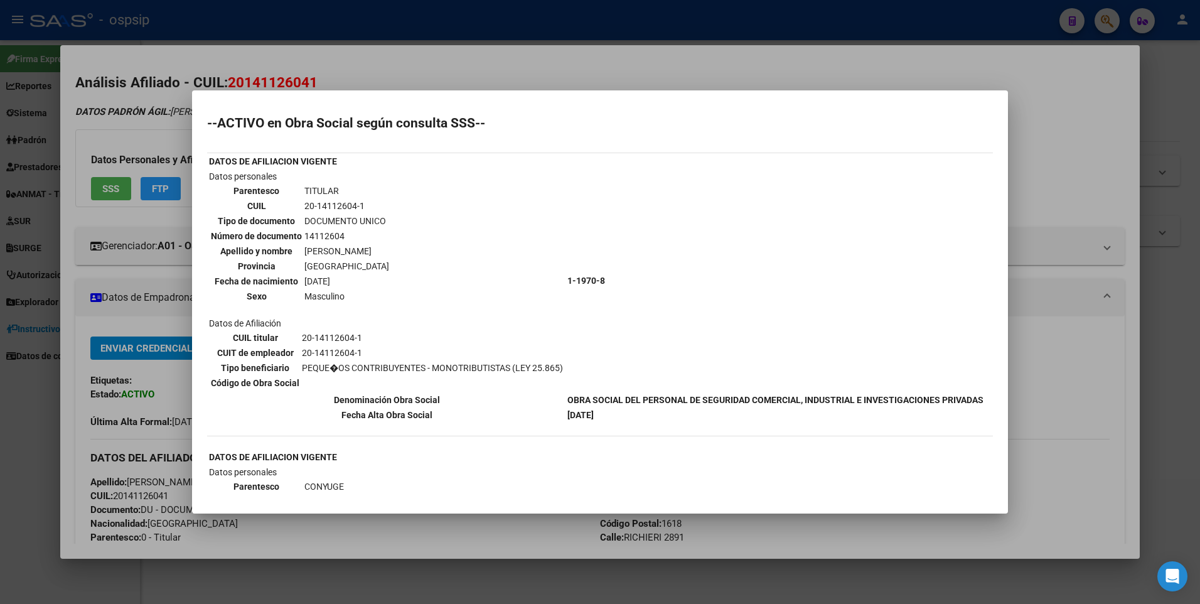
click at [237, 56] on div at bounding box center [600, 302] width 1200 height 604
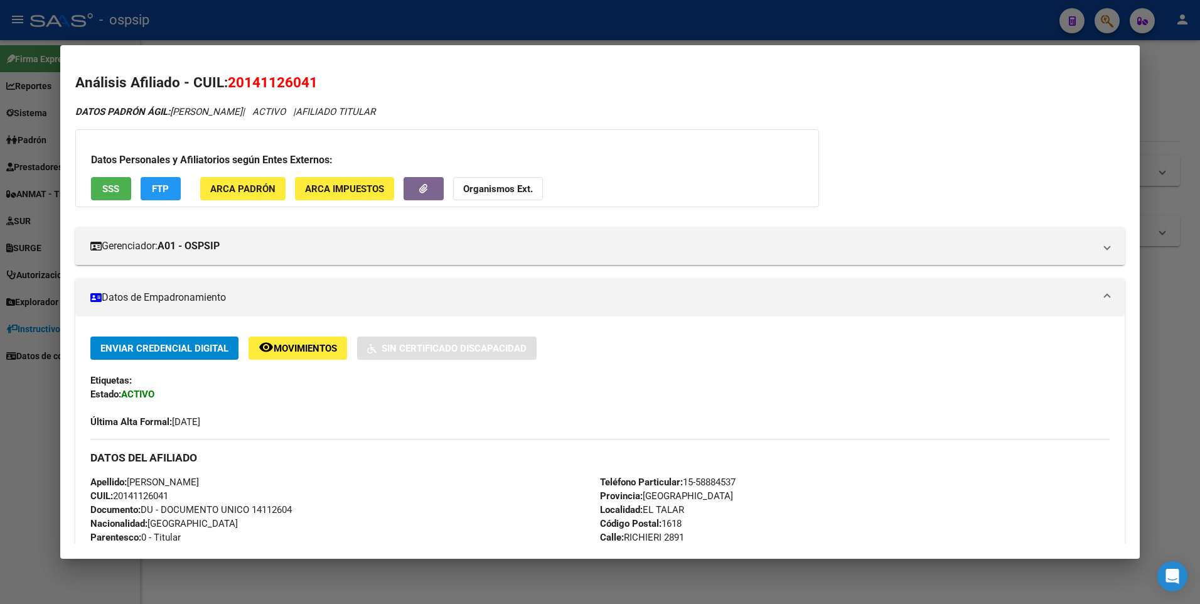
click at [240, 32] on div at bounding box center [600, 302] width 1200 height 604
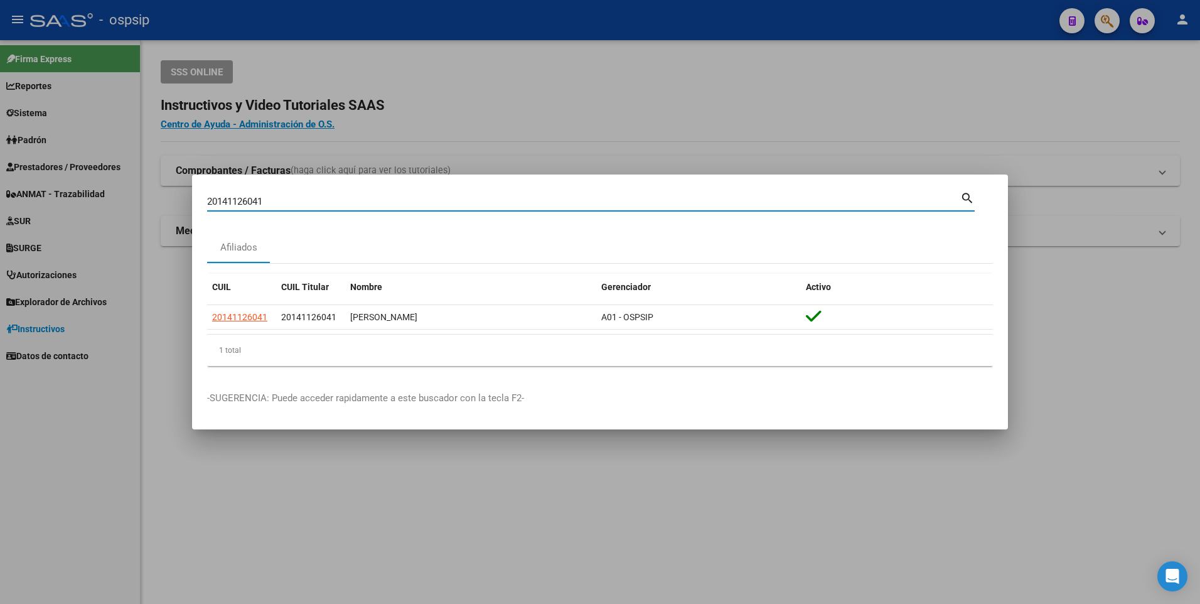
drag, startPoint x: 265, startPoint y: 201, endPoint x: 144, endPoint y: 205, distance: 121.8
click at [144, 205] on div "20141126041 Buscar (apellido, dni, cuil, nro traspaso, cuit, obra social) searc…" at bounding box center [600, 302] width 1200 height 604
type input "2793915791"
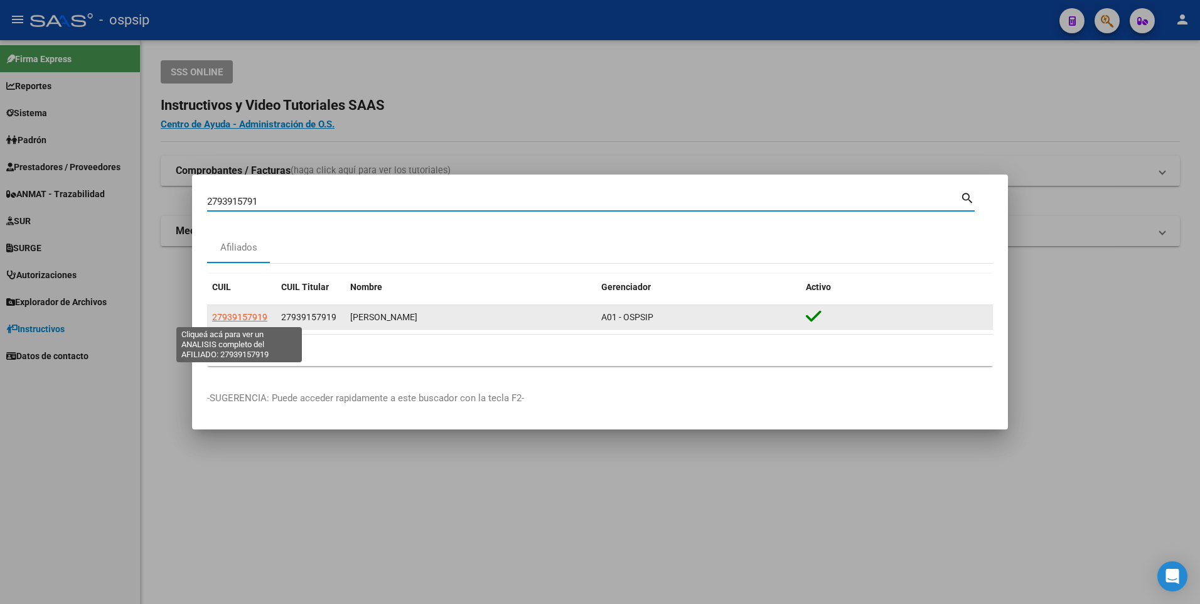
click at [241, 310] on app-link-go-to "27939157919" at bounding box center [239, 317] width 55 height 14
click at [238, 321] on span "27939157919" at bounding box center [239, 317] width 55 height 10
type textarea "27939157919"
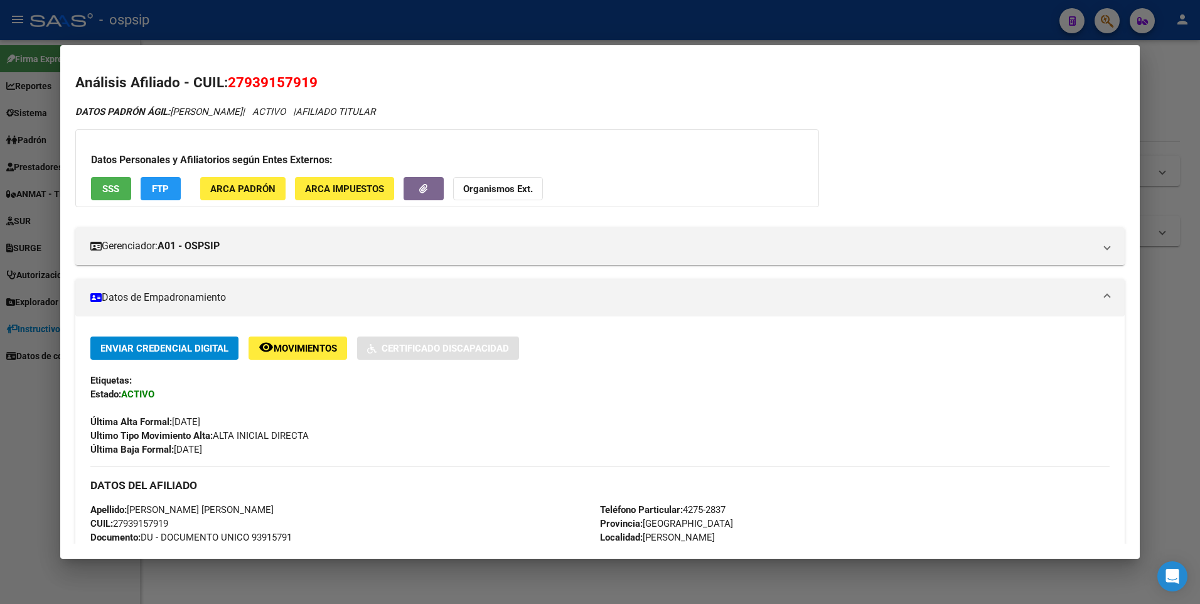
click at [107, 186] on span "SSS" at bounding box center [110, 188] width 17 height 11
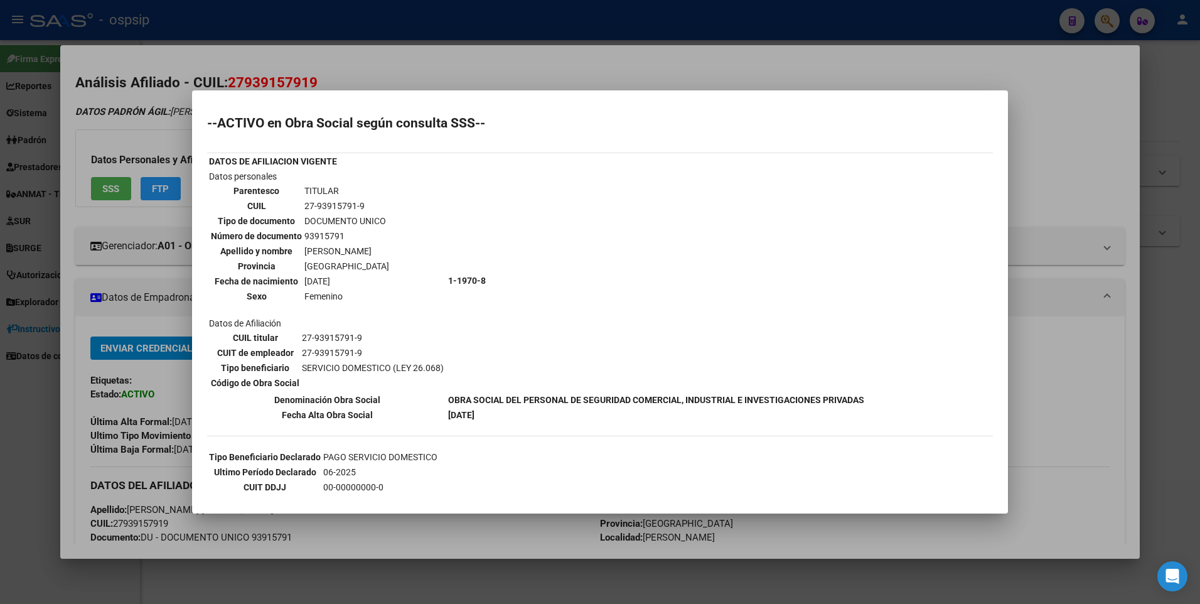
click at [499, 50] on div at bounding box center [600, 302] width 1200 height 604
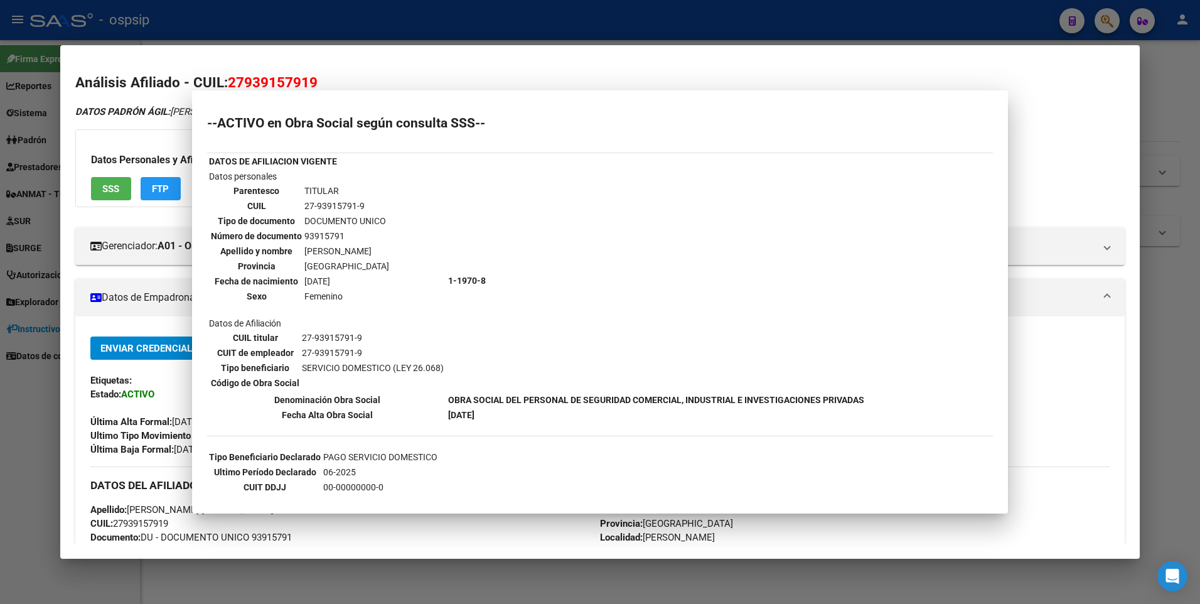
click at [498, 42] on div at bounding box center [600, 302] width 1200 height 604
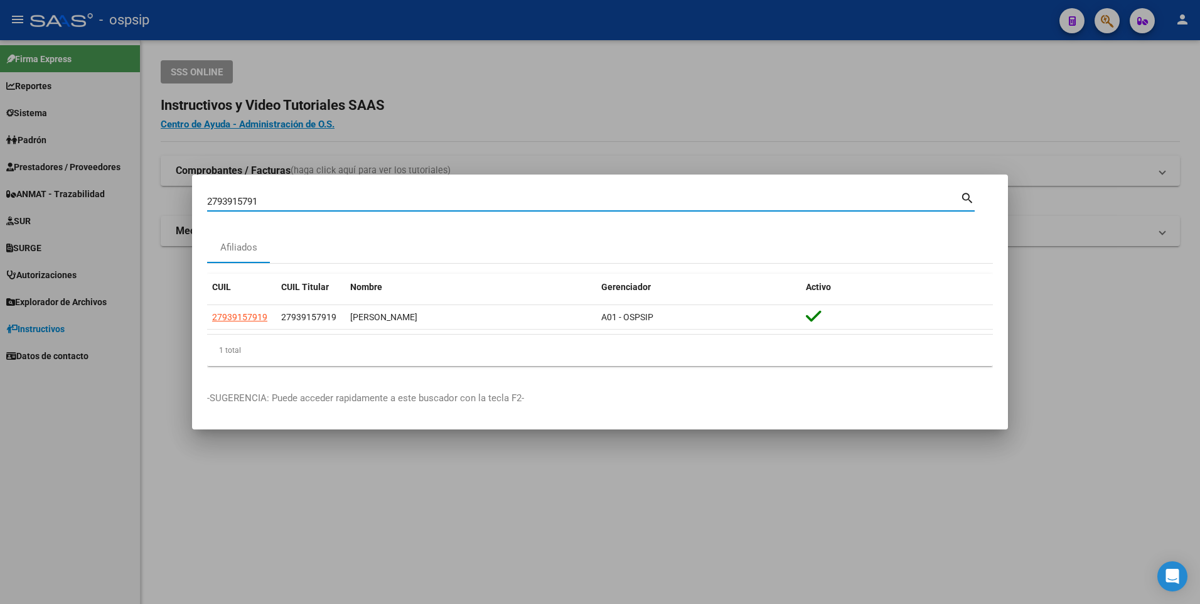
drag, startPoint x: 285, startPoint y: 201, endPoint x: 179, endPoint y: 208, distance: 106.3
click at [181, 208] on div "2793915791 Buscar (apellido, dni, cuil, nro traspaso, cuit, obra social) search…" at bounding box center [600, 302] width 1200 height 604
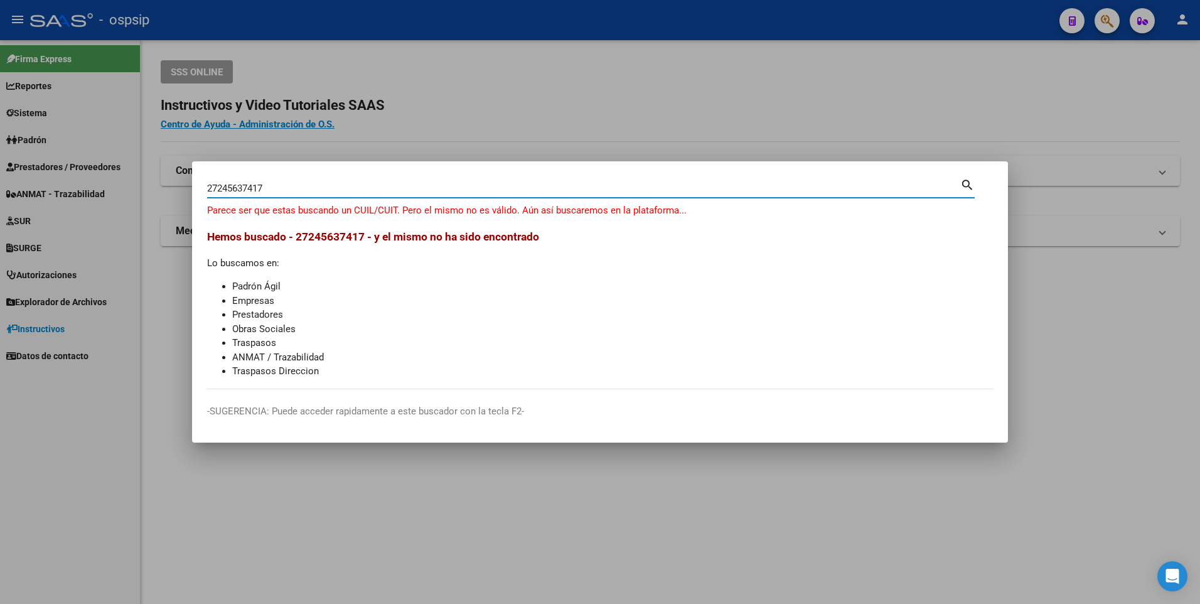
type input "27245637417"
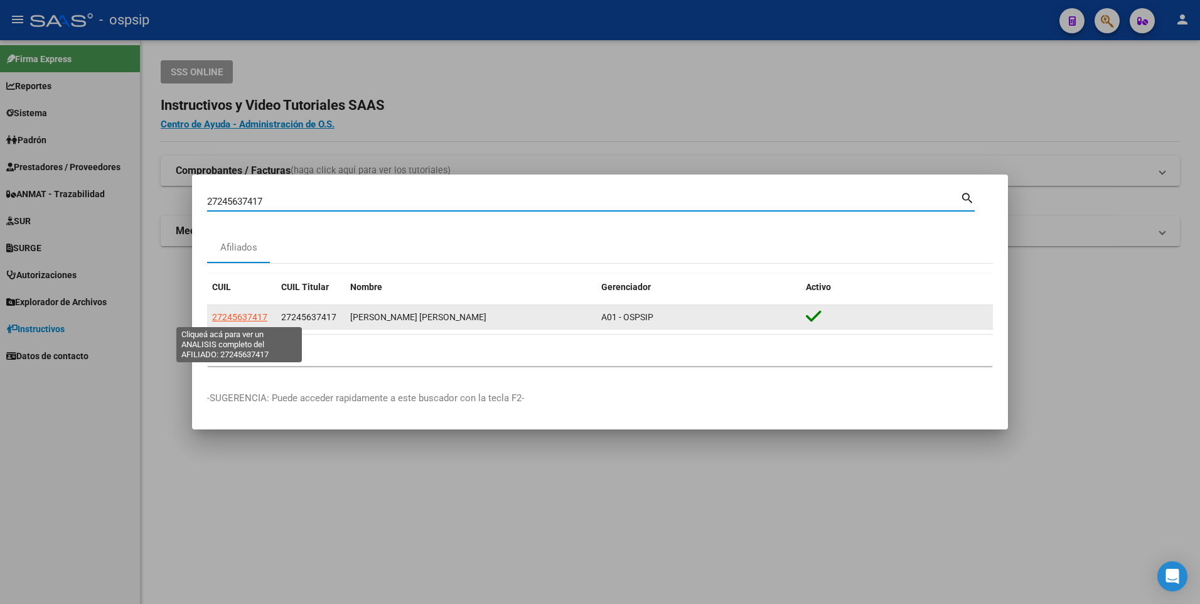
click at [240, 316] on span "27245637417" at bounding box center [239, 317] width 55 height 10
type textarea "27245637417"
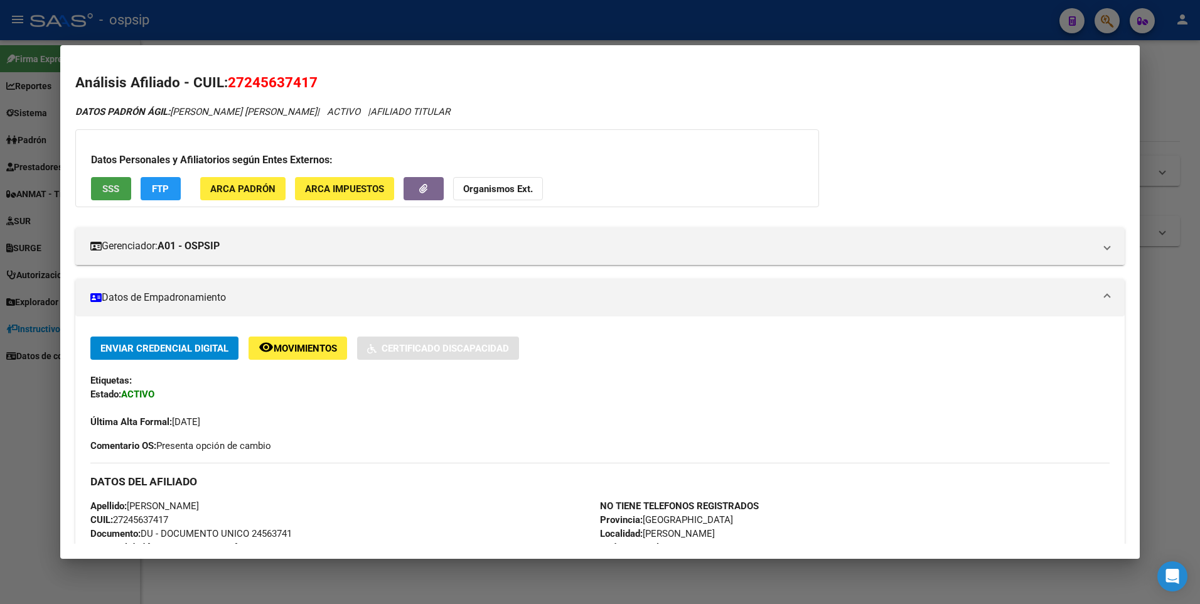
click at [107, 180] on button "SSS" at bounding box center [111, 188] width 40 height 23
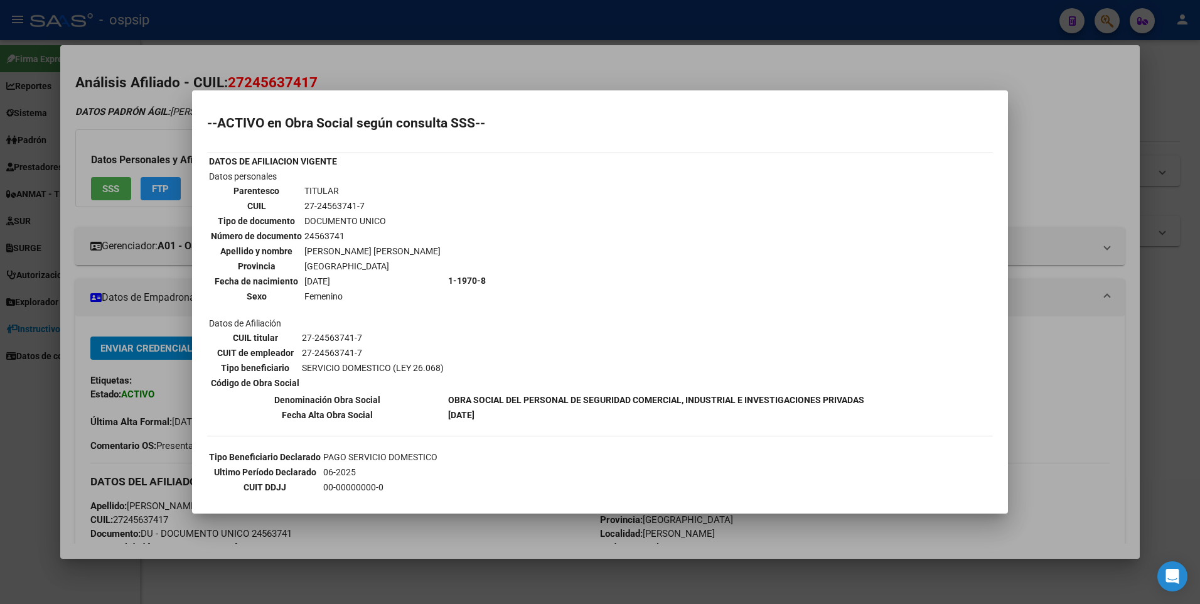
click at [394, 49] on div at bounding box center [600, 302] width 1200 height 604
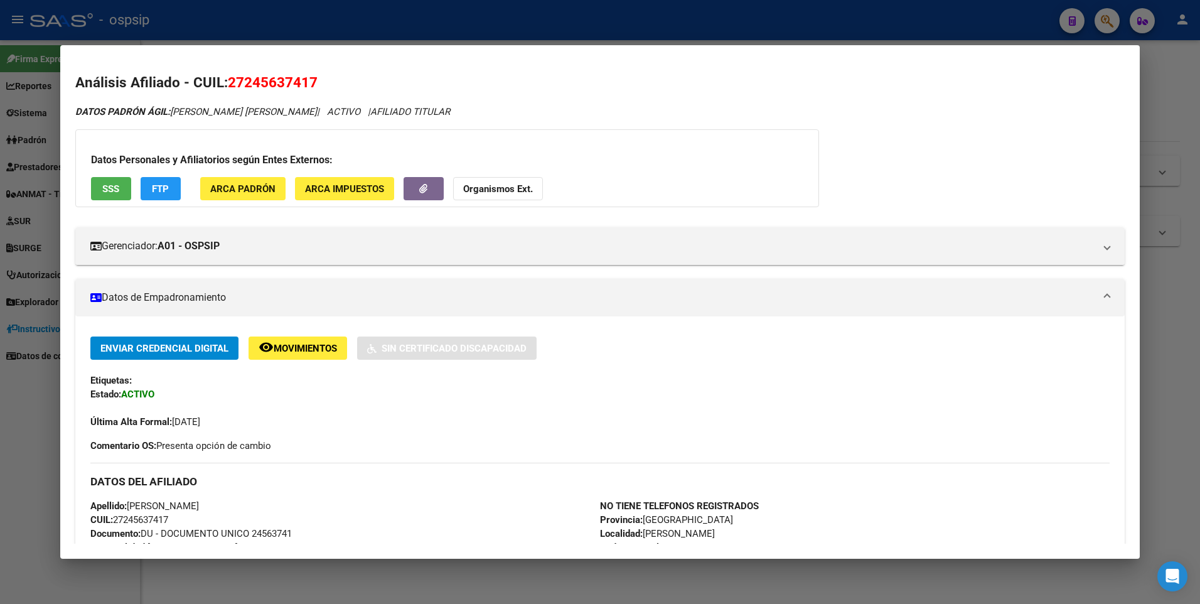
click at [389, 22] on div at bounding box center [600, 302] width 1200 height 604
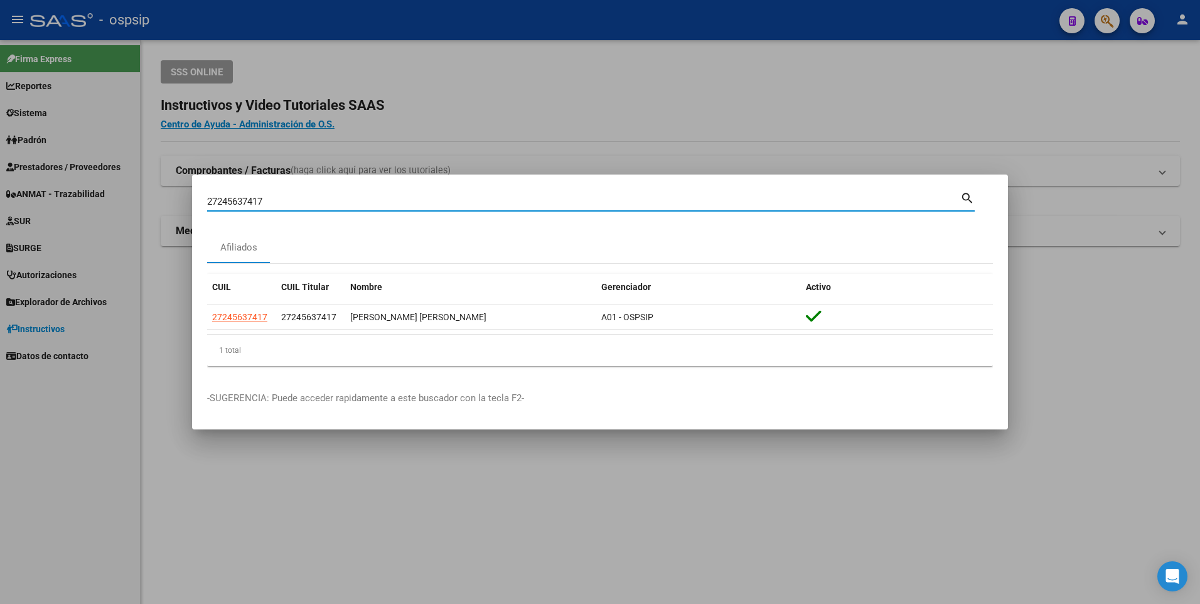
drag, startPoint x: 274, startPoint y: 200, endPoint x: 125, endPoint y: 204, distance: 148.7
click at [125, 204] on div "27245637417 Buscar (apellido, dni, cuil, nro traspaso, cuit, obra social) searc…" at bounding box center [600, 302] width 1200 height 604
type input "2018426613"
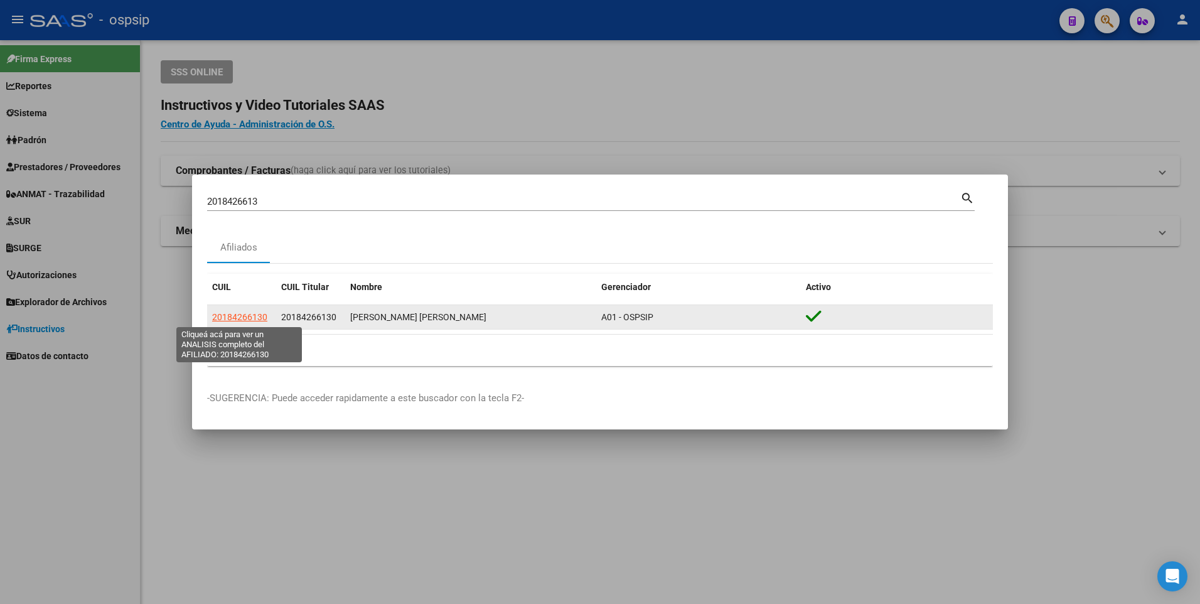
click at [226, 316] on span "20184266130" at bounding box center [239, 317] width 55 height 10
type textarea "20184266130"
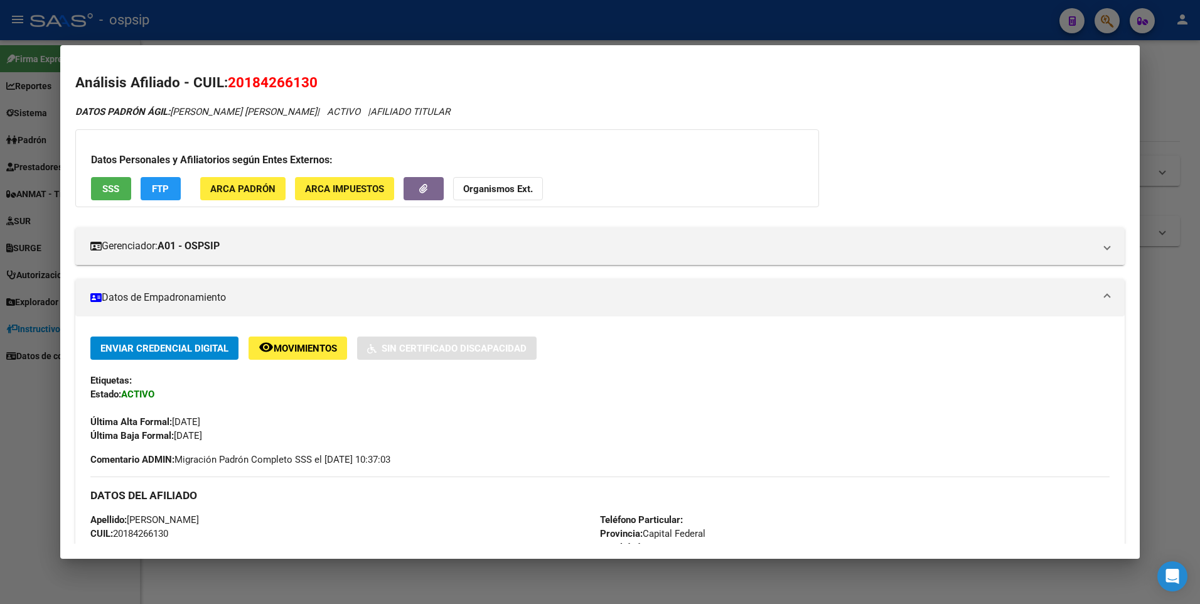
click at [109, 191] on span "SSS" at bounding box center [110, 188] width 17 height 11
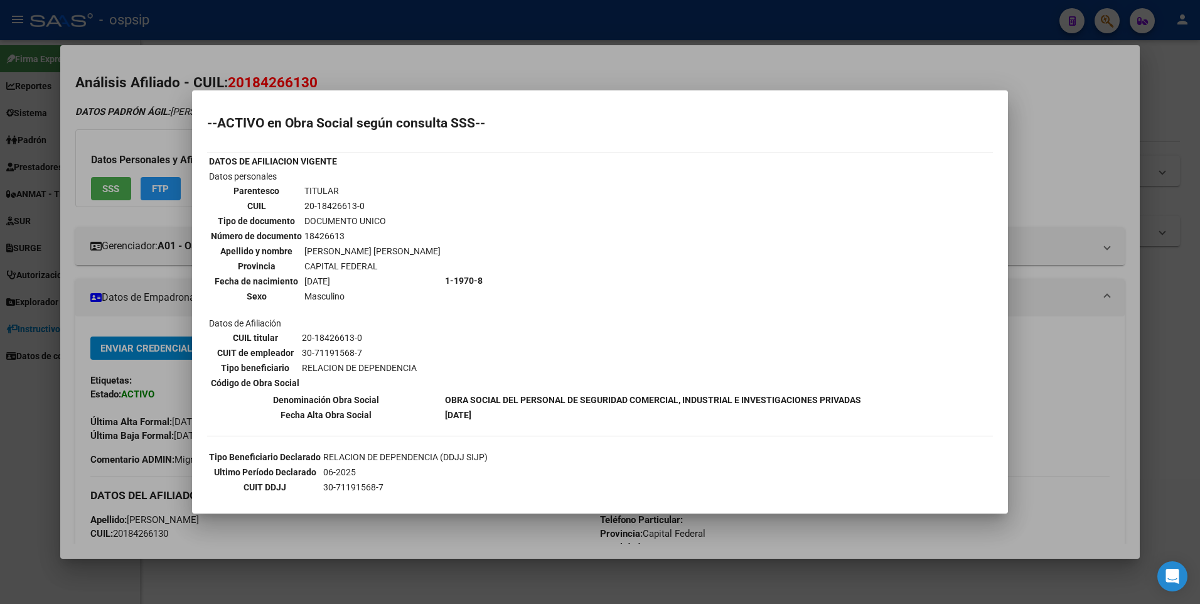
click at [310, 30] on div at bounding box center [600, 302] width 1200 height 604
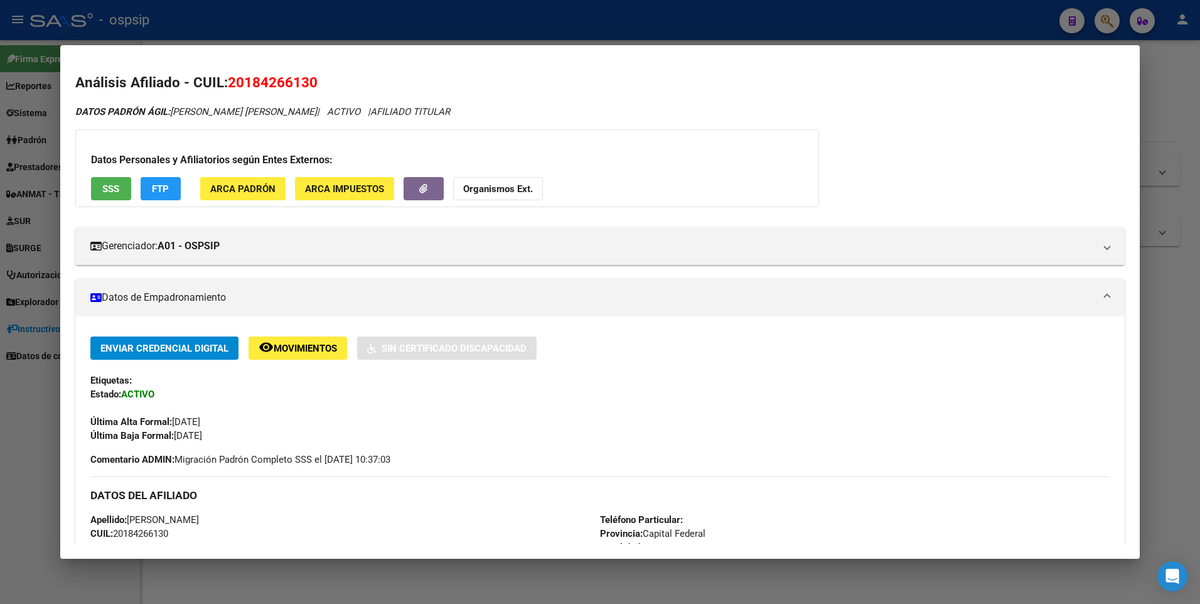
click at [311, 24] on div at bounding box center [600, 302] width 1200 height 604
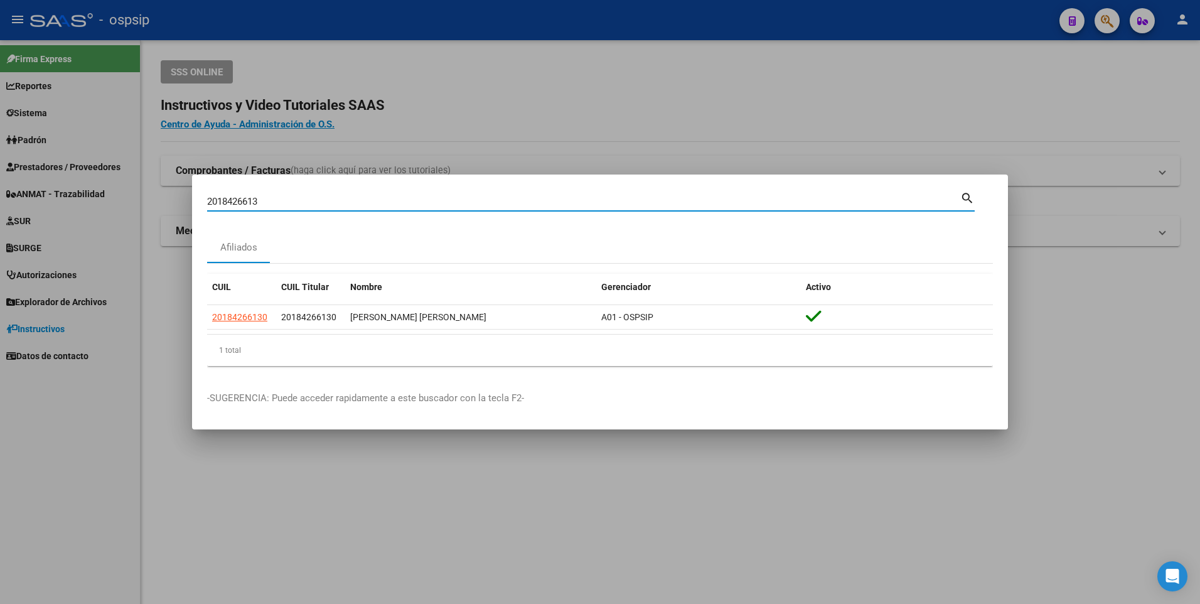
drag, startPoint x: 274, startPoint y: 200, endPoint x: 173, endPoint y: 221, distance: 103.1
click at [173, 221] on div "2018426613 Buscar (apellido, dni, cuil, nro traspaso, cuit, obra social) search…" at bounding box center [600, 302] width 1200 height 604
type input "20258961324"
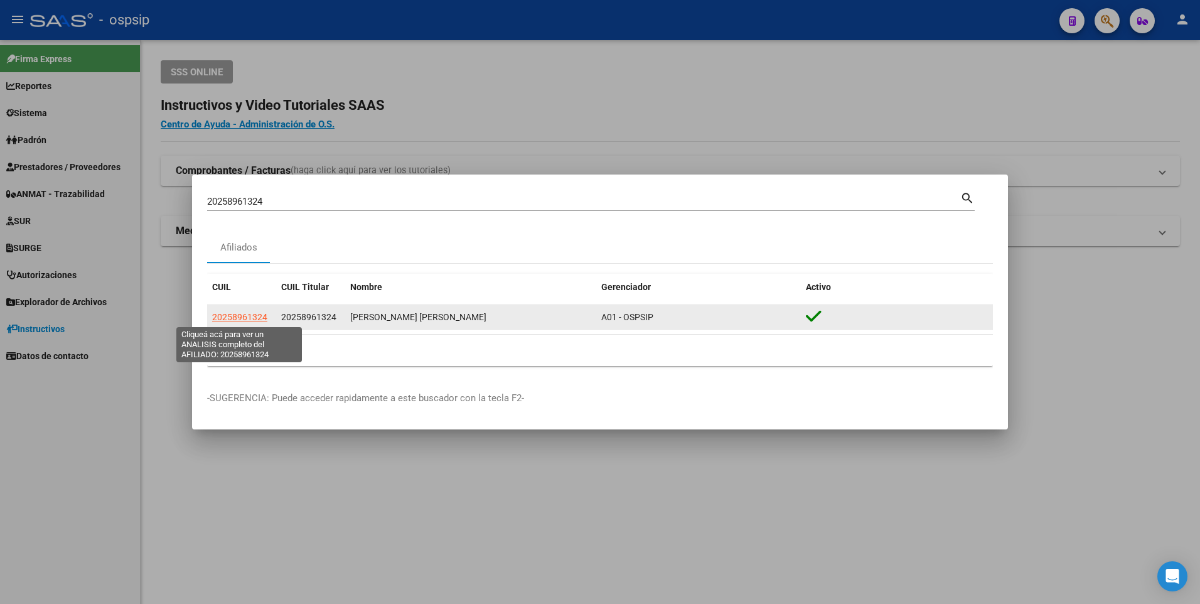
click at [232, 312] on span "20258961324" at bounding box center [239, 317] width 55 height 10
type textarea "20258961324"
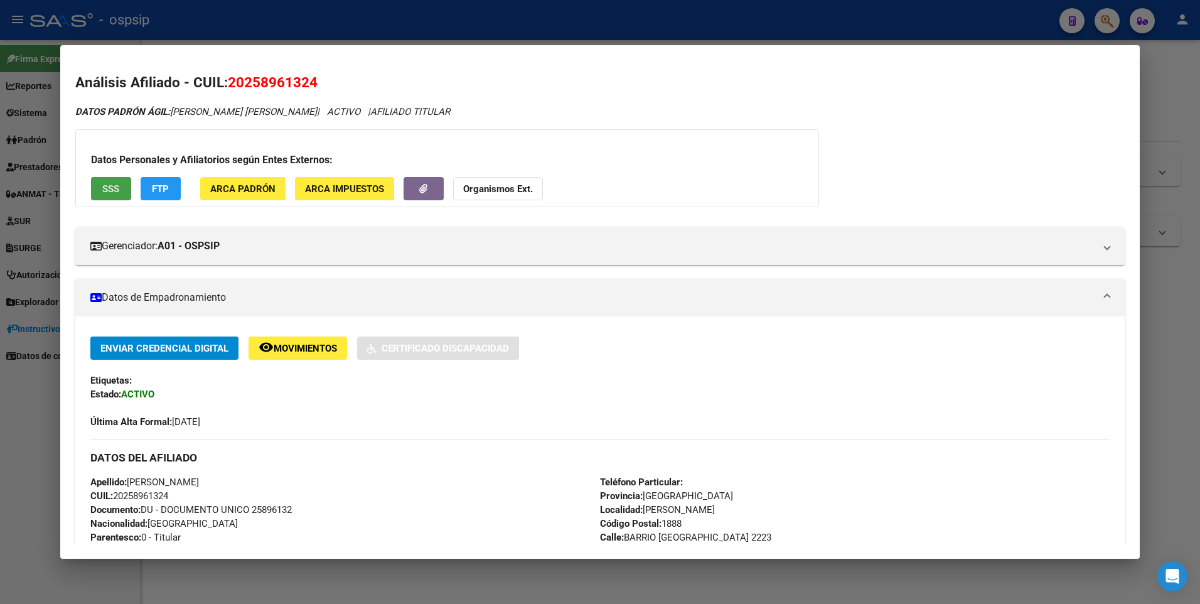
click at [118, 188] on span "SSS" at bounding box center [110, 188] width 17 height 11
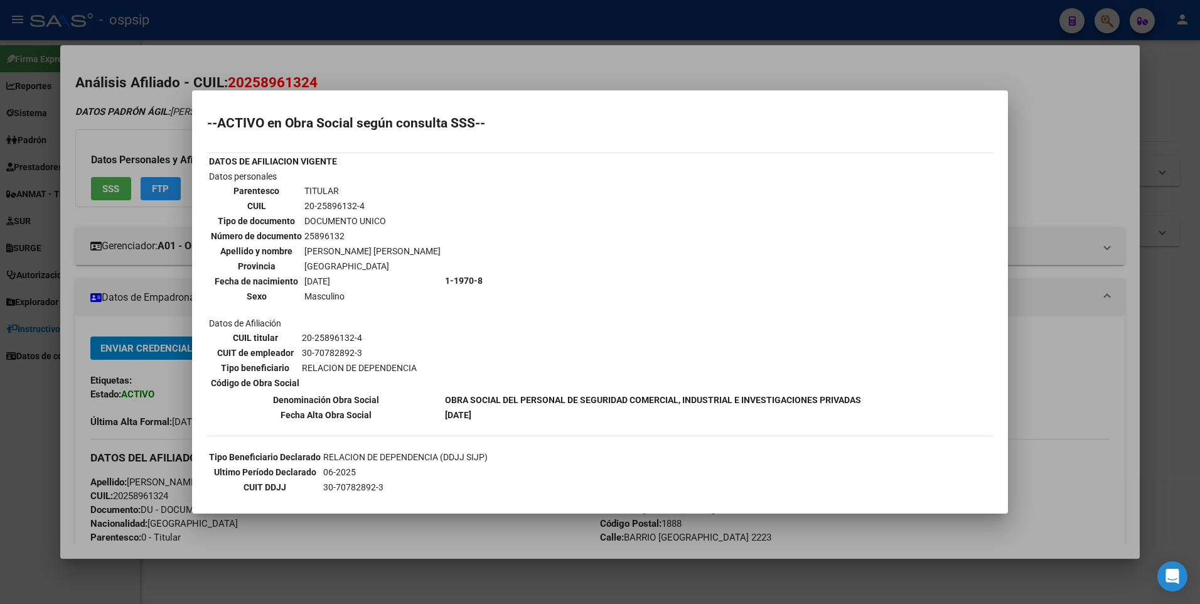
drag, startPoint x: 306, startPoint y: 52, endPoint x: 306, endPoint y: 24, distance: 27.6
click at [306, 51] on div at bounding box center [600, 302] width 1200 height 604
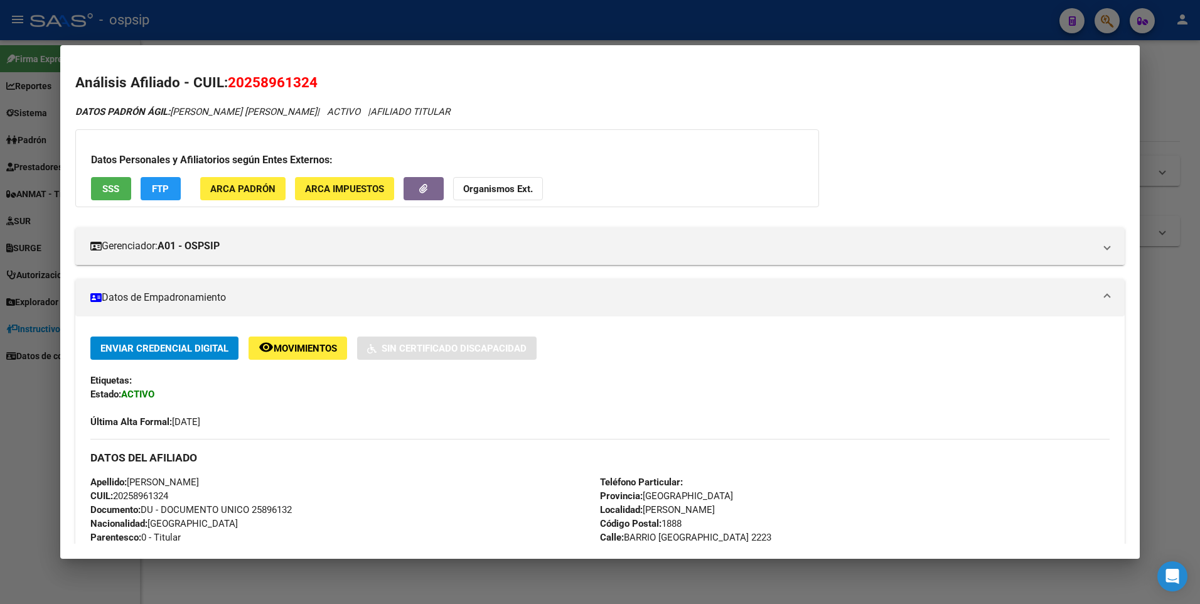
drag, startPoint x: 306, startPoint y: 22, endPoint x: 304, endPoint y: 29, distance: 7.6
click at [307, 21] on div at bounding box center [600, 302] width 1200 height 604
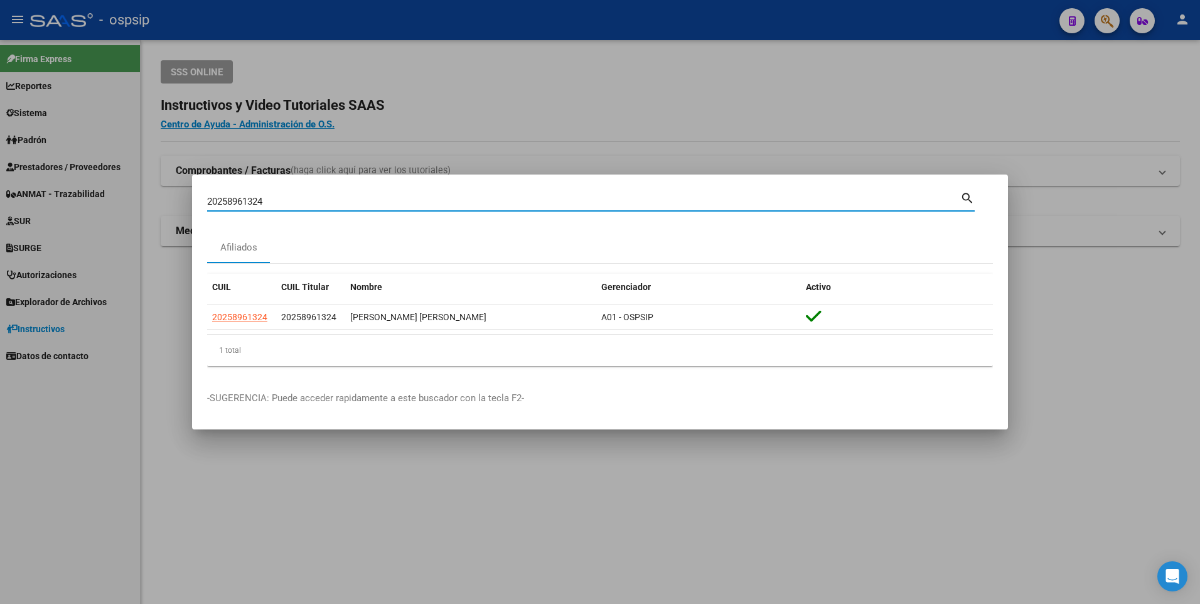
drag, startPoint x: 272, startPoint y: 196, endPoint x: 148, endPoint y: 201, distance: 124.3
click at [149, 201] on div "20258961324 Buscar (apellido, dni, cuil, nro traspaso, cuit, obra social) searc…" at bounding box center [600, 302] width 1200 height 604
type input "20258961324"
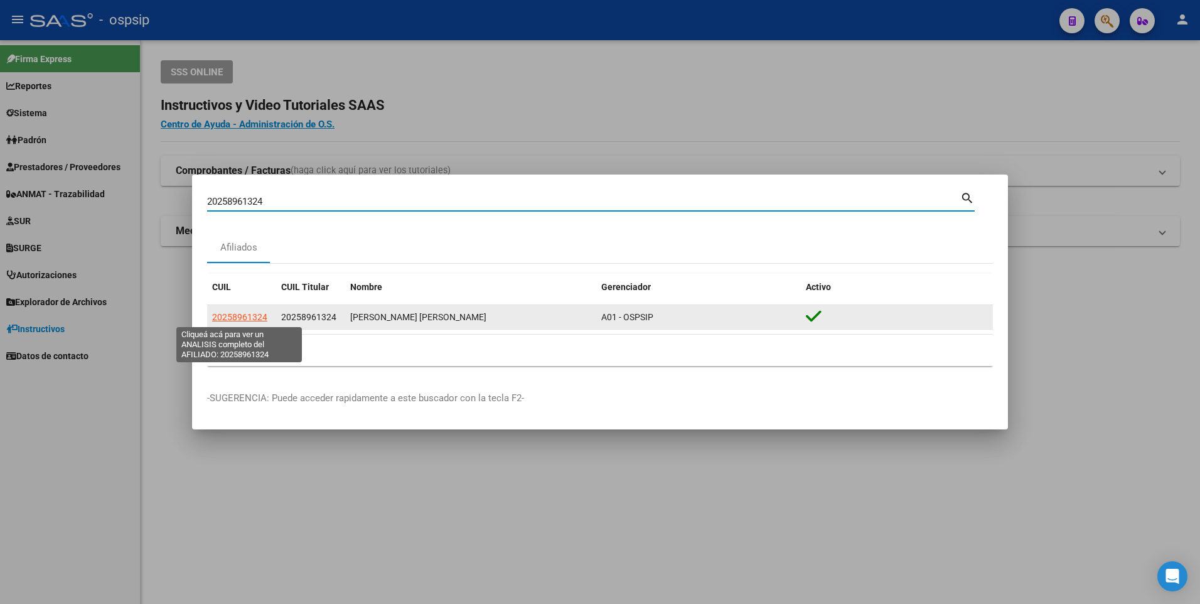
click at [262, 312] on span "20258961324" at bounding box center [239, 317] width 55 height 10
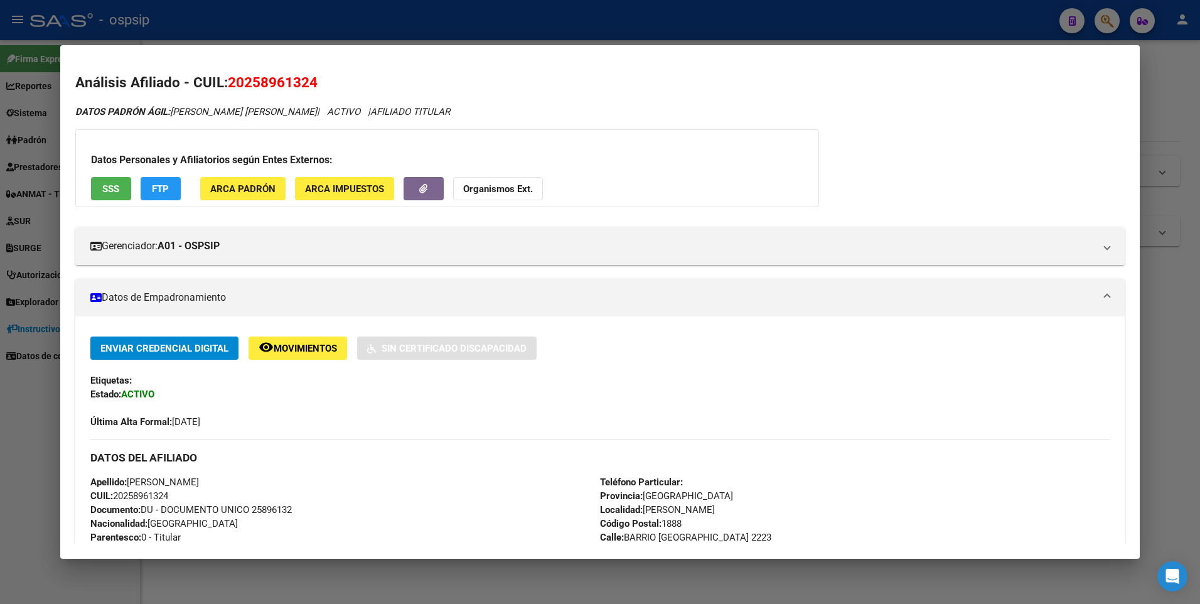
click at [109, 183] on span "SSS" at bounding box center [110, 188] width 17 height 11
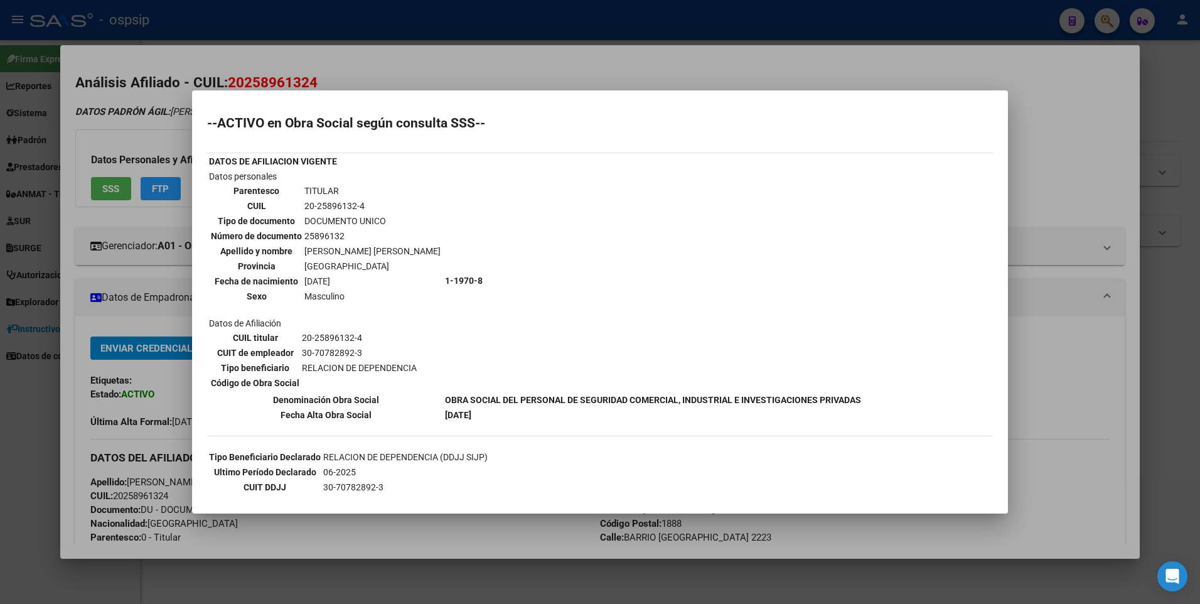
drag, startPoint x: 495, startPoint y: 80, endPoint x: 492, endPoint y: 26, distance: 54.0
click at [492, 72] on div at bounding box center [600, 302] width 1200 height 604
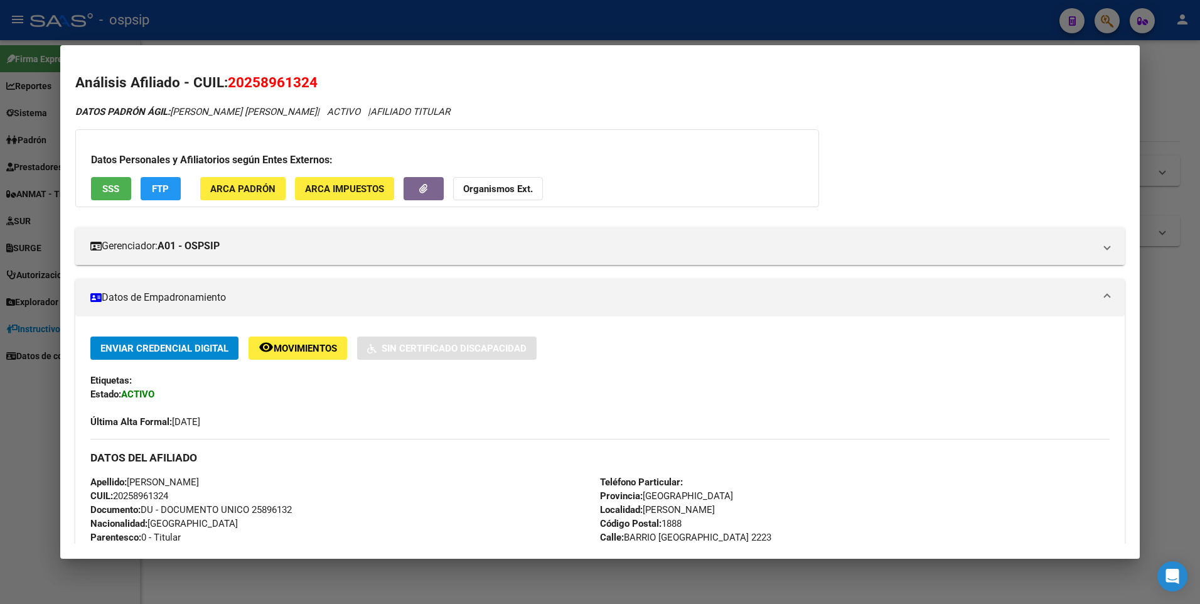
click at [496, 24] on div at bounding box center [600, 302] width 1200 height 604
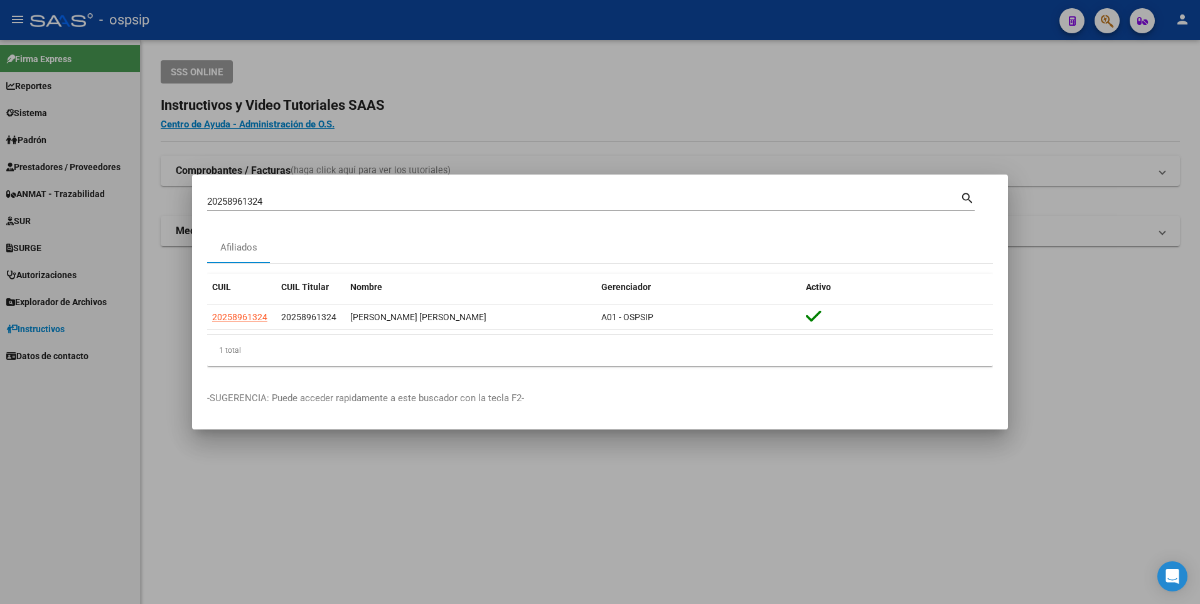
click at [276, 191] on div "20258961324 Buscar (apellido, dni, [PERSON_NAME], [PERSON_NAME], cuit, obra soc…" at bounding box center [590, 199] width 767 height 21
drag, startPoint x: 269, startPoint y: 199, endPoint x: 137, endPoint y: 189, distance: 131.5
click at [143, 191] on div "20258961324 Buscar (apellido, dni, cuil, nro traspaso, cuit, obra social) searc…" at bounding box center [600, 302] width 1200 height 604
type input "20143218067"
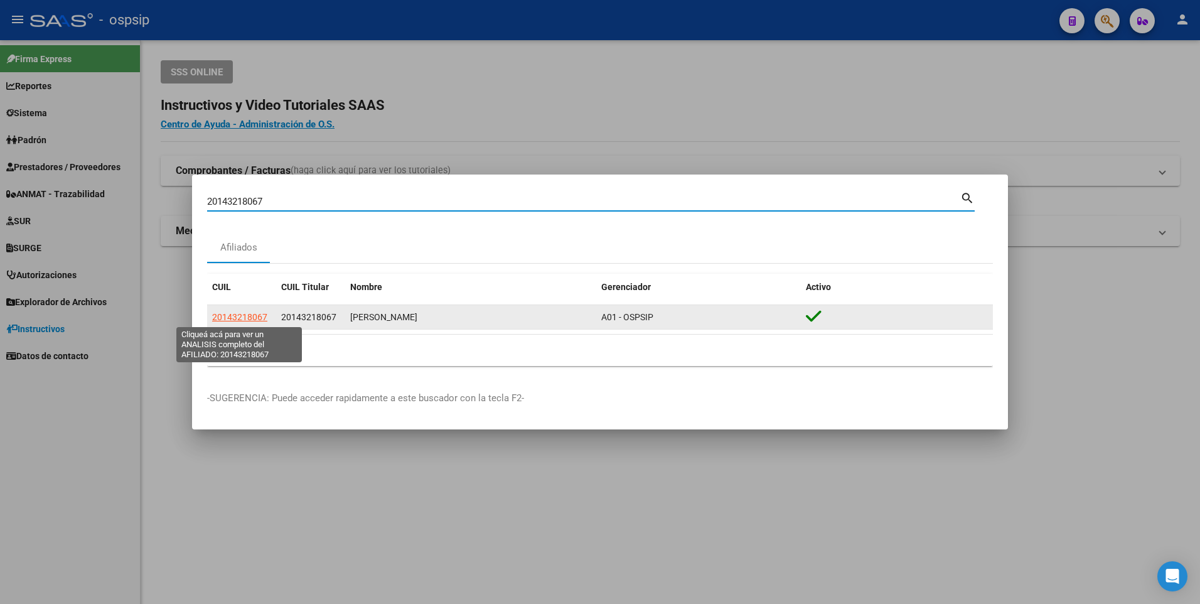
click at [228, 316] on span "20143218067" at bounding box center [239, 317] width 55 height 10
type textarea "20143218067"
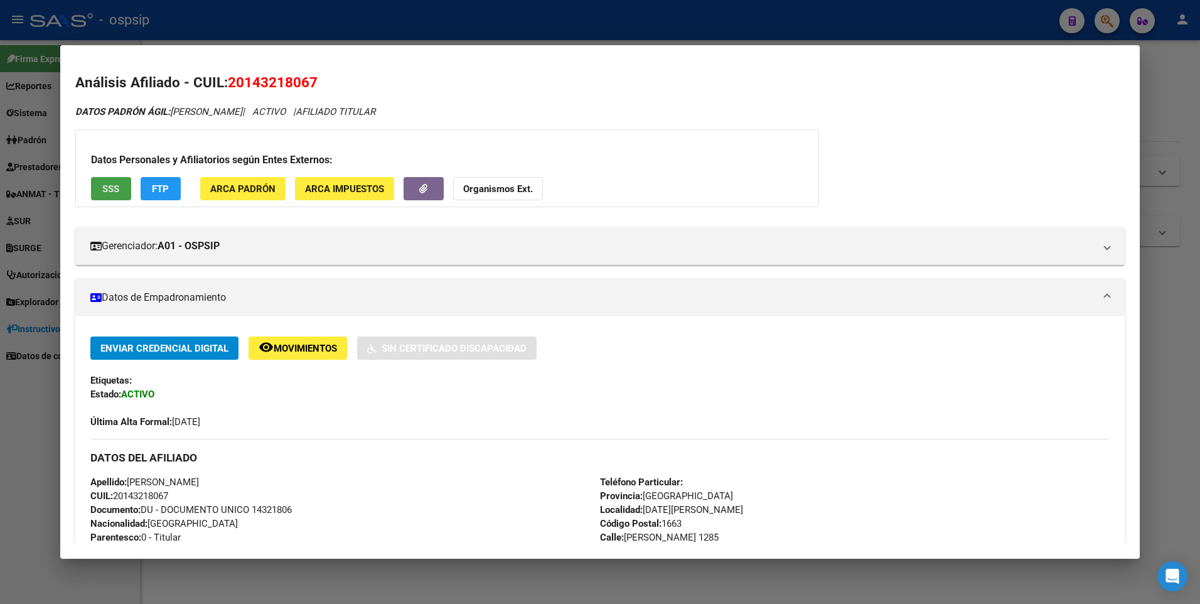
click at [106, 188] on span "SSS" at bounding box center [110, 188] width 17 height 11
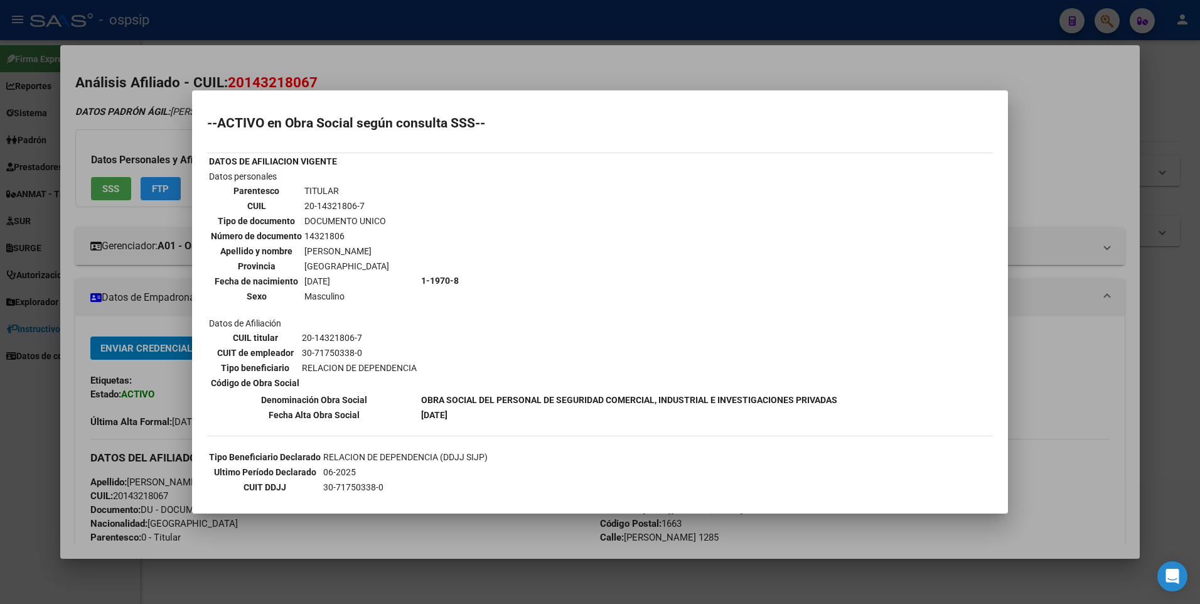
drag, startPoint x: 439, startPoint y: 62, endPoint x: 438, endPoint y: 27, distance: 35.1
click at [439, 50] on div at bounding box center [600, 302] width 1200 height 604
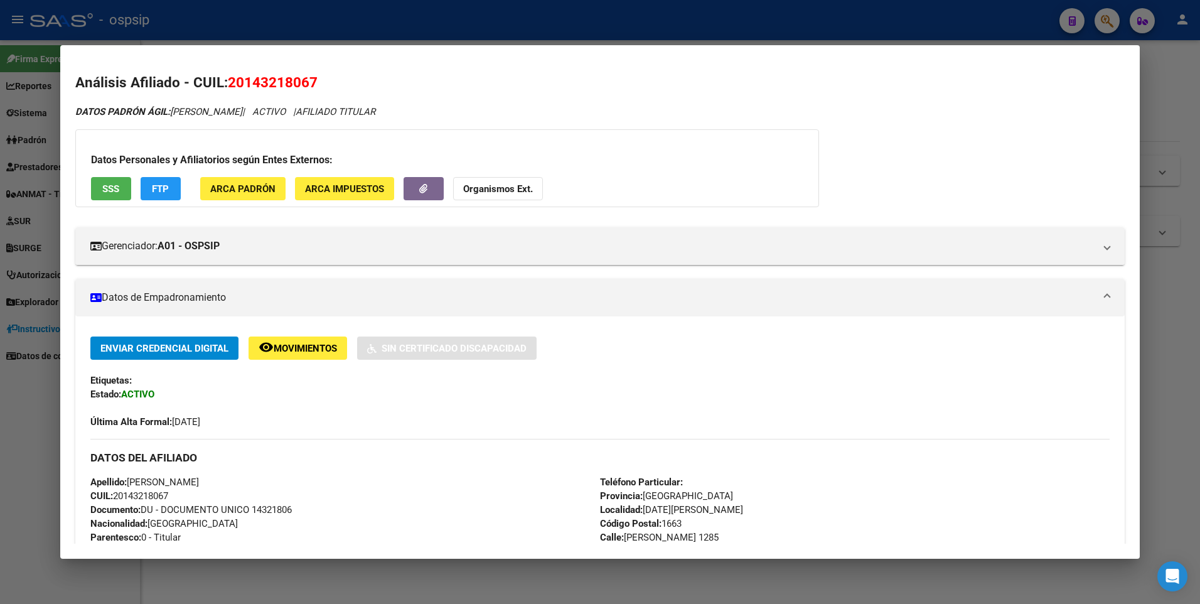
click at [439, 26] on div at bounding box center [600, 302] width 1200 height 604
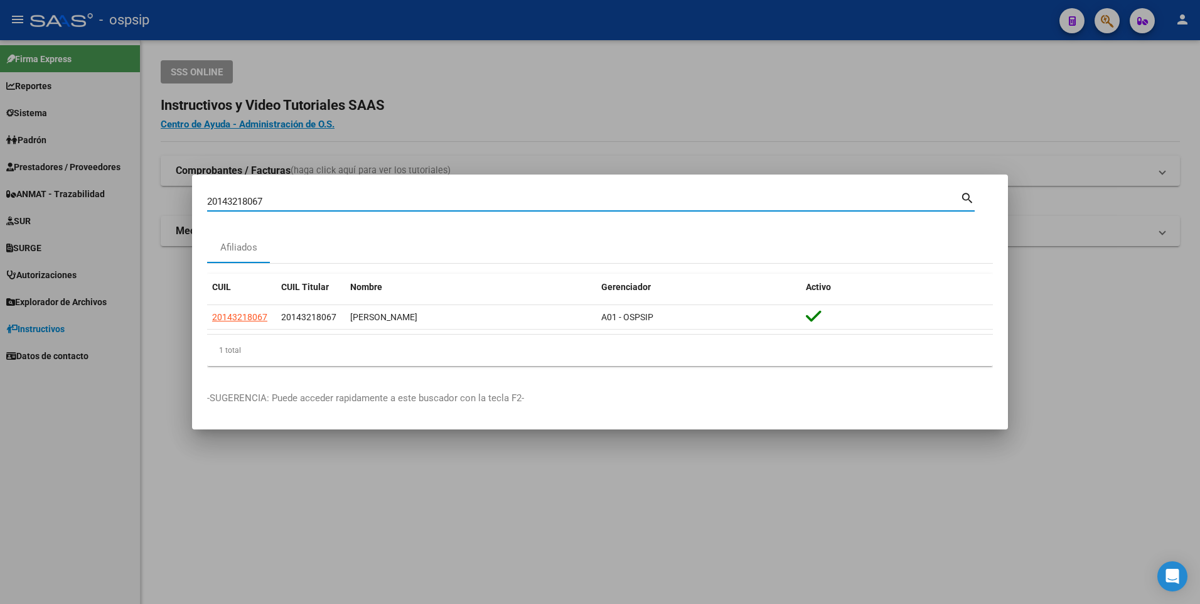
drag, startPoint x: 266, startPoint y: 205, endPoint x: 108, endPoint y: 205, distance: 158.1
click at [109, 205] on div "20143218067 Buscar (apellido, dni, cuil, nro traspaso, cuit, obra social) searc…" at bounding box center [600, 302] width 1200 height 604
type input "23216360699"
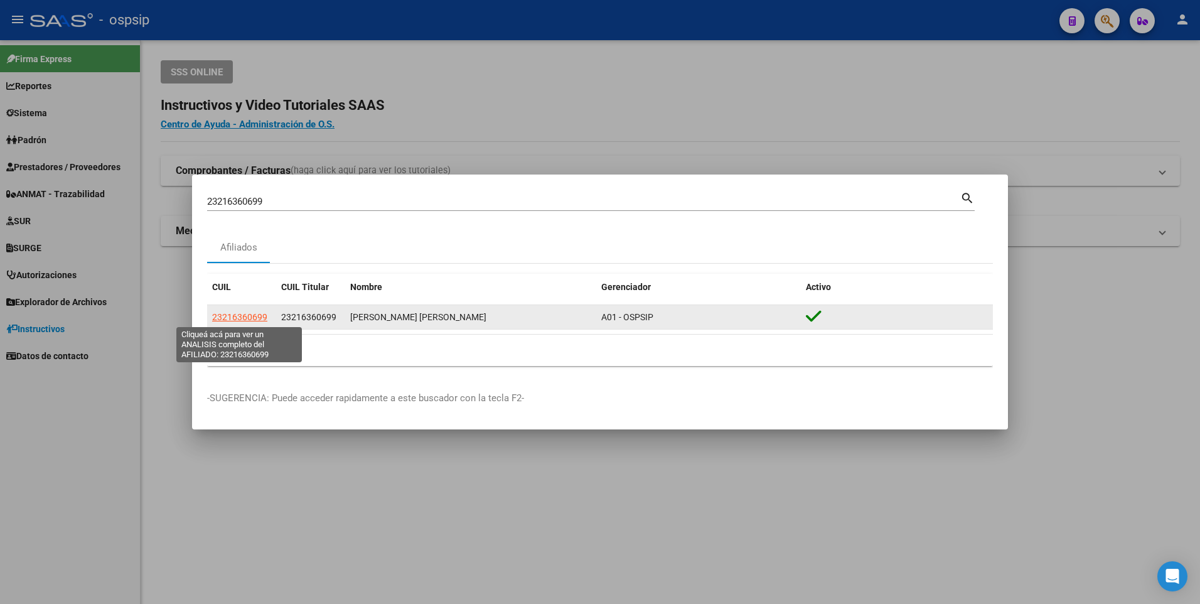
click at [261, 314] on span "23216360699" at bounding box center [239, 317] width 55 height 10
type textarea "23216360699"
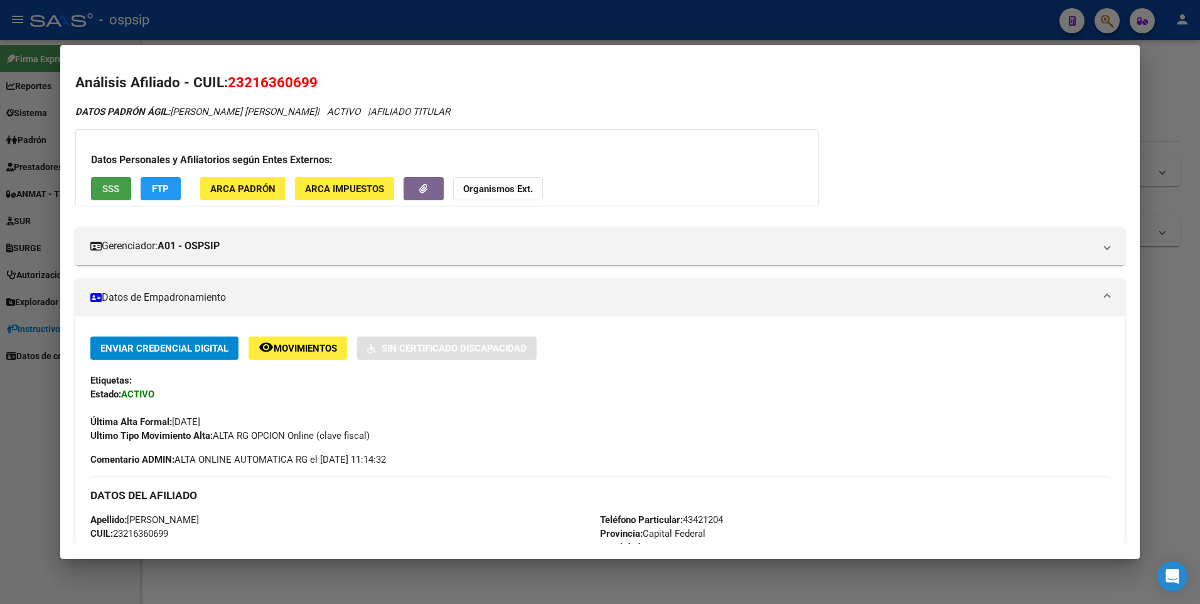
click at [97, 186] on button "SSS" at bounding box center [111, 188] width 40 height 23
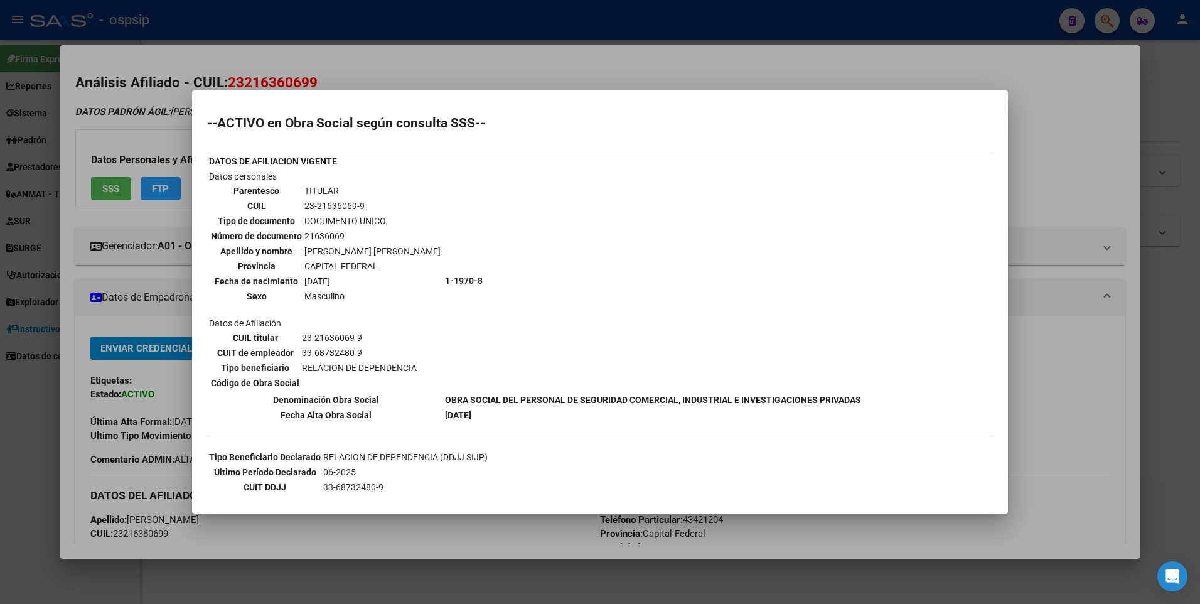
click at [353, 47] on div at bounding box center [600, 302] width 1200 height 604
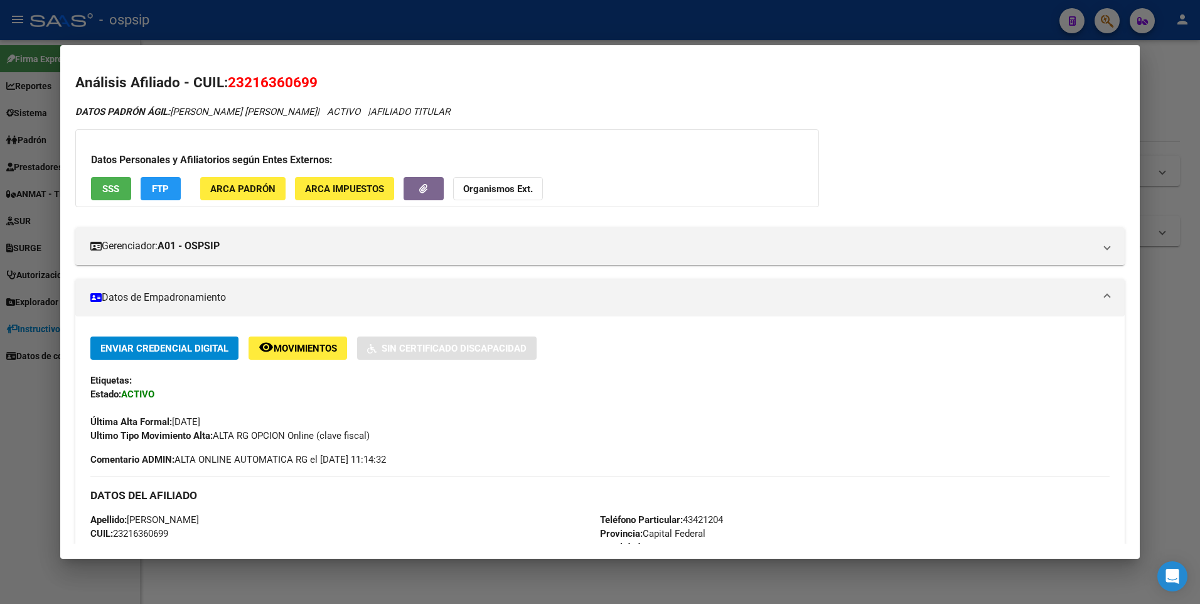
click at [350, 19] on div at bounding box center [600, 302] width 1200 height 604
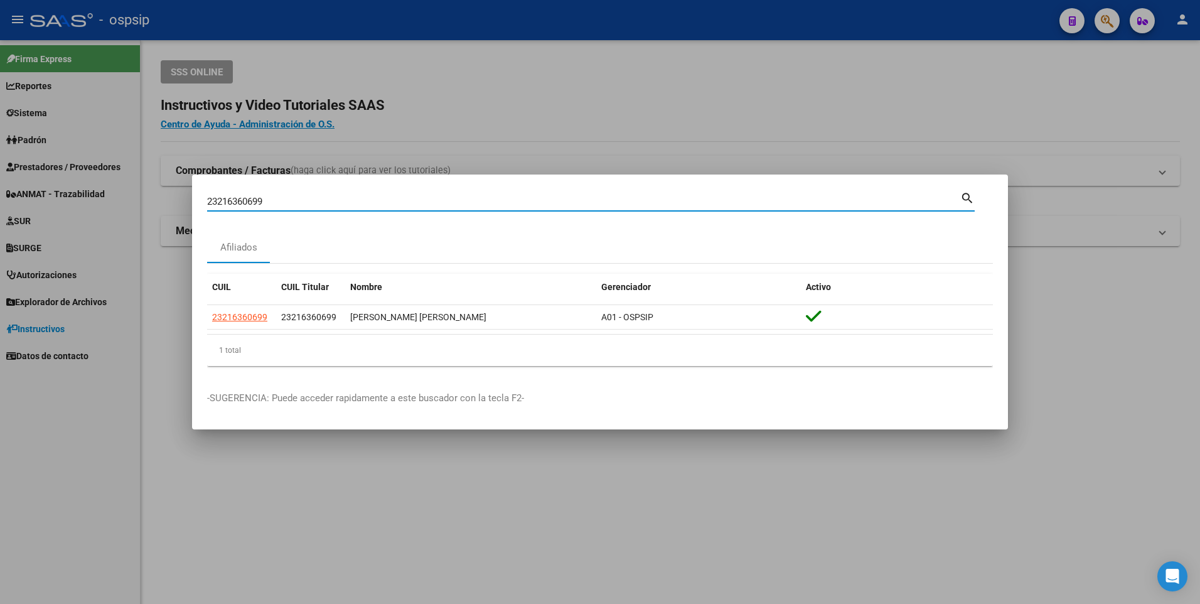
drag, startPoint x: 280, startPoint y: 206, endPoint x: 145, endPoint y: 195, distance: 135.4
click at [205, 206] on mat-dialog-content "23216360699 Buscar (apellido, dni, cuil, nro traspaso, cuit, obra social) searc…" at bounding box center [600, 282] width 816 height 186
type input "232163606"
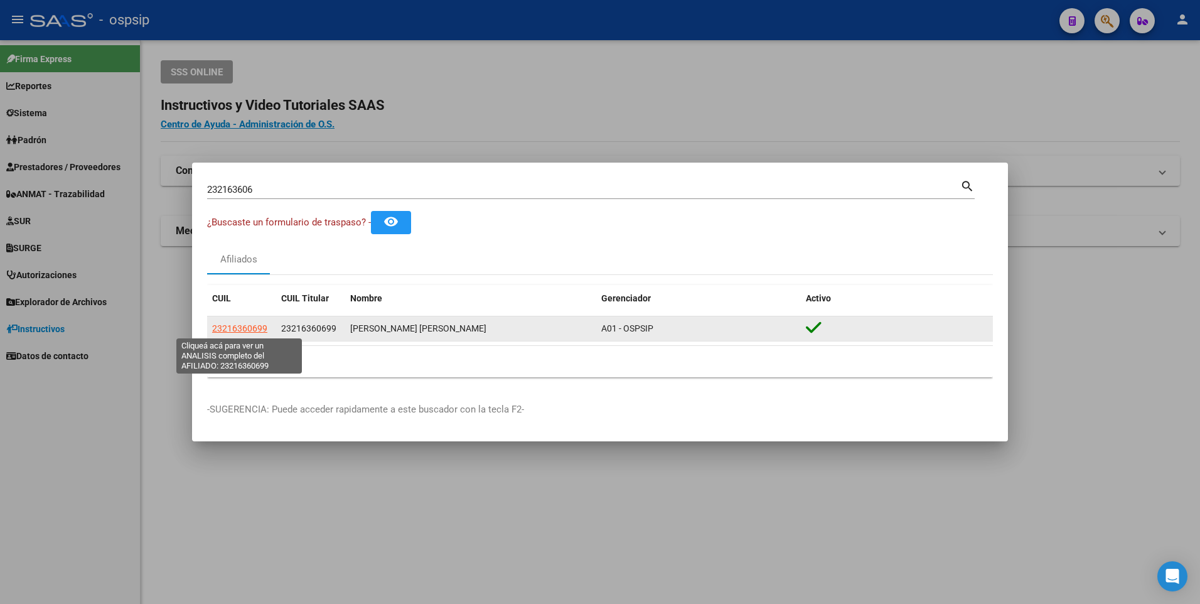
click at [253, 327] on span "23216360699" at bounding box center [239, 328] width 55 height 10
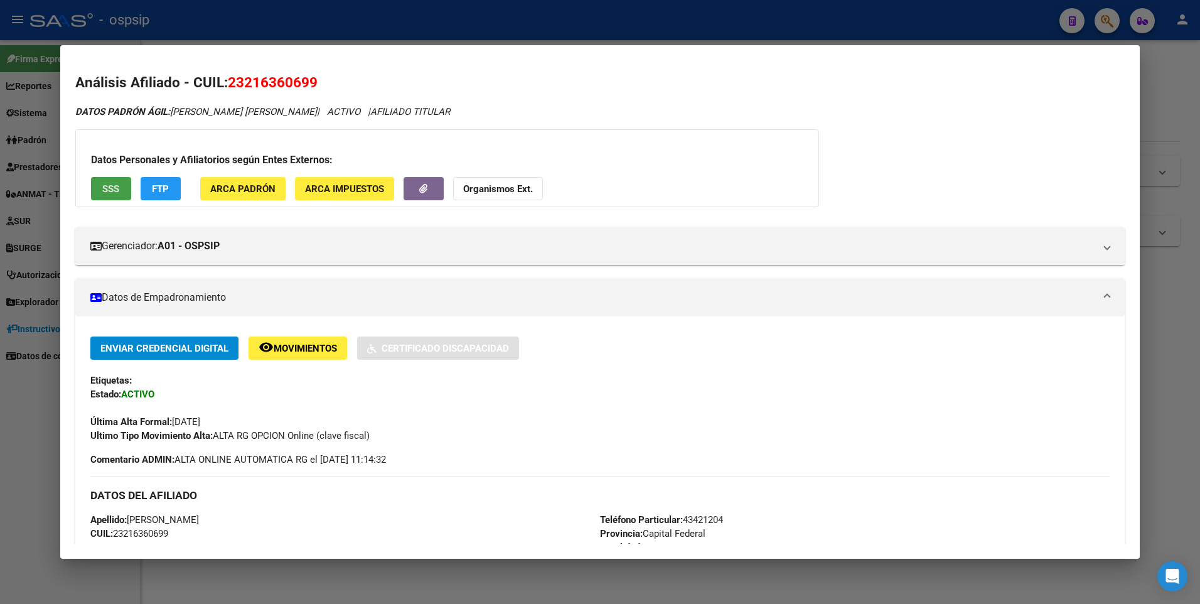
click at [105, 189] on span "SSS" at bounding box center [110, 188] width 17 height 11
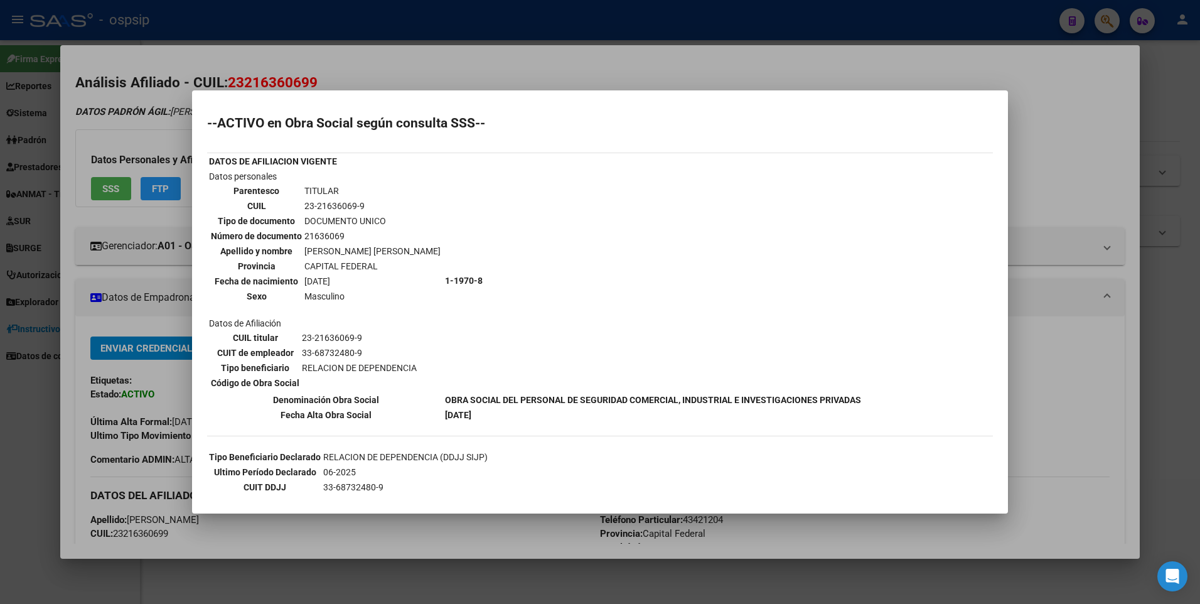
click at [497, 52] on div at bounding box center [600, 302] width 1200 height 604
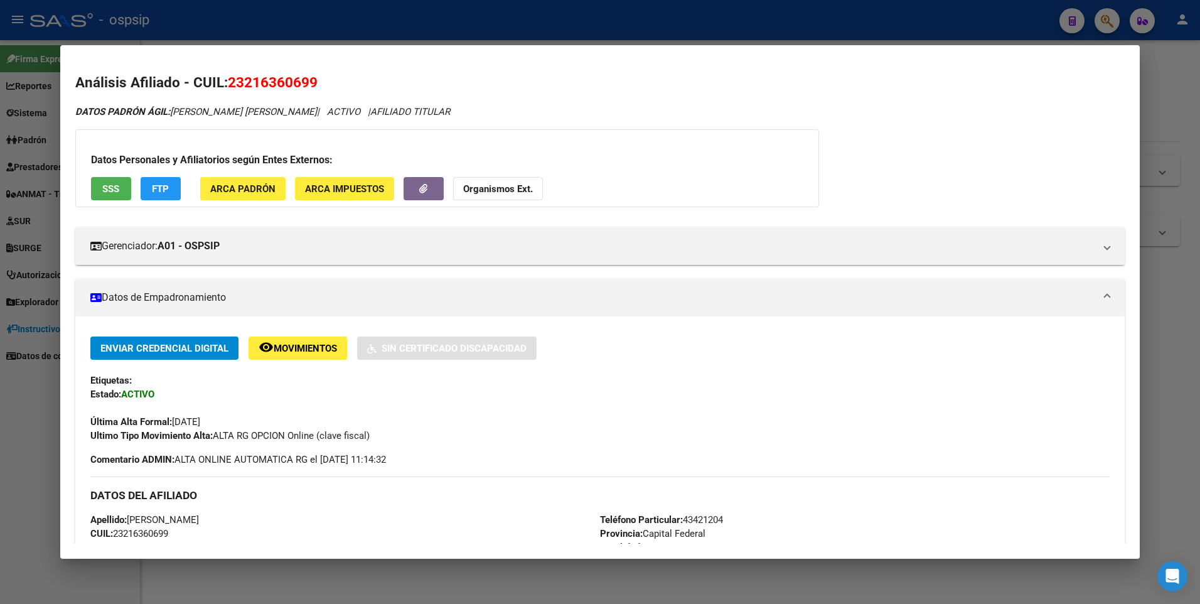
click at [501, 1] on div at bounding box center [600, 302] width 1200 height 604
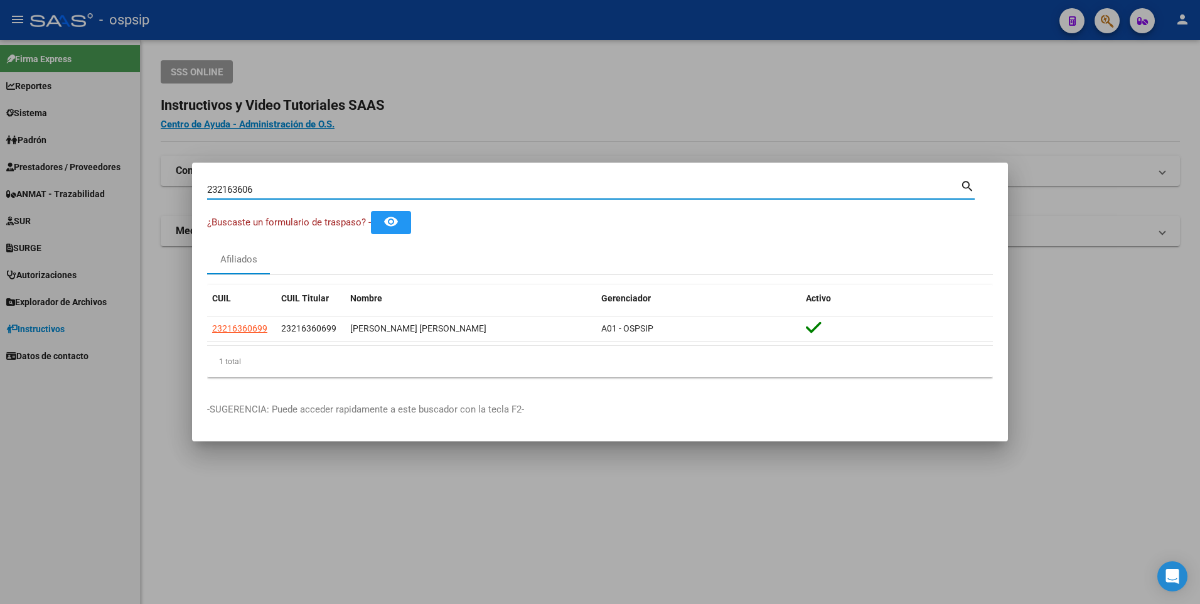
drag, startPoint x: 270, startPoint y: 193, endPoint x: 154, endPoint y: 188, distance: 116.2
click at [155, 188] on div "232163606 Buscar (apellido, dni, cuil, nro traspaso, cuit, obra social) search …" at bounding box center [600, 302] width 1200 height 604
type input "2017650968"
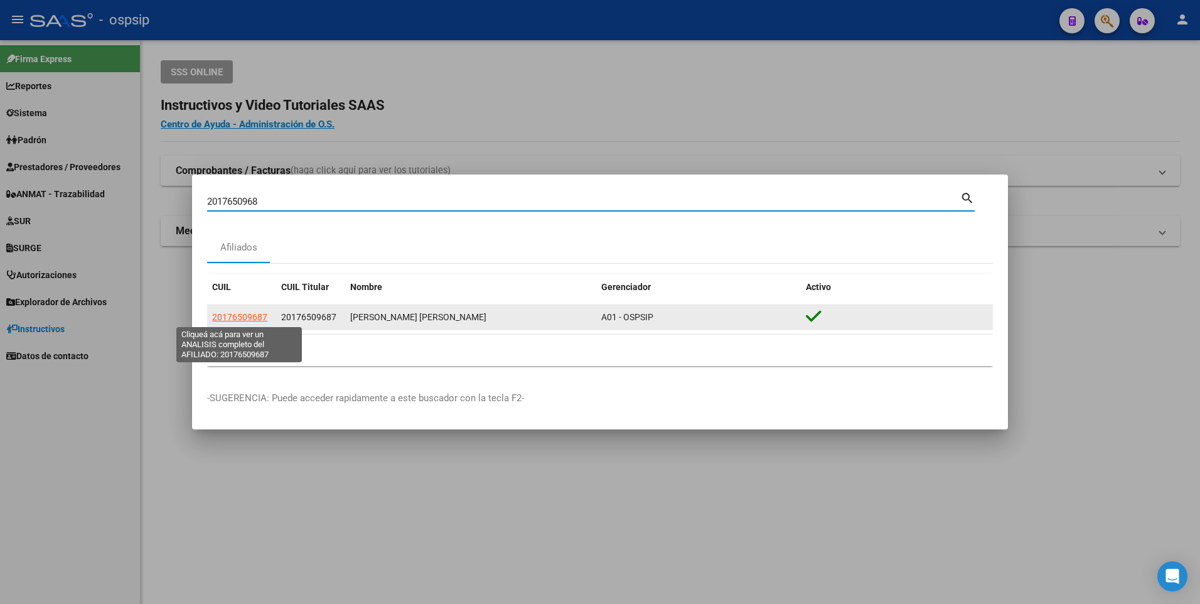
click at [226, 313] on span "20176509687" at bounding box center [239, 317] width 55 height 10
type textarea "20176509687"
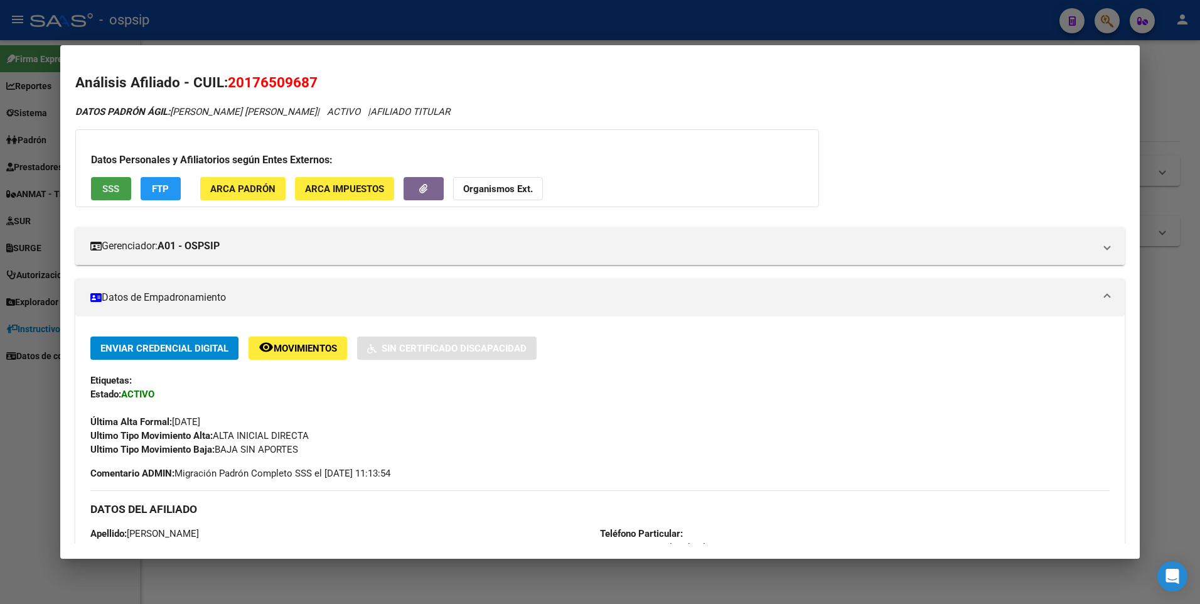
click at [103, 185] on span "SSS" at bounding box center [110, 188] width 17 height 11
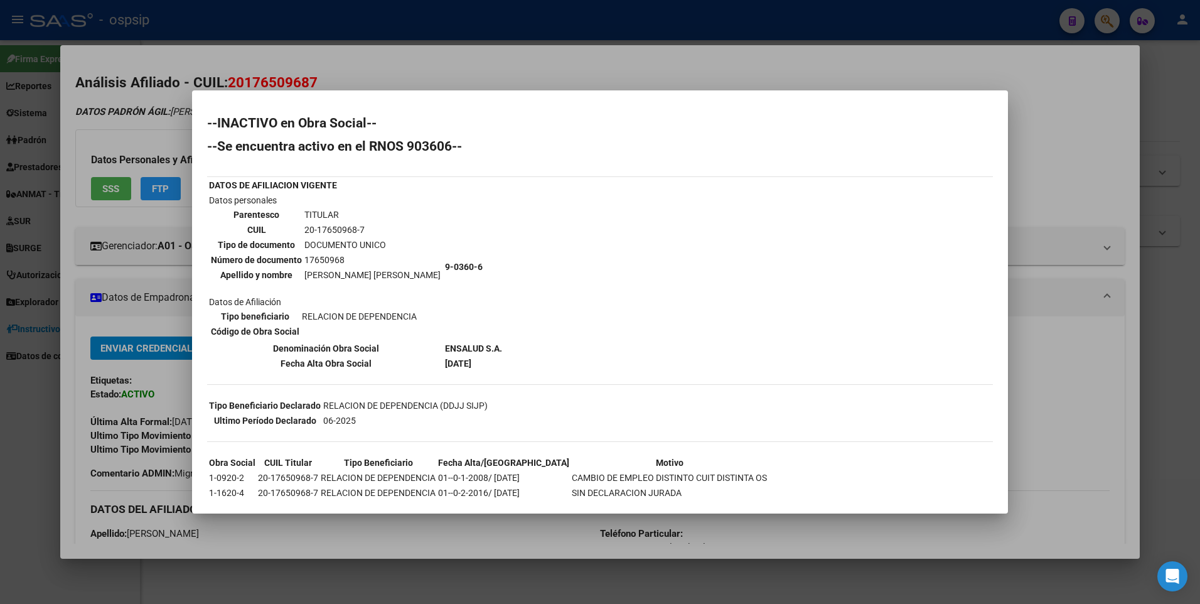
click at [478, 64] on div at bounding box center [600, 302] width 1200 height 604
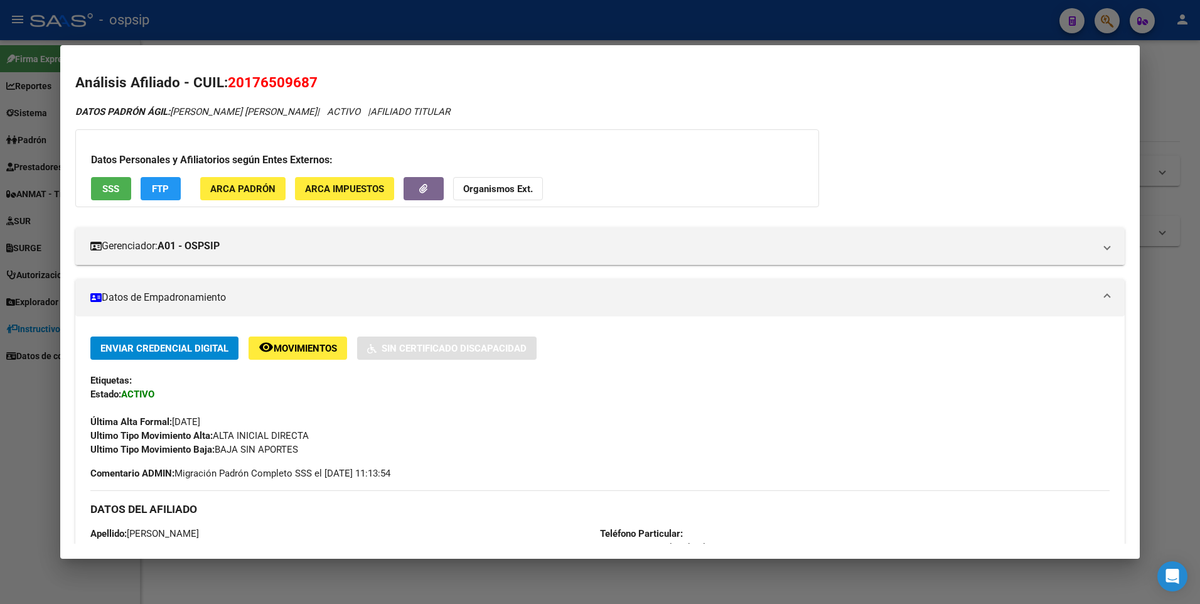
click at [467, 19] on div at bounding box center [600, 302] width 1200 height 604
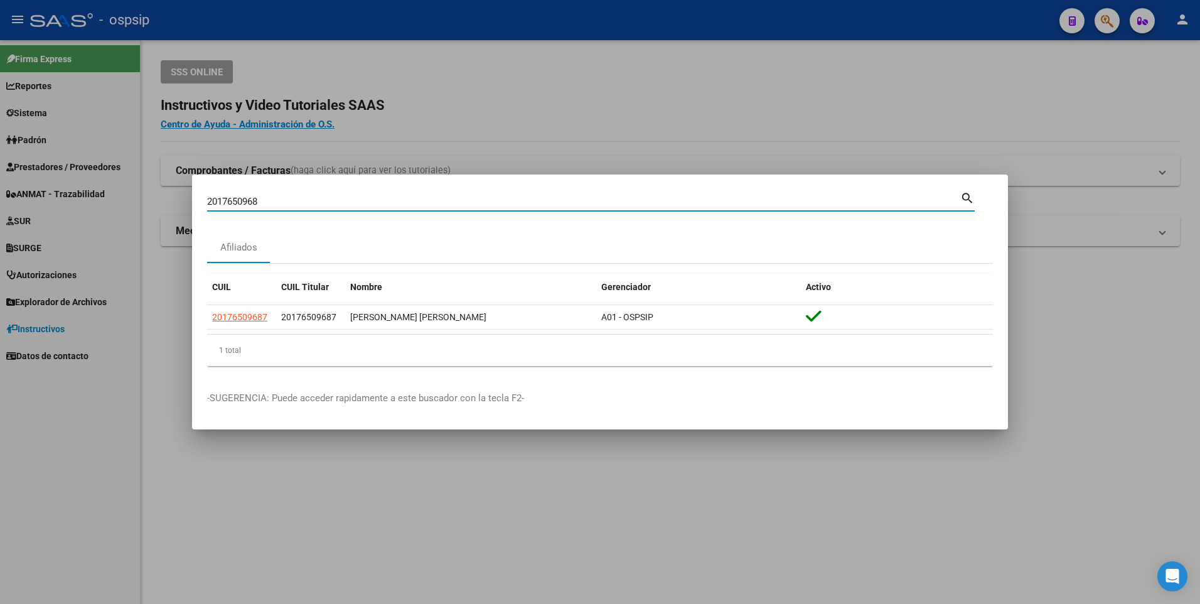
drag, startPoint x: 268, startPoint y: 201, endPoint x: 128, endPoint y: 189, distance: 140.4
click at [128, 189] on div "2017650968 Buscar (apellido, dni, cuil, nro traspaso, cuit, obra social) search…" at bounding box center [600, 302] width 1200 height 604
type input "20949390307"
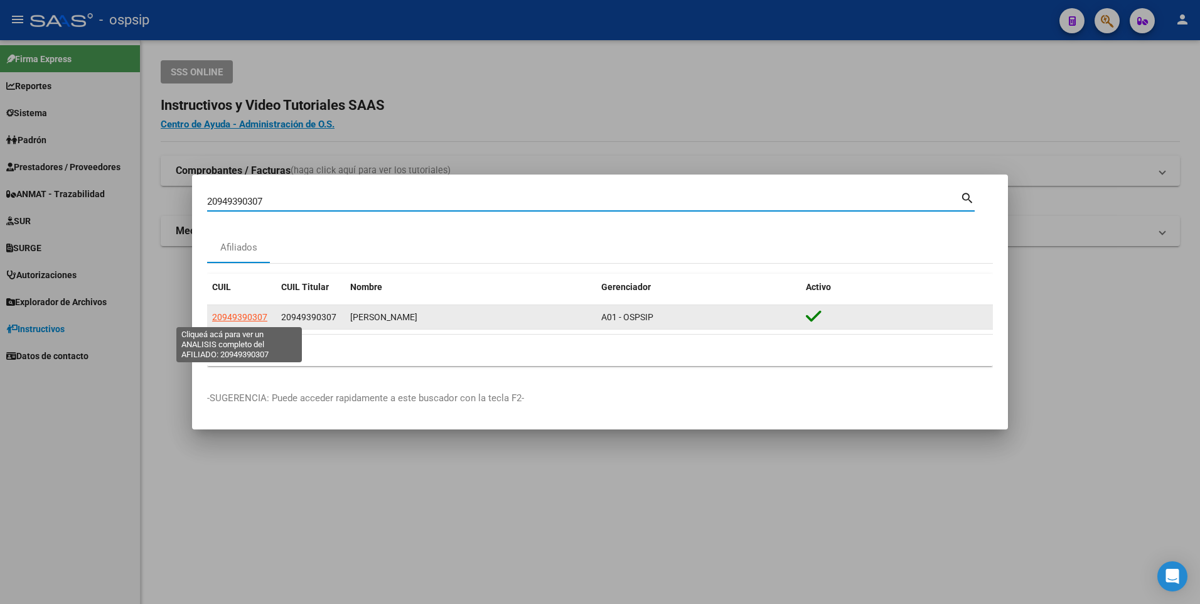
click at [223, 317] on span "20949390307" at bounding box center [239, 317] width 55 height 10
type textarea "20949390307"
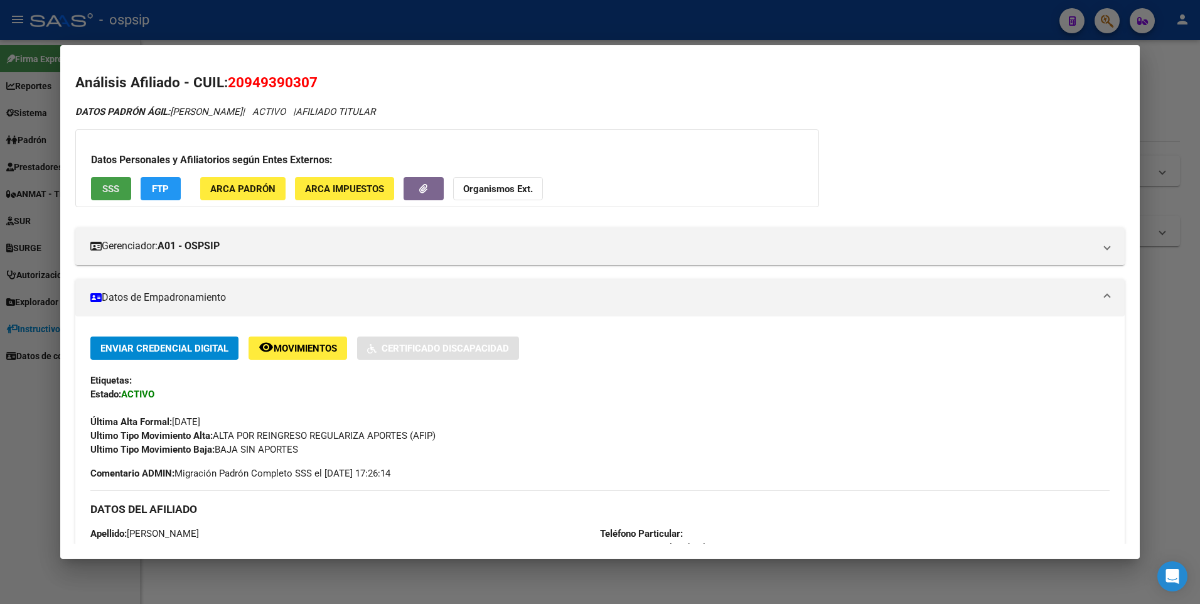
click at [109, 189] on span "SSS" at bounding box center [110, 188] width 17 height 11
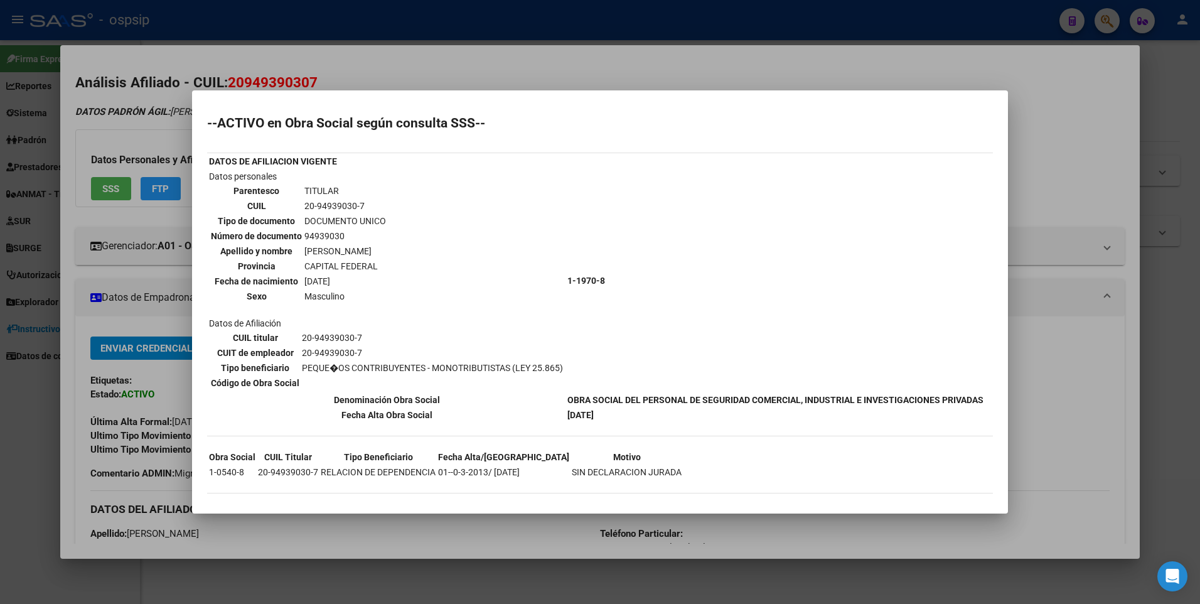
click at [386, 12] on div at bounding box center [600, 302] width 1200 height 604
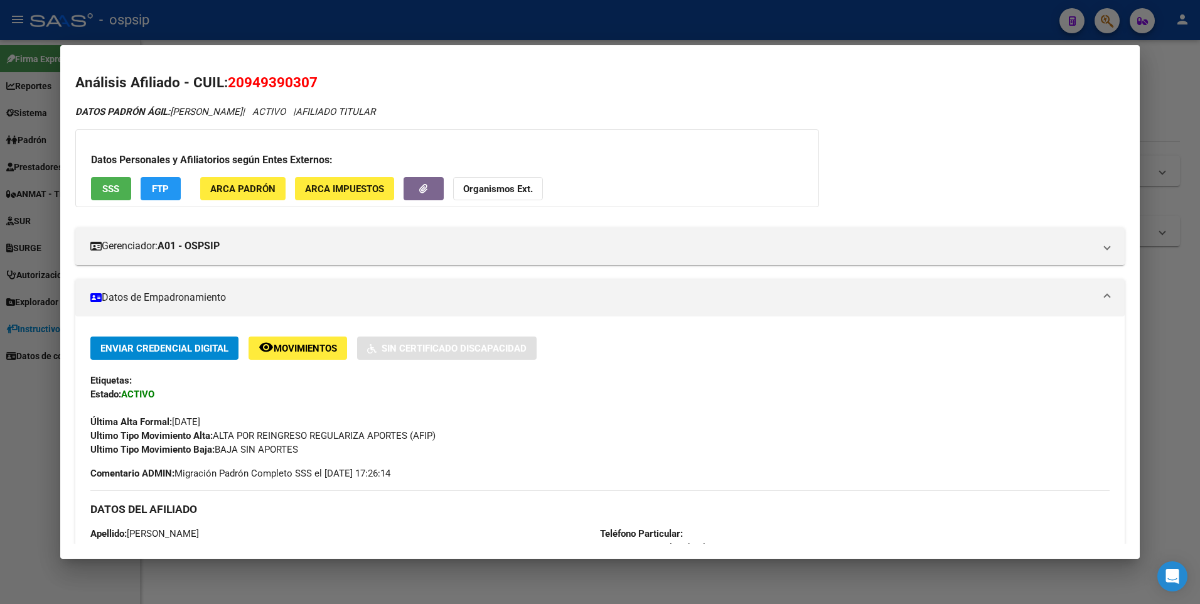
drag, startPoint x: 385, startPoint y: 16, endPoint x: 321, endPoint y: 106, distance: 110.7
click at [381, 18] on div at bounding box center [600, 302] width 1200 height 604
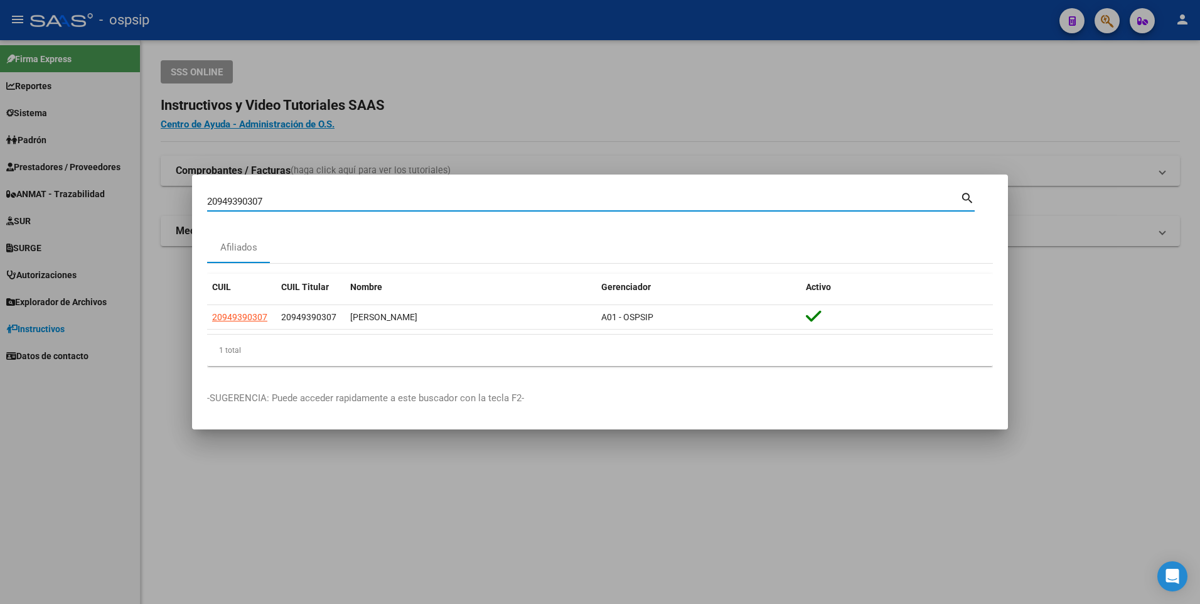
drag, startPoint x: 280, startPoint y: 204, endPoint x: -3, endPoint y: 214, distance: 283.1
click at [0, 214] on html "menu - ospsip person Firma Express Reportes Egresos Devengados Auditorías x Áre…" at bounding box center [600, 302] width 1200 height 604
type input "27944467403"
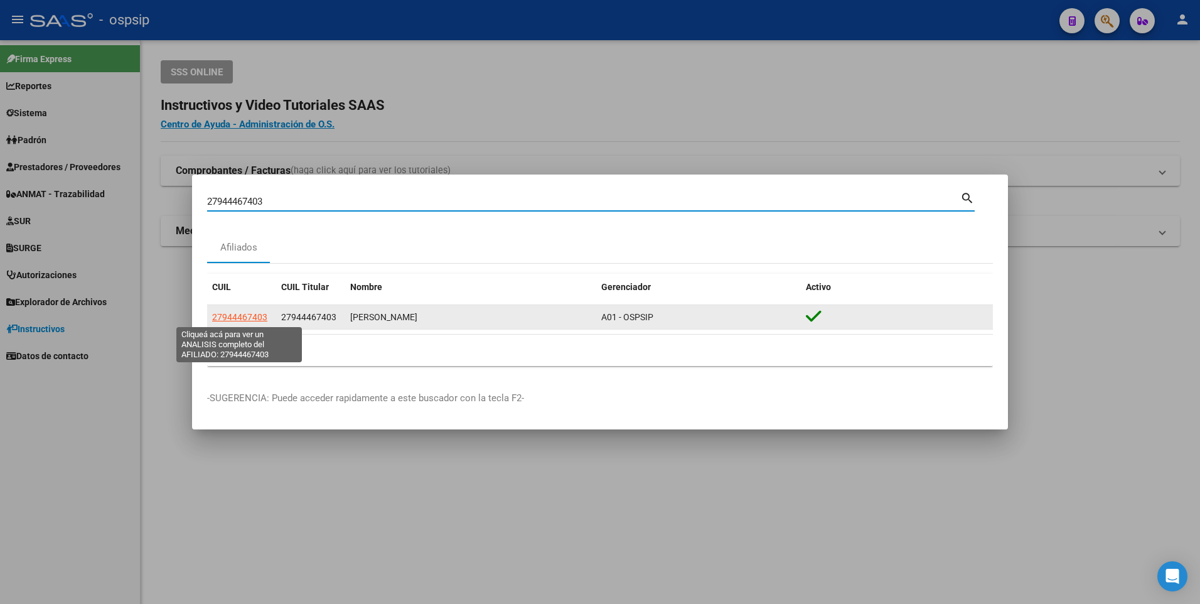
click at [243, 313] on span "27944467403" at bounding box center [239, 317] width 55 height 10
type textarea "27944467403"
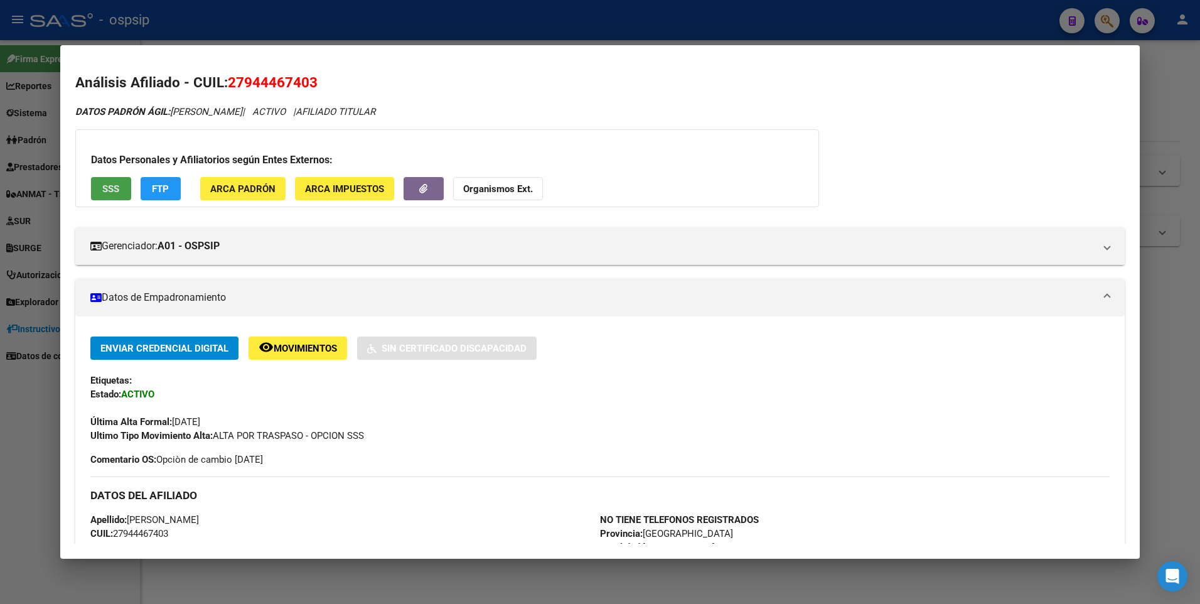
click at [110, 183] on span "SSS" at bounding box center [110, 188] width 17 height 11
